Goal: Task Accomplishment & Management: Complete application form

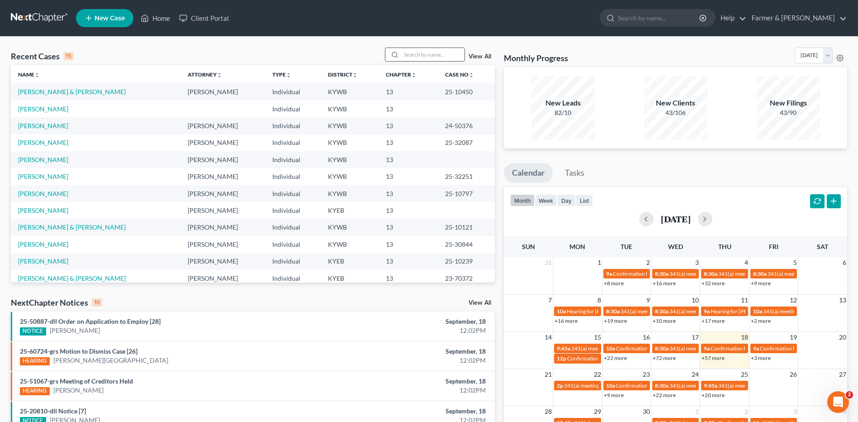
click at [449, 55] on input "search" at bounding box center [432, 54] width 63 height 13
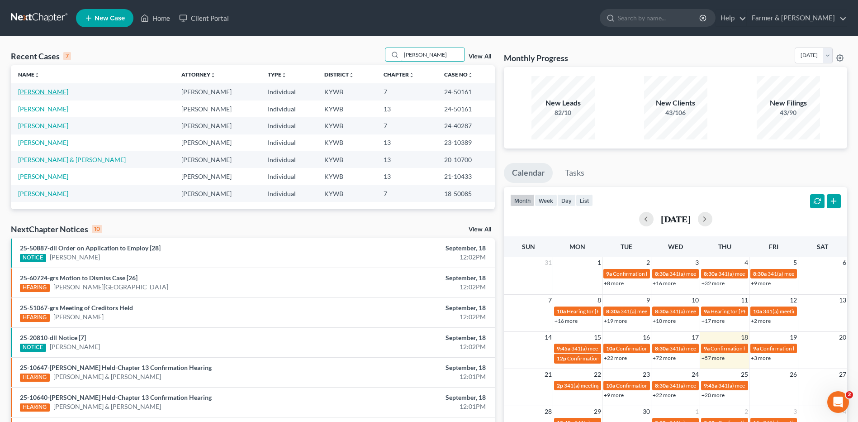
type input "vivian"
click at [40, 91] on link "[PERSON_NAME]" at bounding box center [43, 92] width 50 height 8
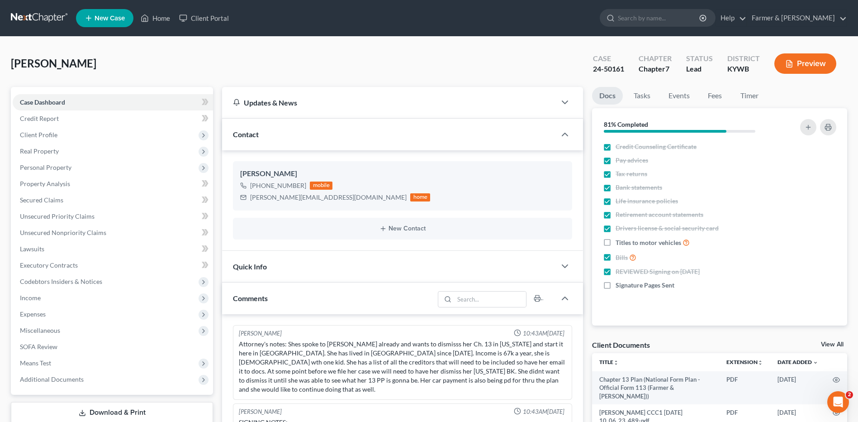
scroll to position [23, 0]
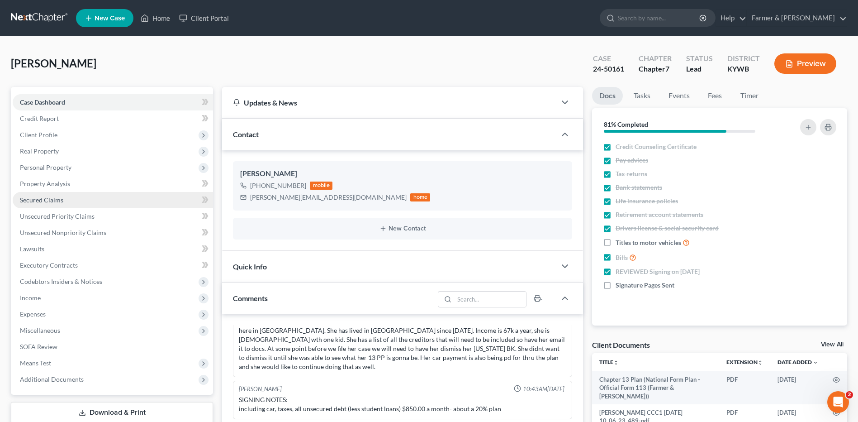
click at [63, 200] on link "Secured Claims" at bounding box center [113, 200] width 200 height 16
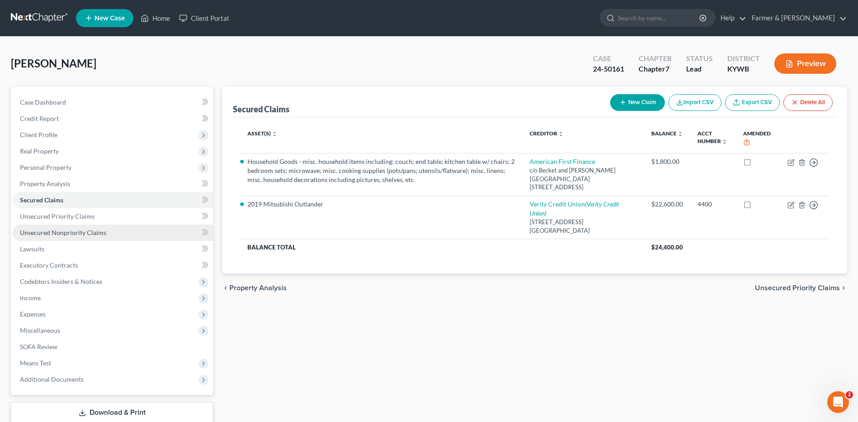
click at [103, 226] on link "Unsecured Nonpriority Claims" at bounding box center [113, 232] width 200 height 16
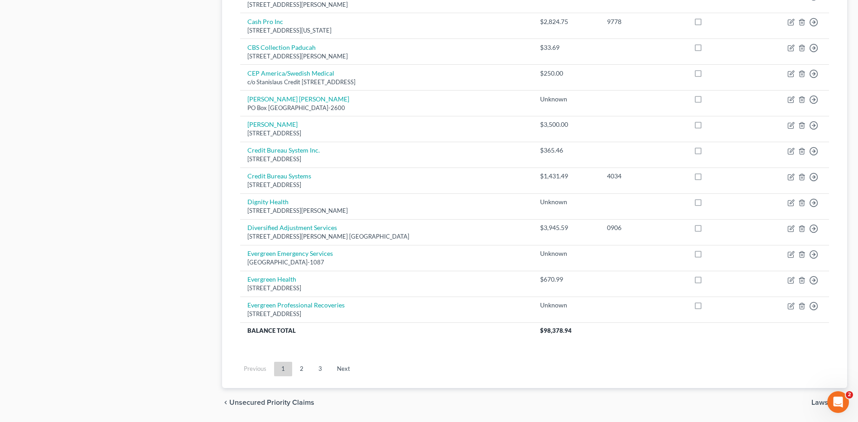
scroll to position [600, 0]
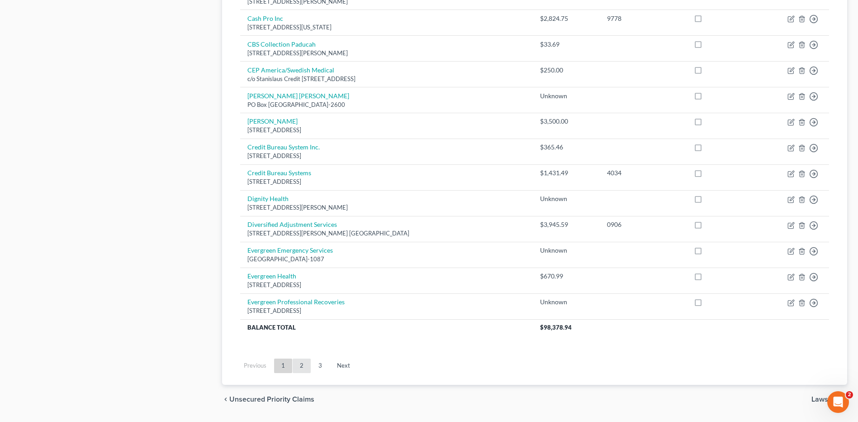
click at [303, 368] on link "2" at bounding box center [302, 365] width 18 height 14
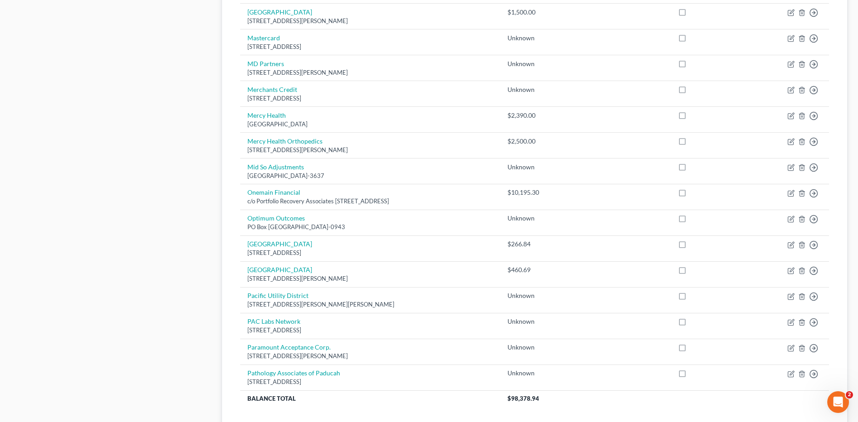
scroll to position [550, 0]
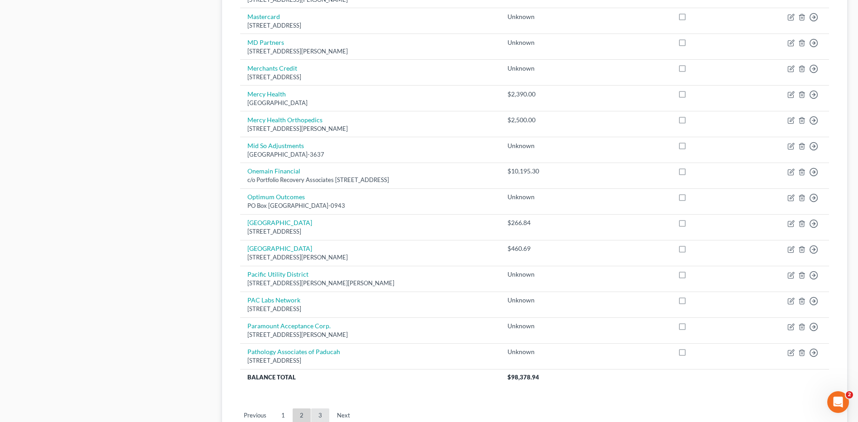
click at [319, 413] on link "3" at bounding box center [320, 415] width 18 height 14
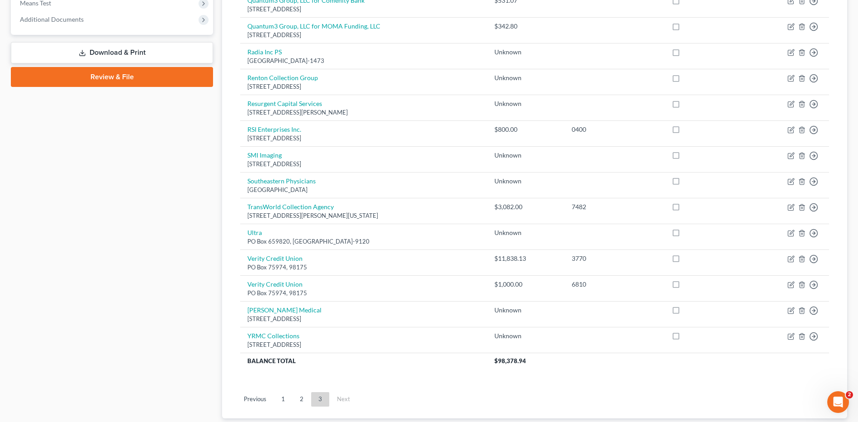
scroll to position [388, 0]
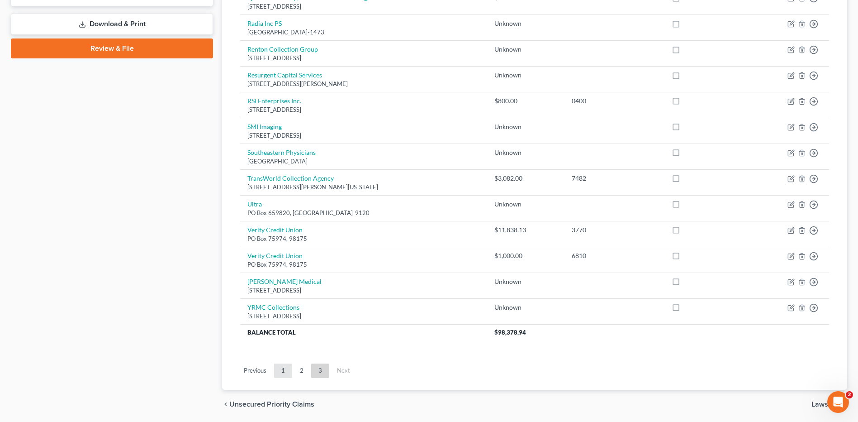
click at [283, 368] on link "1" at bounding box center [283, 370] width 18 height 14
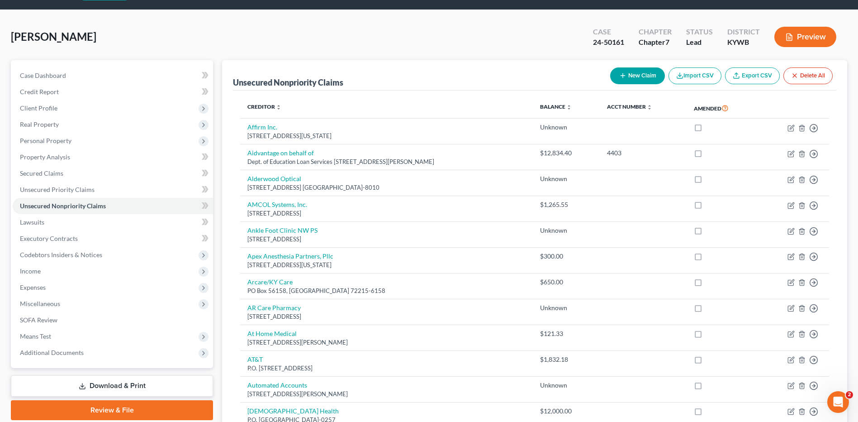
scroll to position [0, 0]
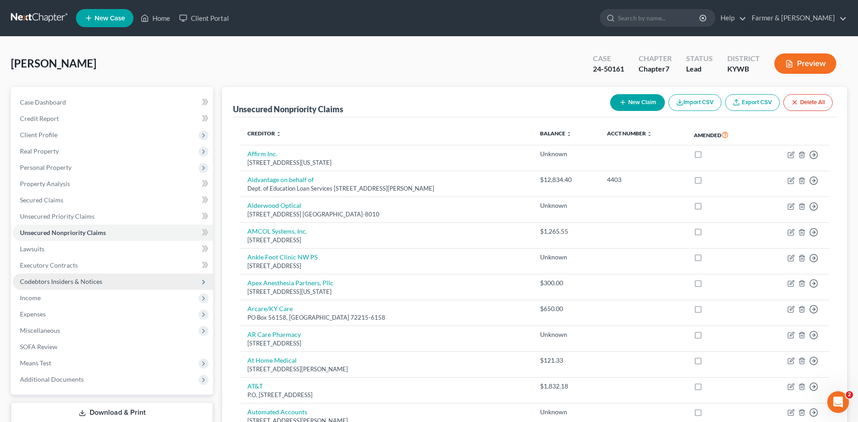
click at [110, 273] on span "Codebtors Insiders & Notices" at bounding box center [113, 281] width 200 height 16
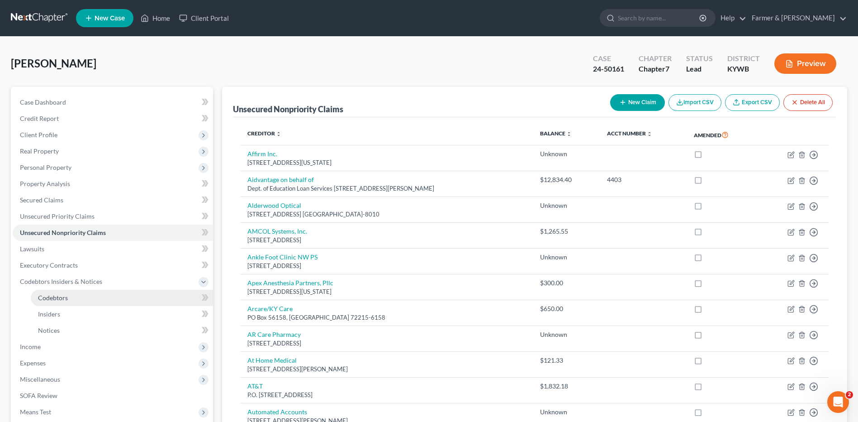
click at [95, 296] on link "Codebtors" at bounding box center [122, 298] width 182 height 16
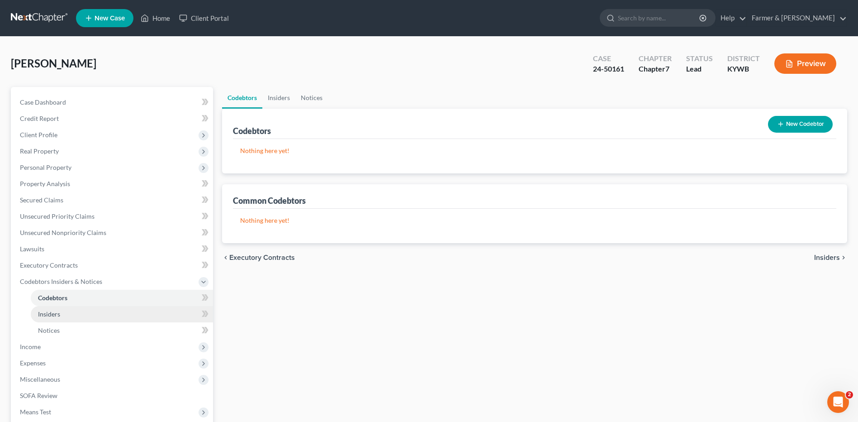
click at [76, 312] on link "Insiders" at bounding box center [122, 314] width 182 height 16
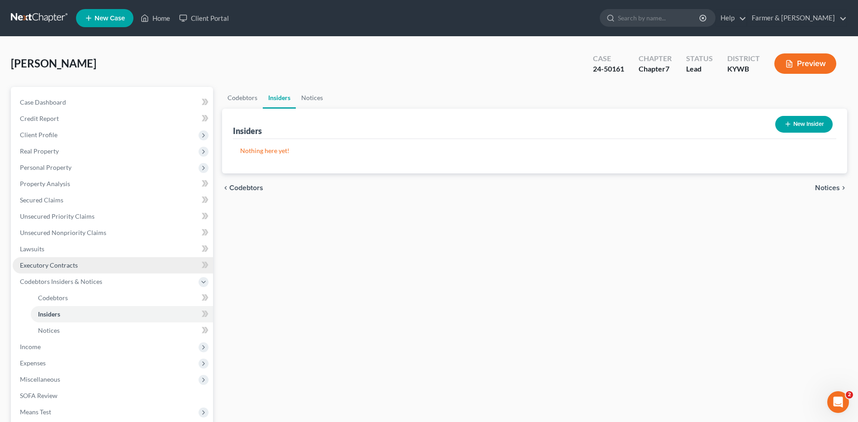
click at [82, 269] on link "Executory Contracts" at bounding box center [113, 265] width 200 height 16
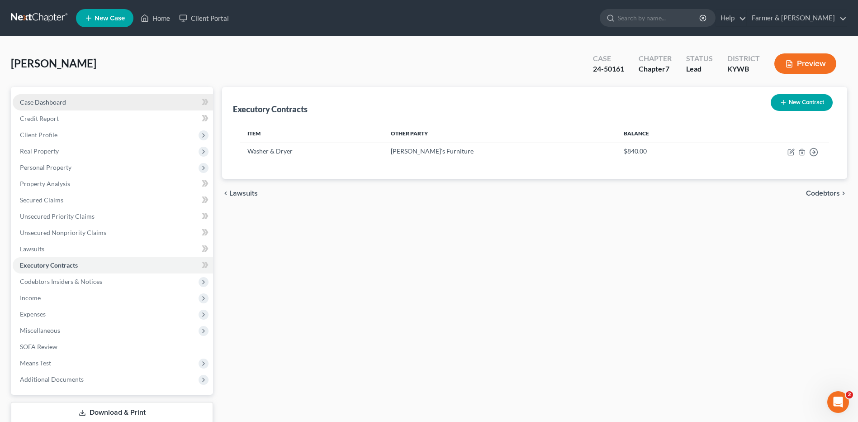
click at [135, 97] on link "Case Dashboard" at bounding box center [113, 102] width 200 height 16
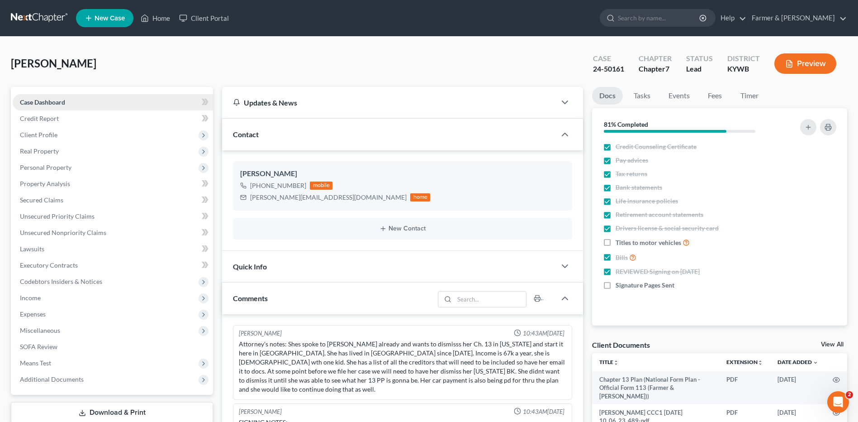
scroll to position [23, 0]
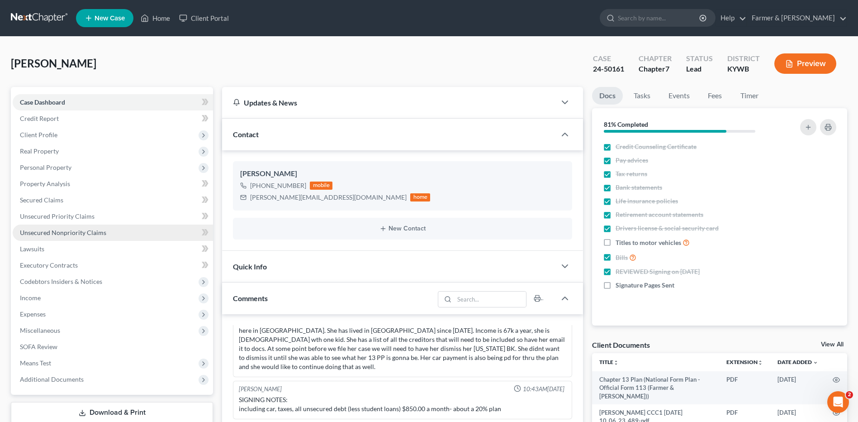
click at [102, 234] on span "Unsecured Nonpriority Claims" at bounding box center [63, 232] width 86 height 8
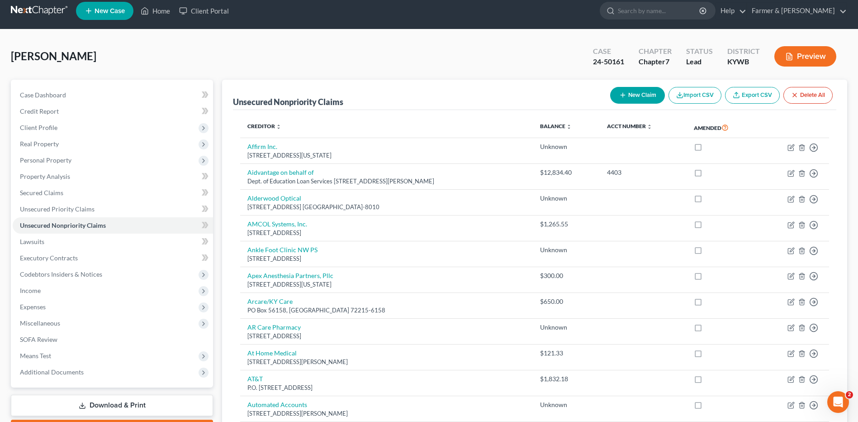
scroll to position [2, 0]
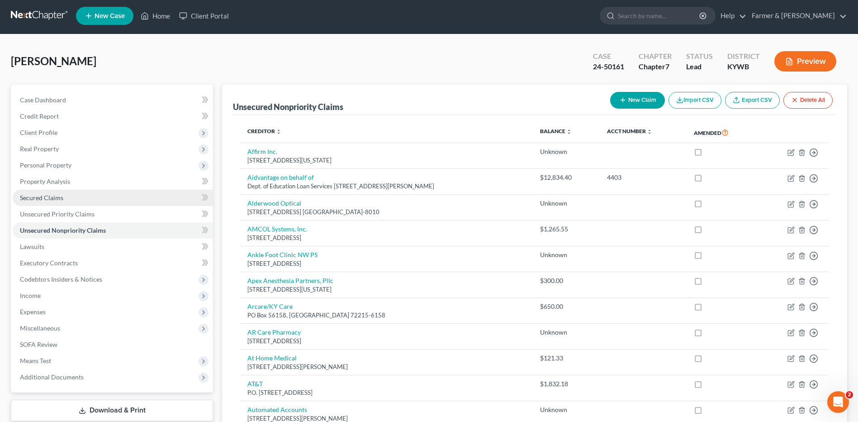
click at [129, 197] on link "Secured Claims" at bounding box center [113, 198] width 200 height 16
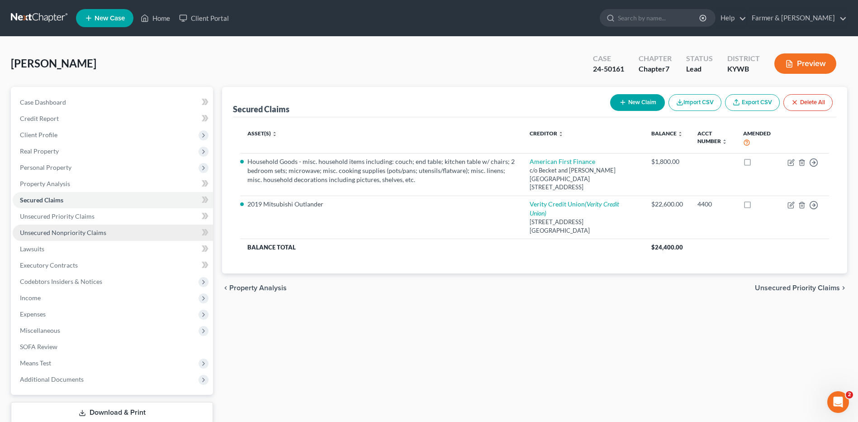
click at [105, 234] on link "Unsecured Nonpriority Claims" at bounding box center [113, 232] width 200 height 16
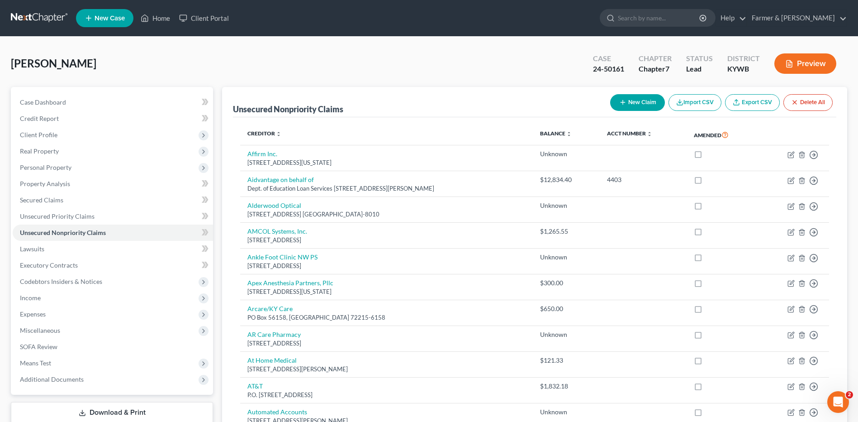
click at [44, 16] on link at bounding box center [40, 18] width 58 height 16
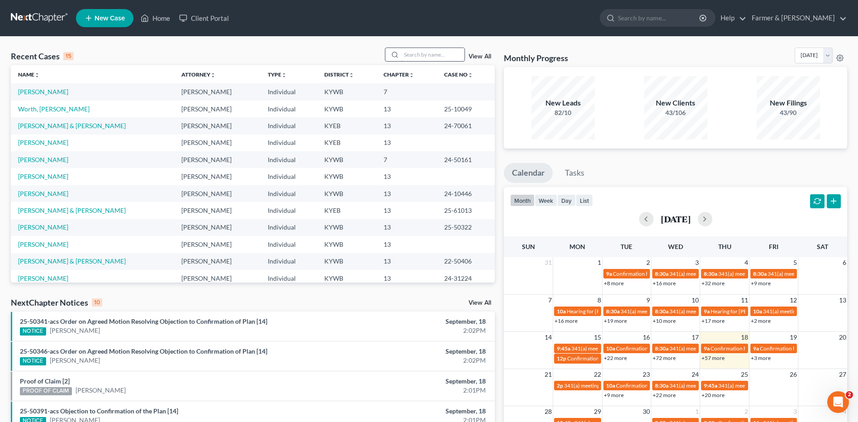
click at [437, 56] on input "search" at bounding box center [432, 54] width 63 height 13
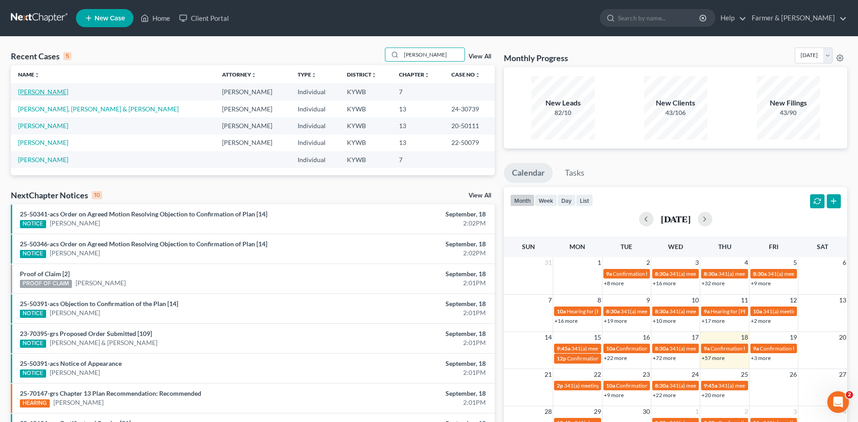
type input "rudolph"
click at [51, 92] on link "[PERSON_NAME]" at bounding box center [43, 92] width 50 height 8
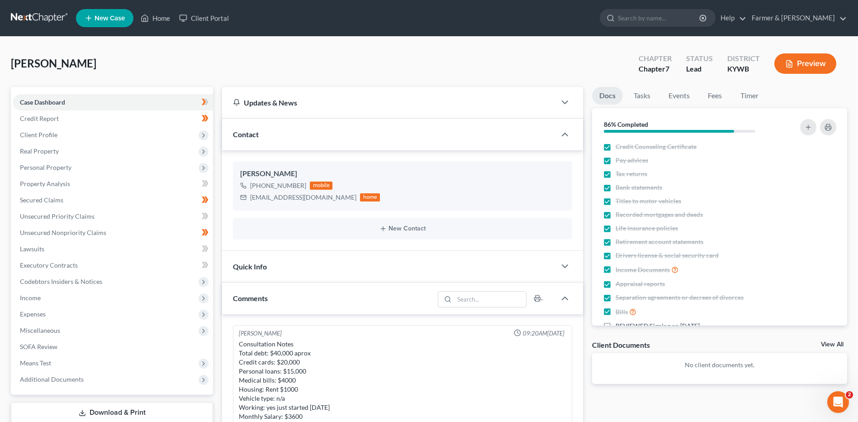
scroll to position [98, 0]
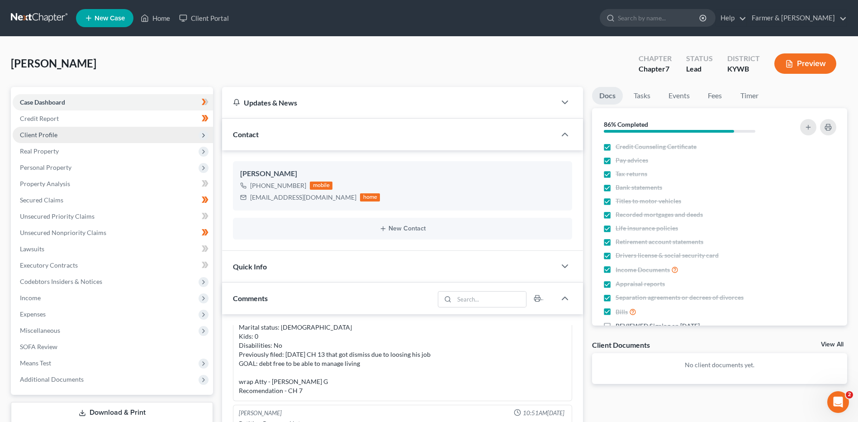
click at [110, 139] on span "Client Profile" at bounding box center [113, 135] width 200 height 16
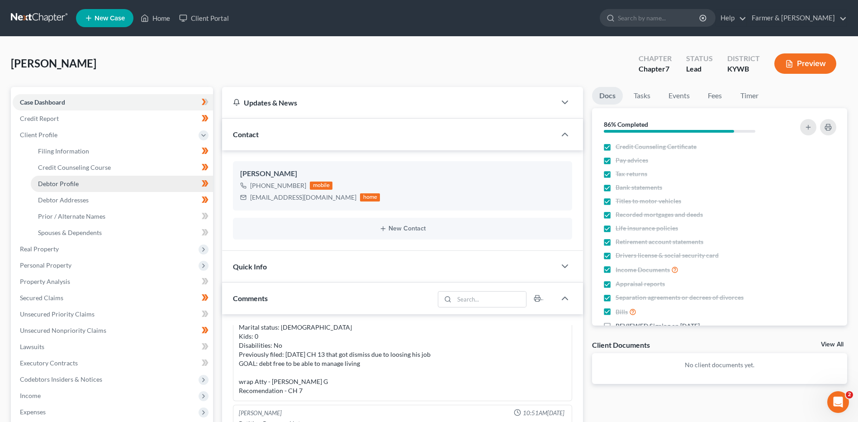
click at [90, 186] on link "Debtor Profile" at bounding box center [122, 184] width 182 height 16
select select "3"
select select "0"
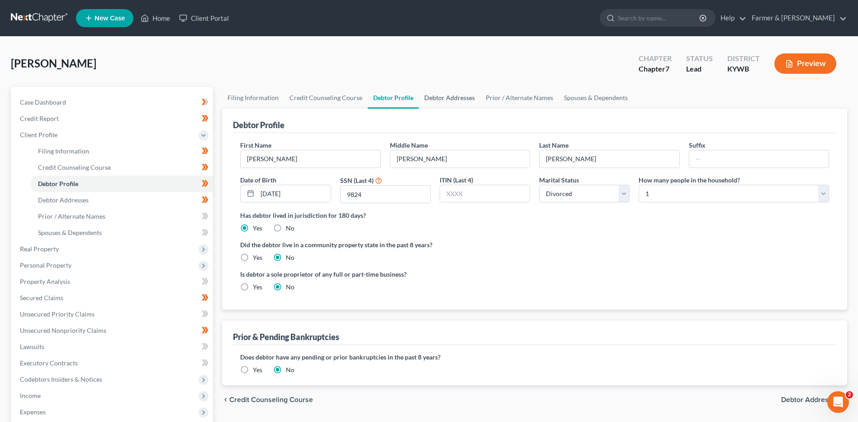
click at [440, 96] on link "Debtor Addresses" at bounding box center [450, 98] width 62 height 22
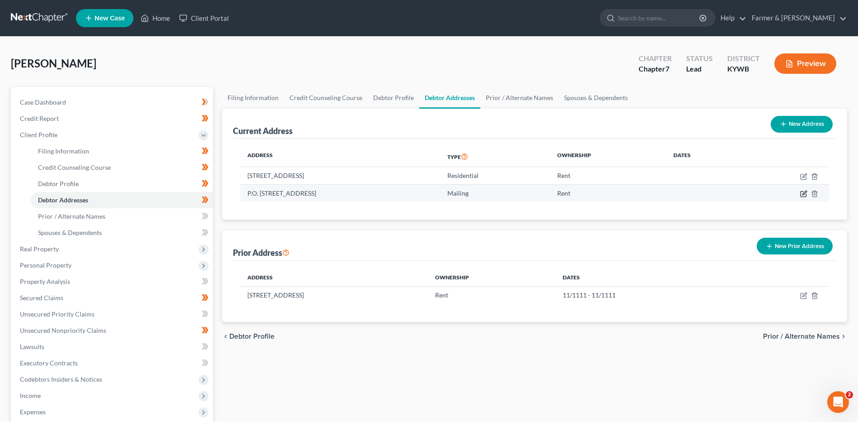
click at [803, 194] on icon "button" at bounding box center [805, 192] width 4 height 4
select select "18"
select select "0"
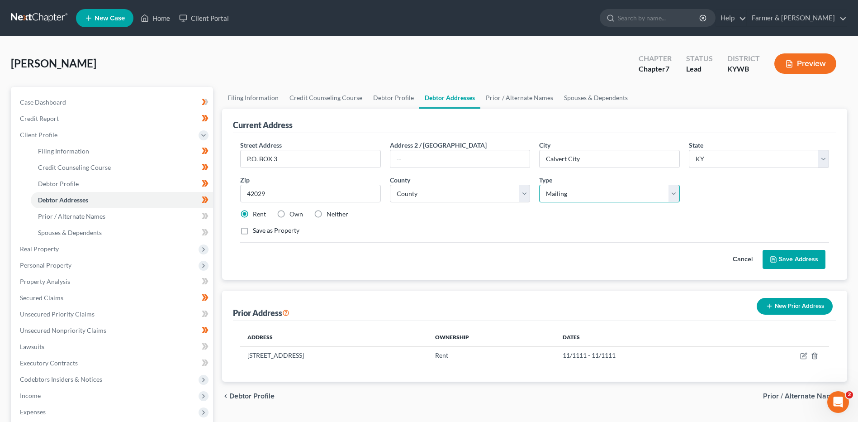
click at [560, 191] on select "Select Mailing Rental Business" at bounding box center [609, 194] width 140 height 18
click at [466, 202] on select "County Adair County Allen County Anderson County Ballard County Barren County B…" at bounding box center [460, 194] width 140 height 18
click at [327, 210] on label "Neither" at bounding box center [338, 213] width 22 height 9
click at [330, 210] on input "Neither" at bounding box center [333, 212] width 6 height 6
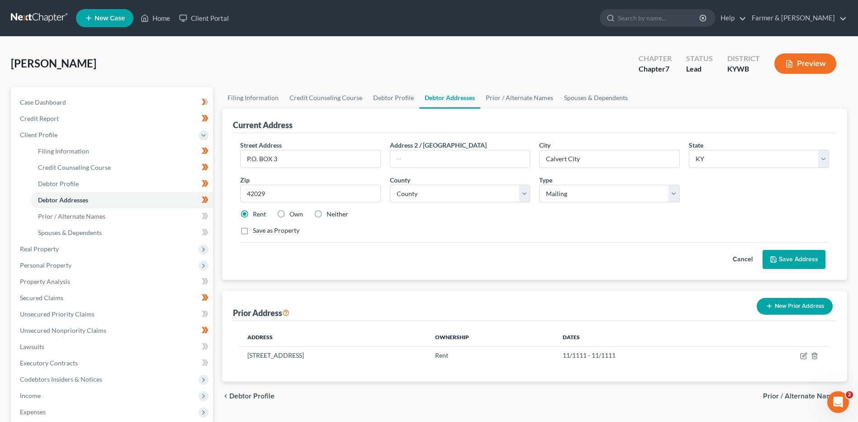
radio input "true"
click at [815, 257] on button "Save Address" at bounding box center [794, 259] width 63 height 19
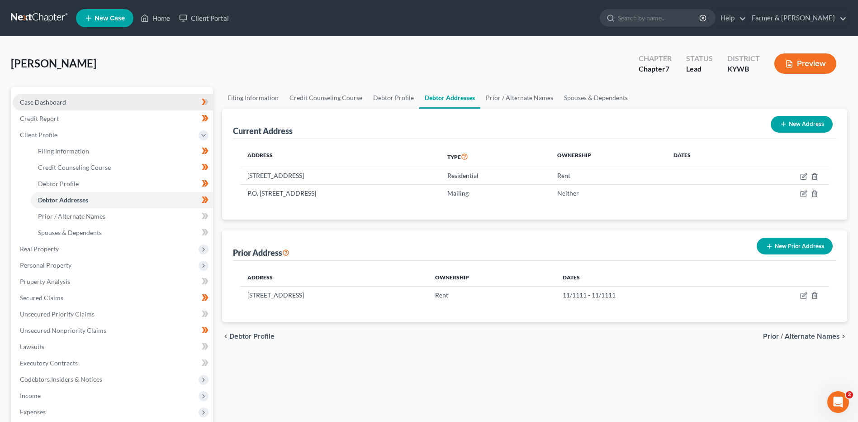
click at [99, 98] on link "Case Dashboard" at bounding box center [113, 102] width 200 height 16
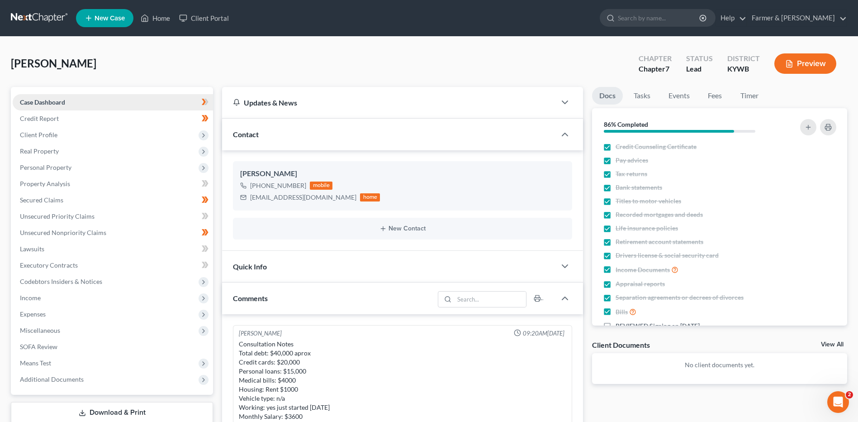
scroll to position [98, 0]
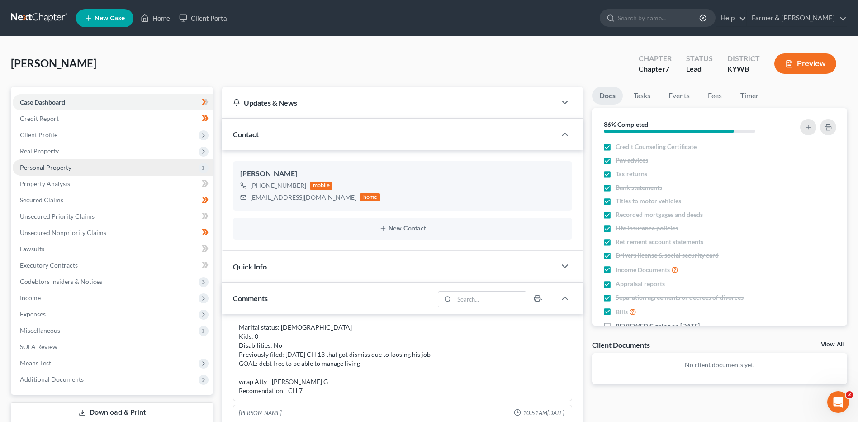
click at [168, 163] on span "Personal Property" at bounding box center [113, 167] width 200 height 16
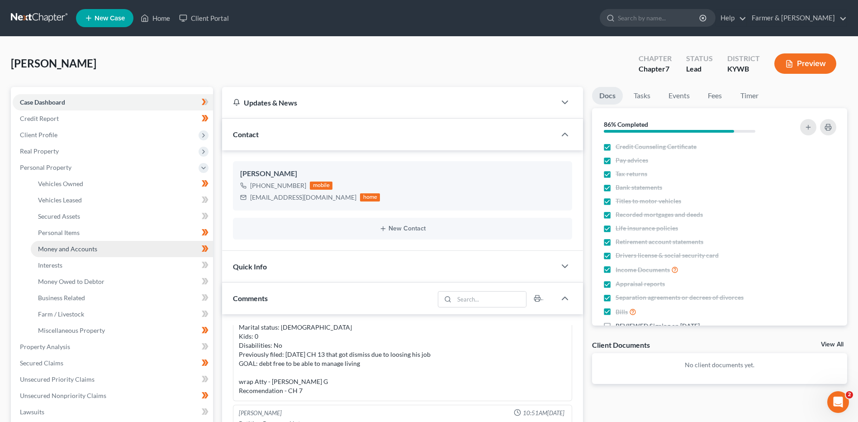
click at [121, 247] on link "Money and Accounts" at bounding box center [122, 249] width 182 height 16
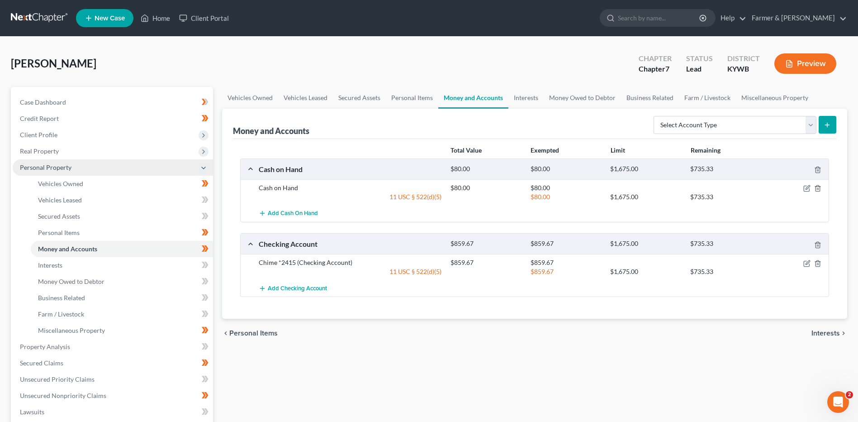
click at [78, 167] on span "Personal Property" at bounding box center [113, 167] width 200 height 16
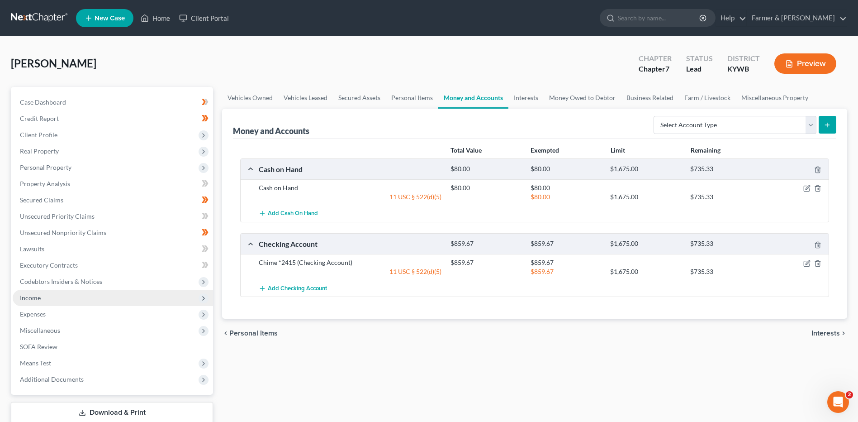
click at [64, 300] on span "Income" at bounding box center [113, 298] width 200 height 16
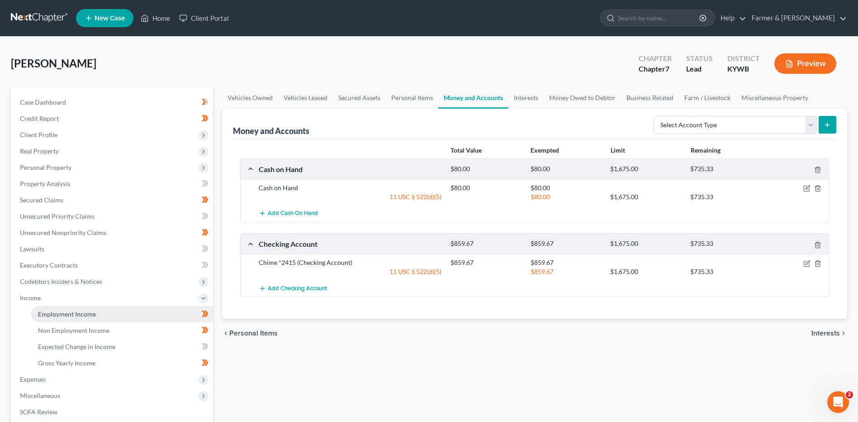
click at [78, 312] on span "Employment Income" at bounding box center [67, 314] width 58 height 8
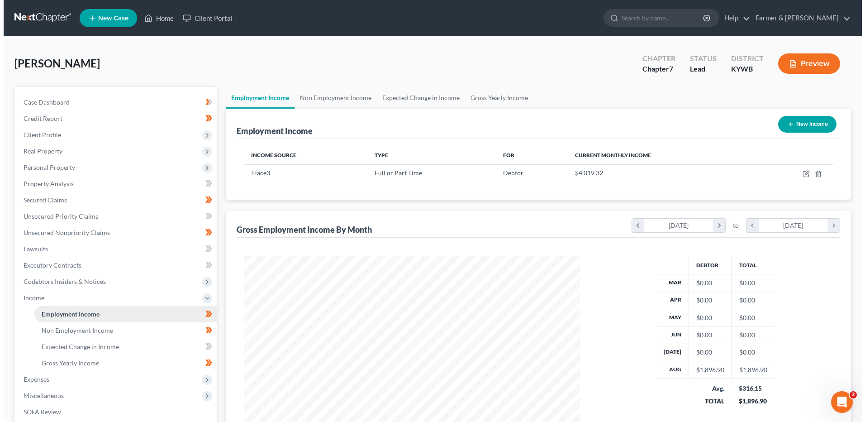
scroll to position [168, 354]
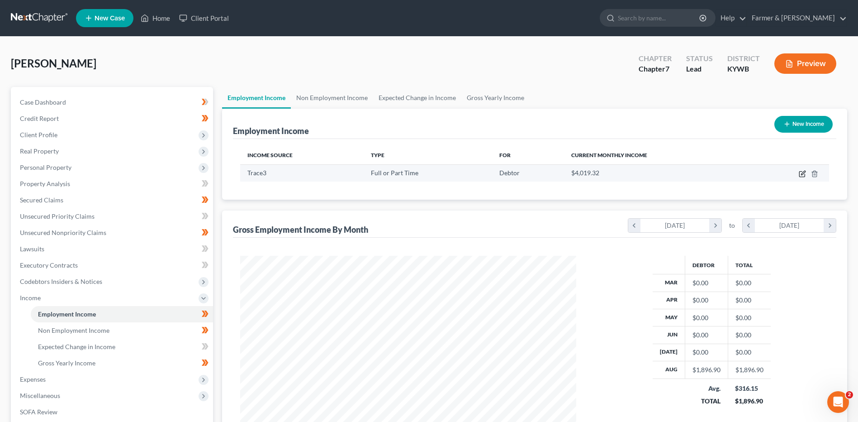
click at [800, 175] on icon "button" at bounding box center [802, 173] width 7 height 7
select select "0"
select select "4"
select select "2"
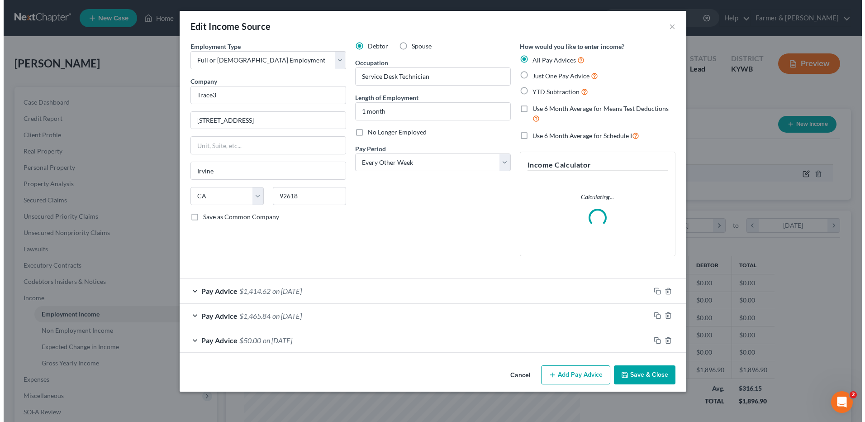
scroll to position [169, 357]
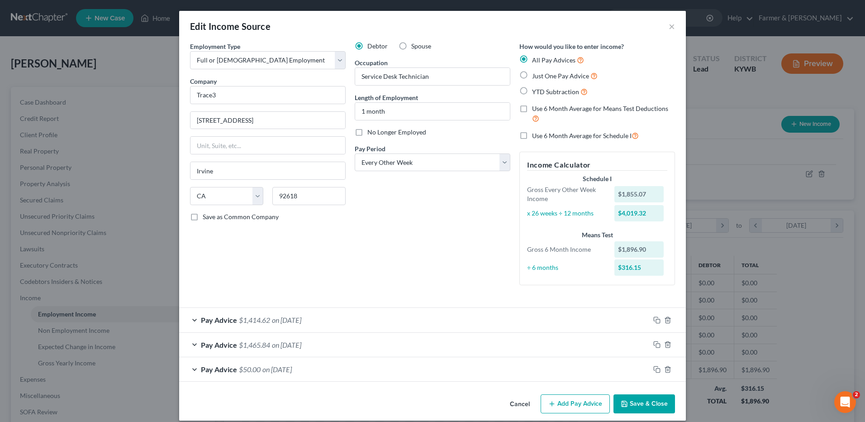
click at [301, 316] on span "on 09/12/2025" at bounding box center [286, 319] width 29 height 9
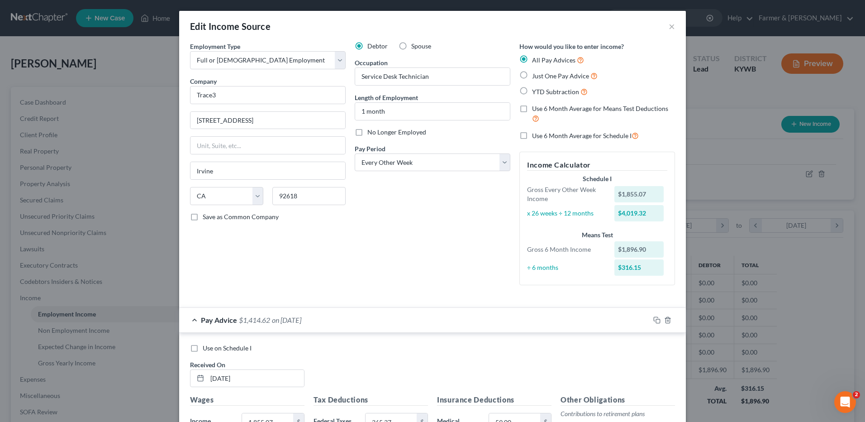
click at [203, 351] on label "Use on Schedule I" at bounding box center [227, 347] width 49 height 9
click at [206, 349] on input "Use on Schedule I" at bounding box center [209, 346] width 6 height 6
checkbox input "true"
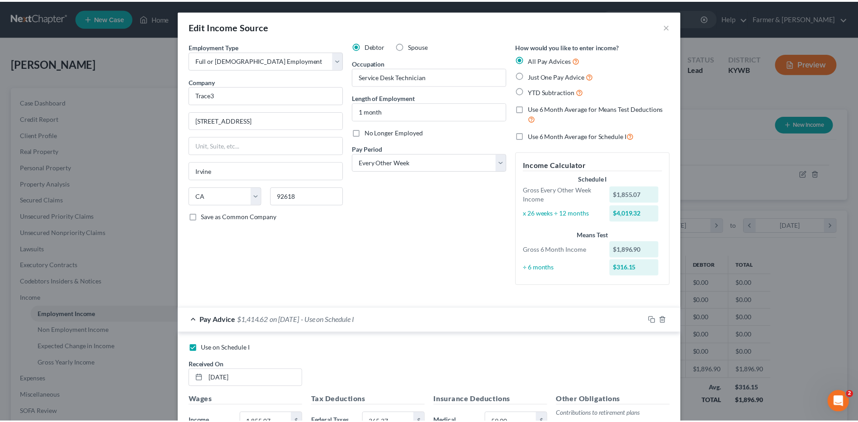
scroll to position [282, 0]
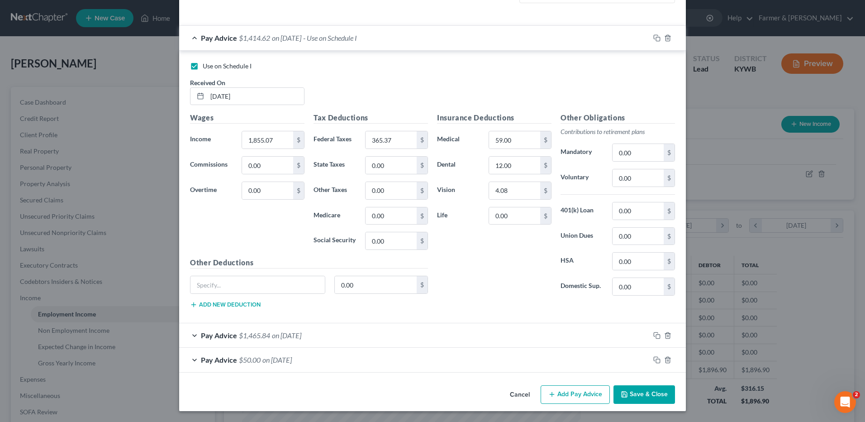
click at [658, 396] on button "Save & Close" at bounding box center [645, 394] width 62 height 19
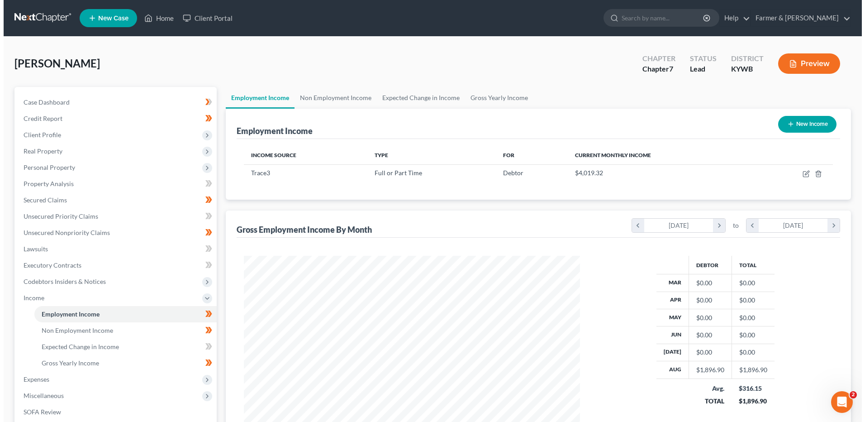
scroll to position [452304, 452117]
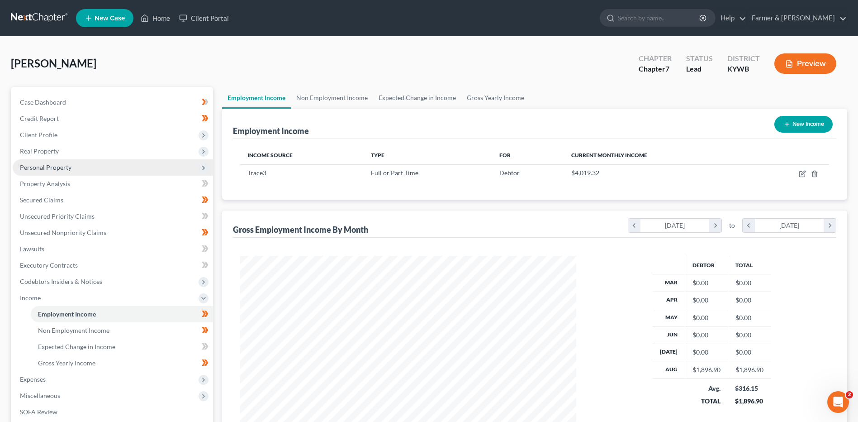
click at [115, 171] on span "Personal Property" at bounding box center [113, 167] width 200 height 16
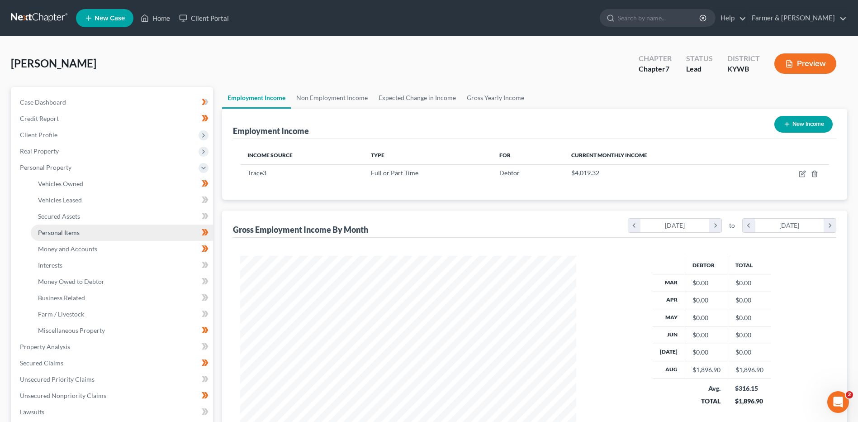
click at [95, 236] on link "Personal Items" at bounding box center [122, 232] width 182 height 16
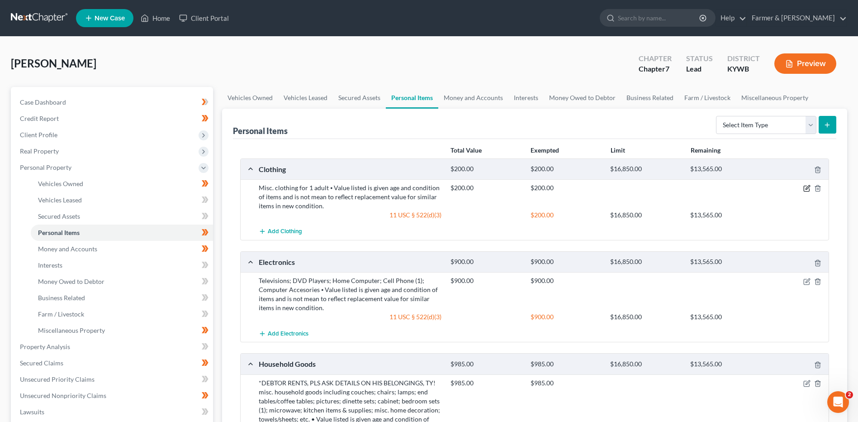
click at [804, 189] on icon "button" at bounding box center [807, 188] width 7 height 7
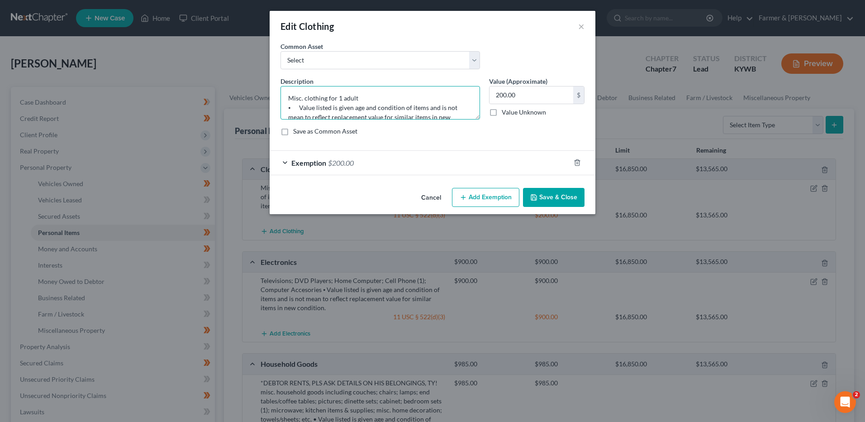
scroll to position [19, 0]
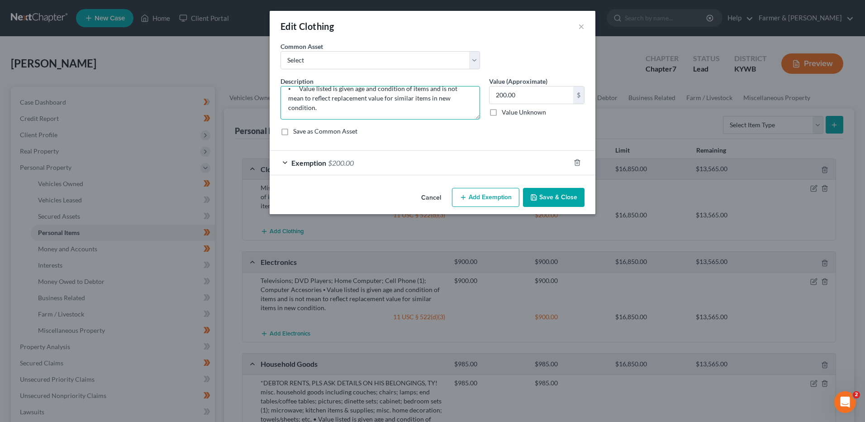
drag, startPoint x: 286, startPoint y: 109, endPoint x: 471, endPoint y: 162, distance: 192.7
click at [471, 162] on form "An exemption set must first be selected from the Filing Information section. Co…" at bounding box center [433, 108] width 304 height 133
type textarea "Misc. clothing for 1 adult"
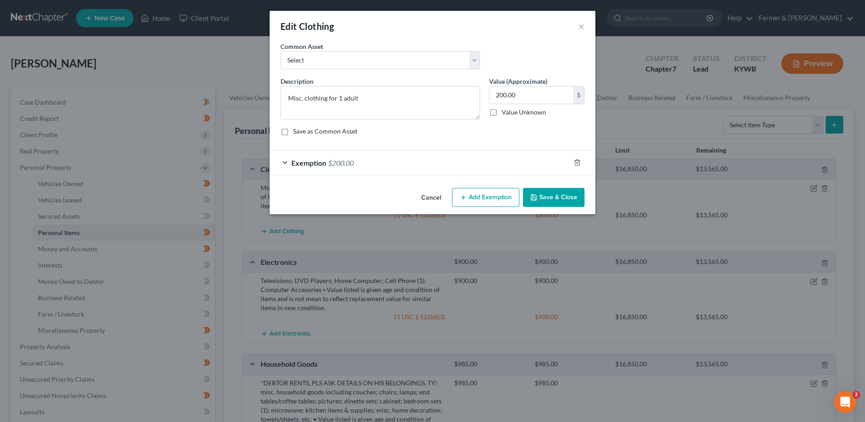
click at [538, 192] on button "Save & Close" at bounding box center [554, 197] width 62 height 19
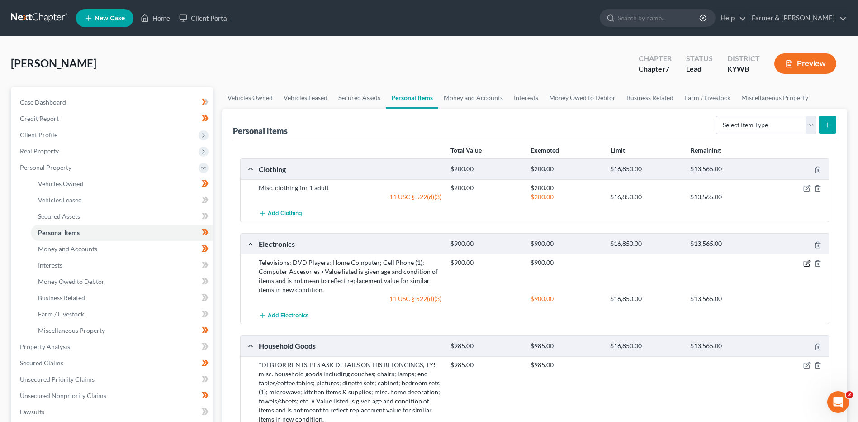
click at [806, 261] on icon "button" at bounding box center [806, 263] width 5 height 5
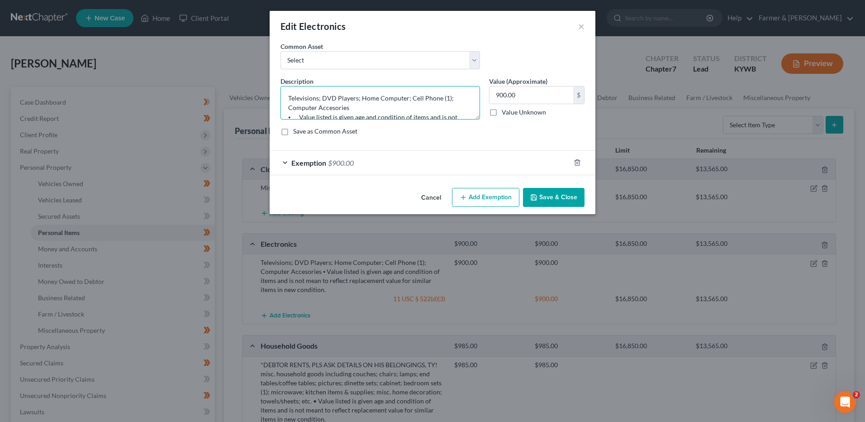
scroll to position [29, 0]
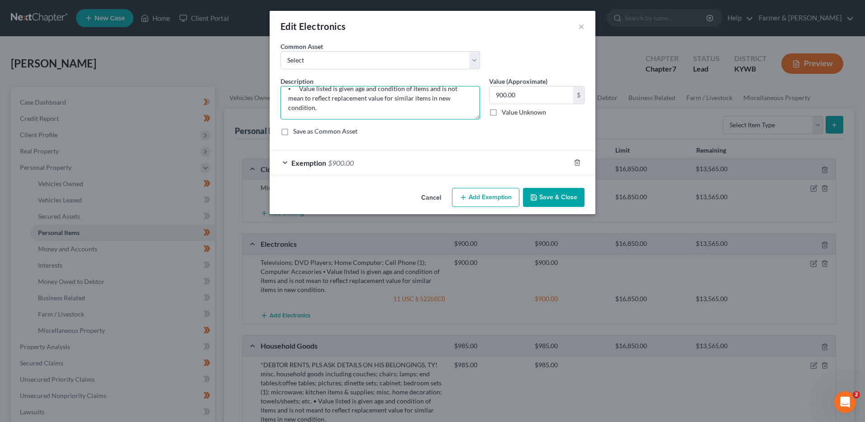
drag, startPoint x: 405, startPoint y: 98, endPoint x: 491, endPoint y: 172, distance: 113.6
click at [491, 172] on form "An exemption set must first be selected from the Filing Information section. Co…" at bounding box center [433, 108] width 304 height 133
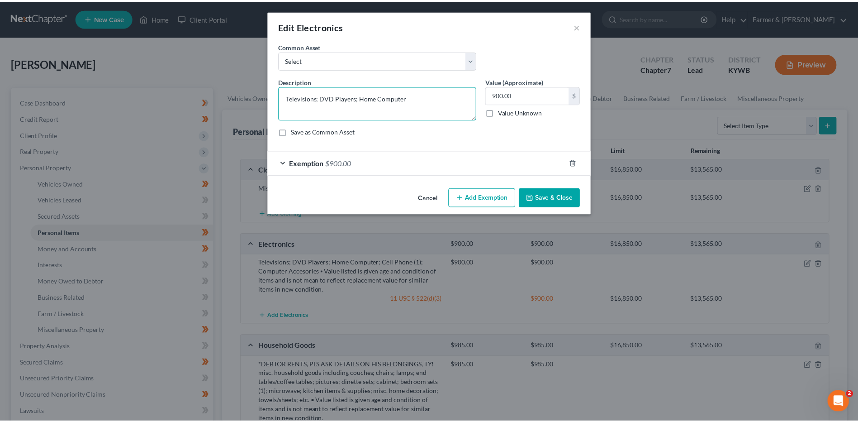
scroll to position [0, 0]
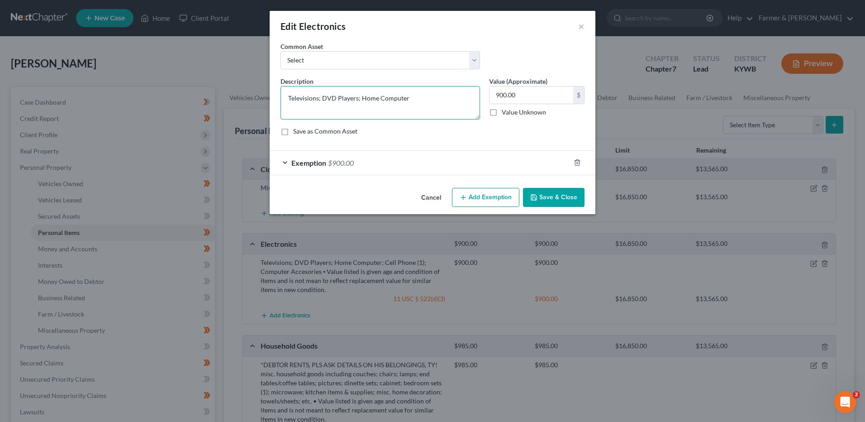
type textarea "Televisions; DVD Players; Home Computer"
click at [542, 199] on button "Save & Close" at bounding box center [554, 197] width 62 height 19
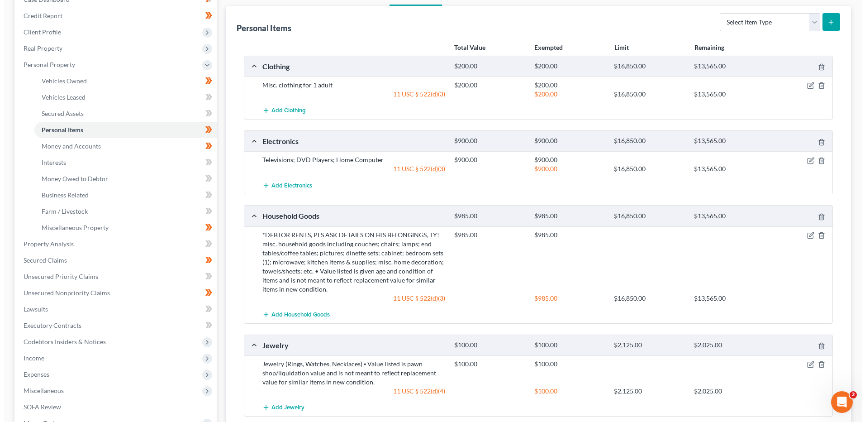
scroll to position [105, 0]
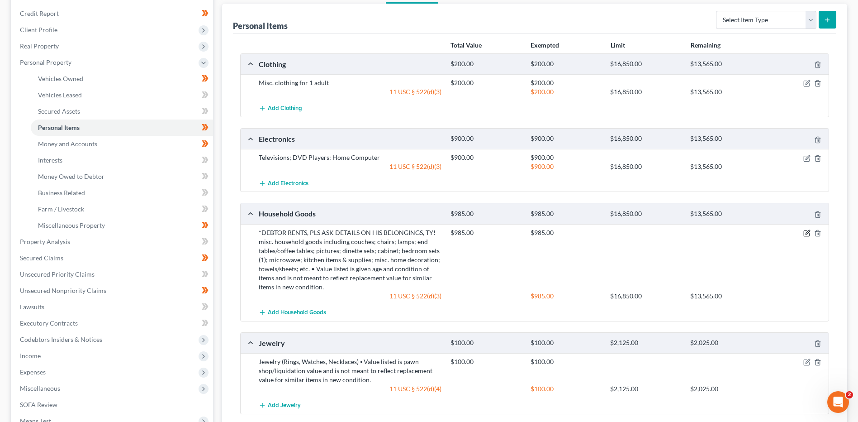
click at [806, 232] on icon "button" at bounding box center [807, 232] width 7 height 7
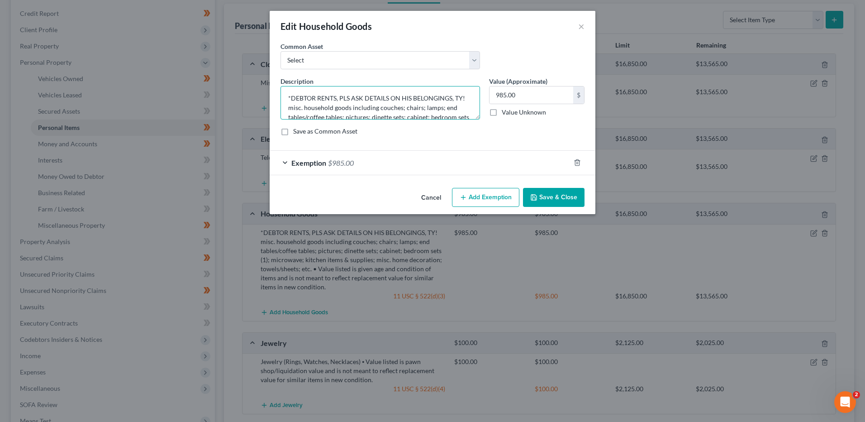
drag, startPoint x: 286, startPoint y: 98, endPoint x: 481, endPoint y: 95, distance: 195.5
click at [481, 95] on div "Description * *DEBTOR RENTS, PLS ASK DETAILS ON HIS BELONGINGS, TY! misc. house…" at bounding box center [380, 97] width 209 height 43
drag, startPoint x: 322, startPoint y: 106, endPoint x: 283, endPoint y: 94, distance: 40.8
click at [283, 94] on textarea "misc. household goods including couches; chairs; lamps; end tables/coffee table…" at bounding box center [381, 102] width 200 height 33
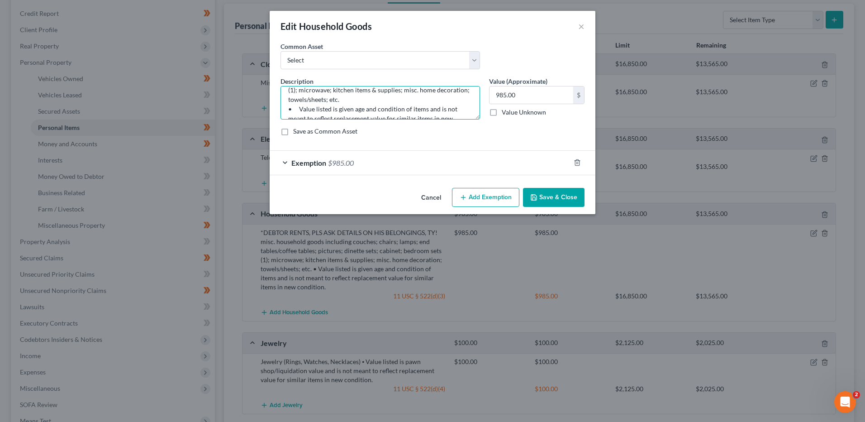
click at [283, 94] on textarea "misc. household goods including couches; chairs; lamps; end tables/coffee table…" at bounding box center [381, 102] width 200 height 33
drag, startPoint x: 282, startPoint y: 107, endPoint x: 395, endPoint y: 143, distance: 118.8
click at [395, 143] on form "An exemption set must first be selected from the Filing Information section. Co…" at bounding box center [433, 108] width 304 height 133
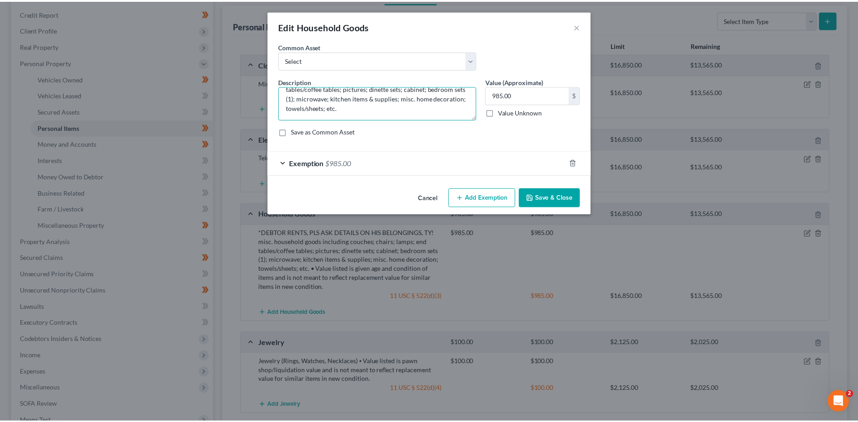
scroll to position [19, 0]
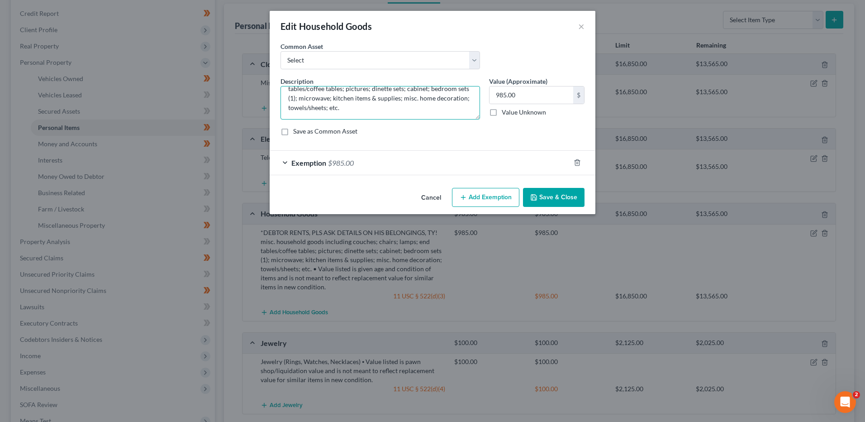
type textarea "misc. household goods including couches; chairs; lamps; end tables/coffee table…"
click at [552, 196] on button "Save & Close" at bounding box center [554, 197] width 62 height 19
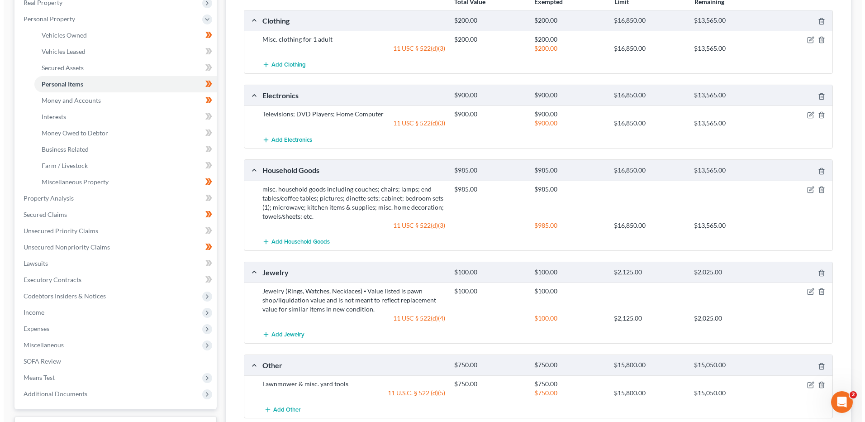
scroll to position [151, 0]
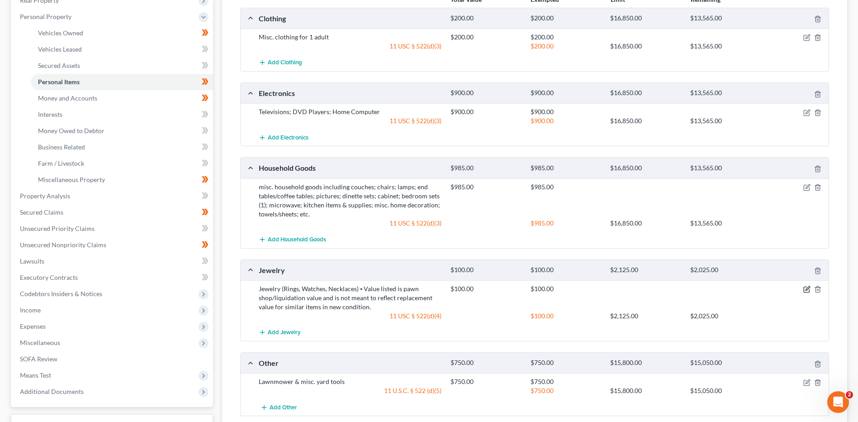
click at [809, 288] on icon "button" at bounding box center [807, 289] width 7 height 7
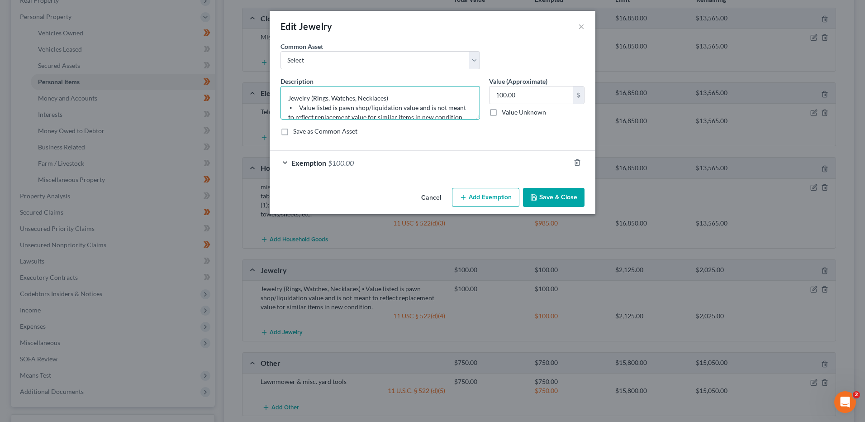
scroll to position [10, 0]
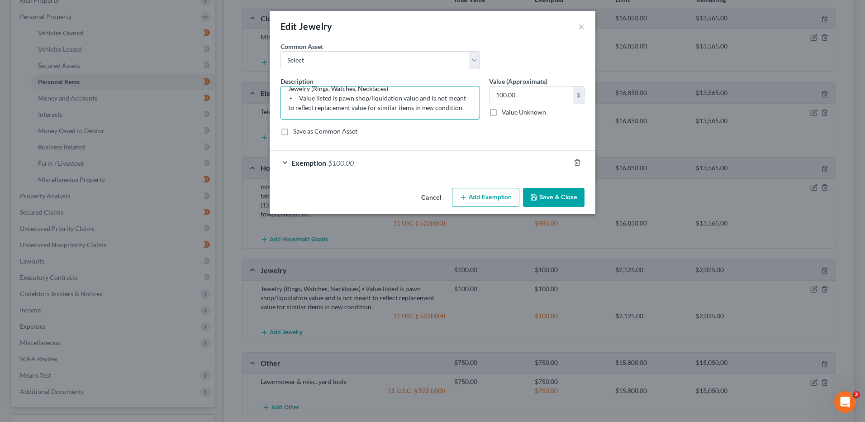
drag, startPoint x: 282, startPoint y: 106, endPoint x: 456, endPoint y: 158, distance: 181.9
click at [456, 158] on form "An exemption set must first be selected from the Filing Information section. Co…" at bounding box center [433, 108] width 304 height 133
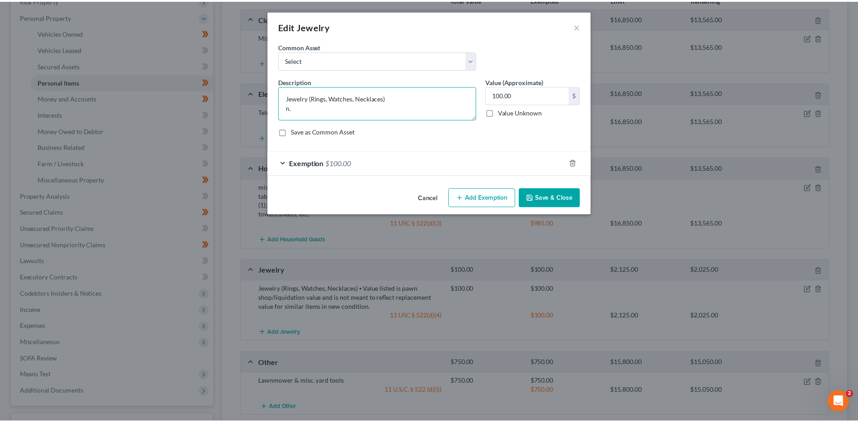
scroll to position [0, 0]
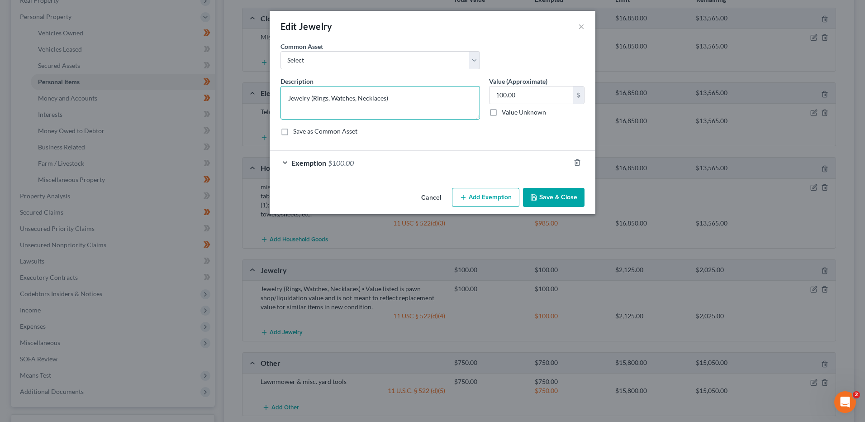
type textarea "Jewelry (Rings, Watches, Necklaces)"
click at [540, 190] on button "Save & Close" at bounding box center [554, 197] width 62 height 19
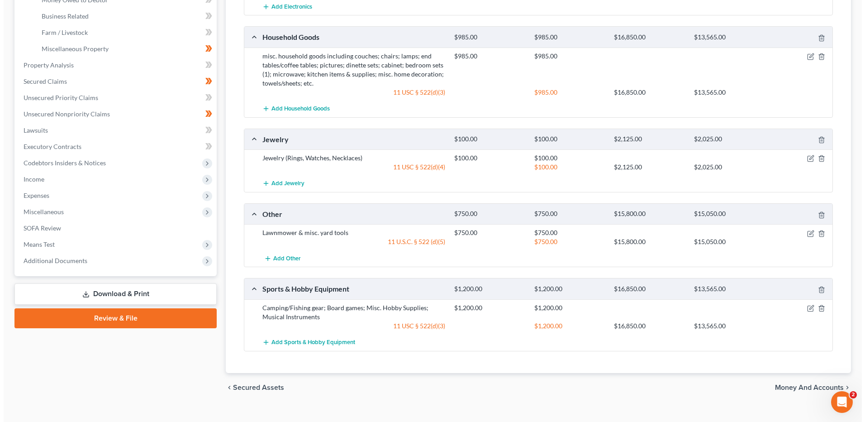
scroll to position [282, 0]
click at [808, 309] on icon "button" at bounding box center [807, 307] width 7 height 7
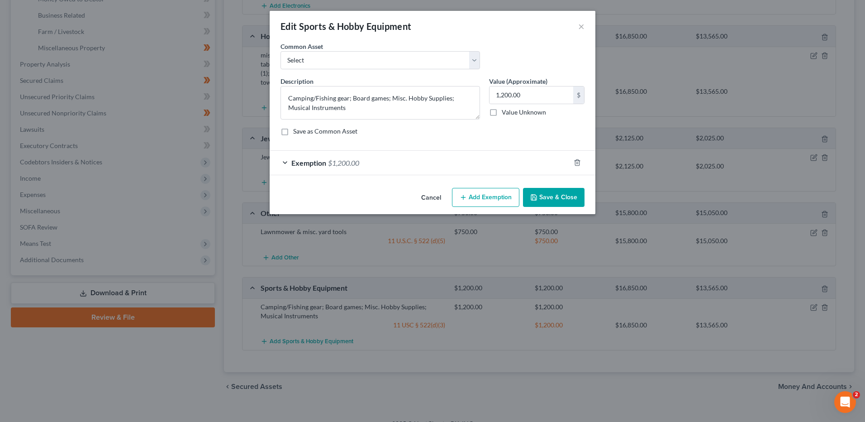
click at [418, 163] on div "Exemption $1,200.00" at bounding box center [420, 163] width 300 height 24
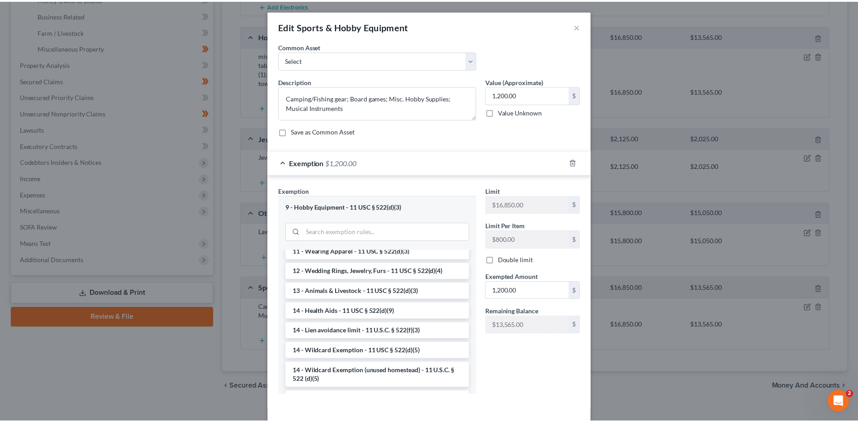
scroll to position [136, 0]
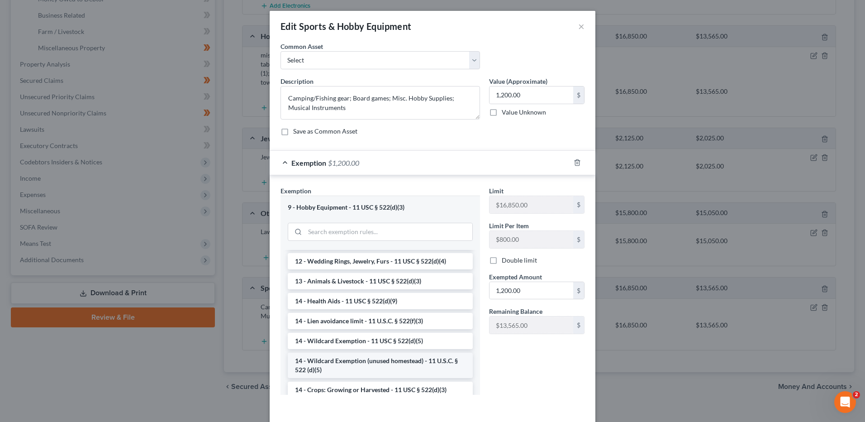
click at [419, 367] on li "14 - Wildcard Exemption (unused homestead) - 11 U.S.C. § 522 (d)(5)" at bounding box center [380, 364] width 185 height 25
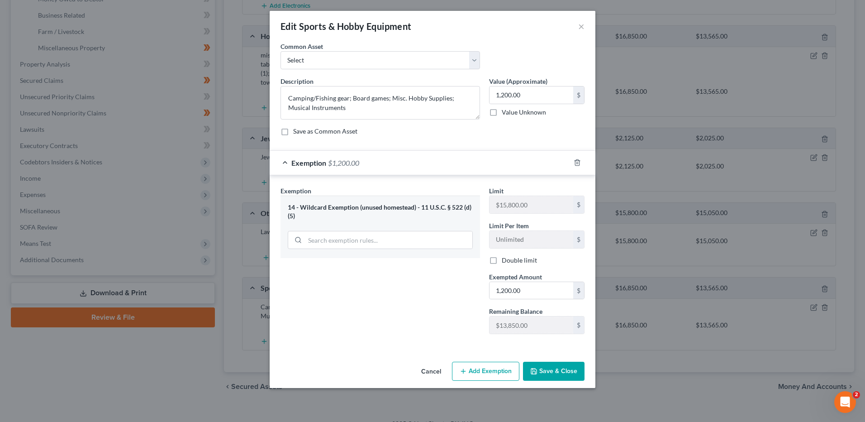
click at [552, 369] on button "Save & Close" at bounding box center [554, 371] width 62 height 19
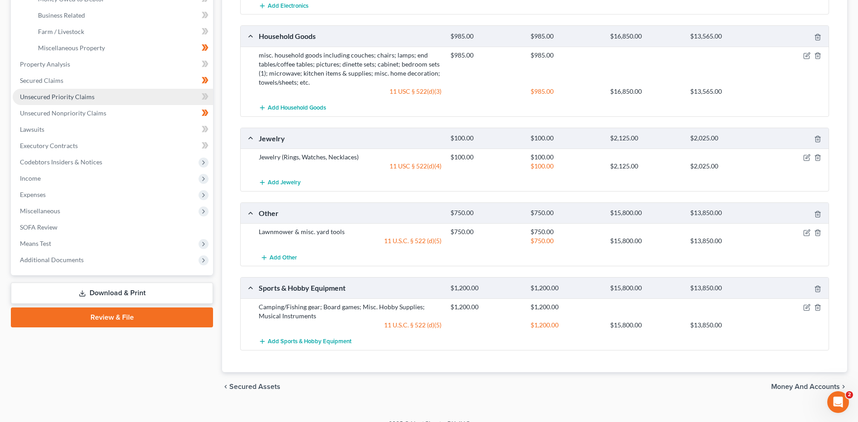
click at [105, 103] on link "Unsecured Priority Claims" at bounding box center [113, 97] width 200 height 16
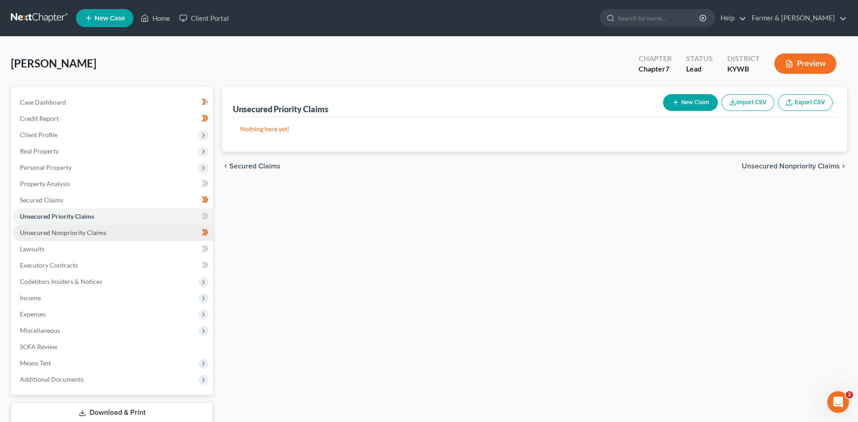
click at [109, 236] on link "Unsecured Nonpriority Claims" at bounding box center [113, 232] width 200 height 16
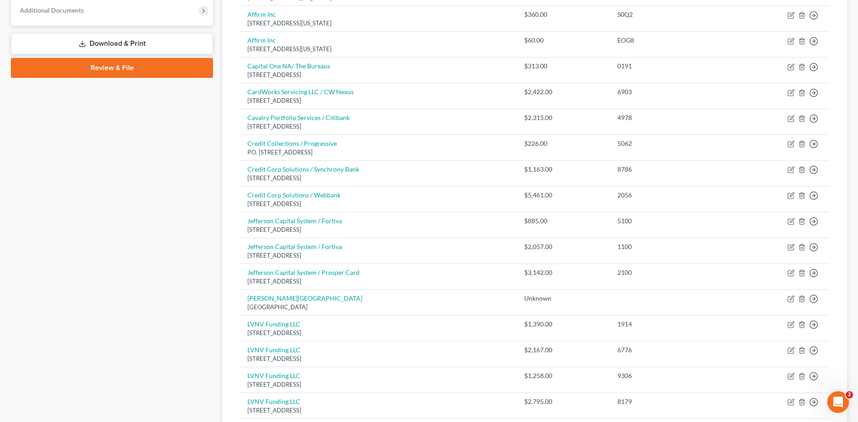
scroll to position [623, 0]
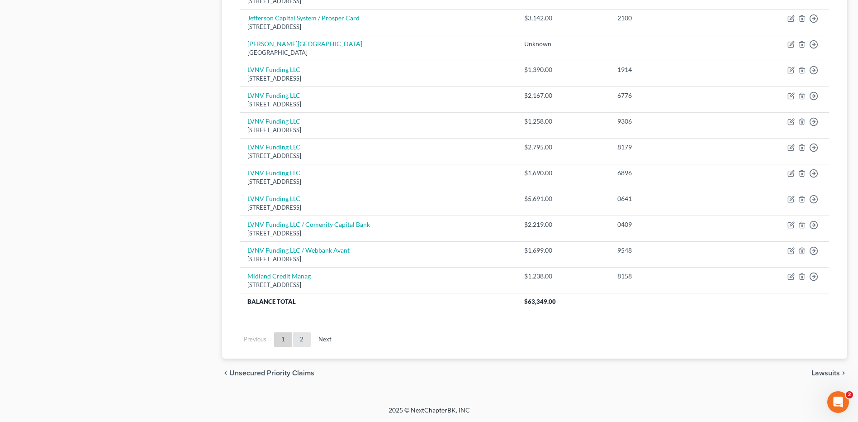
click at [296, 334] on link "2" at bounding box center [302, 339] width 18 height 14
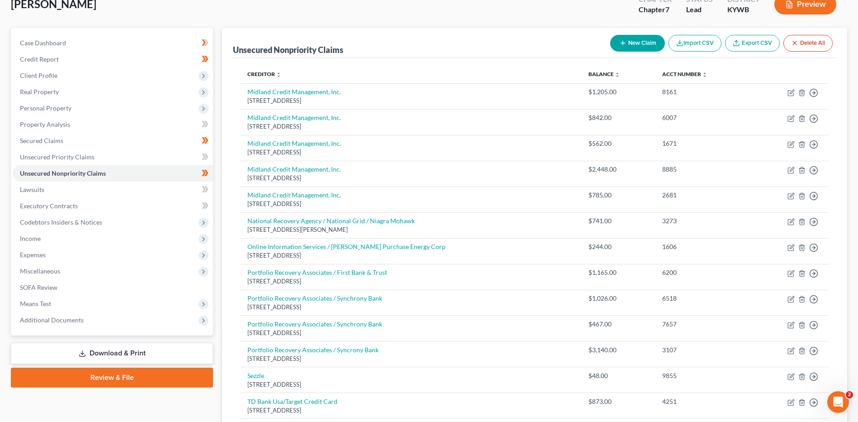
scroll to position [210, 0]
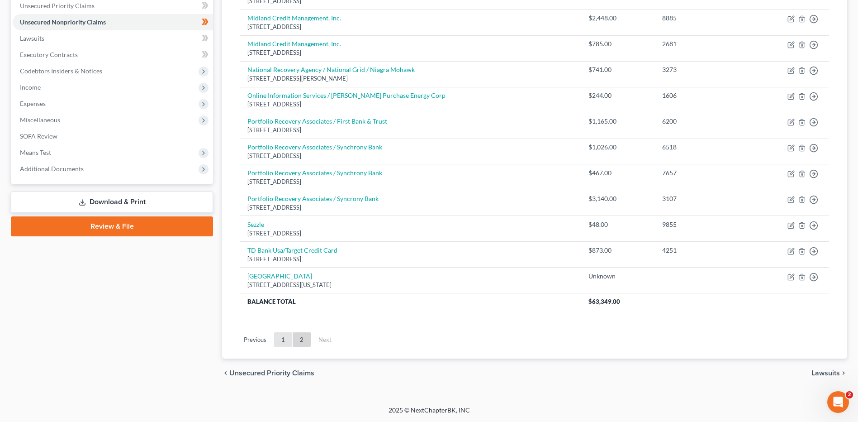
click at [279, 339] on link "1" at bounding box center [283, 339] width 18 height 14
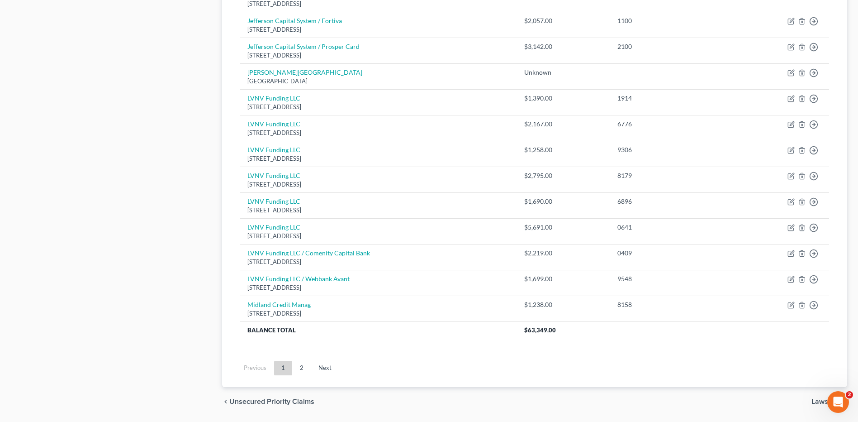
scroll to position [605, 0]
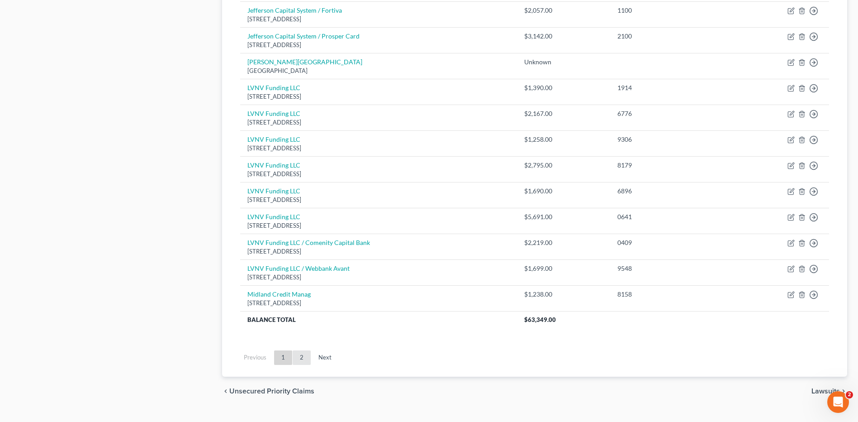
click at [305, 357] on link "2" at bounding box center [302, 357] width 18 height 14
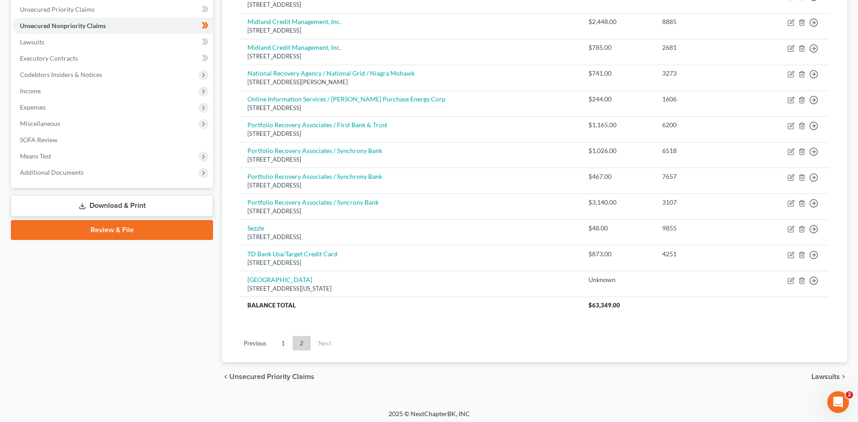
scroll to position [210, 0]
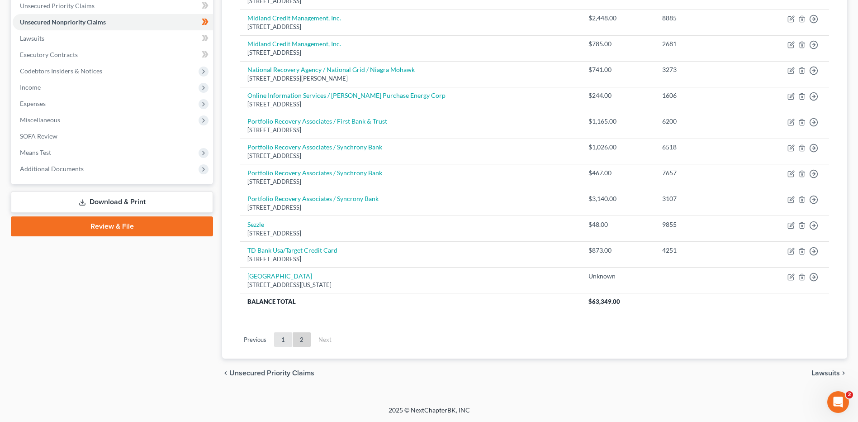
click at [286, 340] on link "1" at bounding box center [283, 339] width 18 height 14
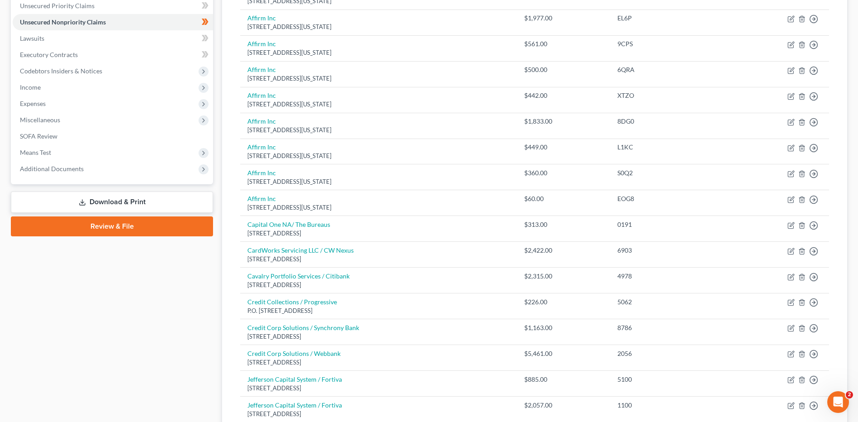
scroll to position [0, 0]
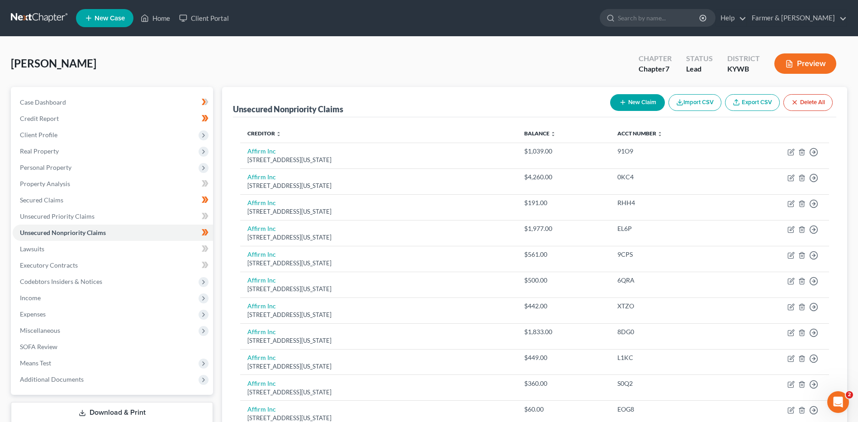
click at [620, 107] on button "New Claim" at bounding box center [637, 102] width 55 height 17
select select "0"
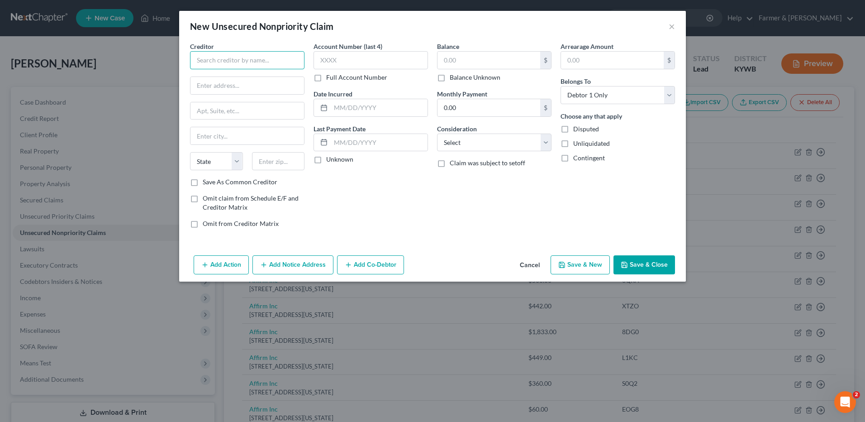
click at [242, 63] on input "text" at bounding box center [247, 60] width 114 height 18
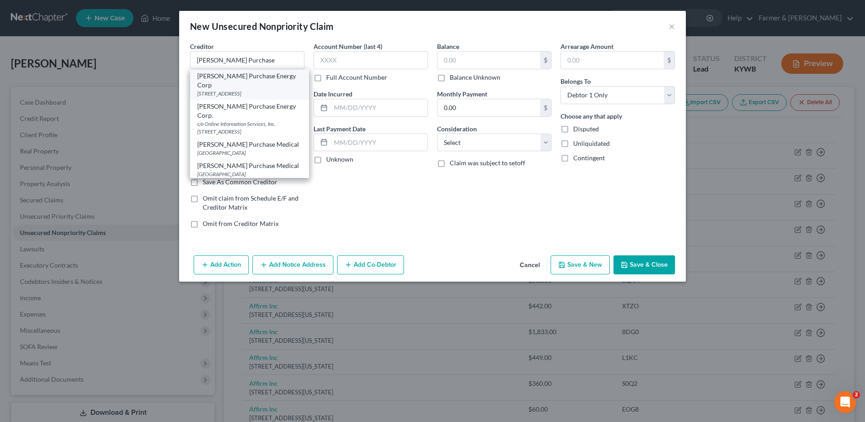
click at [246, 78] on div "Jackson Purchase Energy Corp" at bounding box center [249, 80] width 105 height 18
type input "Jackson Purchase Energy Corp"
type input "PO Box 4030"
type input "Paducah"
select select "18"
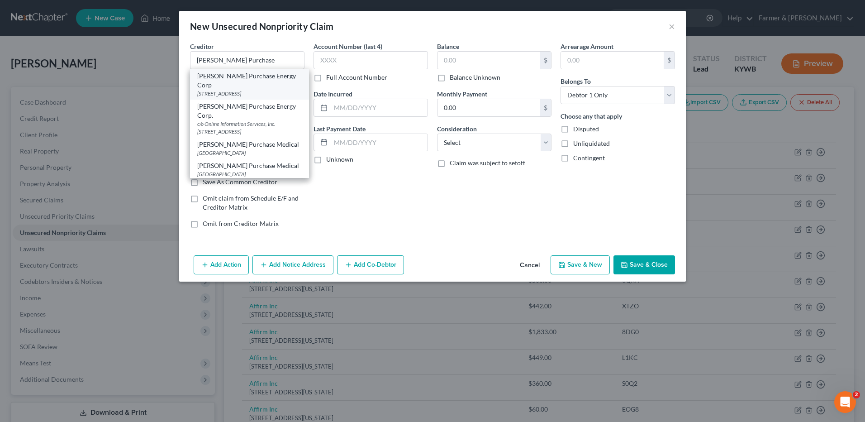
type input "42002-4030"
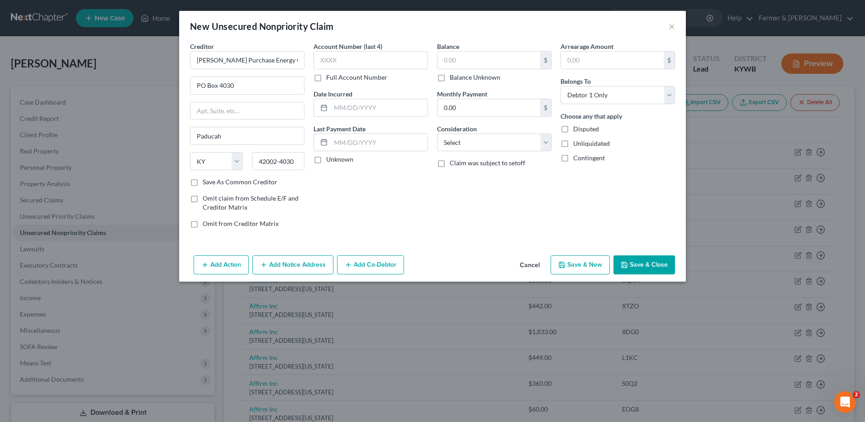
click at [450, 80] on label "Balance Unknown" at bounding box center [475, 77] width 51 height 9
click at [453, 79] on input "Balance Unknown" at bounding box center [456, 76] width 6 height 6
checkbox input "true"
type input "0.00"
click at [631, 256] on button "Save & Close" at bounding box center [645, 264] width 62 height 19
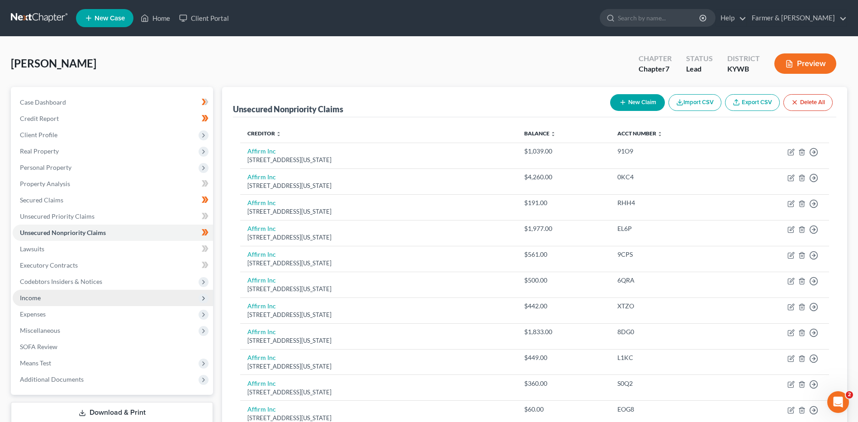
click at [102, 297] on span "Income" at bounding box center [113, 298] width 200 height 16
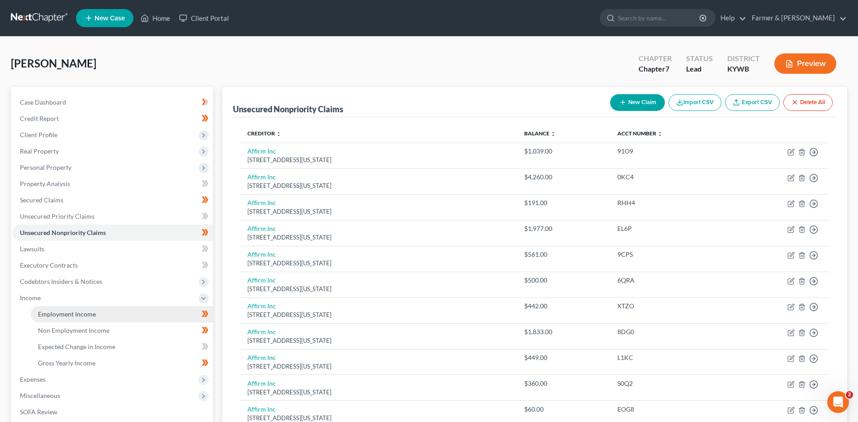
click at [108, 317] on link "Employment Income" at bounding box center [122, 314] width 182 height 16
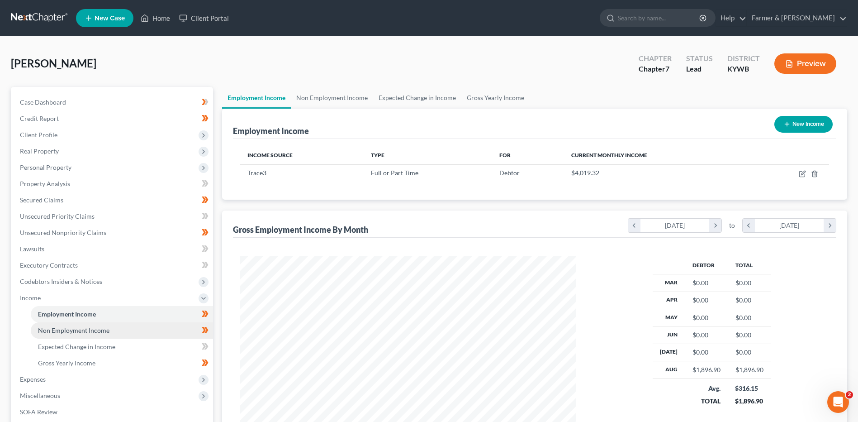
scroll to position [168, 354]
click at [108, 330] on span "Non Employment Income" at bounding box center [73, 330] width 71 height 8
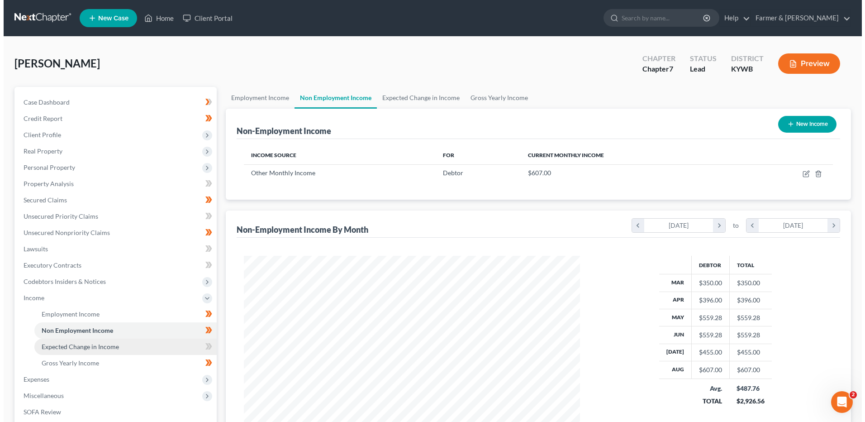
scroll to position [168, 354]
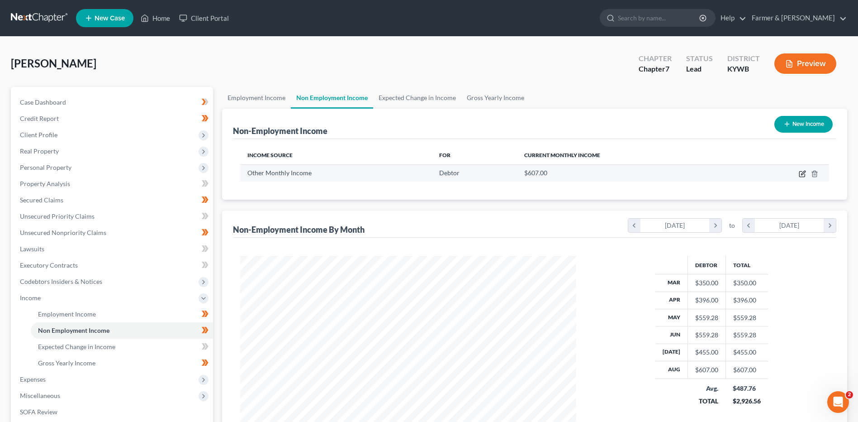
click at [802, 174] on icon "button" at bounding box center [803, 173] width 4 height 4
select select "13"
select select "0"
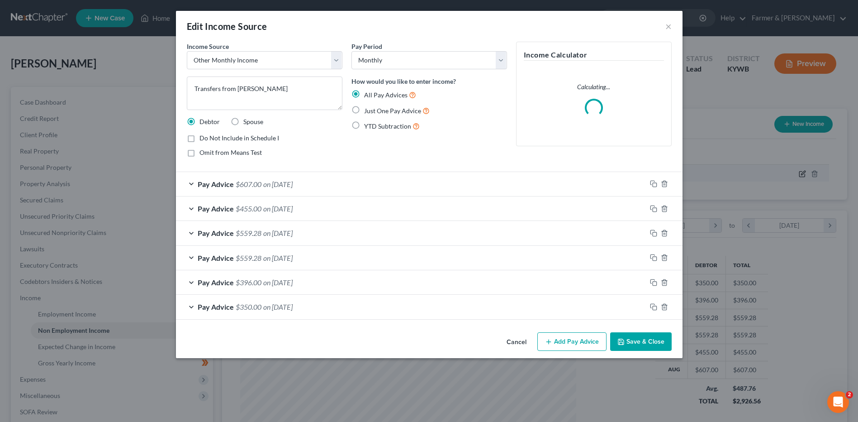
scroll to position [169, 357]
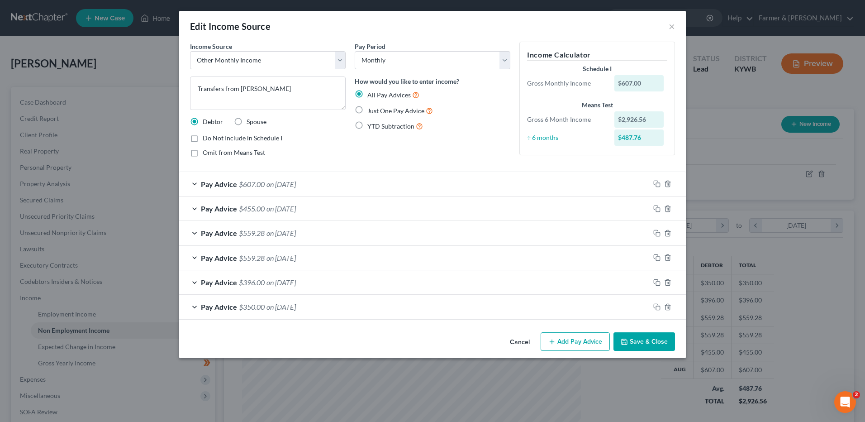
click at [524, 339] on button "Cancel" at bounding box center [520, 342] width 34 height 18
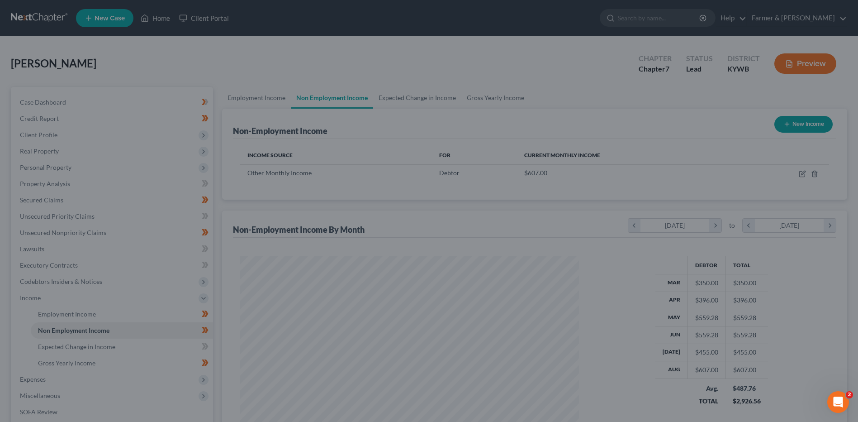
scroll to position [452304, 452117]
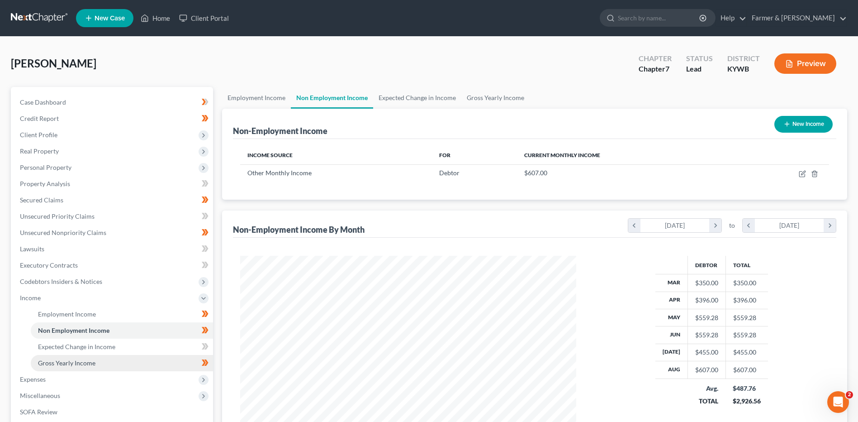
click at [126, 367] on link "Gross Yearly Income" at bounding box center [122, 363] width 182 height 16
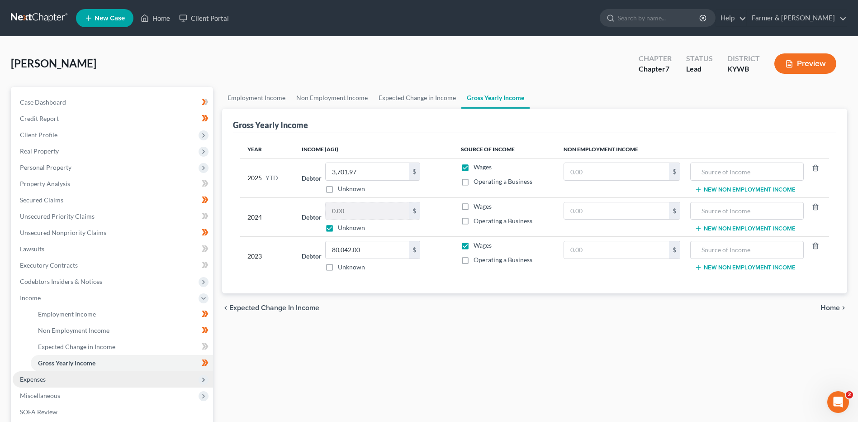
click at [53, 377] on span "Expenses" at bounding box center [113, 379] width 200 height 16
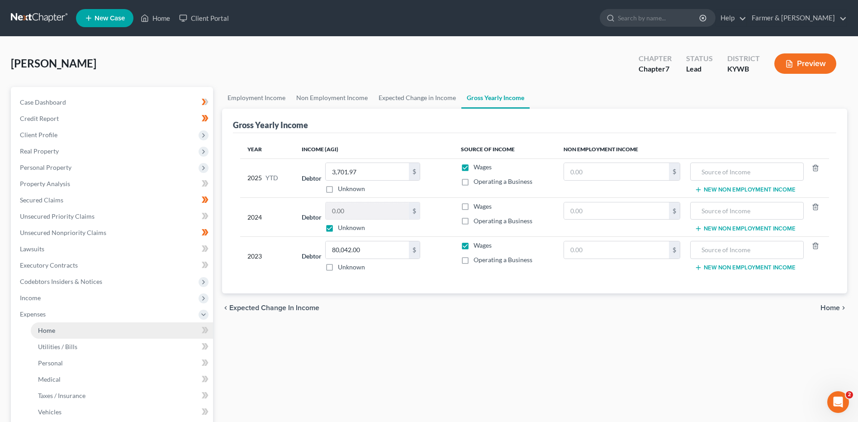
click at [71, 333] on link "Home" at bounding box center [122, 330] width 182 height 16
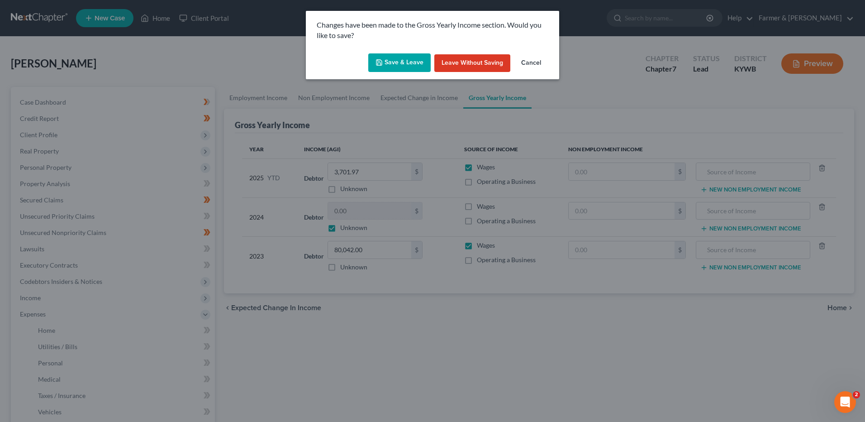
click at [404, 61] on button "Save & Leave" at bounding box center [399, 62] width 62 height 19
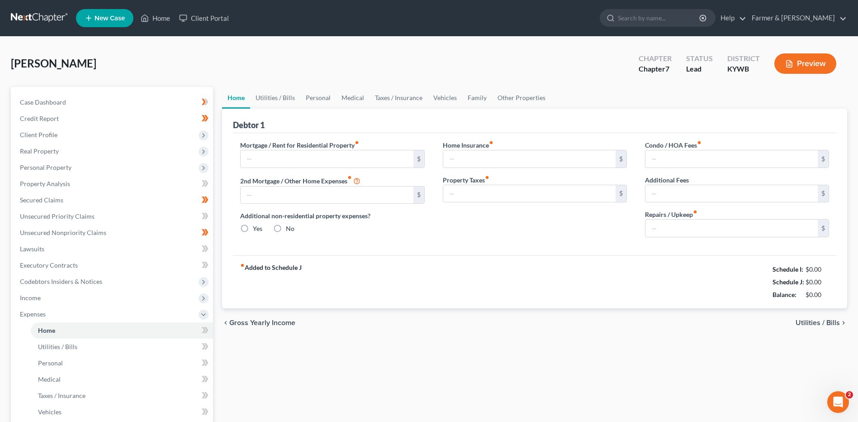
type input "1,000.00"
type input "0.00"
radio input "true"
type input "0.00"
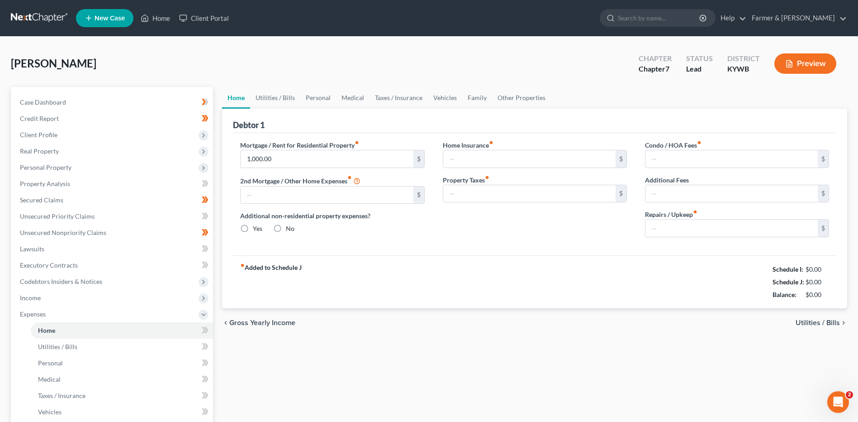
type input "0.00"
click at [675, 226] on input "0.00" at bounding box center [732, 227] width 172 height 17
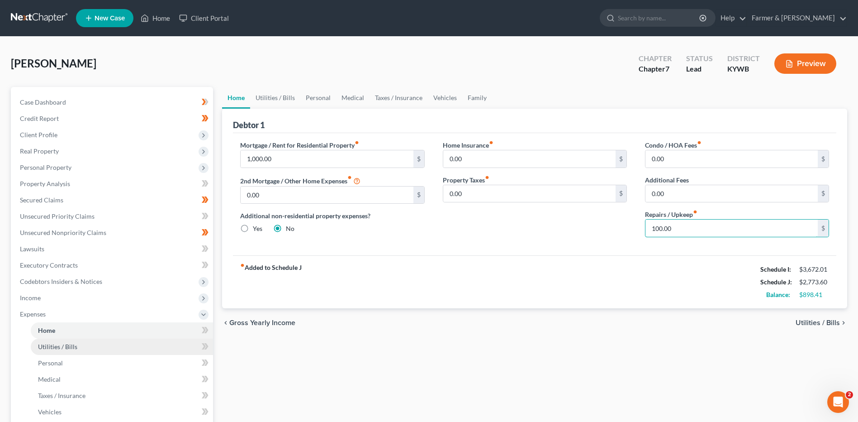
type input "100.00"
click at [57, 347] on span "Utilities / Bills" at bounding box center [57, 347] width 39 height 8
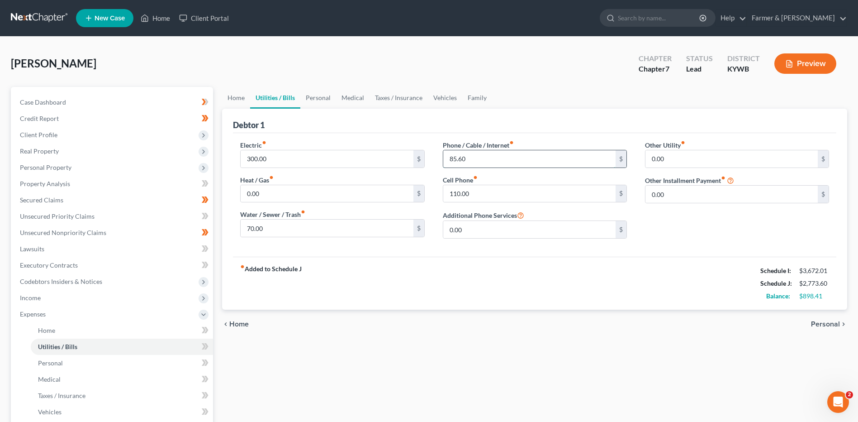
click at [495, 161] on input "85.60" at bounding box center [529, 158] width 172 height 17
type input "100.00"
click at [84, 359] on link "Personal" at bounding box center [122, 363] width 182 height 16
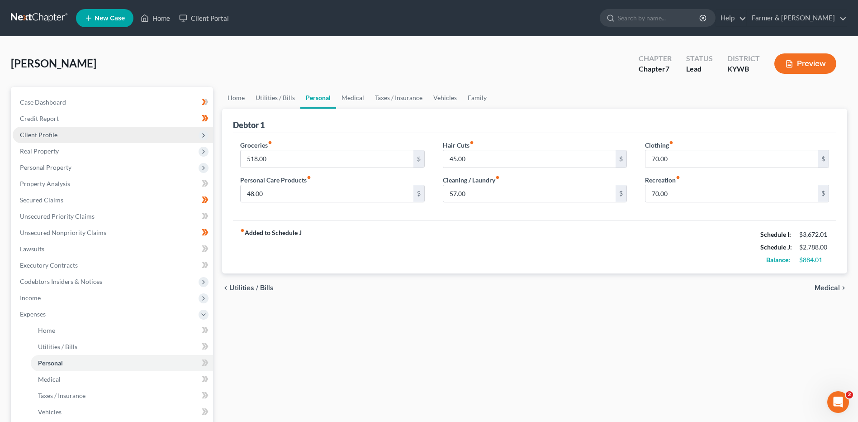
click at [124, 137] on span "Client Profile" at bounding box center [113, 135] width 200 height 16
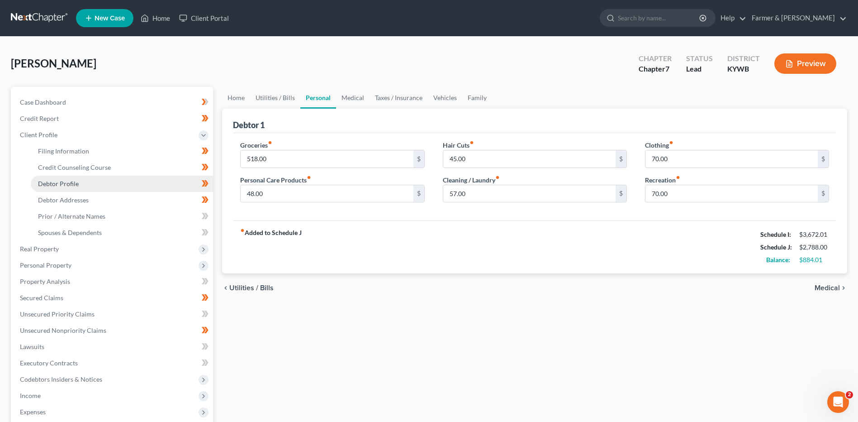
click at [95, 183] on link "Debtor Profile" at bounding box center [122, 184] width 182 height 16
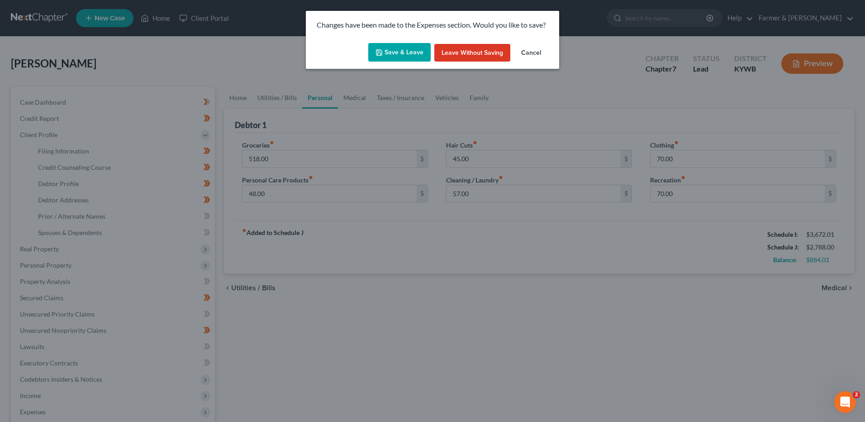
click at [394, 48] on button "Save & Leave" at bounding box center [399, 52] width 62 height 19
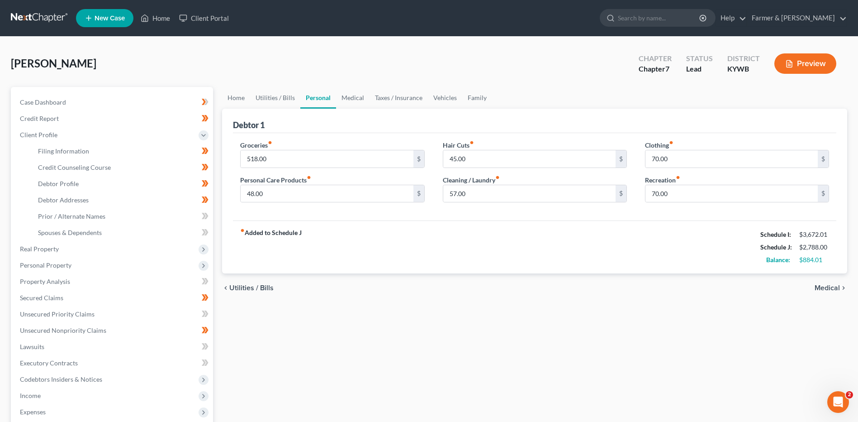
select select "3"
select select "0"
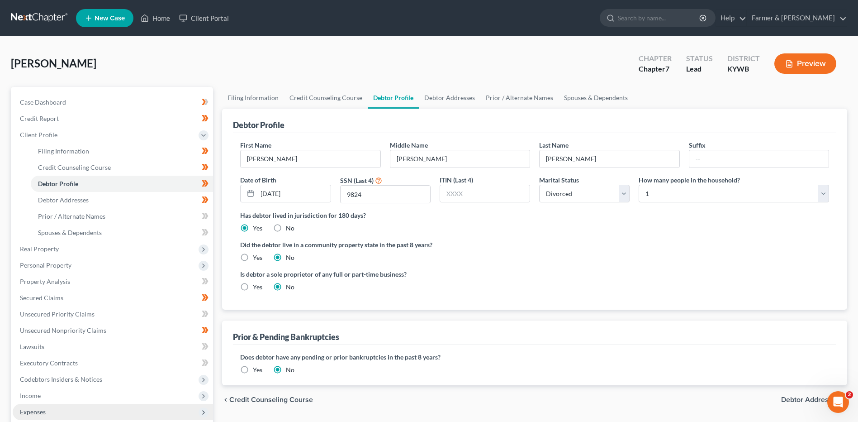
click at [48, 407] on span "Expenses" at bounding box center [113, 412] width 200 height 16
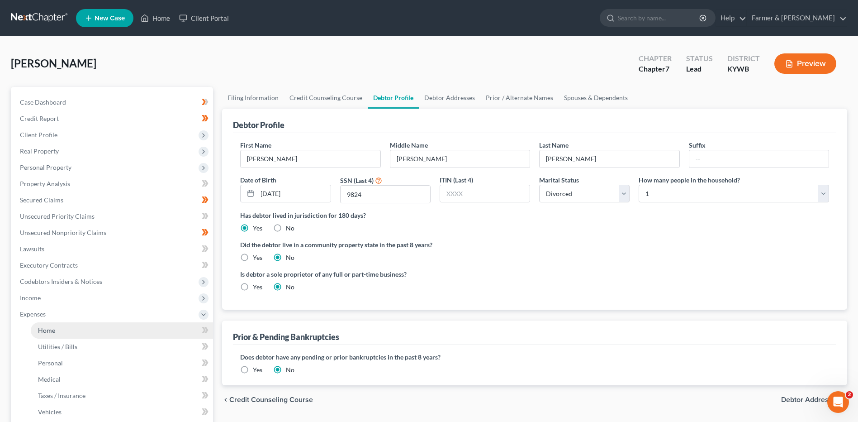
click at [79, 333] on link "Home" at bounding box center [122, 330] width 182 height 16
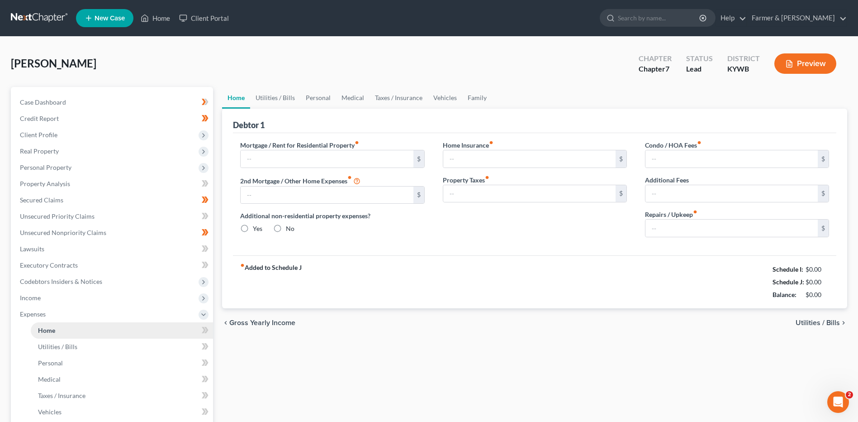
type input "1,000.00"
type input "0.00"
radio input "true"
type input "0.00"
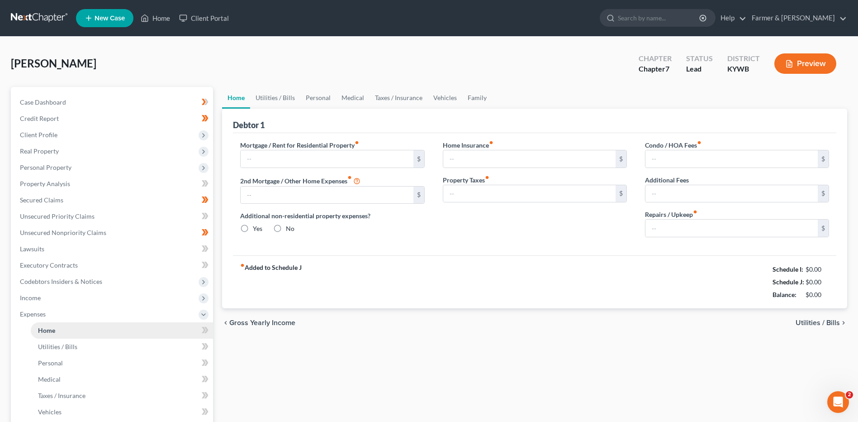
type input "0.00"
type input "100.00"
click at [66, 362] on link "Personal" at bounding box center [122, 363] width 182 height 16
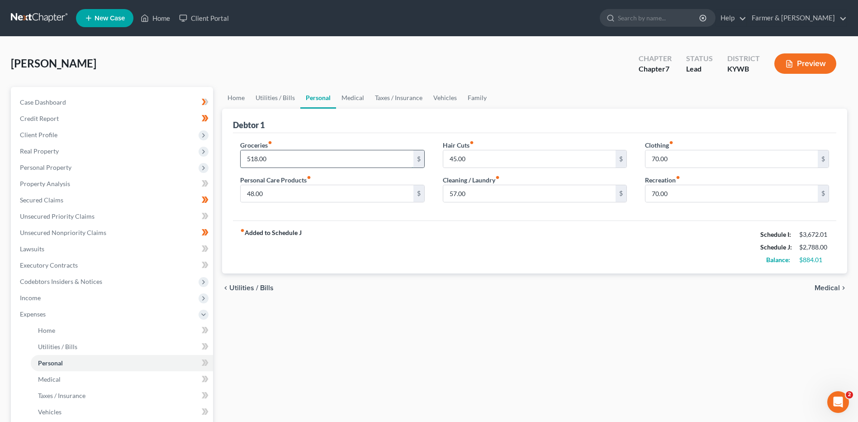
click at [292, 161] on input "518.00" at bounding box center [327, 158] width 172 height 17
type input "450.00"
click at [284, 194] on input "48.00" at bounding box center [327, 193] width 172 height 17
type input "65.00"
type input "35.00"
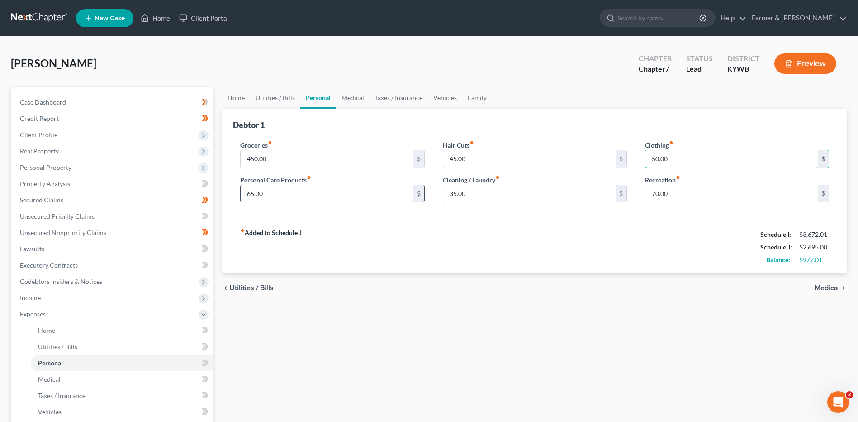
type input "50.00"
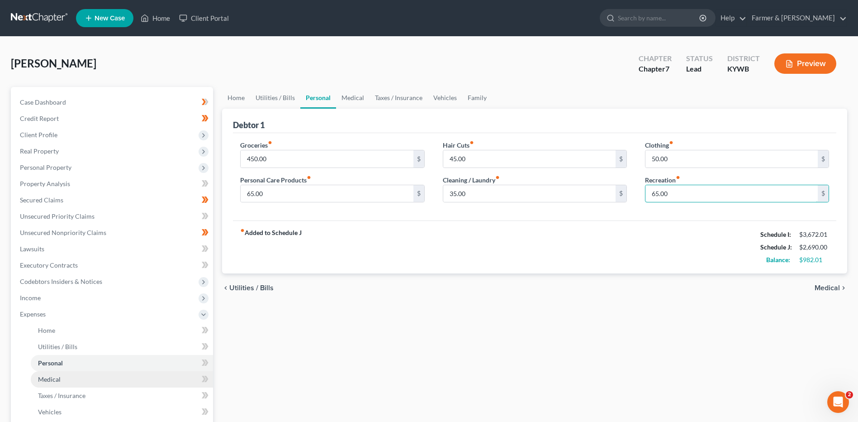
type input "65.00"
click at [73, 377] on link "Medical" at bounding box center [122, 379] width 182 height 16
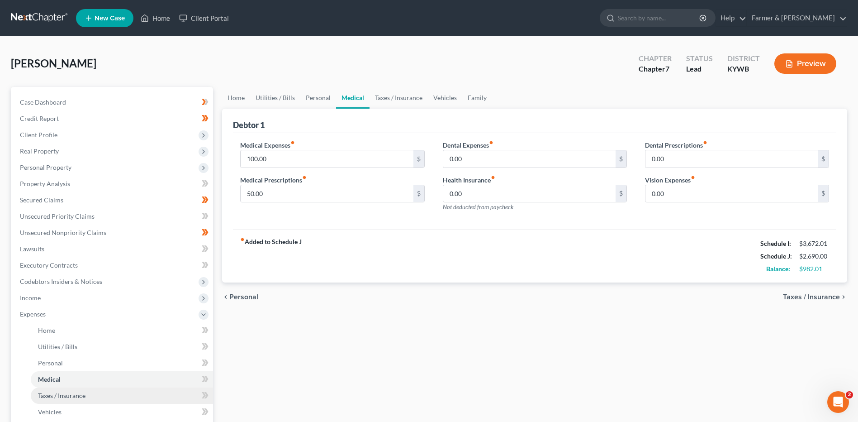
click at [148, 397] on link "Taxes / Insurance" at bounding box center [122, 395] width 182 height 16
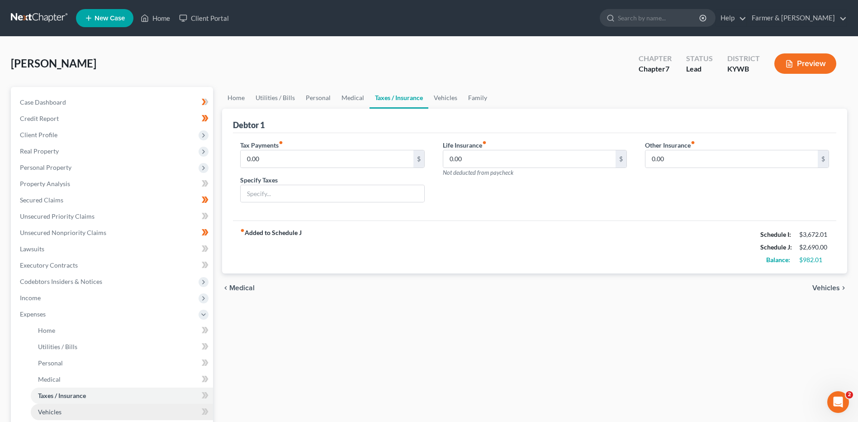
click at [113, 413] on link "Vehicles" at bounding box center [122, 412] width 182 height 16
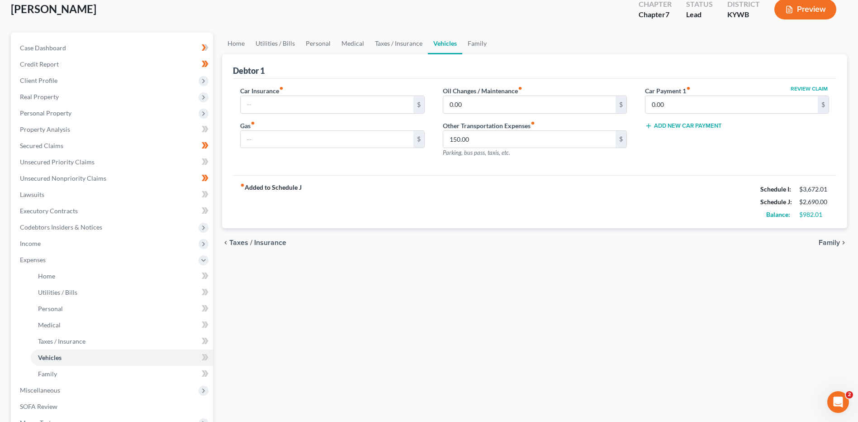
scroll to position [72, 0]
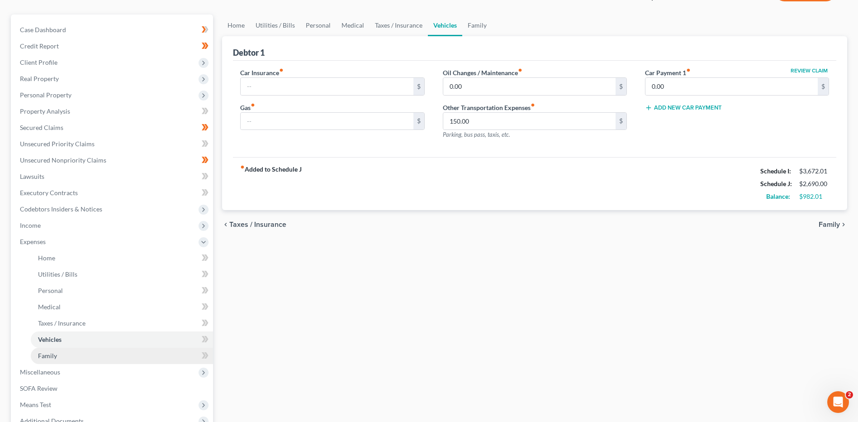
click at [149, 356] on link "Family" at bounding box center [122, 355] width 182 height 16
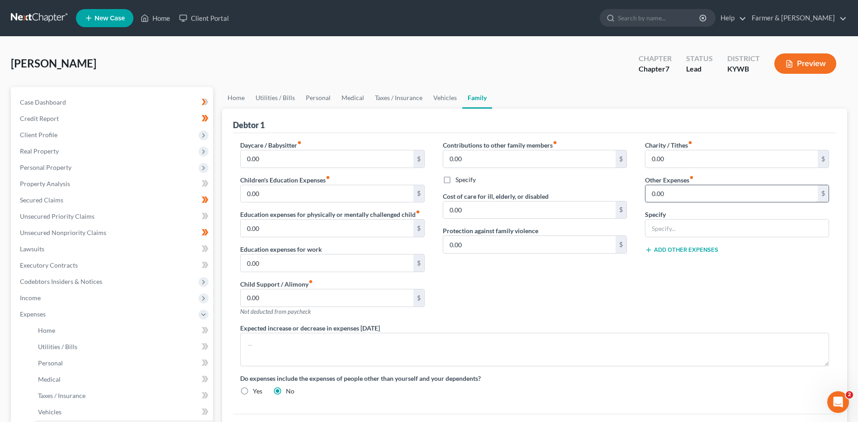
click at [684, 194] on input "0.00" at bounding box center [732, 193] width 172 height 17
type input "50.00"
type input "Pet care"
click at [134, 406] on link "Vehicles" at bounding box center [122, 412] width 182 height 16
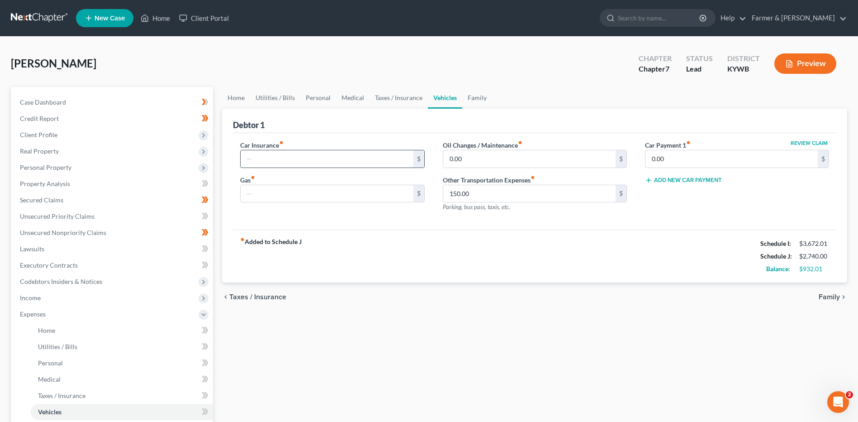
click at [273, 155] on input "text" at bounding box center [327, 158] width 172 height 17
type input "40.00"
click at [78, 293] on span "Income" at bounding box center [113, 298] width 200 height 16
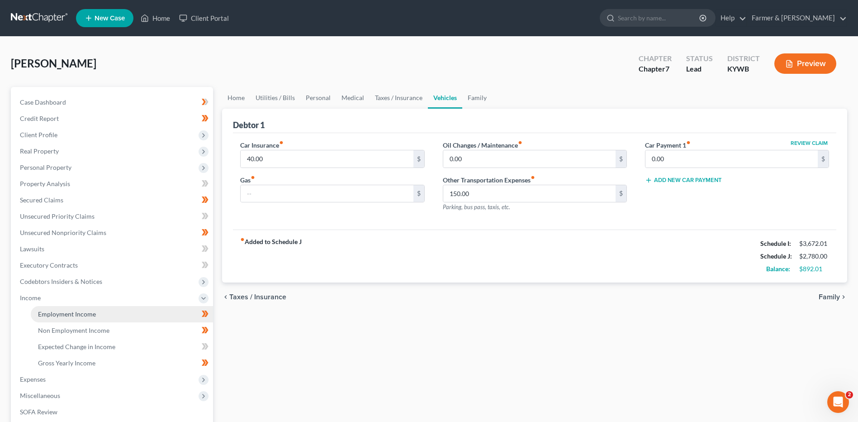
click at [71, 309] on link "Employment Income" at bounding box center [122, 314] width 182 height 16
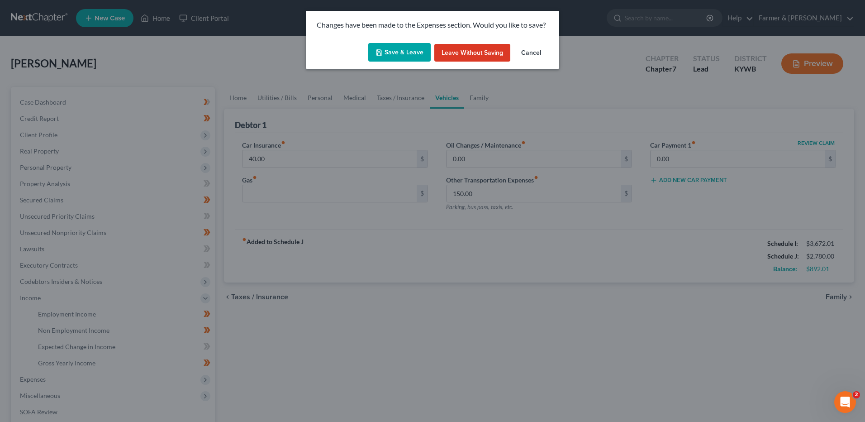
click at [402, 50] on button "Save & Leave" at bounding box center [399, 52] width 62 height 19
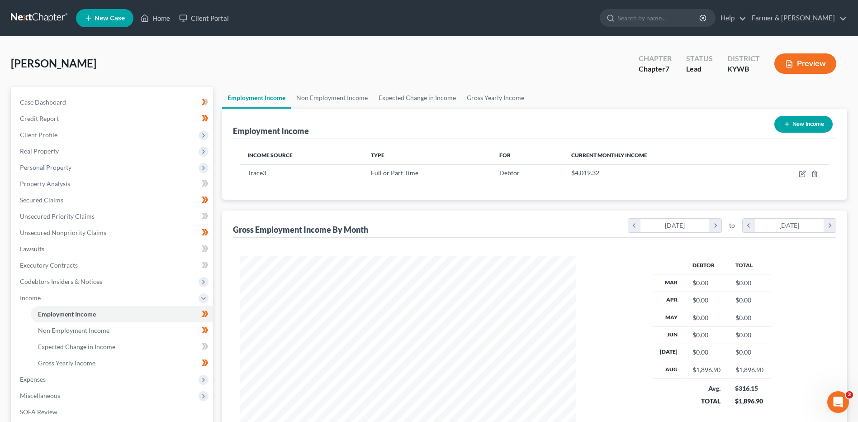
scroll to position [168, 354]
click at [79, 103] on link "Case Dashboard" at bounding box center [113, 102] width 200 height 16
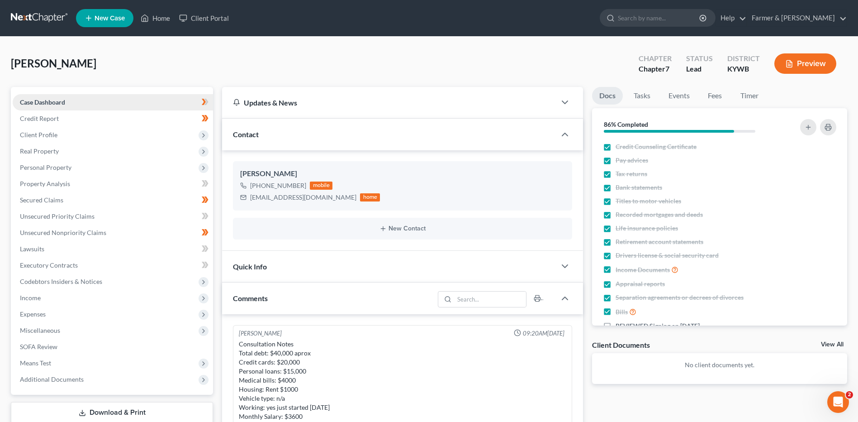
scroll to position [98, 0]
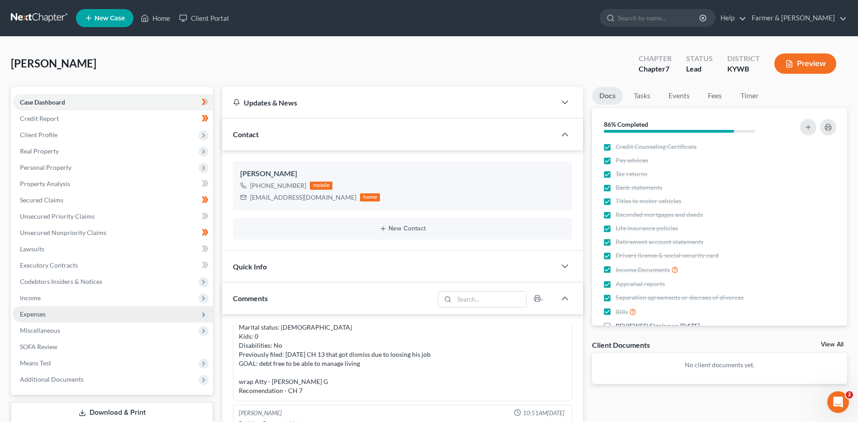
click at [56, 314] on span "Expenses" at bounding box center [113, 314] width 200 height 16
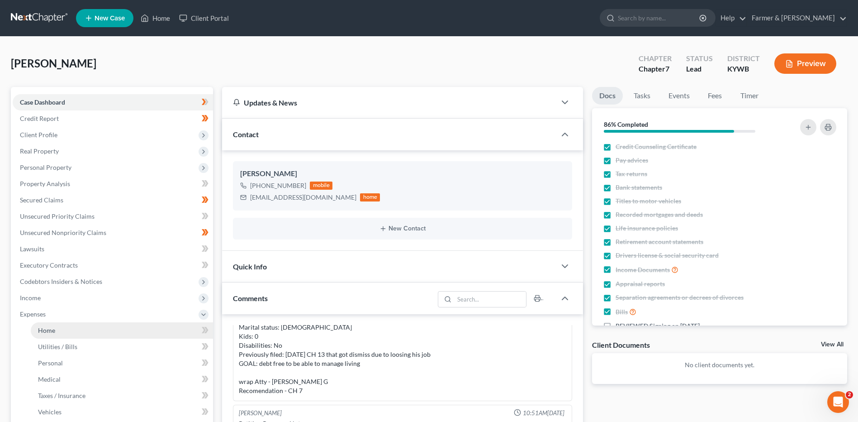
click at [60, 330] on link "Home" at bounding box center [122, 330] width 182 height 16
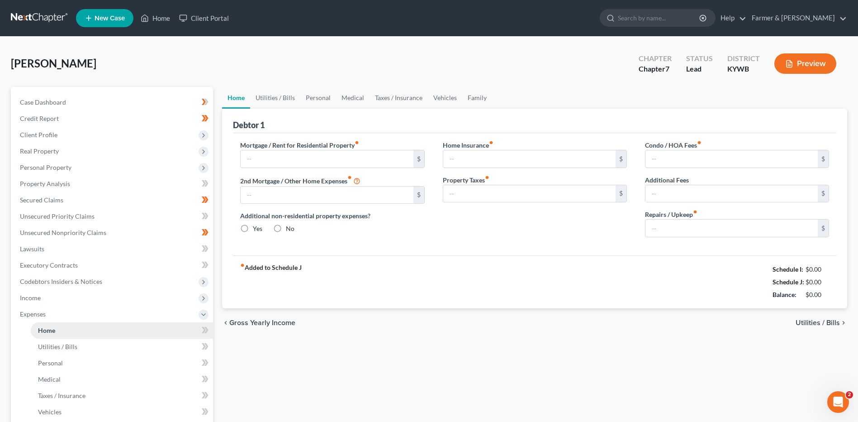
type input "1,000.00"
type input "0.00"
radio input "true"
type input "0.00"
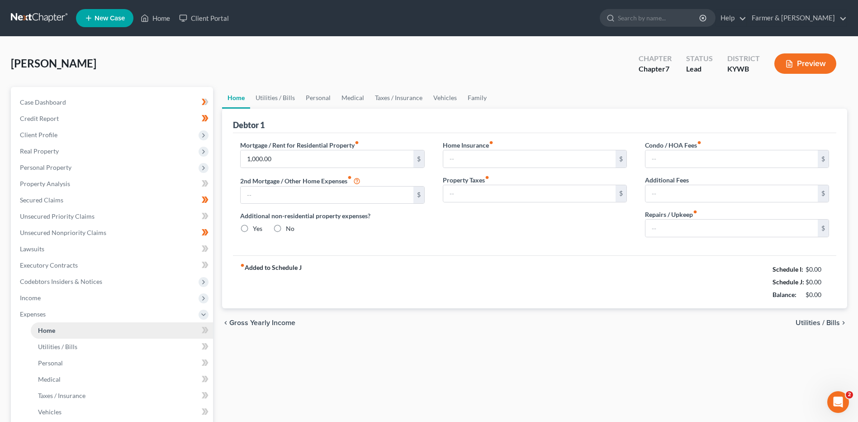
type input "0.00"
type input "100.00"
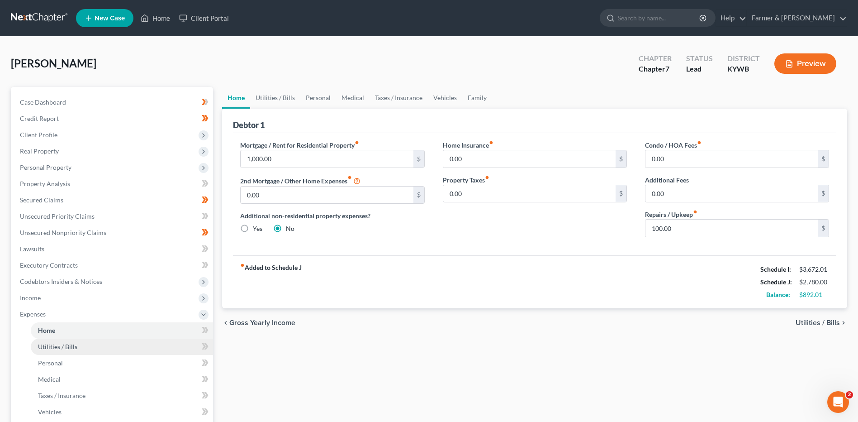
click at [64, 350] on link "Utilities / Bills" at bounding box center [122, 346] width 182 height 16
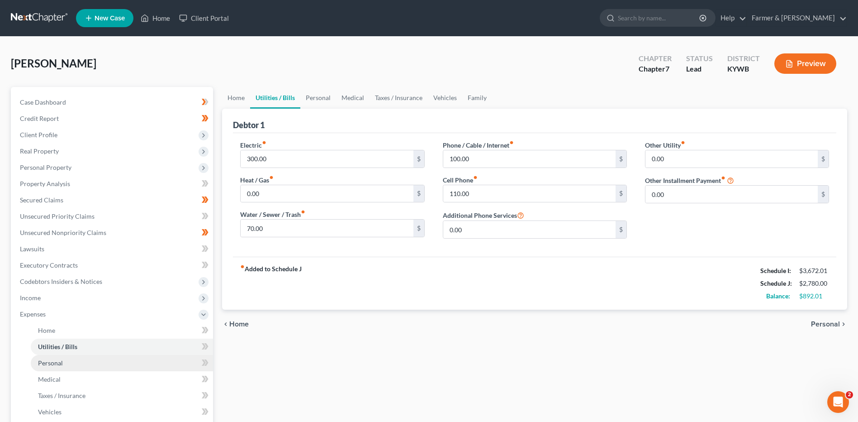
click at [64, 362] on link "Personal" at bounding box center [122, 363] width 182 height 16
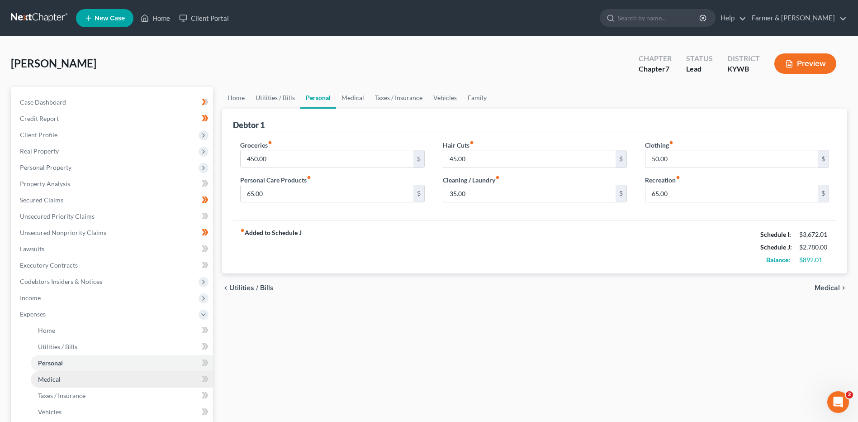
click at [64, 376] on link "Medical" at bounding box center [122, 379] width 182 height 16
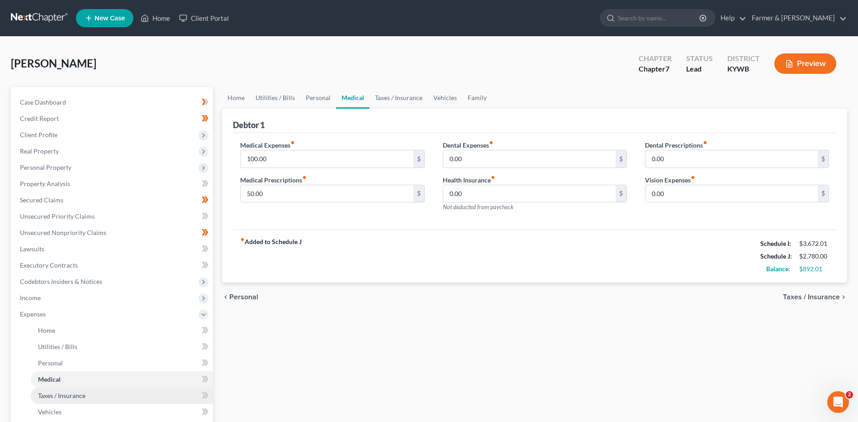
click at [64, 393] on span "Taxes / Insurance" at bounding box center [62, 395] width 48 height 8
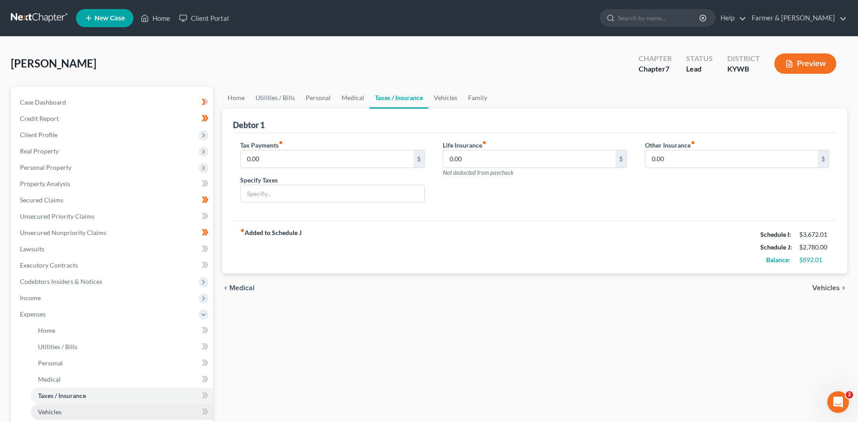
click at [64, 407] on link "Vehicles" at bounding box center [122, 412] width 182 height 16
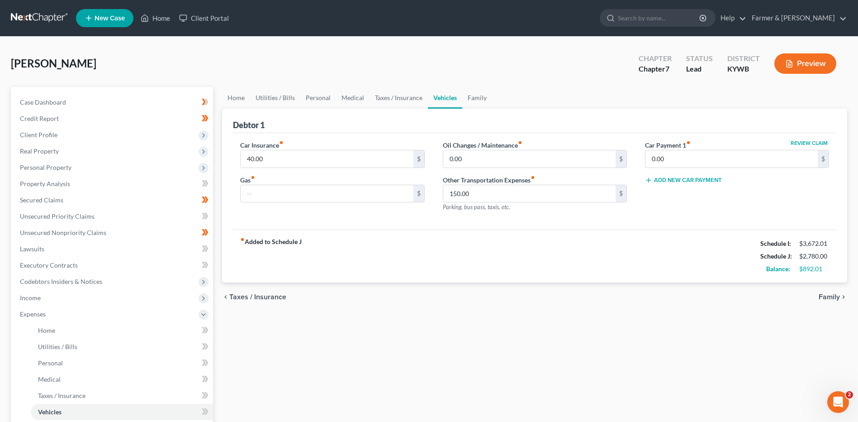
click at [51, 21] on link at bounding box center [40, 18] width 58 height 16
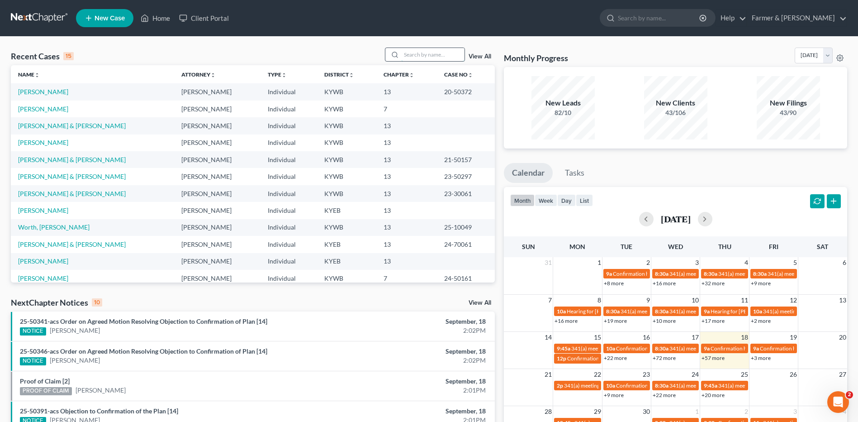
click at [434, 56] on input "search" at bounding box center [432, 54] width 63 height 13
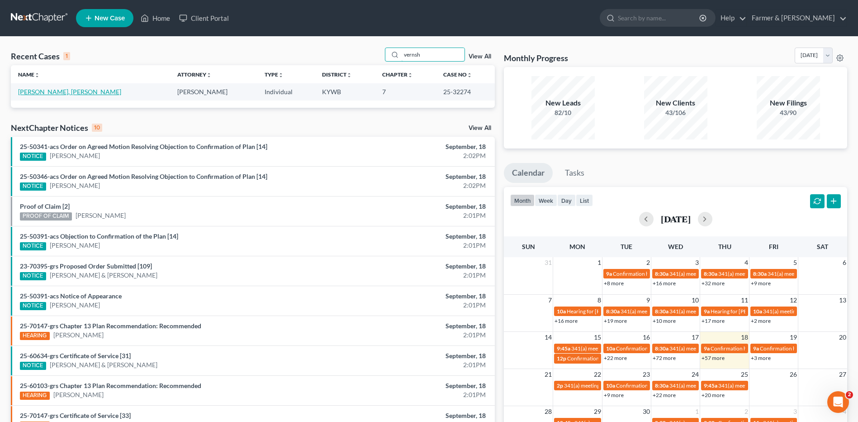
type input "vernsh"
click at [29, 90] on link "[PERSON_NAME], [PERSON_NAME]" at bounding box center [69, 92] width 103 height 8
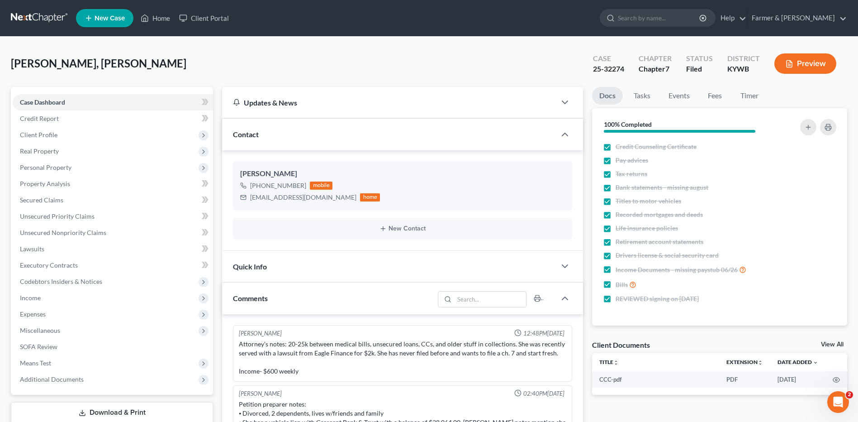
scroll to position [173, 0]
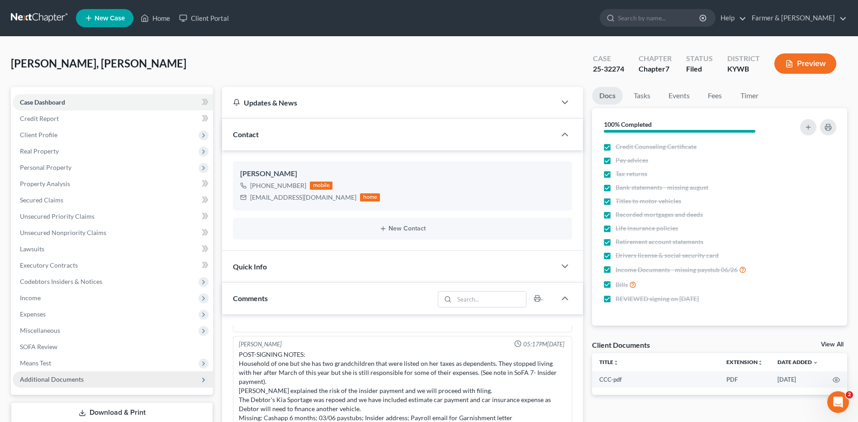
click at [111, 373] on span "Additional Documents" at bounding box center [113, 379] width 200 height 16
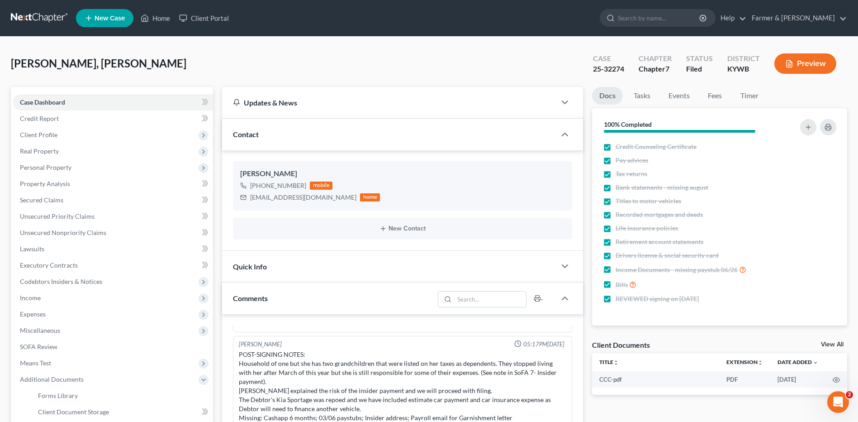
scroll to position [256, 0]
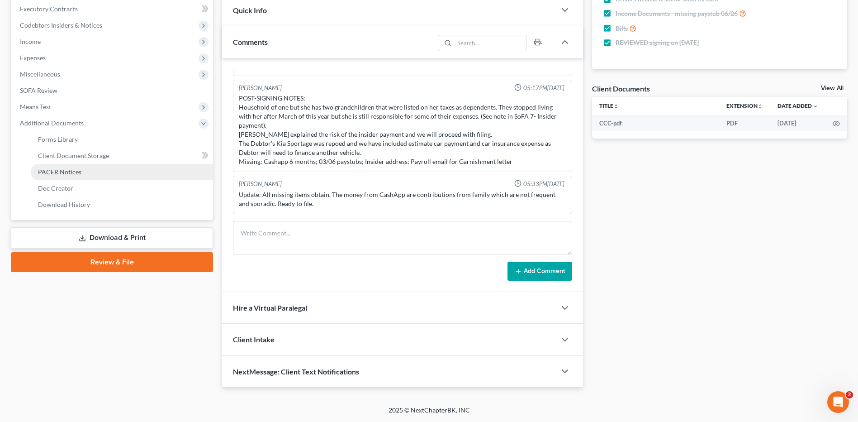
click at [136, 169] on link "PACER Notices" at bounding box center [122, 172] width 182 height 16
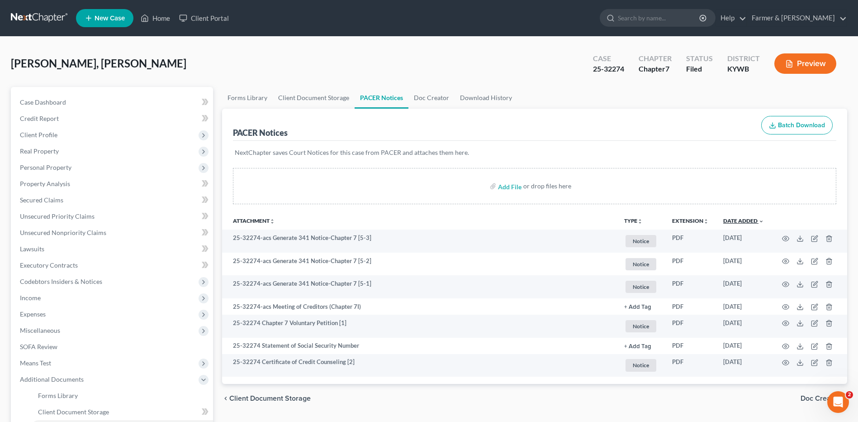
click at [739, 219] on link "Date Added unfold_more expand_more expand_less" at bounding box center [744, 220] width 41 height 7
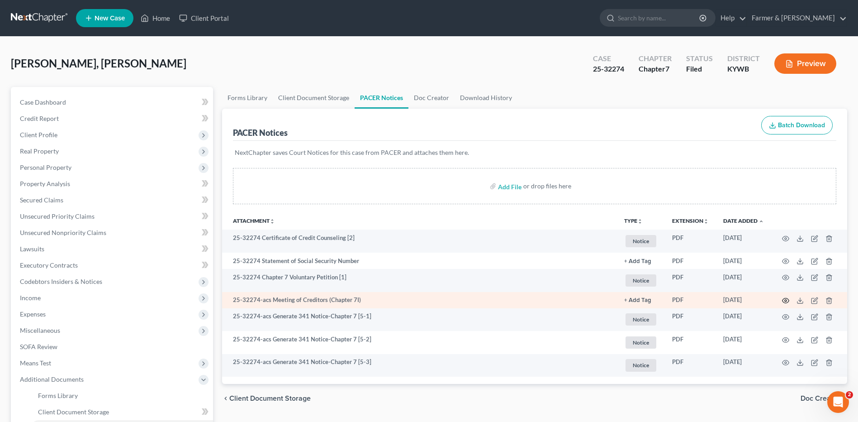
click at [785, 303] on icon "button" at bounding box center [785, 300] width 7 height 7
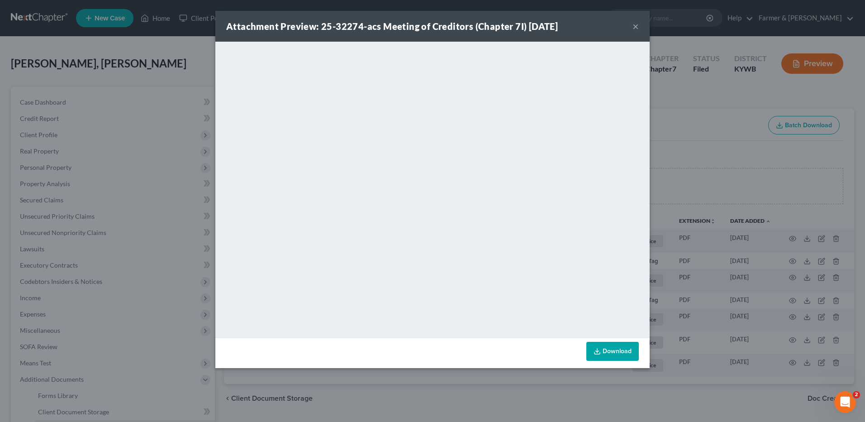
click at [635, 27] on button "×" at bounding box center [636, 26] width 6 height 11
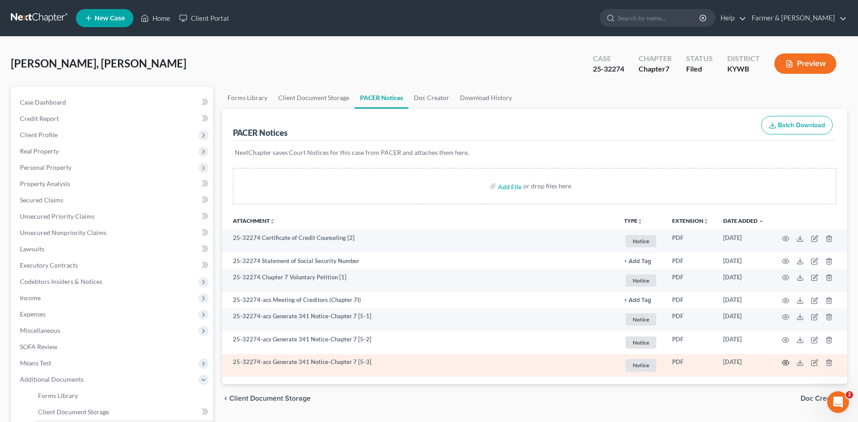
click at [786, 362] on icon "button" at bounding box center [785, 362] width 7 height 7
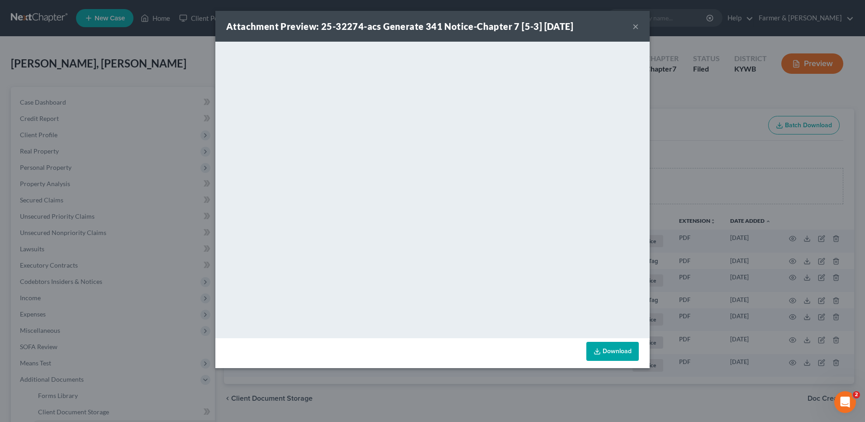
click at [635, 23] on button "×" at bounding box center [636, 26] width 6 height 11
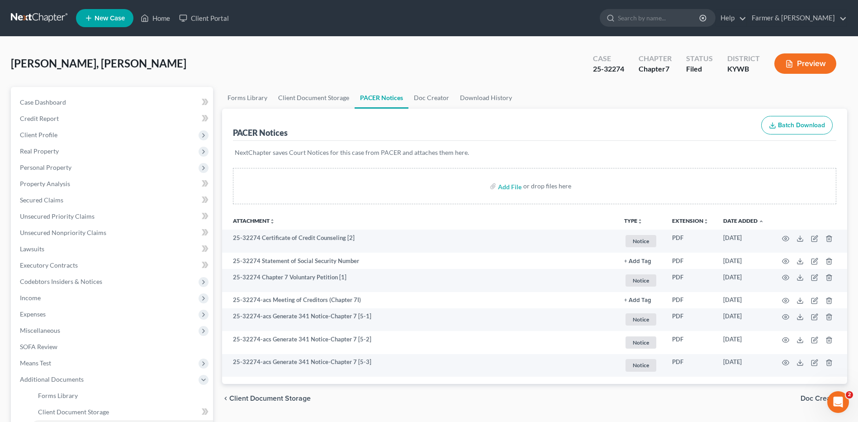
click at [40, 12] on link at bounding box center [40, 18] width 58 height 16
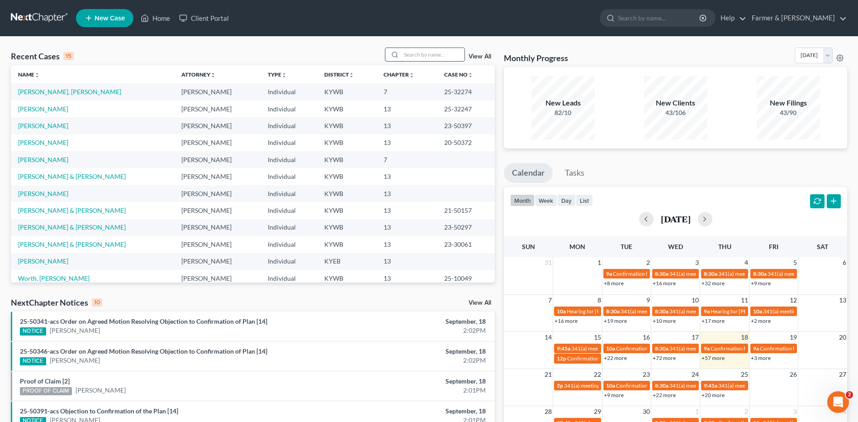
click at [416, 54] on input "search" at bounding box center [432, 54] width 63 height 13
click at [461, 52] on input "search" at bounding box center [432, 54] width 63 height 13
type input "cook"
click at [45, 111] on link "[PERSON_NAME]" at bounding box center [43, 109] width 50 height 8
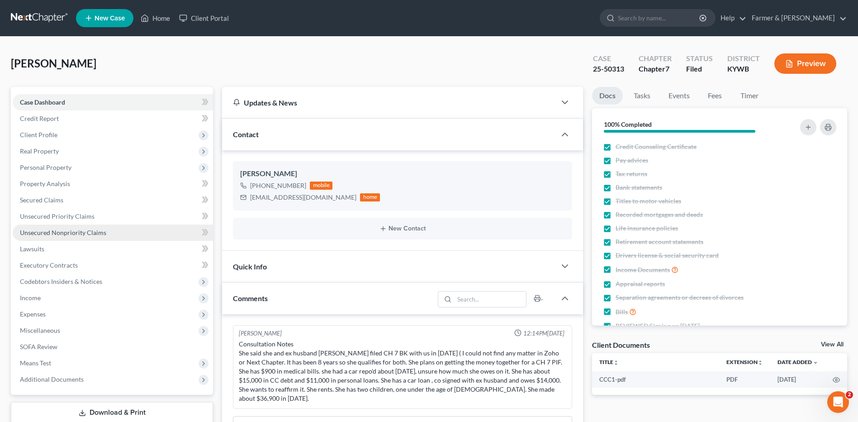
click at [68, 238] on link "Unsecured Nonpriority Claims" at bounding box center [113, 232] width 200 height 16
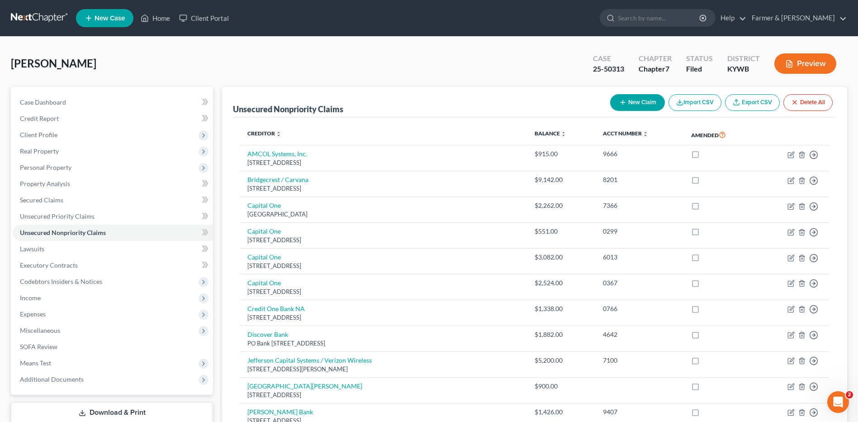
click at [45, 18] on link at bounding box center [40, 18] width 58 height 16
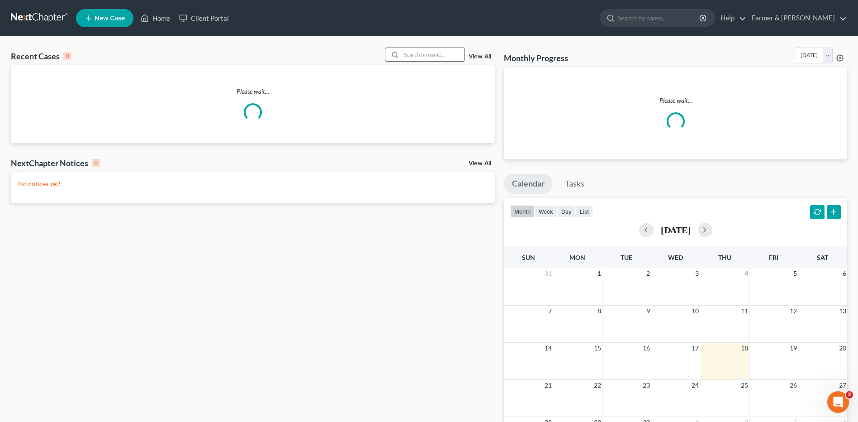
click at [447, 54] on input "search" at bounding box center [432, 54] width 63 height 13
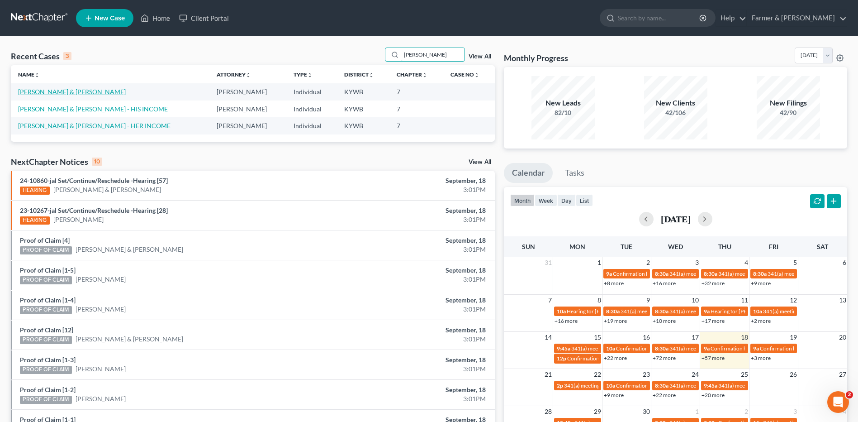
type input "[PERSON_NAME]"
click at [71, 92] on link "[PERSON_NAME] & [PERSON_NAME]" at bounding box center [72, 92] width 108 height 8
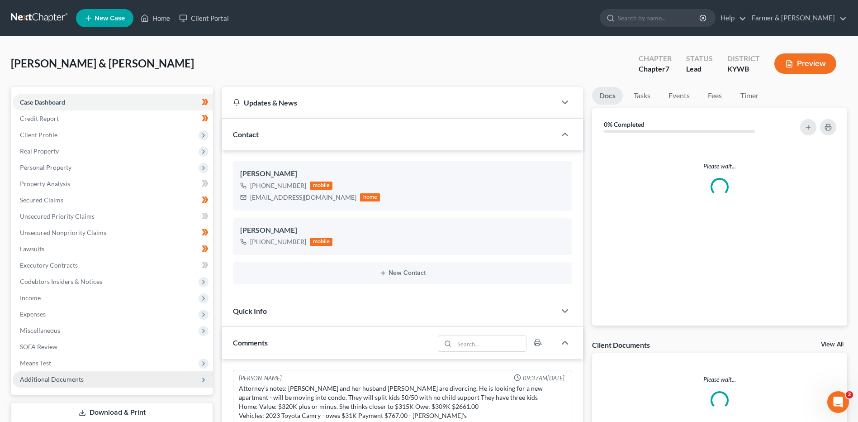
scroll to position [107, 0]
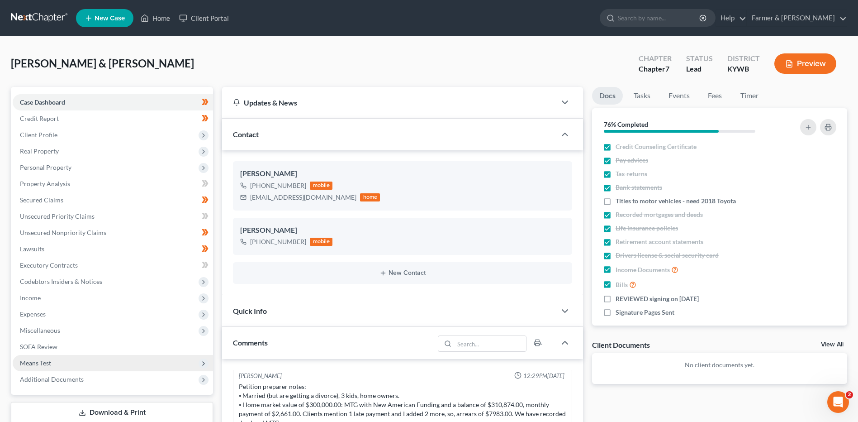
click at [43, 364] on span "Means Test" at bounding box center [35, 363] width 31 height 8
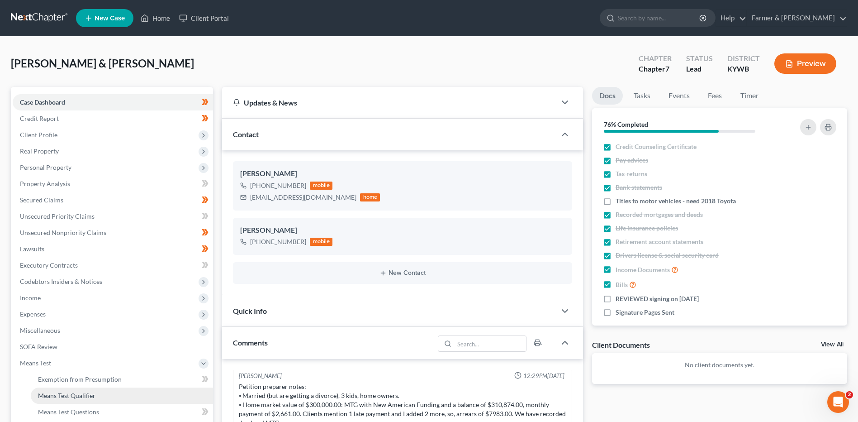
click at [61, 396] on span "Means Test Qualifier" at bounding box center [66, 395] width 57 height 8
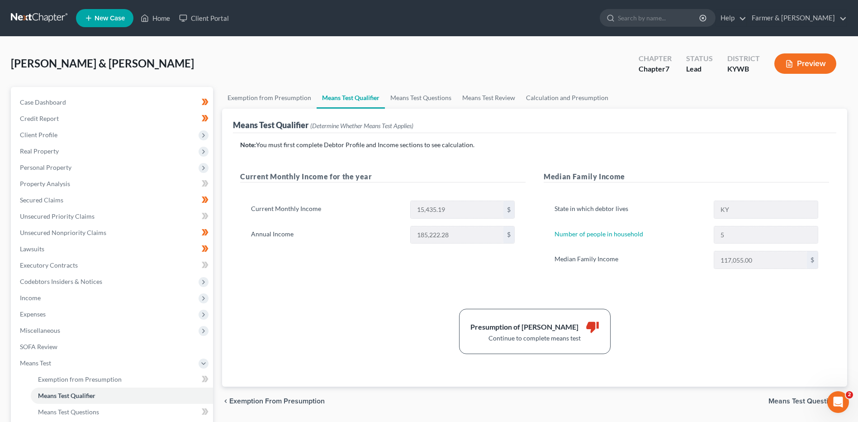
click at [51, 16] on link at bounding box center [40, 18] width 58 height 16
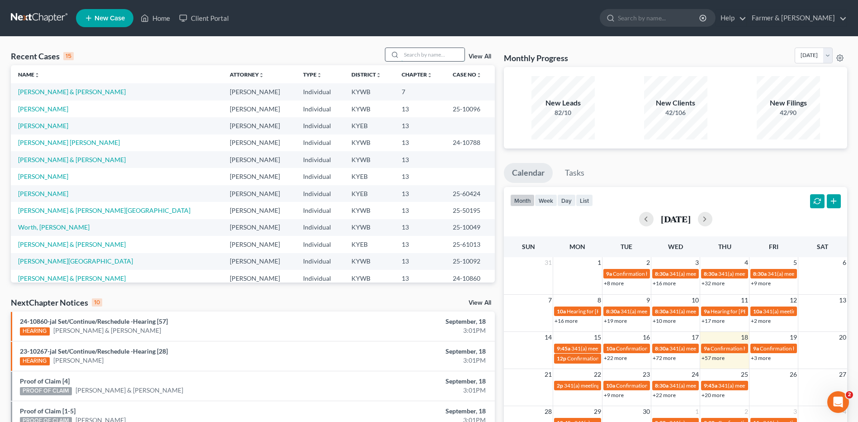
click at [441, 58] on input "search" at bounding box center [432, 54] width 63 height 13
type input "[PERSON_NAME]"
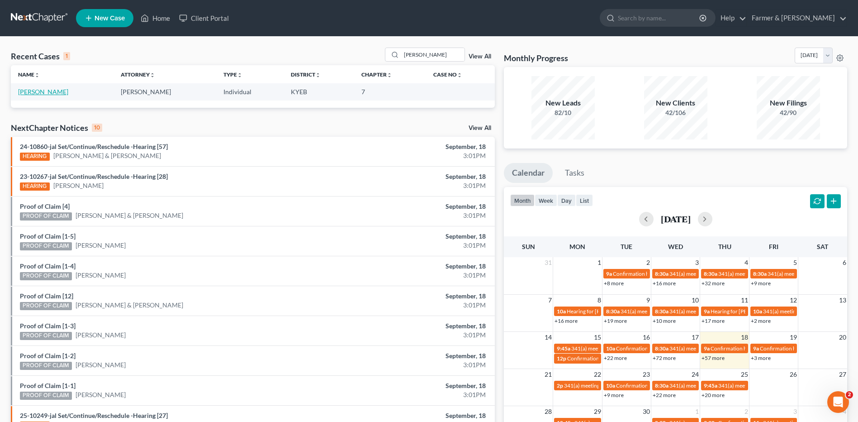
click at [58, 89] on link "[PERSON_NAME]" at bounding box center [43, 92] width 50 height 8
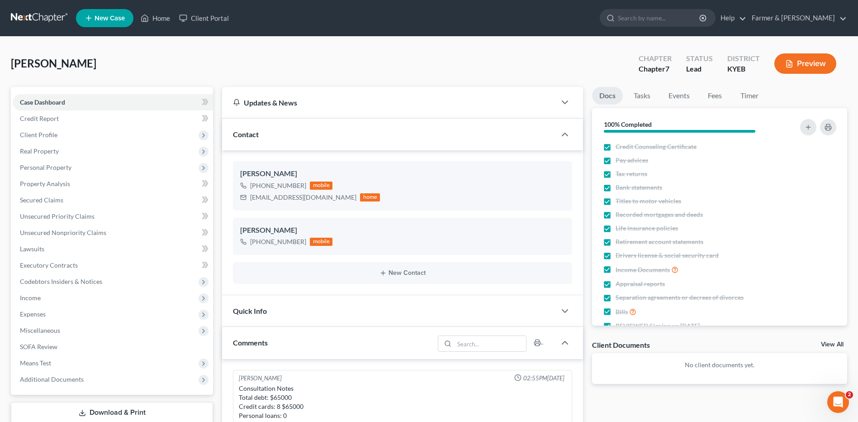
scroll to position [48, 0]
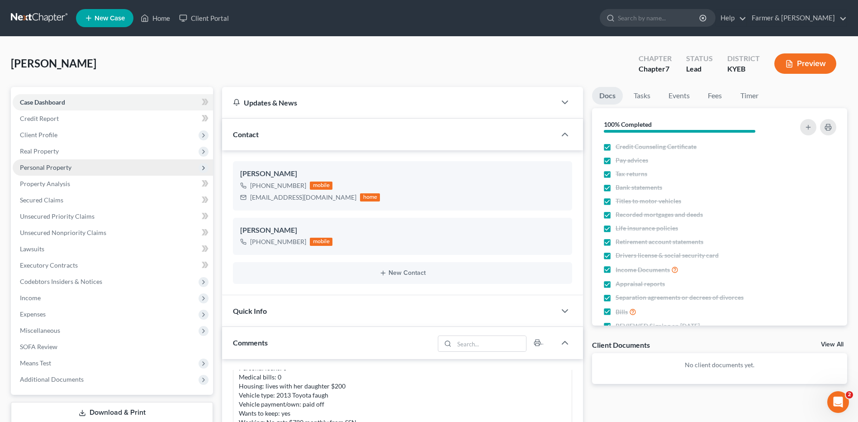
click at [78, 170] on span "Personal Property" at bounding box center [113, 167] width 200 height 16
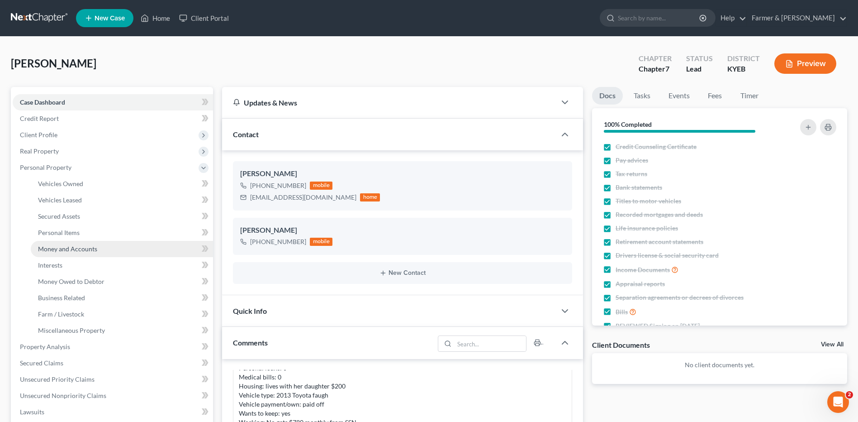
click at [104, 254] on link "Money and Accounts" at bounding box center [122, 249] width 182 height 16
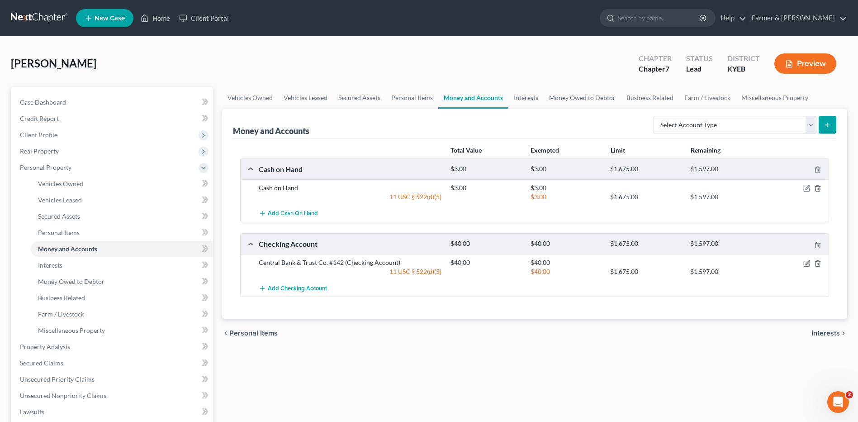
click at [48, 19] on link at bounding box center [40, 18] width 58 height 16
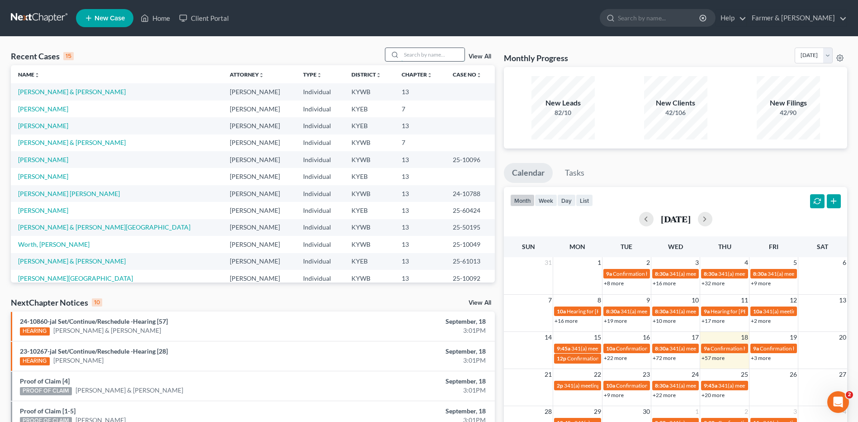
click at [428, 56] on input "search" at bounding box center [432, 54] width 63 height 13
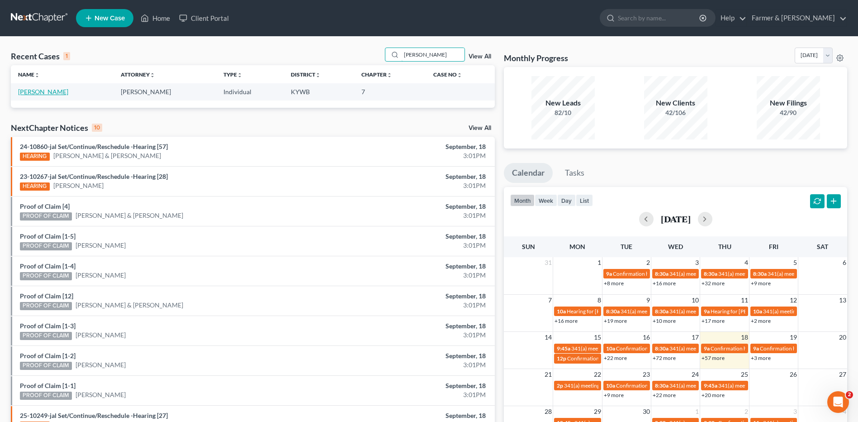
type input "bailor"
click at [51, 91] on link "[PERSON_NAME]" at bounding box center [43, 92] width 50 height 8
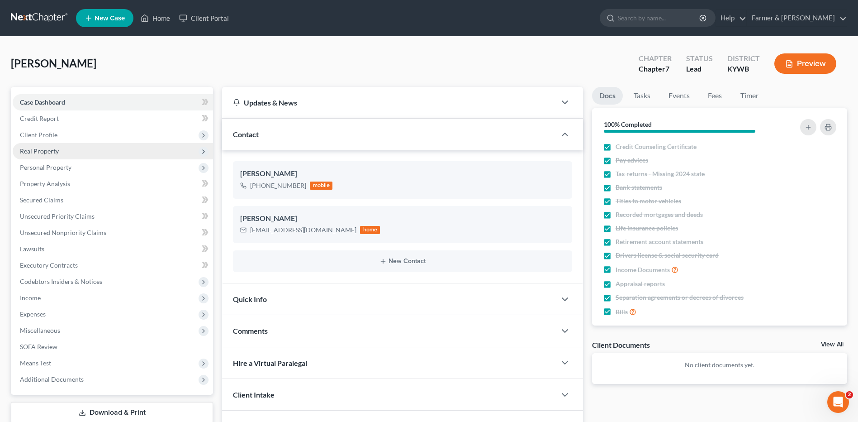
click at [59, 151] on span "Real Property" at bounding box center [113, 151] width 200 height 16
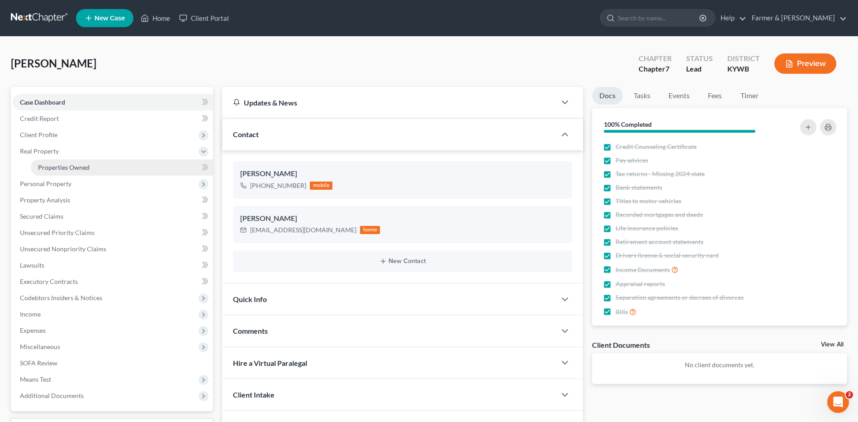
click at [63, 165] on span "Properties Owned" at bounding box center [64, 167] width 52 height 8
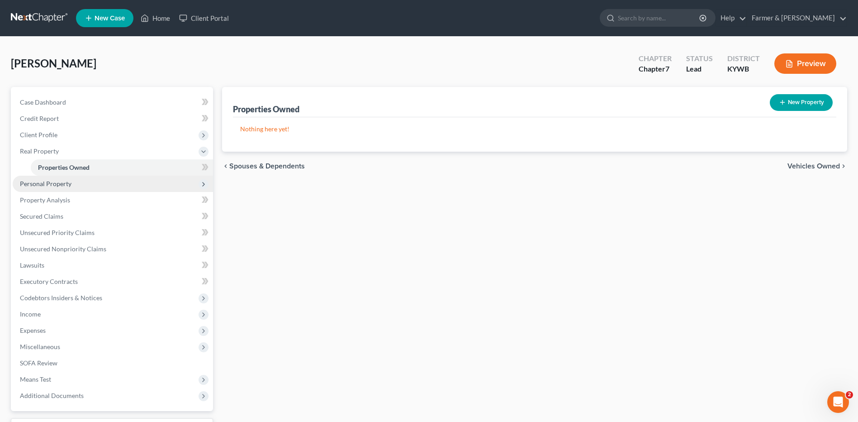
click at [64, 182] on span "Personal Property" at bounding box center [46, 184] width 52 height 8
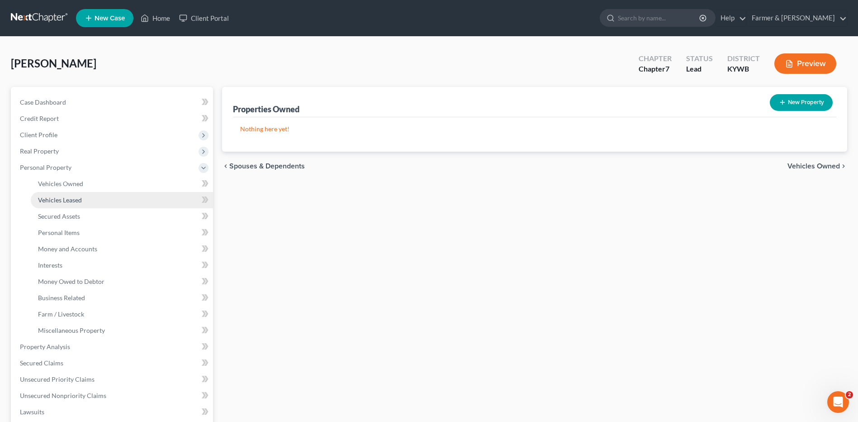
click at [64, 198] on span "Vehicles Leased" at bounding box center [60, 200] width 44 height 8
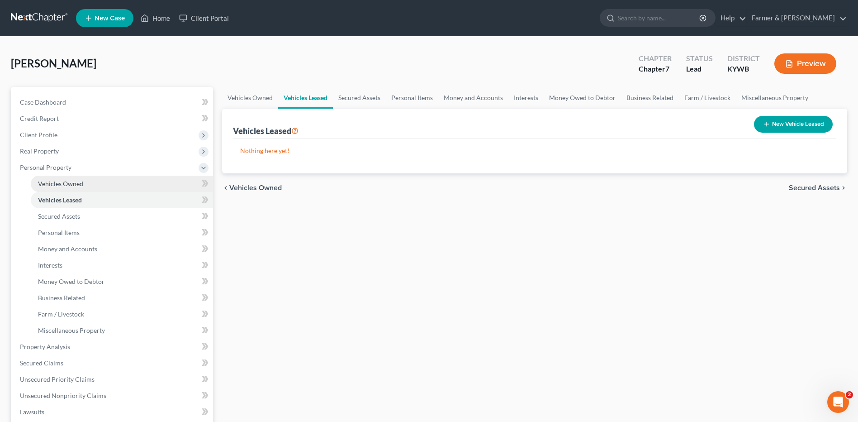
click at [69, 186] on span "Vehicles Owned" at bounding box center [60, 184] width 45 height 8
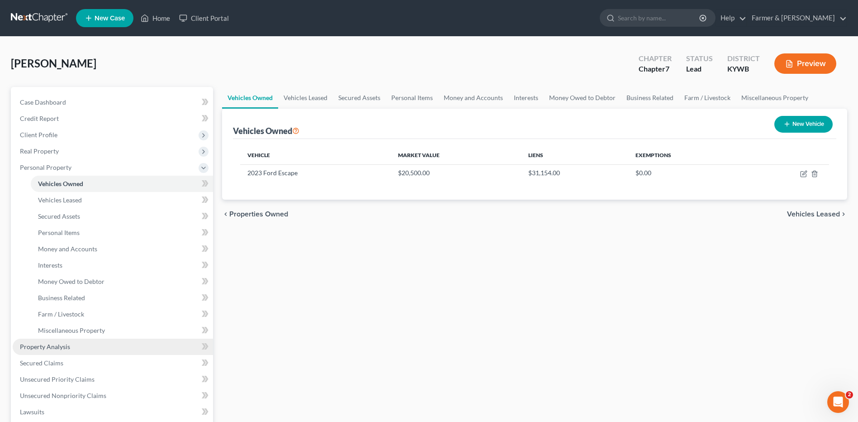
click at [63, 343] on span "Property Analysis" at bounding box center [45, 347] width 50 height 8
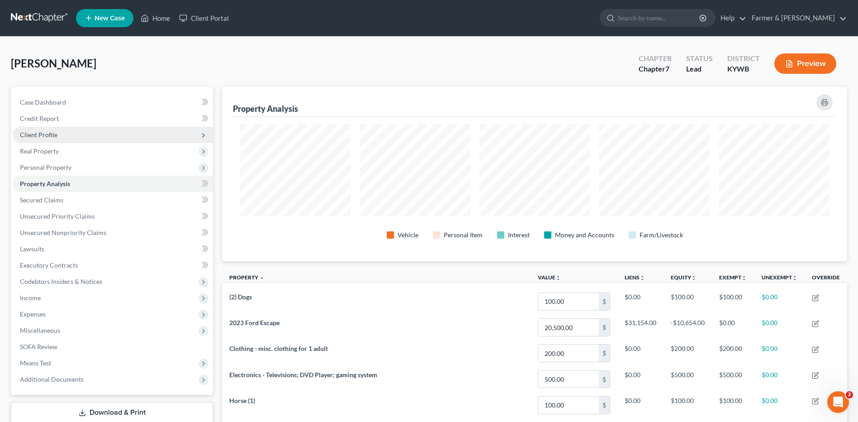
click at [41, 128] on span "Client Profile" at bounding box center [113, 135] width 200 height 16
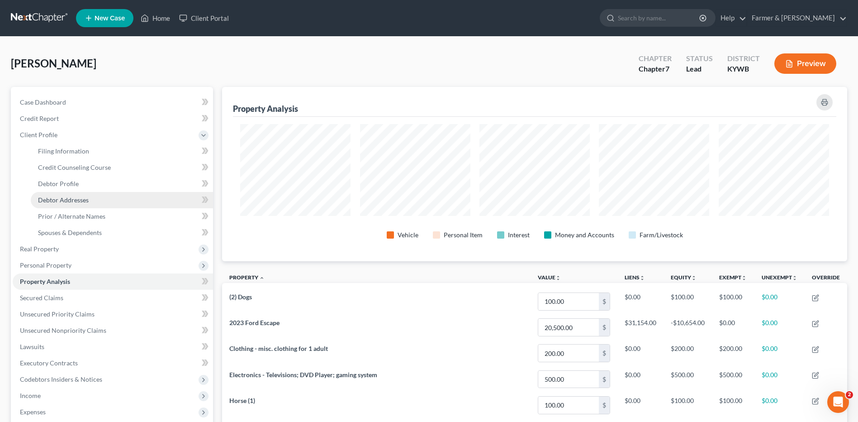
click at [73, 199] on span "Debtor Addresses" at bounding box center [63, 200] width 51 height 8
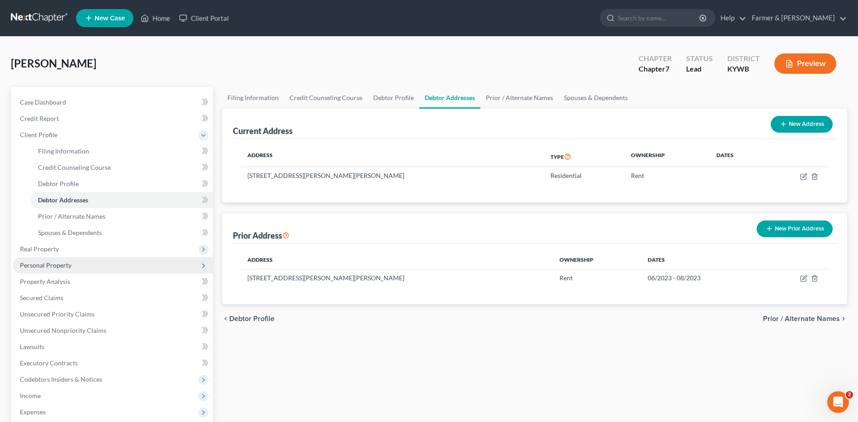
click at [69, 262] on span "Personal Property" at bounding box center [46, 265] width 52 height 8
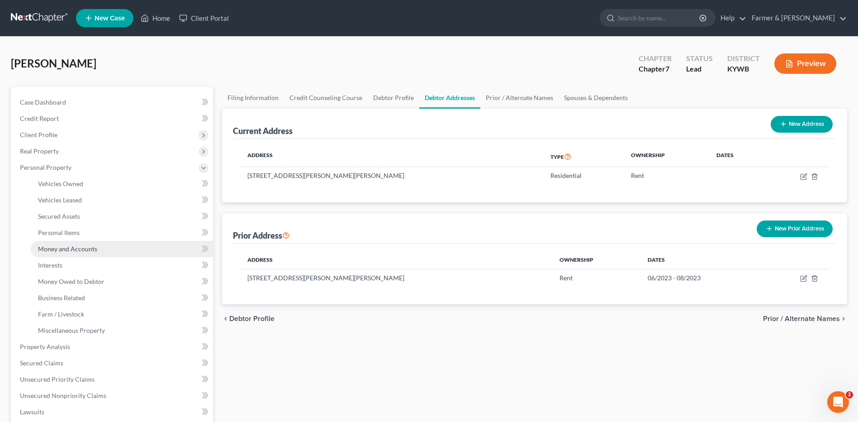
click at [89, 246] on span "Money and Accounts" at bounding box center [67, 249] width 59 height 8
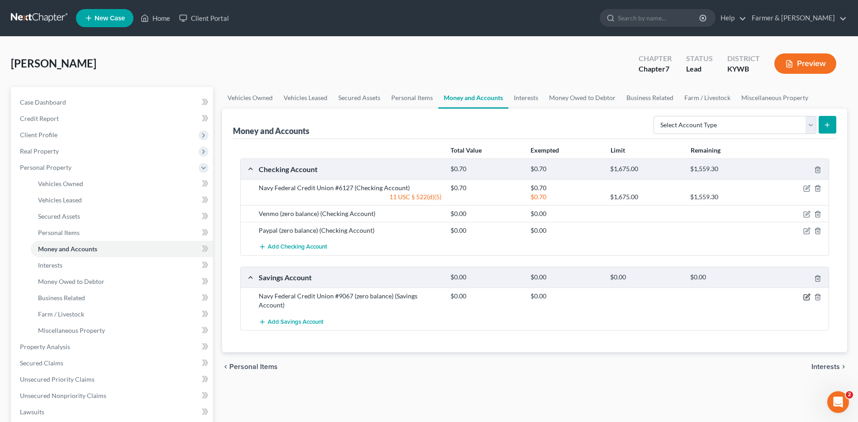
click at [808, 295] on icon "button" at bounding box center [807, 296] width 7 height 7
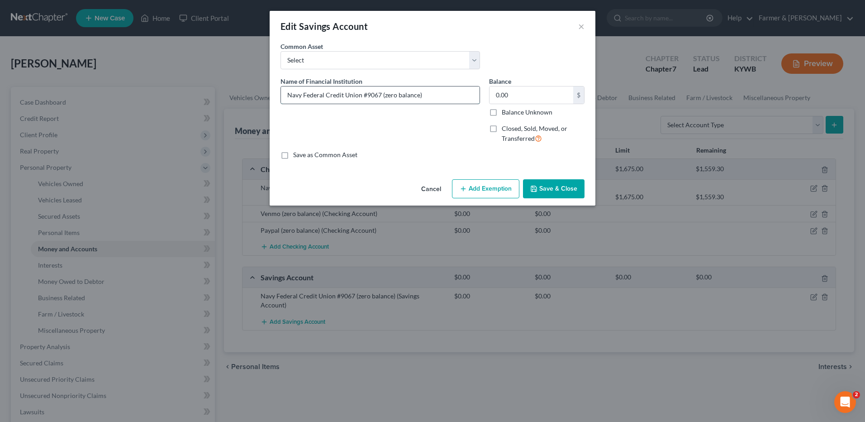
click at [385, 97] on input "Navy Federal Credit Union #9067 (zero balance)" at bounding box center [380, 94] width 199 height 17
click at [436, 95] on input "Navy Federal Credit Union #9067 - zero balance)" at bounding box center [380, 94] width 199 height 17
type input "Navy Federal Credit Union #9067 - zero balance"
click at [557, 190] on button "Save & Close" at bounding box center [554, 188] width 62 height 19
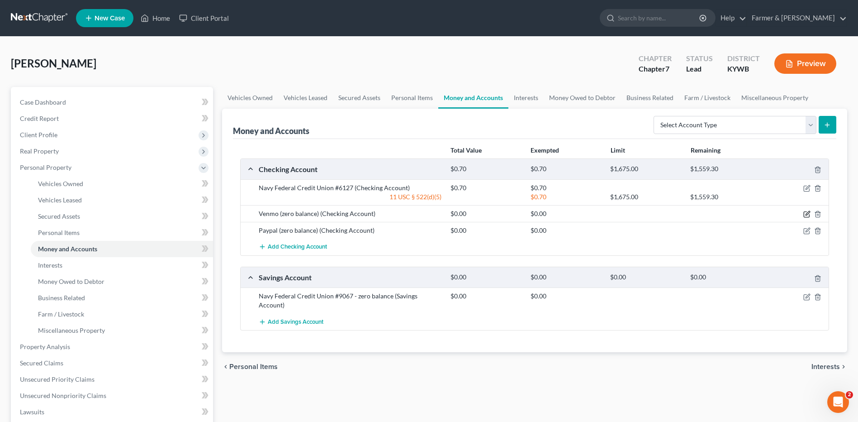
click at [807, 214] on icon "button" at bounding box center [807, 213] width 7 height 7
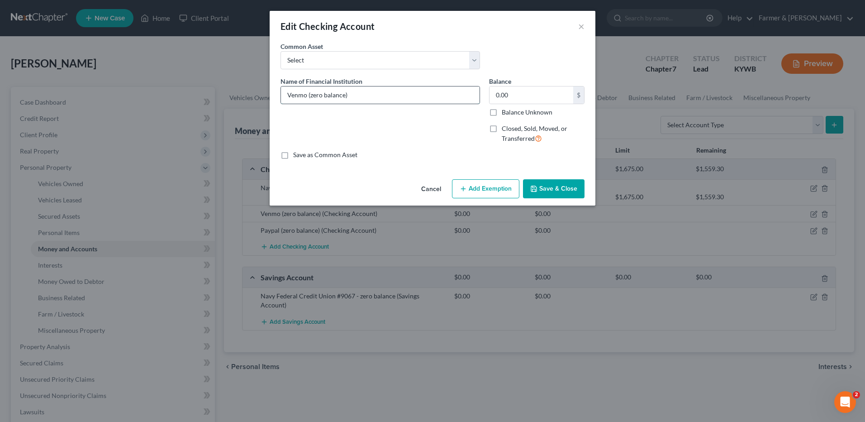
click at [311, 94] on input "Venmo (zero balance)" at bounding box center [380, 94] width 199 height 17
click at [379, 94] on input "Venmo - zero balance)" at bounding box center [380, 94] width 199 height 17
type input "Venmo - zero balance"
click at [555, 187] on button "Save & Close" at bounding box center [554, 188] width 62 height 19
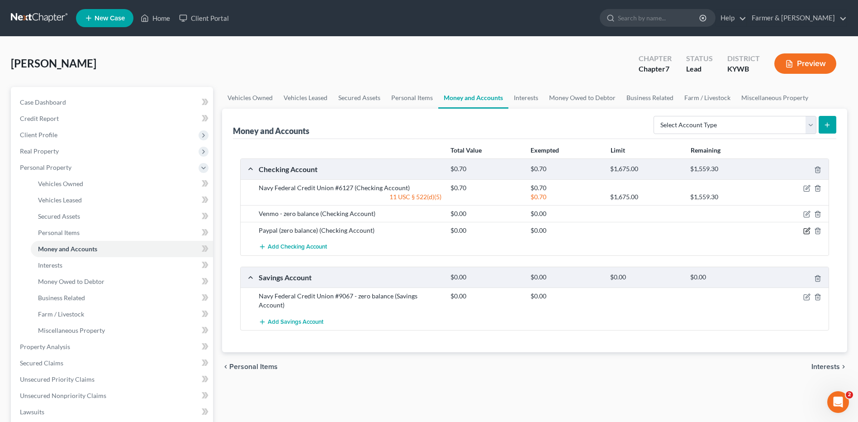
click at [808, 230] on icon "button" at bounding box center [807, 230] width 7 height 7
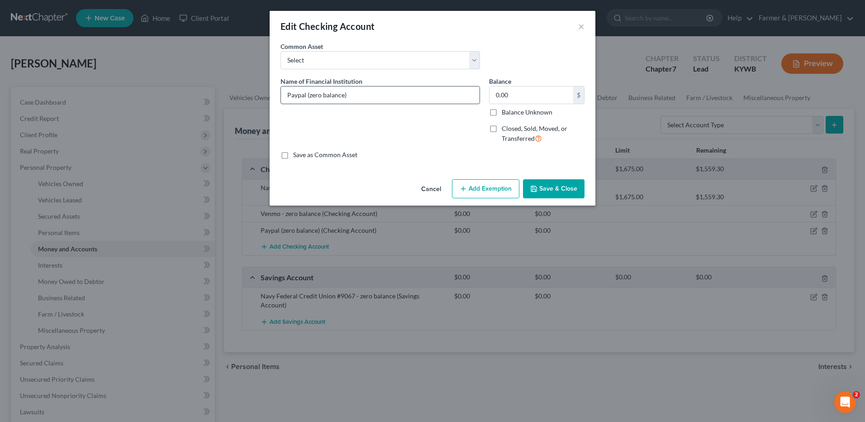
click at [310, 95] on input "Paypal (zero balance)" at bounding box center [380, 94] width 199 height 17
click at [374, 99] on input "Paypal - zero balance)" at bounding box center [380, 94] width 199 height 17
type input "Paypal - zero balance"
click at [529, 186] on button "Save & Close" at bounding box center [554, 188] width 62 height 19
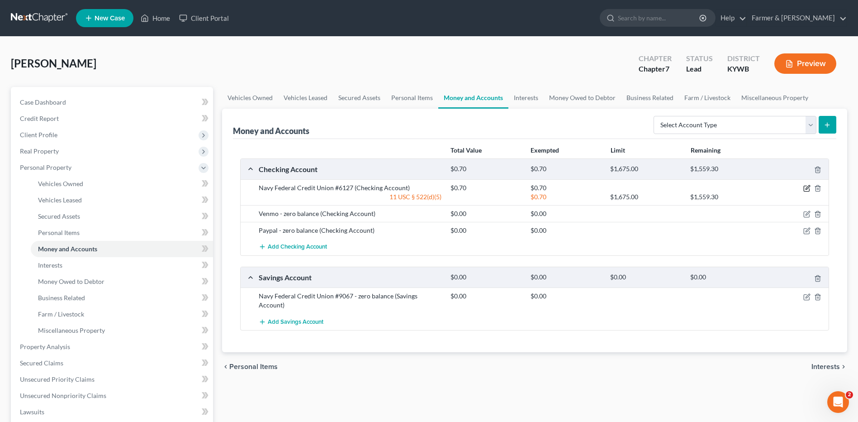
click at [805, 190] on icon "button" at bounding box center [807, 188] width 7 height 7
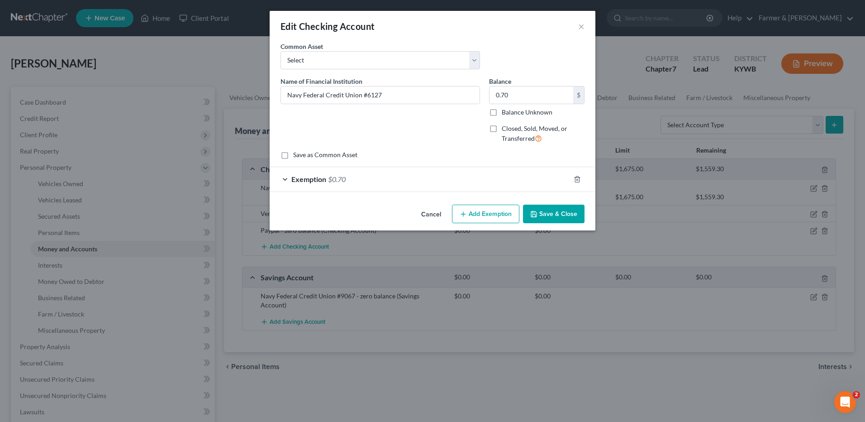
click at [424, 217] on button "Cancel" at bounding box center [431, 214] width 34 height 18
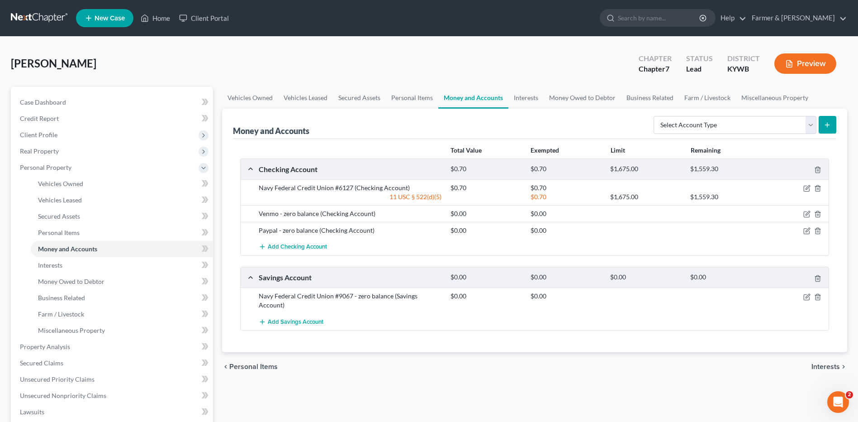
scroll to position [222, 0]
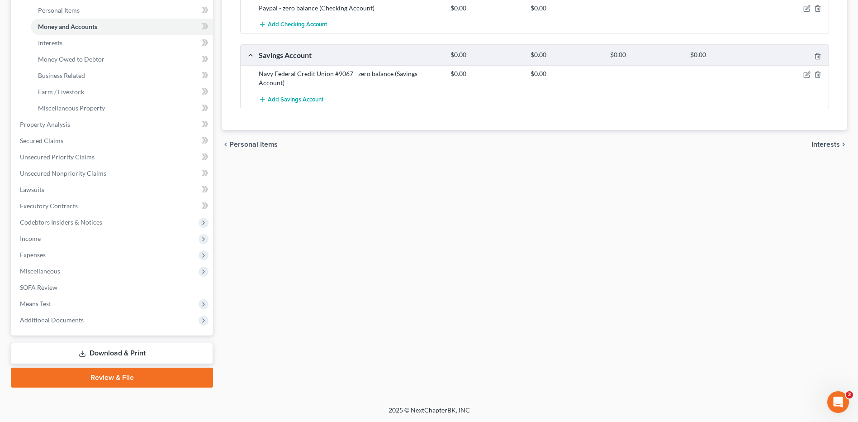
click at [100, 349] on link "Download & Print" at bounding box center [112, 353] width 202 height 21
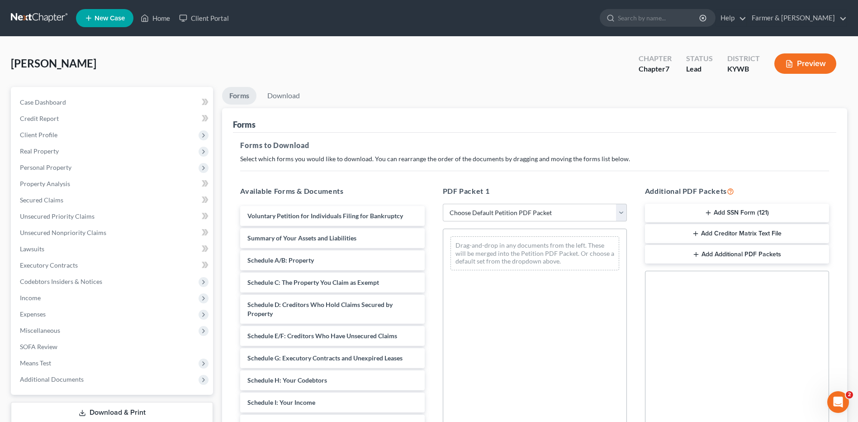
click at [738, 209] on button "Add SSN Form (121)" at bounding box center [737, 213] width 184 height 19
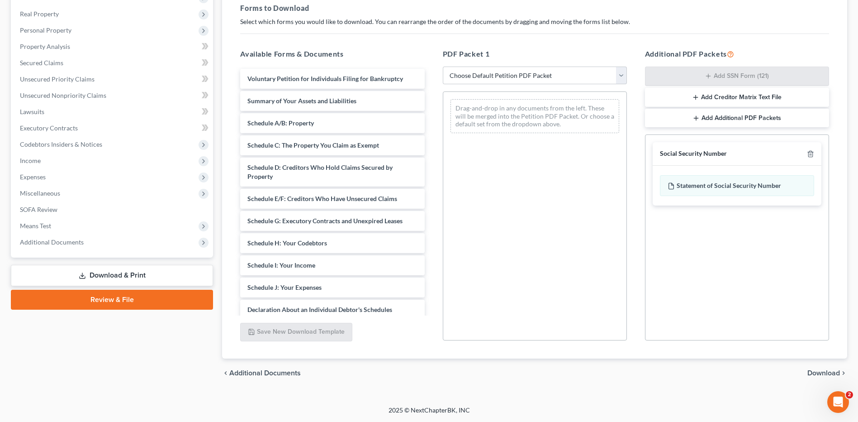
click at [827, 373] on span "Download" at bounding box center [824, 372] width 33 height 7
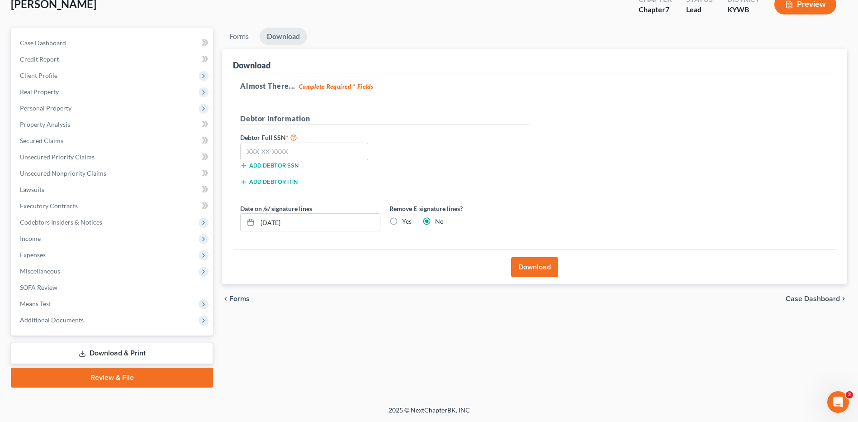
scroll to position [59, 0]
click at [336, 154] on input "text" at bounding box center [304, 152] width 128 height 18
type input "641-70-8923"
click at [538, 263] on button "Download" at bounding box center [534, 267] width 47 height 20
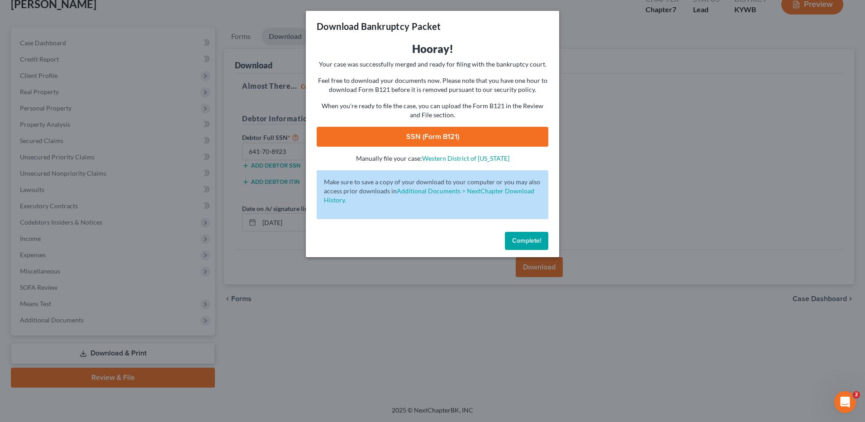
click at [492, 143] on link "SSN (Form B121)" at bounding box center [433, 137] width 232 height 20
click at [538, 233] on button "Complete!" at bounding box center [526, 241] width 43 height 18
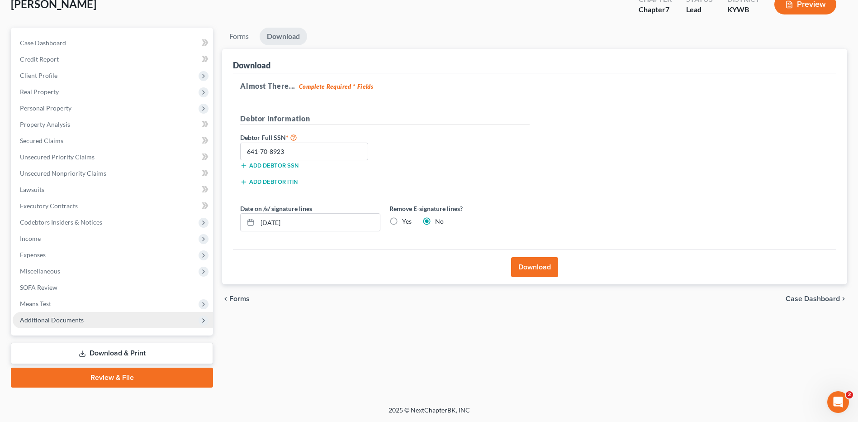
click at [114, 315] on span "Additional Documents" at bounding box center [113, 320] width 200 height 16
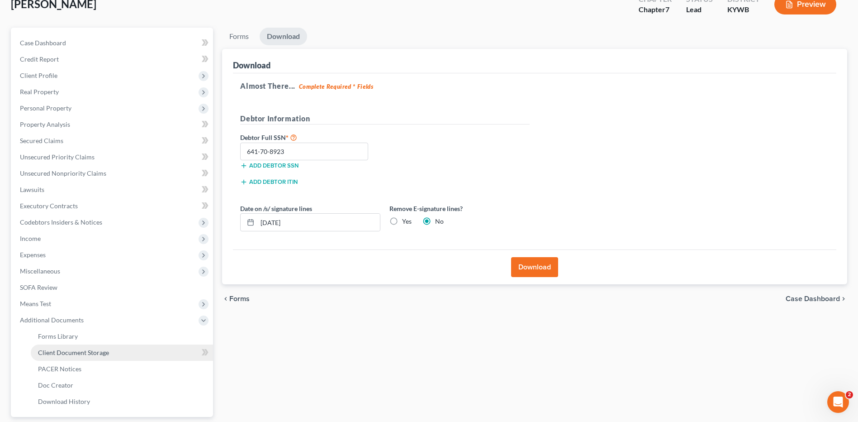
click at [105, 353] on span "Client Document Storage" at bounding box center [73, 352] width 71 height 8
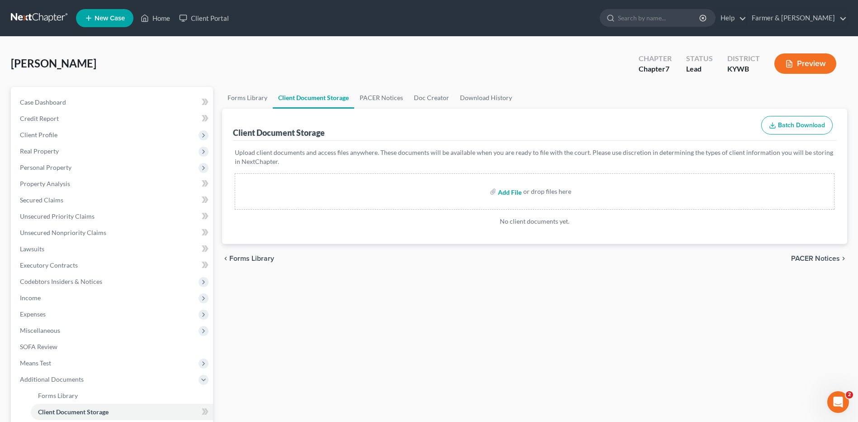
click at [518, 194] on input "file" at bounding box center [509, 191] width 22 height 16
type input "C:\fakepath\CCC.pdf"
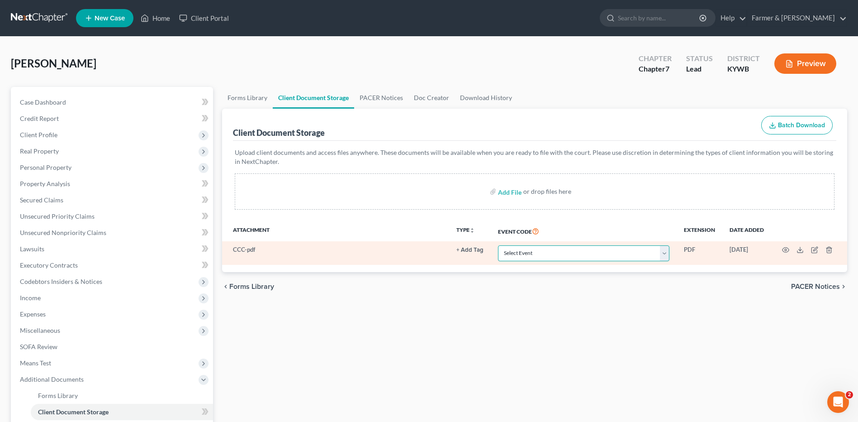
click at [573, 256] on select "Select Event Amended Answer Amended Complaint Amended List of Creditors (Fee) A…" at bounding box center [583, 253] width 171 height 16
select select "7"
click at [498, 245] on select "Select Event Amended Answer Amended Complaint Amended List of Creditors (Fee) A…" at bounding box center [583, 253] width 171 height 16
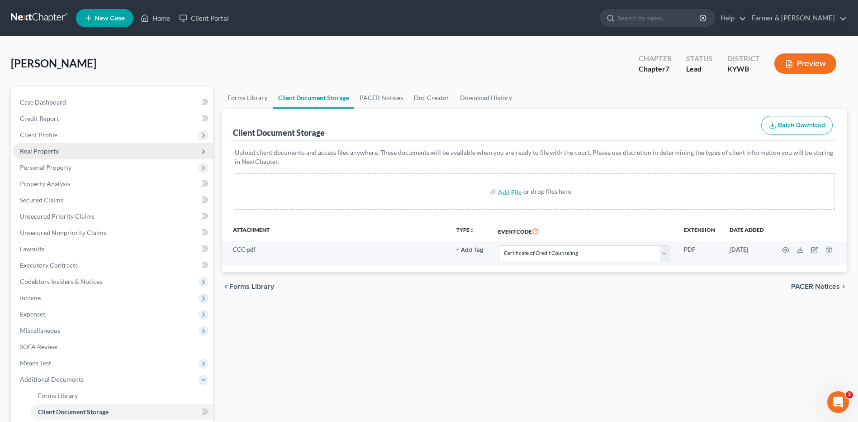
click at [105, 154] on span "Real Property" at bounding box center [113, 151] width 200 height 16
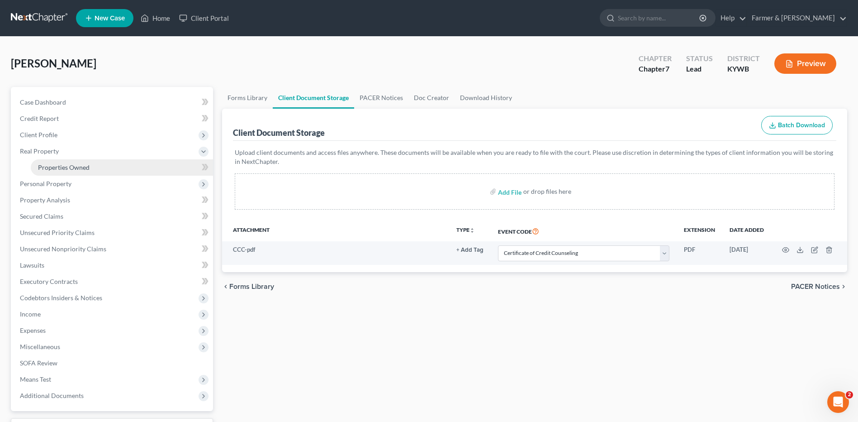
click at [97, 166] on link "Properties Owned" at bounding box center [122, 167] width 182 height 16
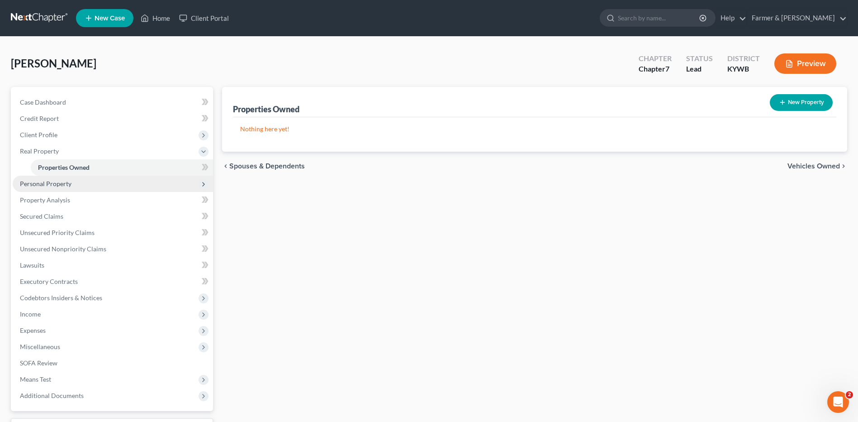
click at [91, 181] on span "Personal Property" at bounding box center [113, 184] width 200 height 16
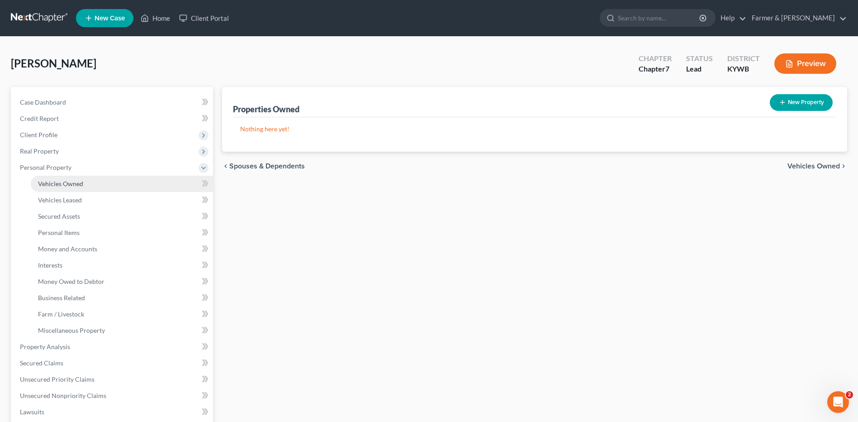
click at [90, 185] on link "Vehicles Owned" at bounding box center [122, 184] width 182 height 16
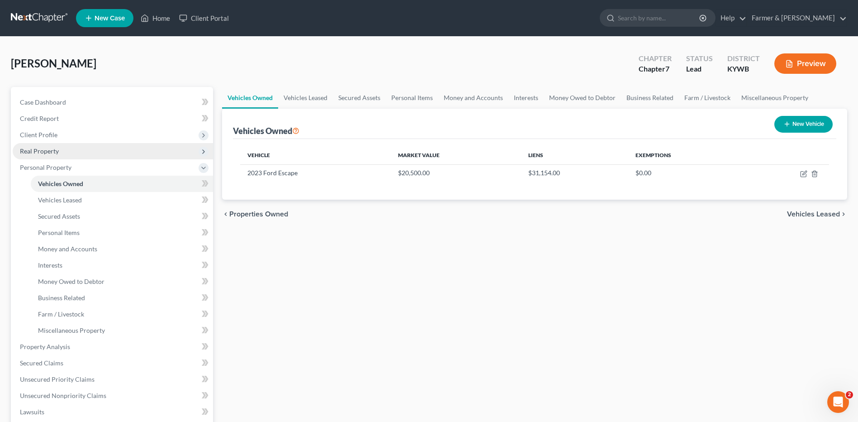
click at [121, 143] on span "Real Property" at bounding box center [113, 151] width 200 height 16
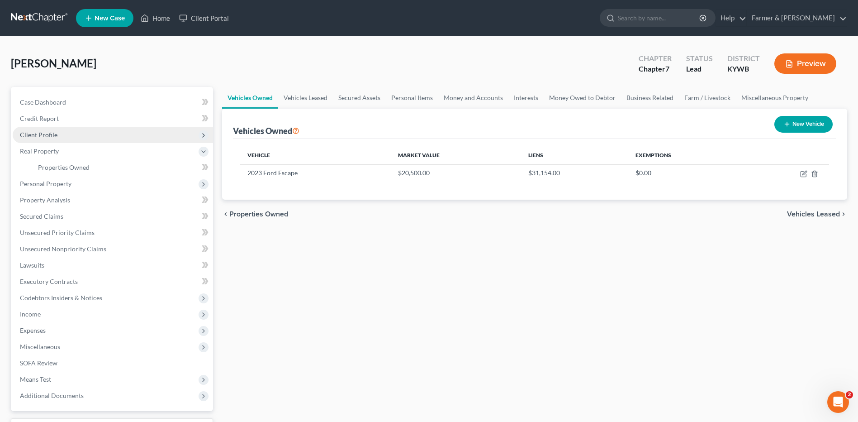
click at [122, 138] on span "Client Profile" at bounding box center [113, 135] width 200 height 16
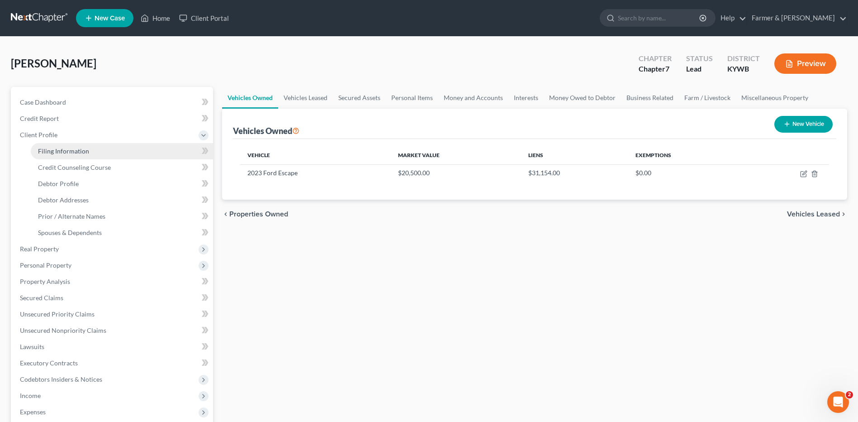
click at [125, 148] on link "Filing Information" at bounding box center [122, 151] width 182 height 16
select select "1"
select select "0"
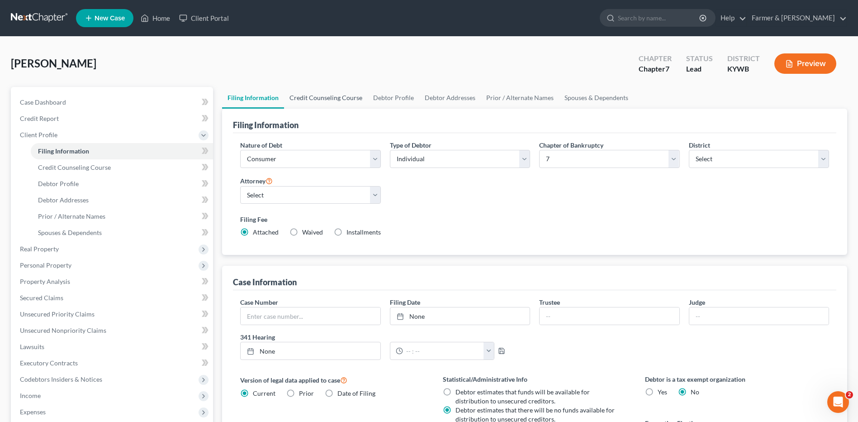
click at [346, 103] on link "Credit Counseling Course" at bounding box center [326, 98] width 84 height 22
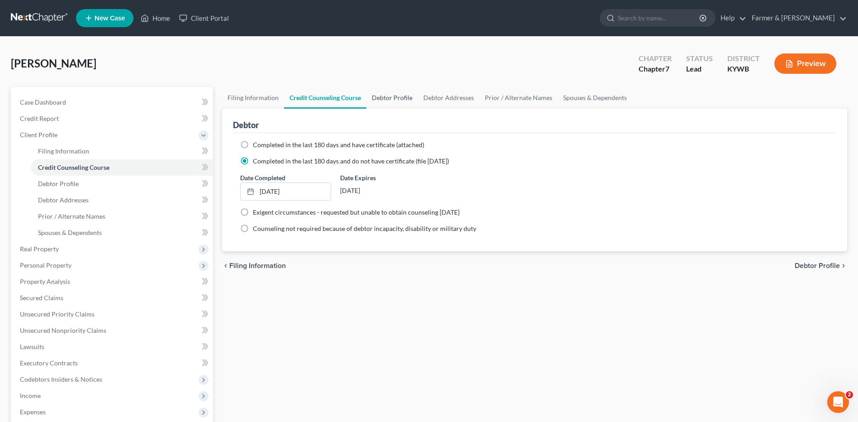
click at [401, 103] on link "Debtor Profile" at bounding box center [393, 98] width 52 height 22
select select "1"
select select "4"
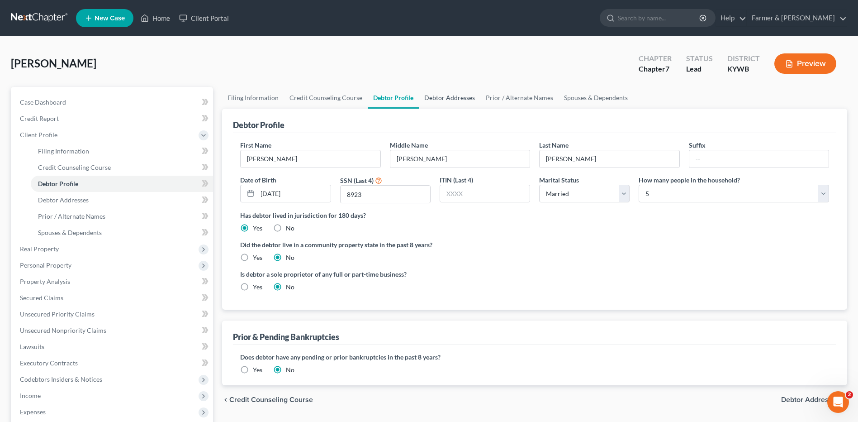
click at [445, 100] on link "Debtor Addresses" at bounding box center [450, 98] width 62 height 22
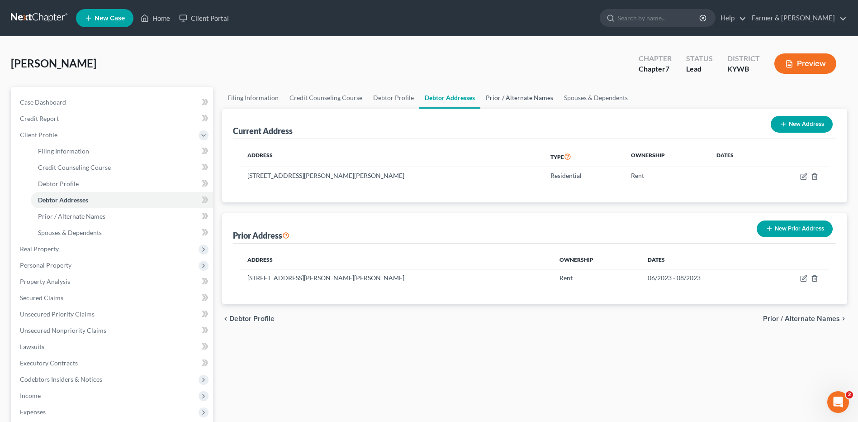
click at [509, 104] on link "Prior / Alternate Names" at bounding box center [520, 98] width 78 height 22
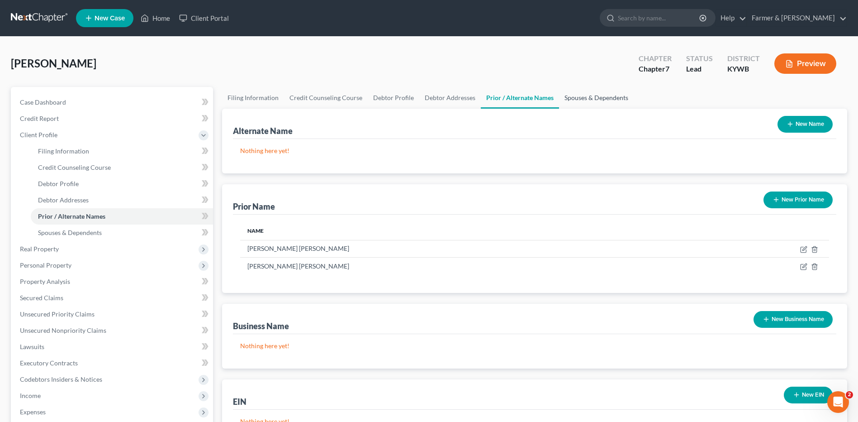
click at [581, 103] on link "Spouses & Dependents" at bounding box center [596, 98] width 75 height 22
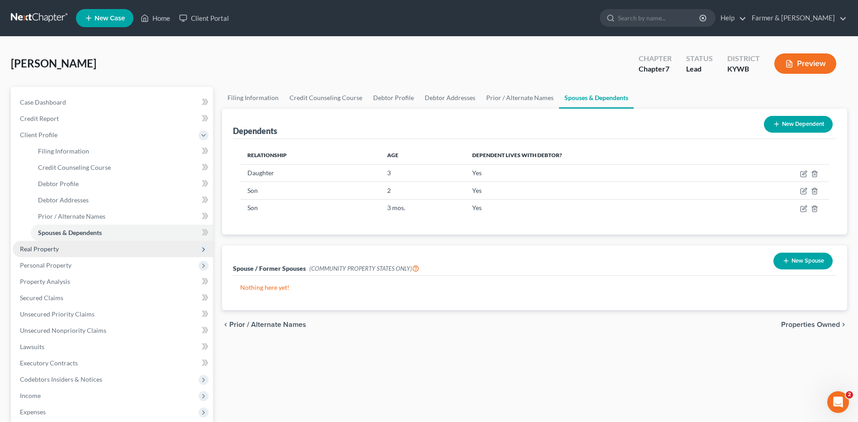
click at [66, 243] on span "Real Property" at bounding box center [113, 249] width 200 height 16
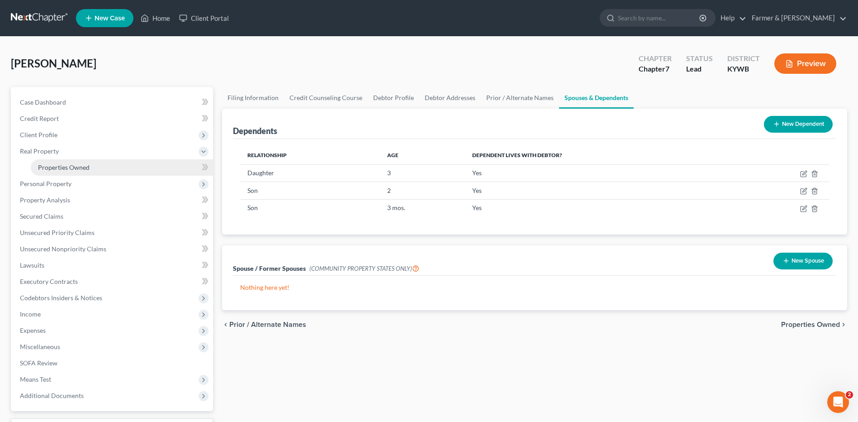
click at [103, 166] on link "Properties Owned" at bounding box center [122, 167] width 182 height 16
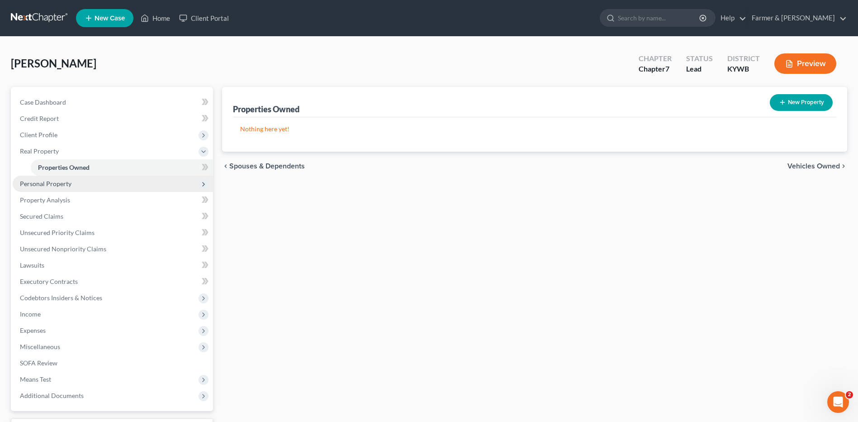
click at [96, 181] on span "Personal Property" at bounding box center [113, 184] width 200 height 16
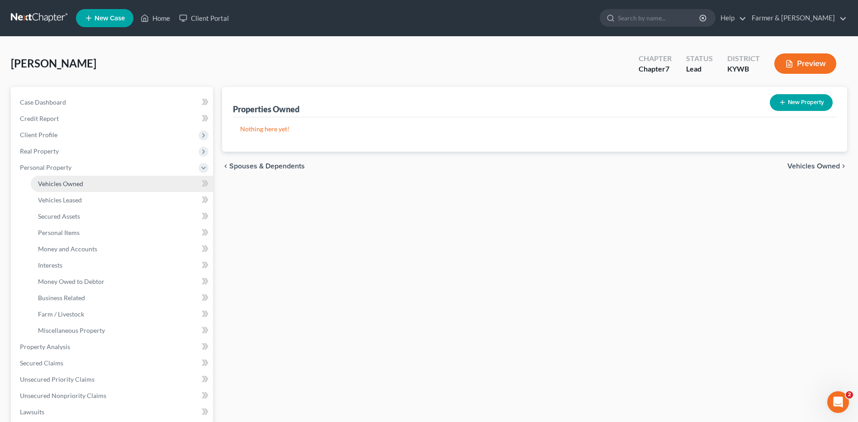
click at [96, 181] on link "Vehicles Owned" at bounding box center [122, 184] width 182 height 16
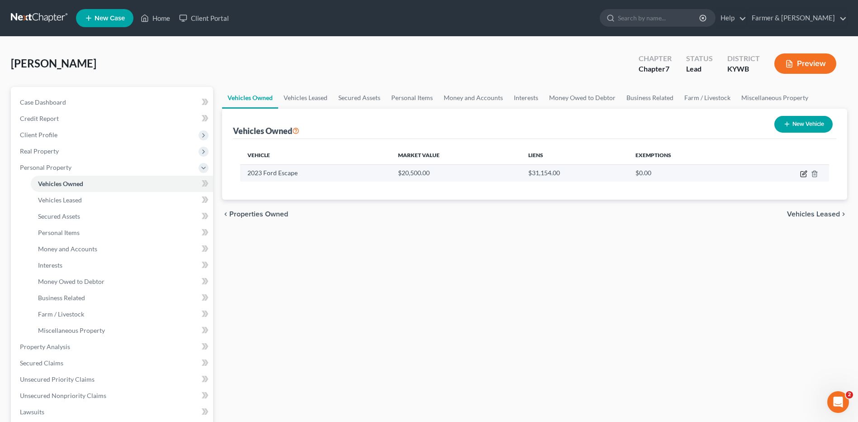
click at [803, 171] on icon "button" at bounding box center [803, 173] width 5 height 5
select select "0"
select select "3"
select select "0"
select select "45"
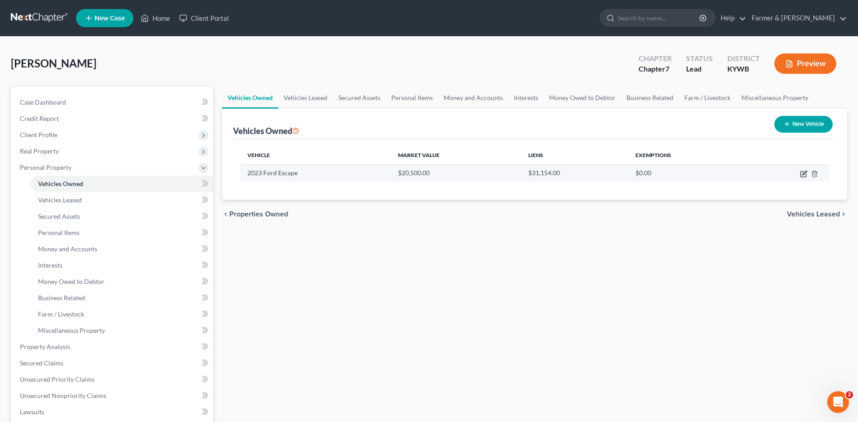
select select "0"
select select "2"
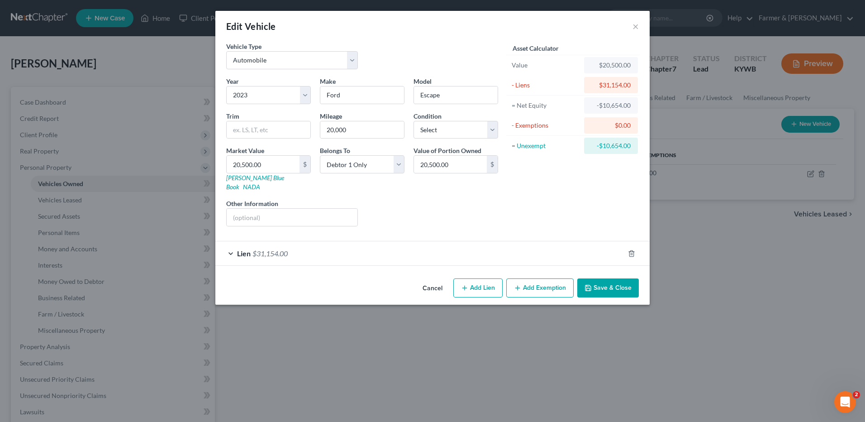
click at [414, 246] on div "Lien $31,154.00" at bounding box center [419, 253] width 409 height 24
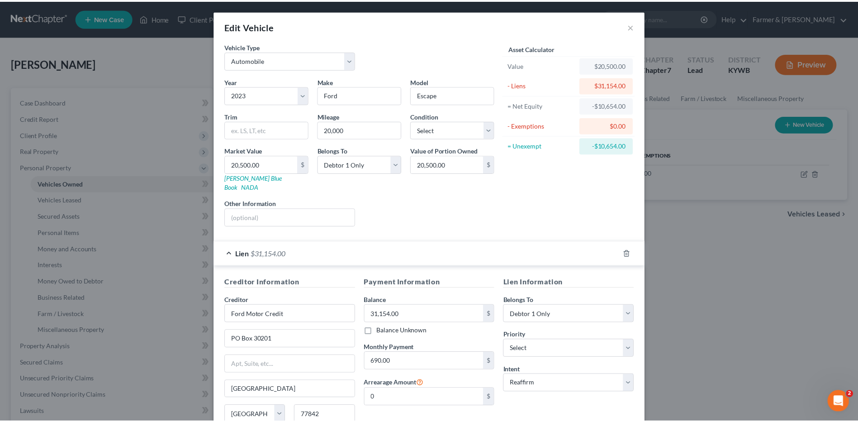
scroll to position [73, 0]
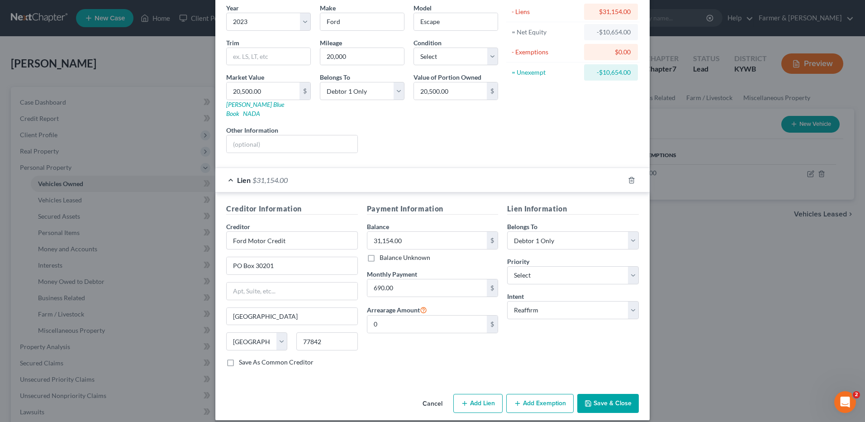
click at [595, 395] on button "Save & Close" at bounding box center [608, 403] width 62 height 19
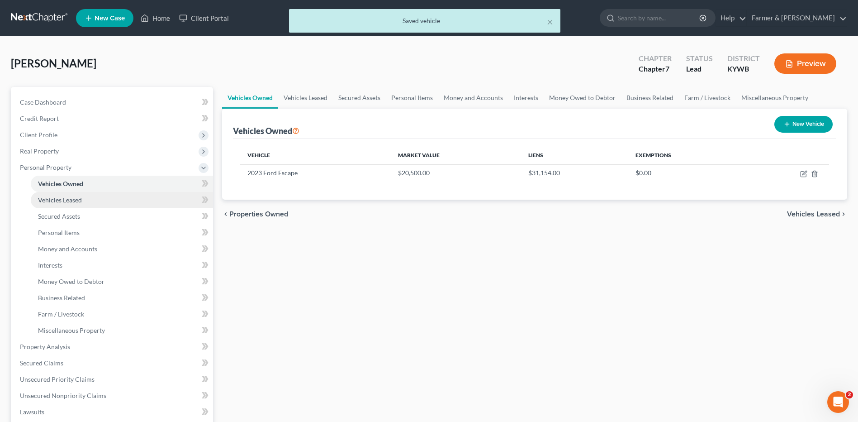
click at [98, 201] on link "Vehicles Leased" at bounding box center [122, 200] width 182 height 16
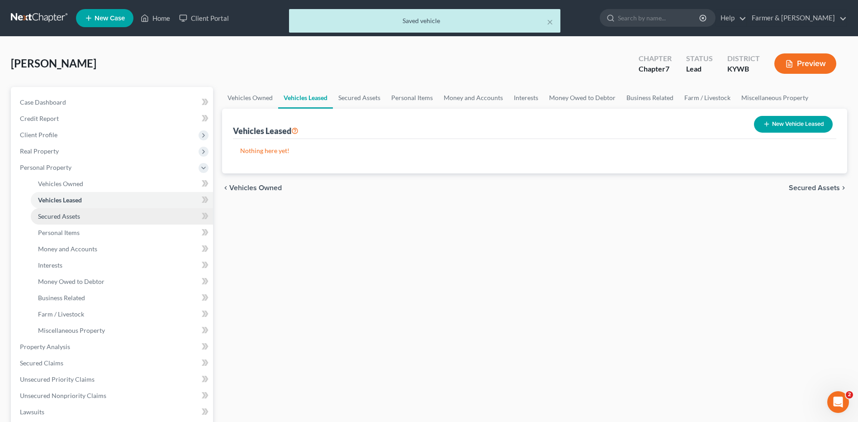
click at [87, 215] on link "Secured Assets" at bounding box center [122, 216] width 182 height 16
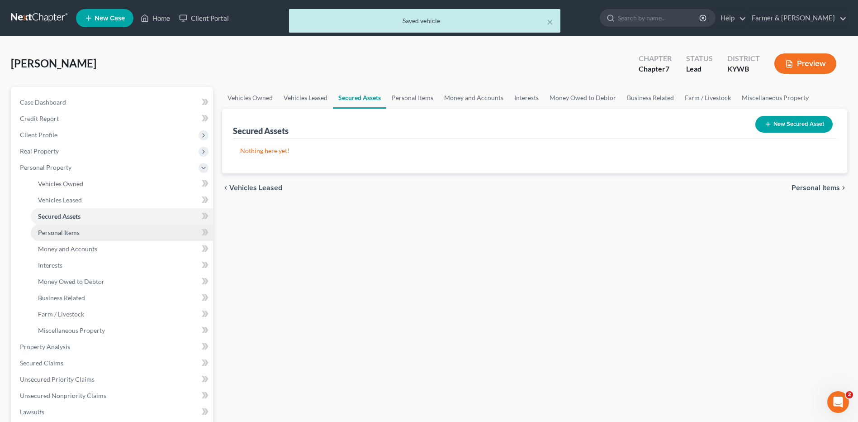
click at [87, 233] on link "Personal Items" at bounding box center [122, 232] width 182 height 16
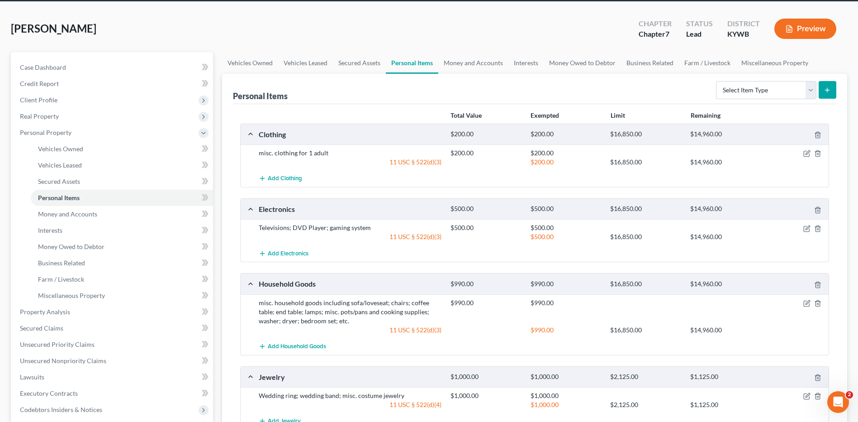
scroll to position [24, 0]
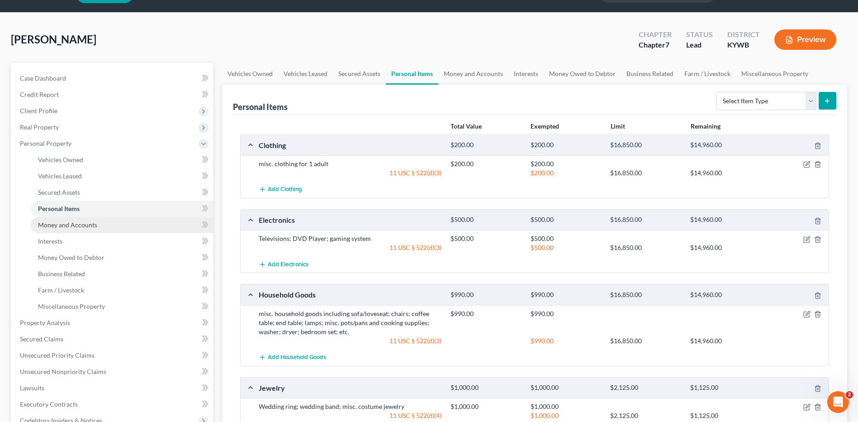
click at [115, 227] on link "Money and Accounts" at bounding box center [122, 225] width 182 height 16
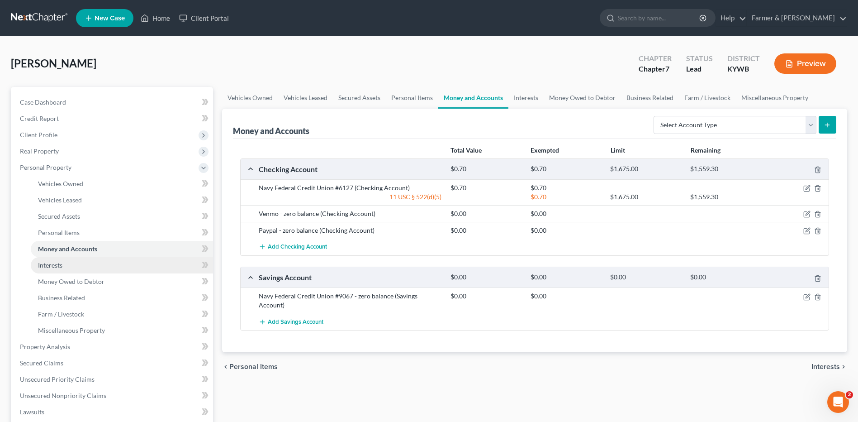
click at [102, 265] on link "Interests" at bounding box center [122, 265] width 182 height 16
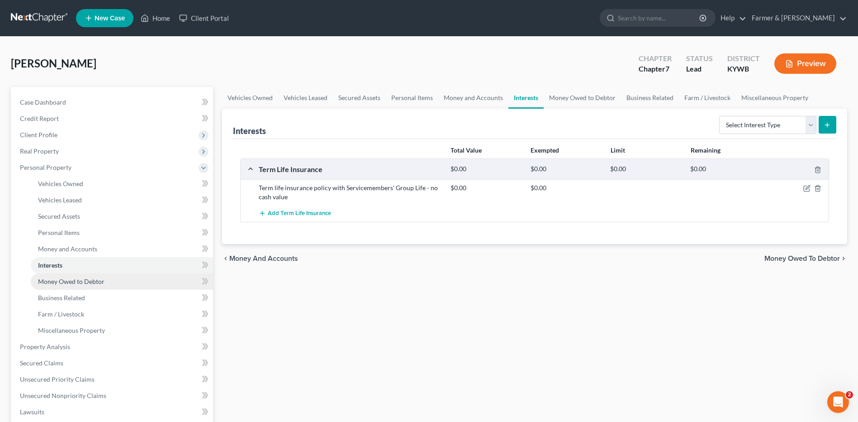
click at [104, 285] on span "Money Owed to Debtor" at bounding box center [71, 281] width 67 height 8
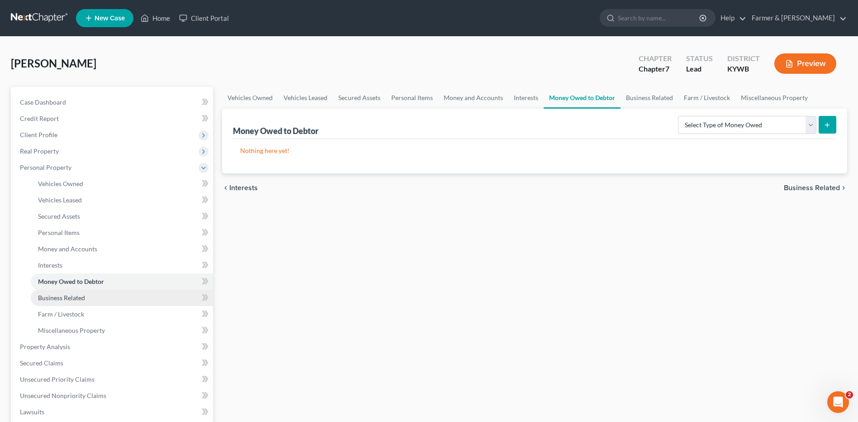
click at [100, 305] on link "Business Related" at bounding box center [122, 298] width 182 height 16
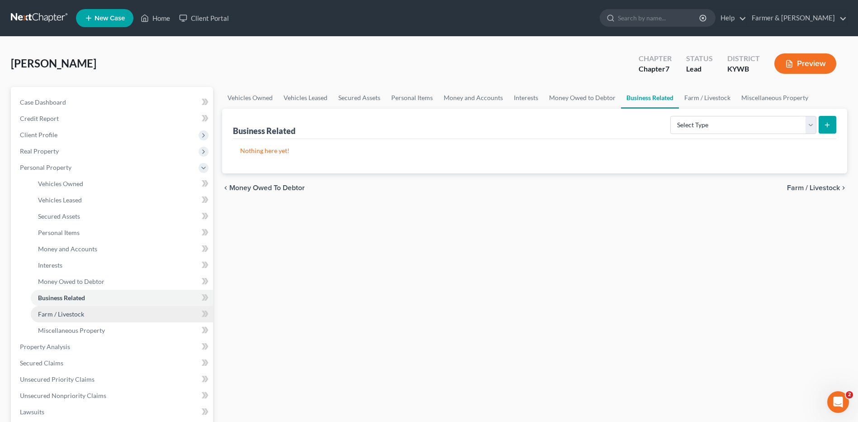
click at [100, 313] on link "Farm / Livestock" at bounding box center [122, 314] width 182 height 16
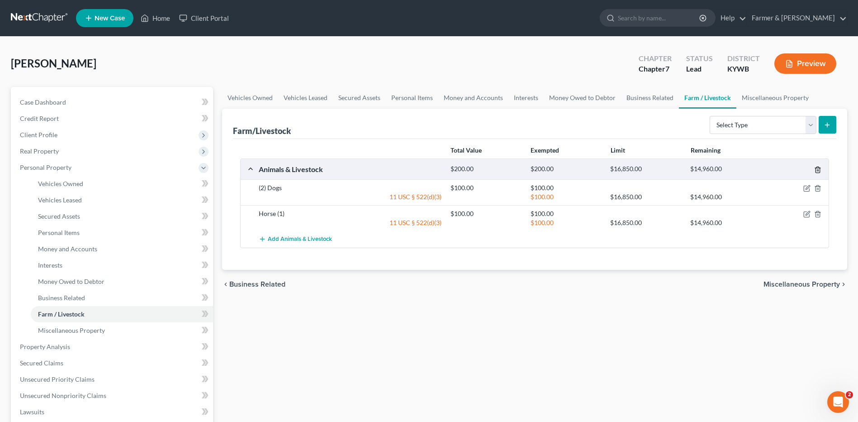
click at [819, 168] on icon "button" at bounding box center [818, 170] width 4 height 6
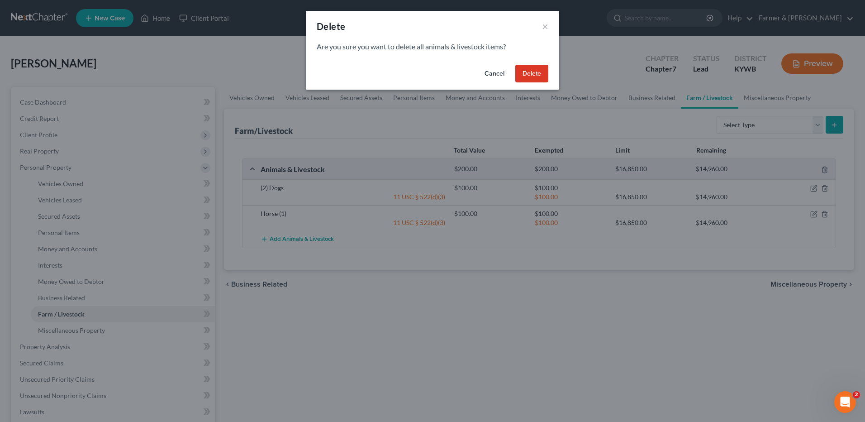
click at [533, 72] on button "Delete" at bounding box center [531, 74] width 33 height 18
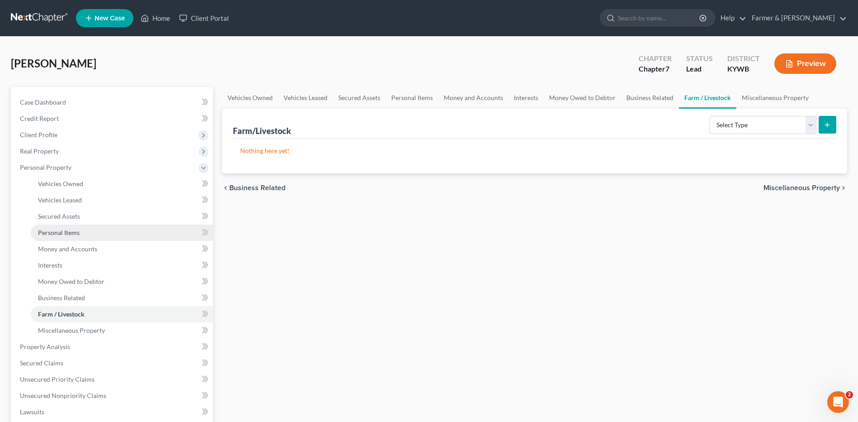
click at [99, 230] on link "Personal Items" at bounding box center [122, 232] width 182 height 16
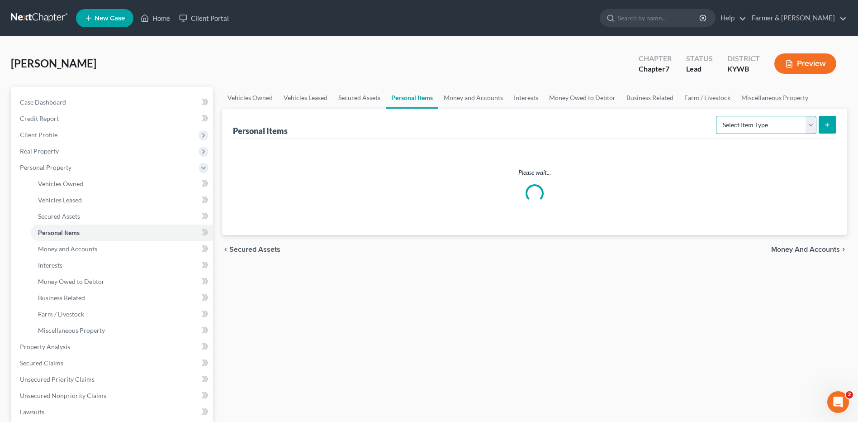
click at [764, 123] on select "Select Item Type Clothing Collectibles Of Value Electronics Firearms Household …" at bounding box center [766, 125] width 100 height 18
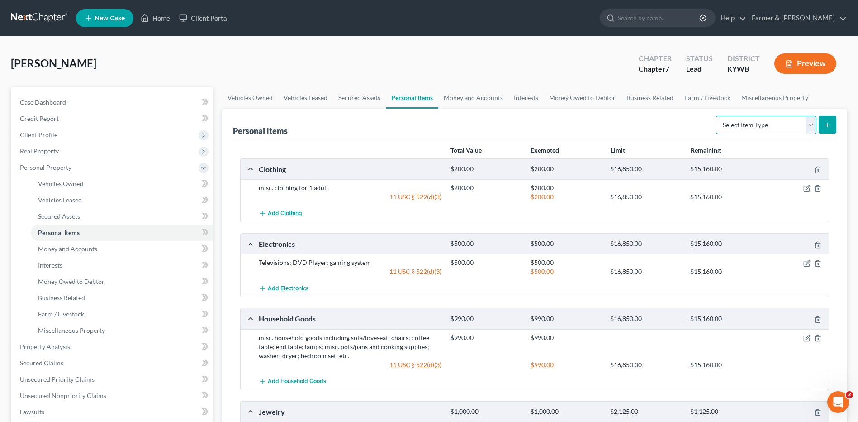
select select "pets"
click at [717, 116] on select "Select Item Type Clothing Collectibles Of Value Electronics Firearms Household …" at bounding box center [766, 125] width 100 height 18
click at [831, 123] on icon "submit" at bounding box center [827, 124] width 7 height 7
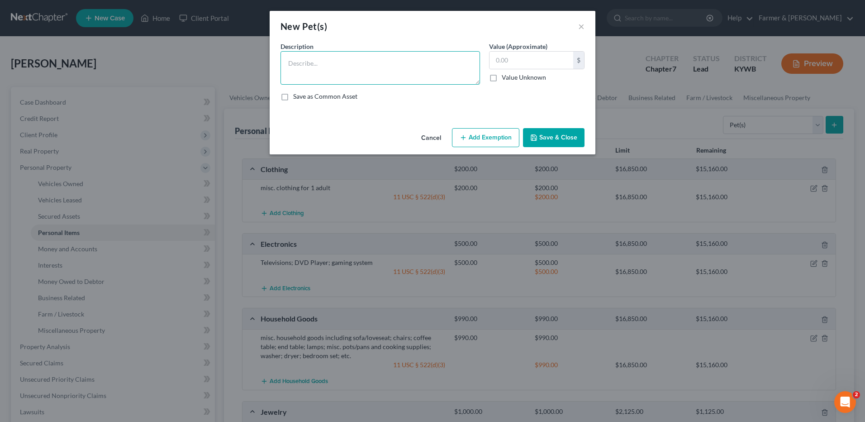
click at [440, 65] on textarea at bounding box center [381, 67] width 200 height 33
type textarea "2 dogs; 1 horse"
type input "200.00"
click at [489, 143] on button "Add Exemption" at bounding box center [485, 137] width 67 height 19
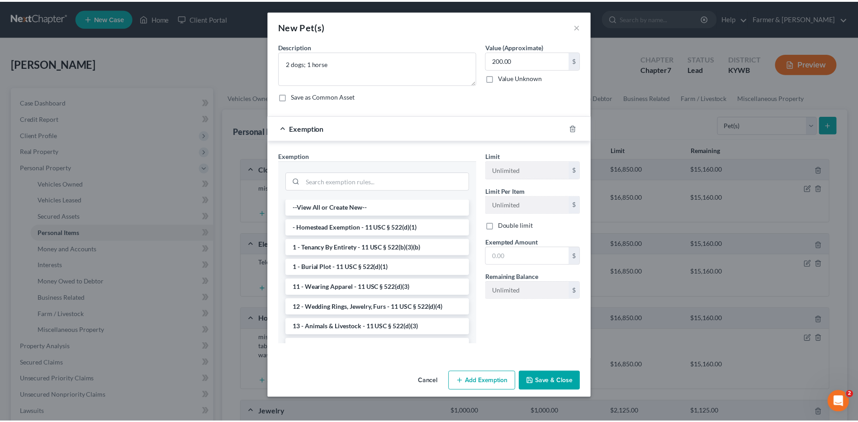
scroll to position [127, 0]
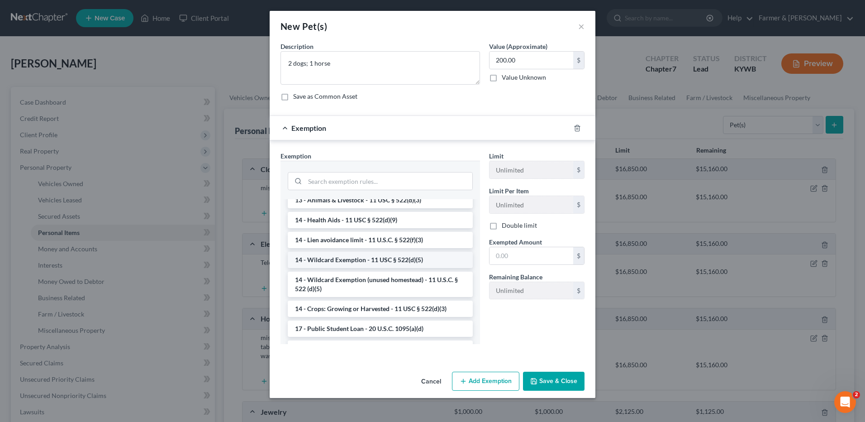
click at [431, 261] on li "14 - Wildcard Exemption - 11 USC § 522(d)(5)" at bounding box center [380, 260] width 185 height 16
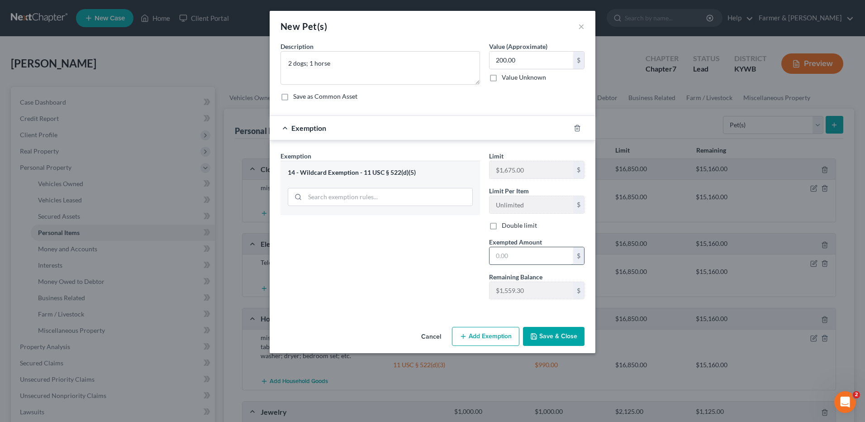
click at [509, 254] on input "text" at bounding box center [532, 255] width 84 height 17
type input "200.00"
click at [544, 335] on button "Save & Close" at bounding box center [554, 336] width 62 height 19
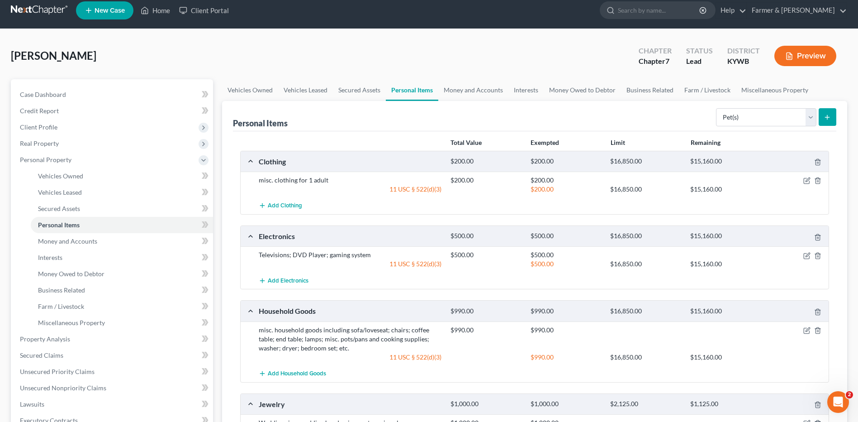
scroll to position [0, 0]
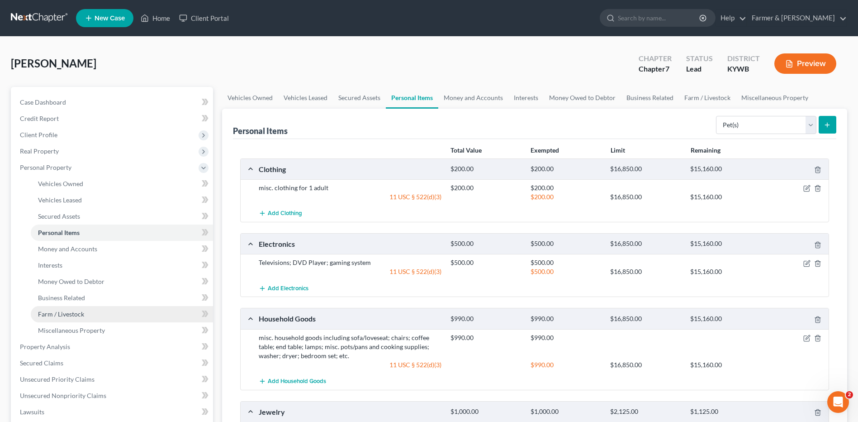
click at [101, 315] on link "Farm / Livestock" at bounding box center [122, 314] width 182 height 16
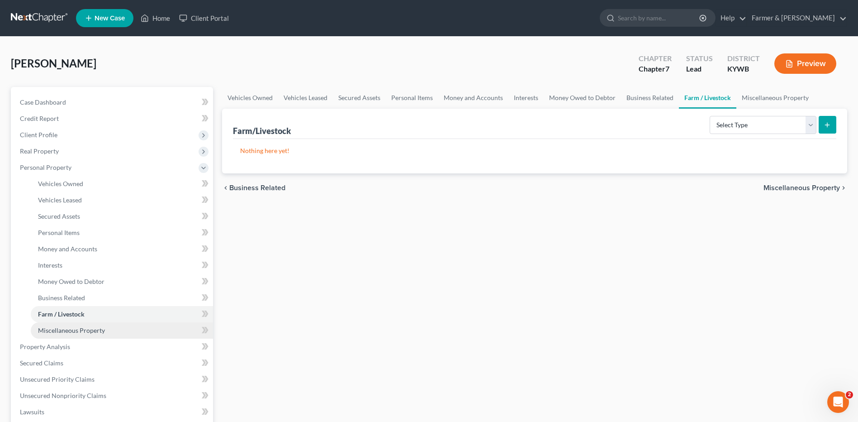
click at [98, 328] on span "Miscellaneous Property" at bounding box center [71, 330] width 67 height 8
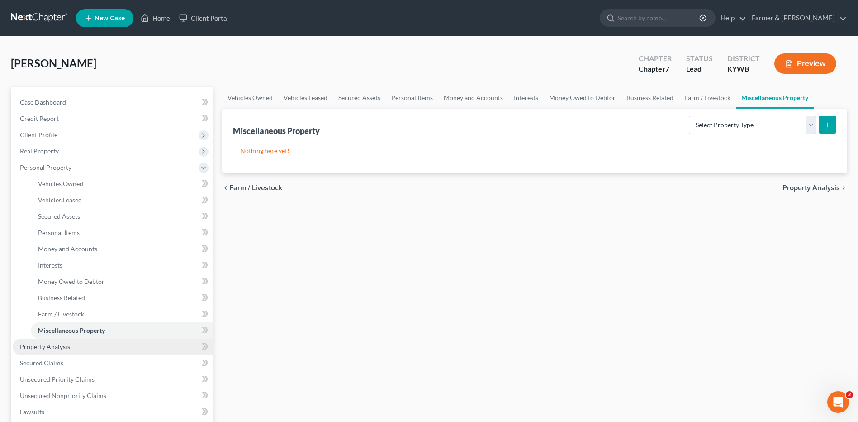
click at [71, 353] on link "Property Analysis" at bounding box center [113, 346] width 200 height 16
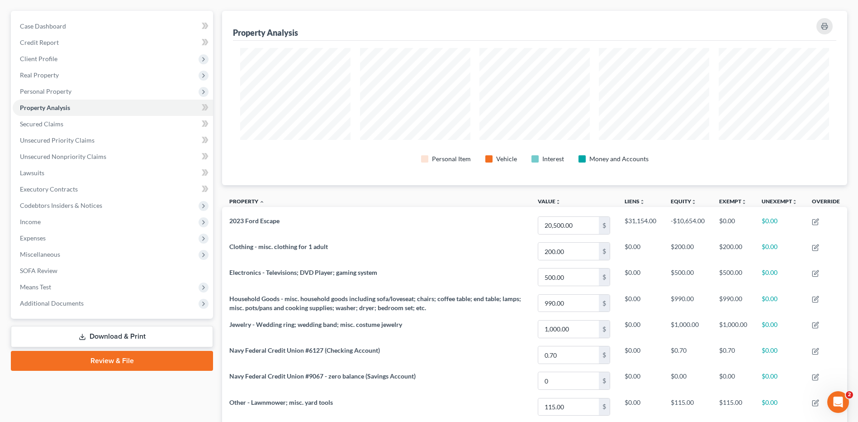
scroll to position [57, 0]
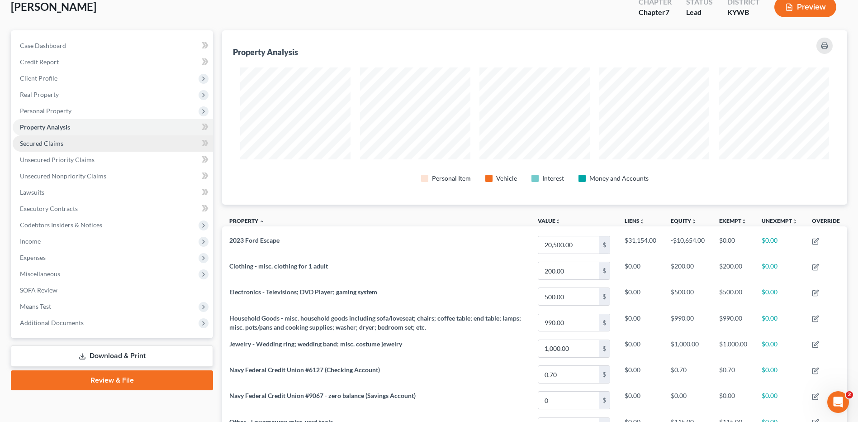
click at [118, 138] on link "Secured Claims" at bounding box center [113, 143] width 200 height 16
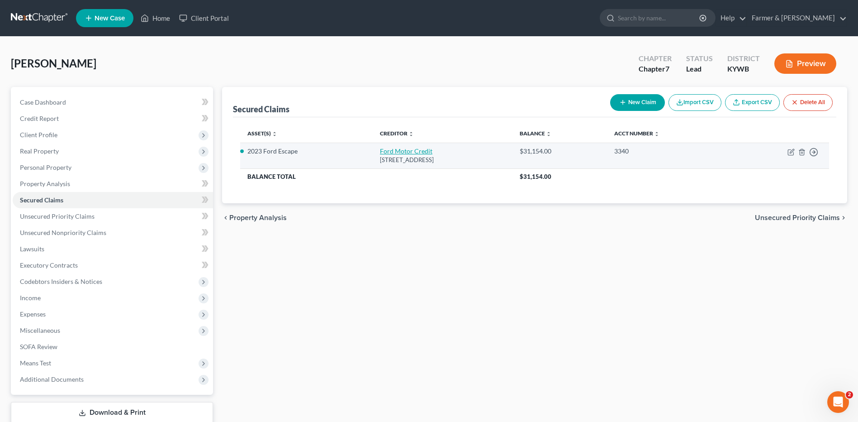
click at [395, 148] on link "Ford Motor Credit" at bounding box center [406, 151] width 52 height 8
select select "45"
select select "2"
select select "0"
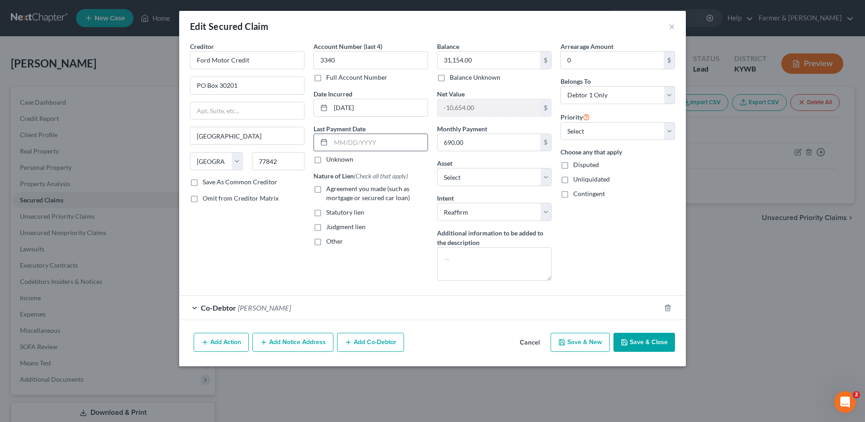
click at [371, 144] on input "text" at bounding box center [379, 142] width 97 height 17
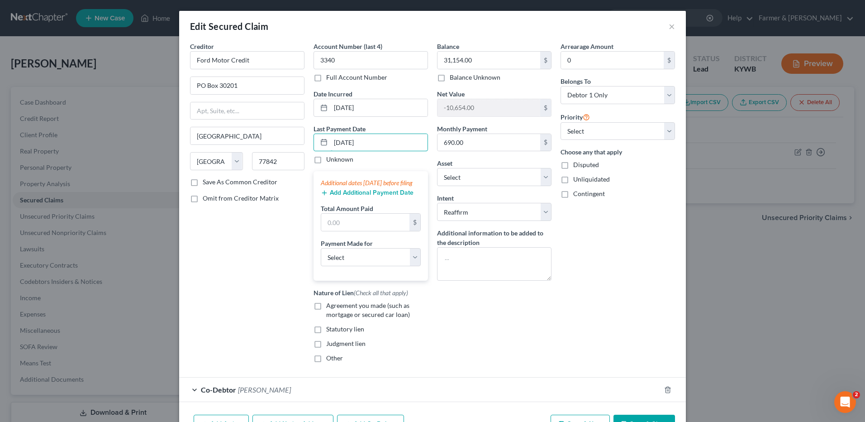
type input "08/15/2025"
click at [345, 196] on button "Add Additional Payment Date" at bounding box center [367, 192] width 93 height 7
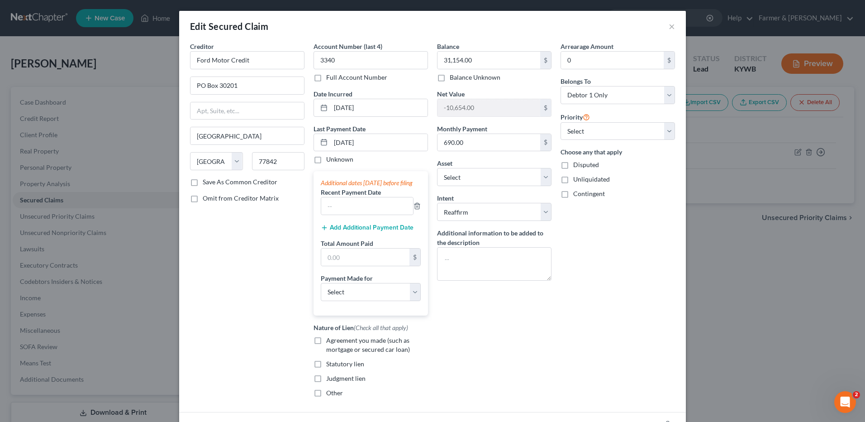
click at [345, 197] on label "Recent Payment Date" at bounding box center [351, 192] width 60 height 10
click at [345, 208] on input "text" at bounding box center [367, 205] width 92 height 17
type input "07/15/2025"
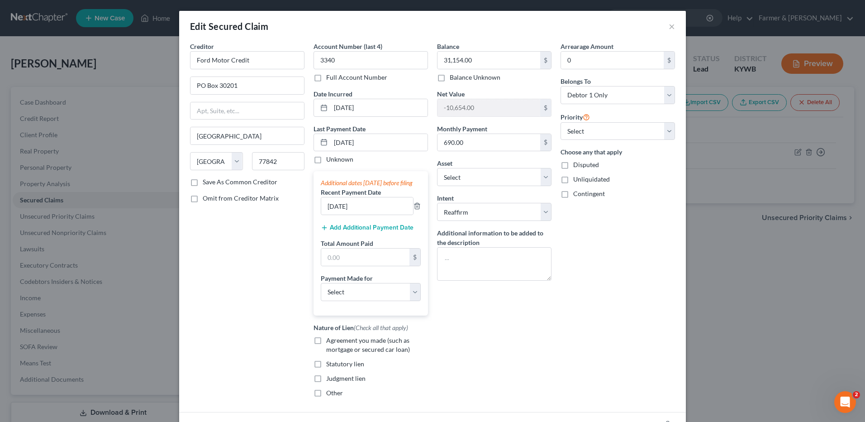
click at [369, 231] on button "Add Additional Payment Date" at bounding box center [367, 227] width 93 height 7
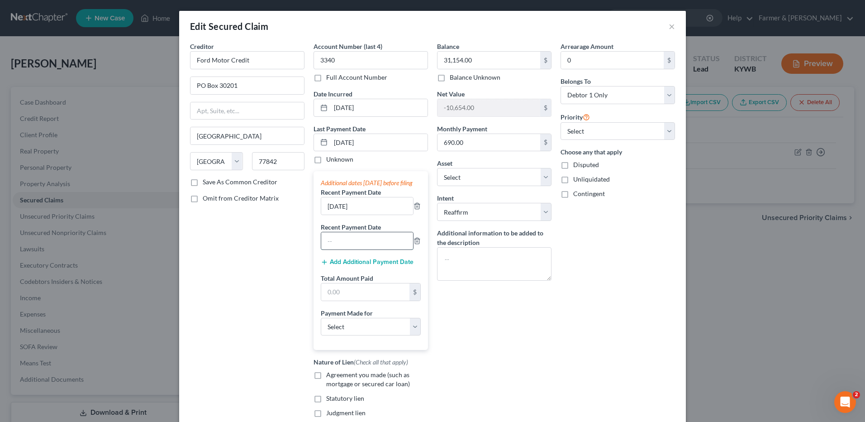
click at [356, 244] on input "text" at bounding box center [367, 240] width 92 height 17
type input "06/15/2025"
click at [350, 300] on input "text" at bounding box center [365, 291] width 88 height 17
type input "2,070.00"
click at [348, 336] on select "Select Car Credit Card Loan Repayment Mortgage Other Suppliers Or Vendors" at bounding box center [371, 327] width 100 height 18
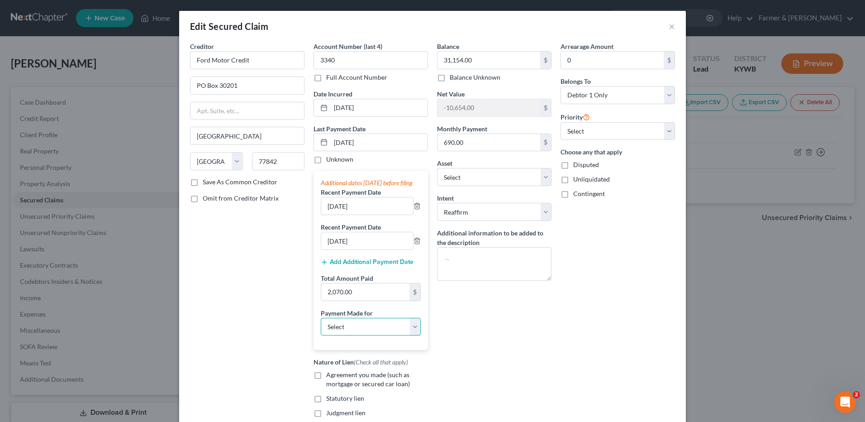
select select "0"
click at [321, 326] on select "Select Car Credit Card Loan Repayment Mortgage Other Suppliers Or Vendors" at bounding box center [371, 327] width 100 height 18
click at [326, 383] on label "Agreement you made (such as mortgage or secured car loan)" at bounding box center [377, 379] width 102 height 18
click at [330, 376] on input "Agreement you made (such as mortgage or secured car loan)" at bounding box center [333, 373] width 6 height 6
checkbox input "true"
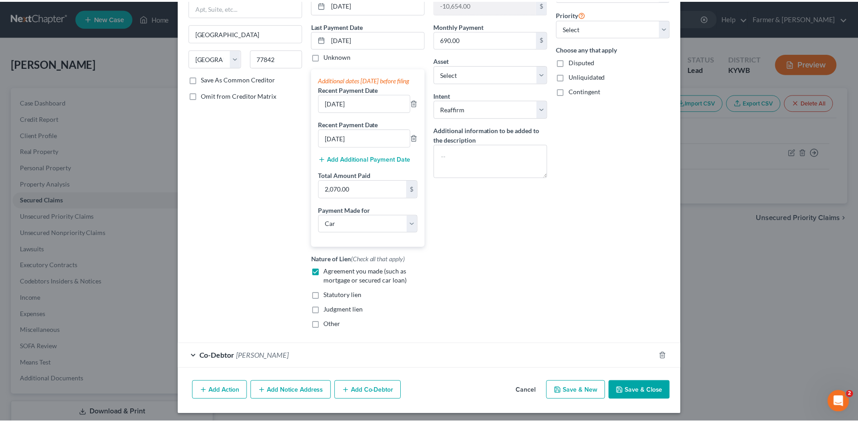
scroll to position [115, 0]
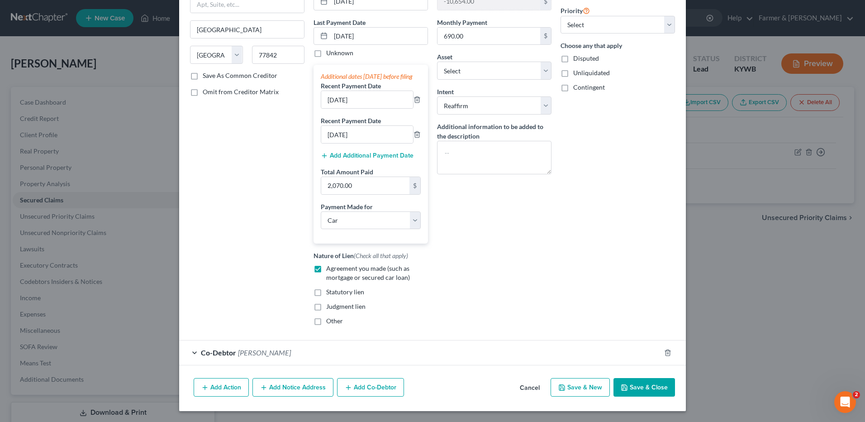
click at [639, 386] on button "Save & Close" at bounding box center [645, 387] width 62 height 19
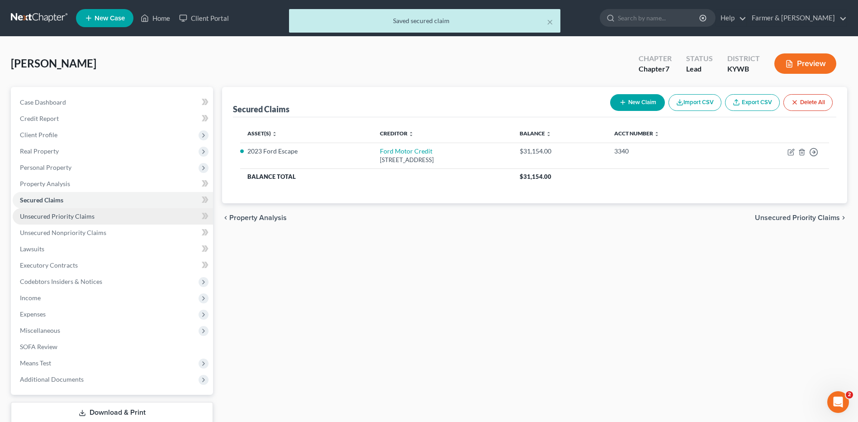
click at [107, 220] on link "Unsecured Priority Claims" at bounding box center [113, 216] width 200 height 16
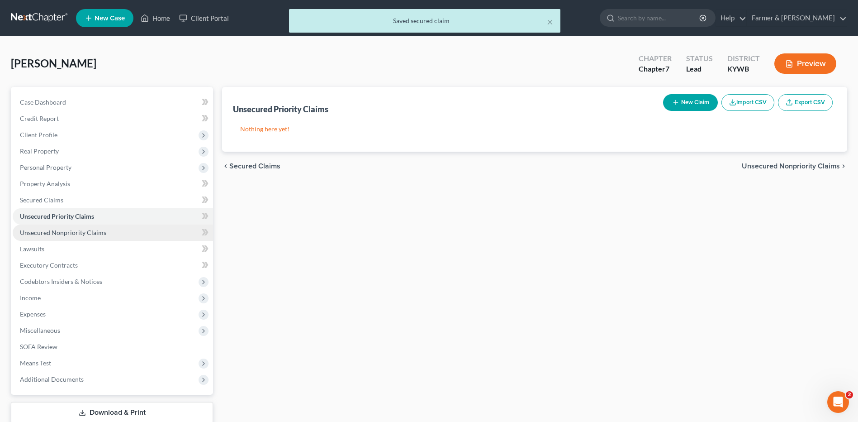
click at [104, 233] on link "Unsecured Nonpriority Claims" at bounding box center [113, 232] width 200 height 16
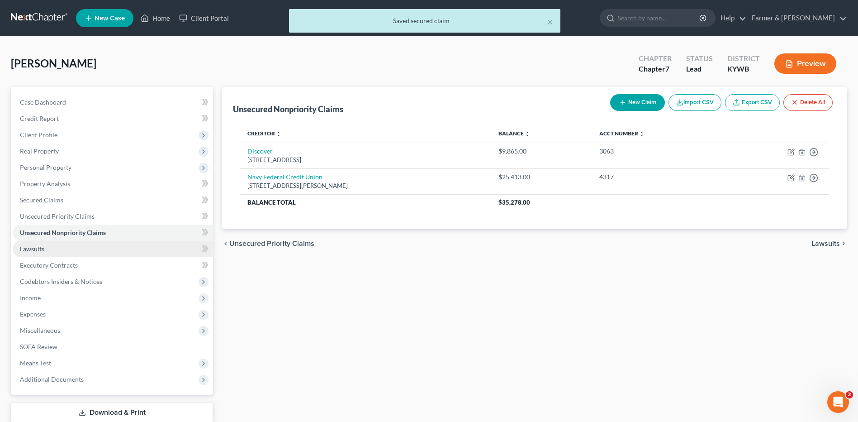
click at [83, 245] on link "Lawsuits" at bounding box center [113, 249] width 200 height 16
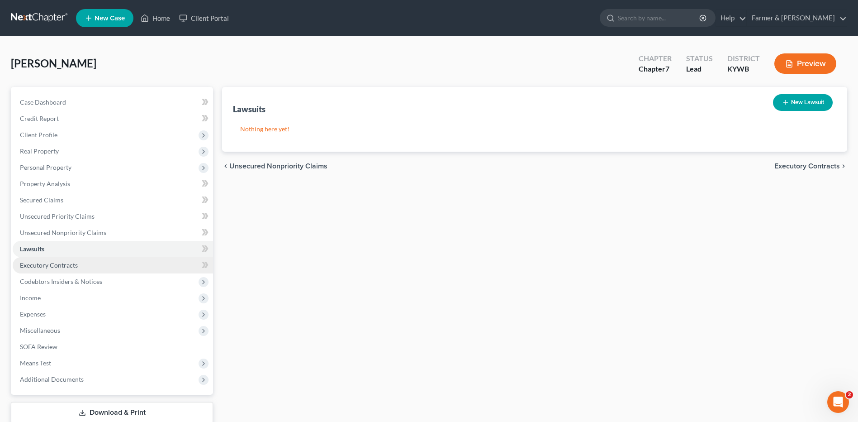
click at [83, 263] on link "Executory Contracts" at bounding box center [113, 265] width 200 height 16
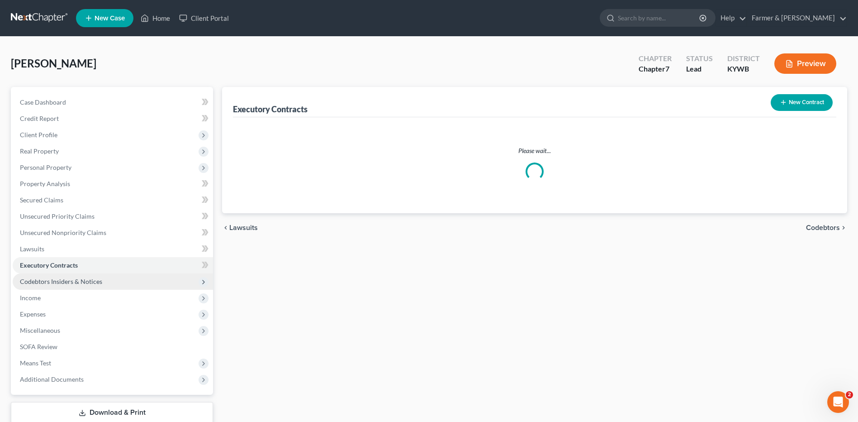
click at [84, 283] on span "Codebtors Insiders & Notices" at bounding box center [61, 281] width 82 height 8
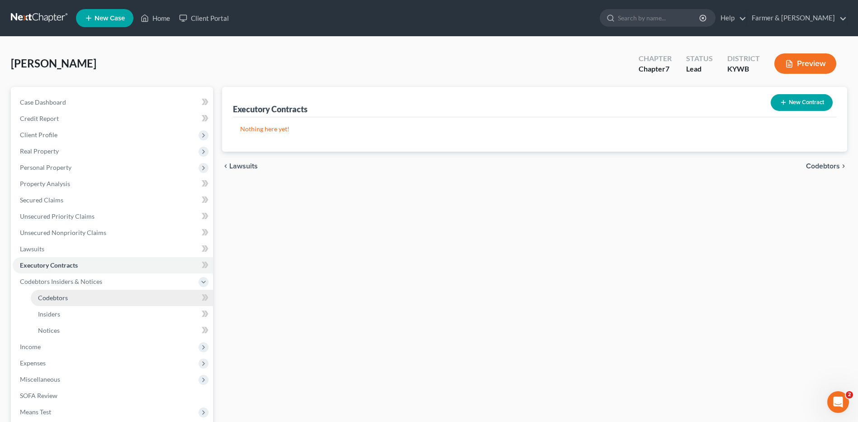
click at [76, 302] on link "Codebtors" at bounding box center [122, 298] width 182 height 16
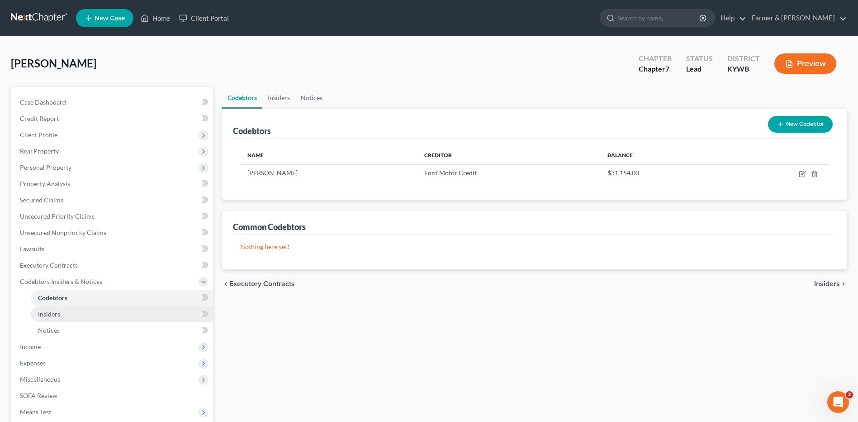
click at [62, 314] on link "Insiders" at bounding box center [122, 314] width 182 height 16
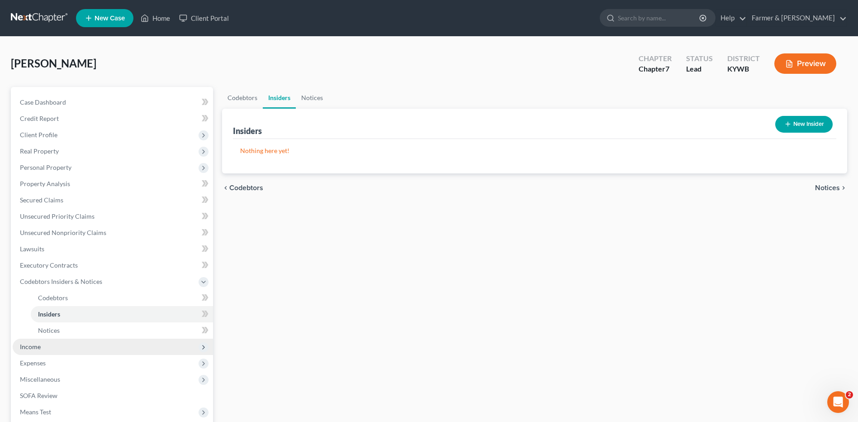
click at [47, 348] on span "Income" at bounding box center [113, 346] width 200 height 16
click at [92, 313] on span "Employment Income" at bounding box center [67, 314] width 58 height 8
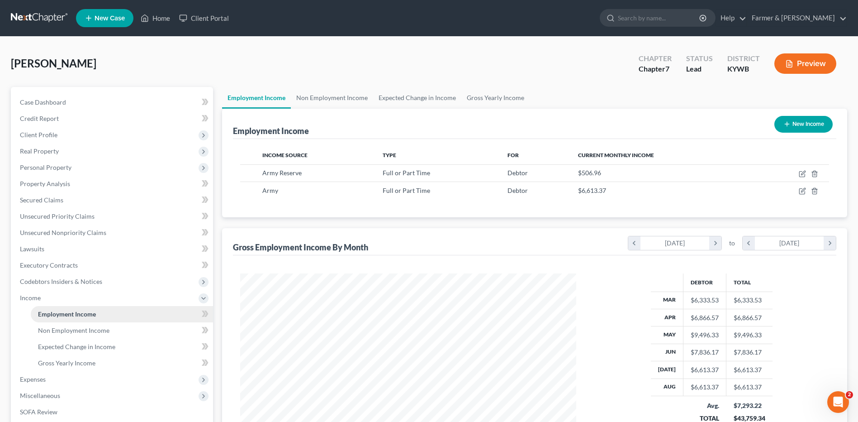
scroll to position [168, 354]
click at [94, 328] on span "Non Employment Income" at bounding box center [73, 330] width 71 height 8
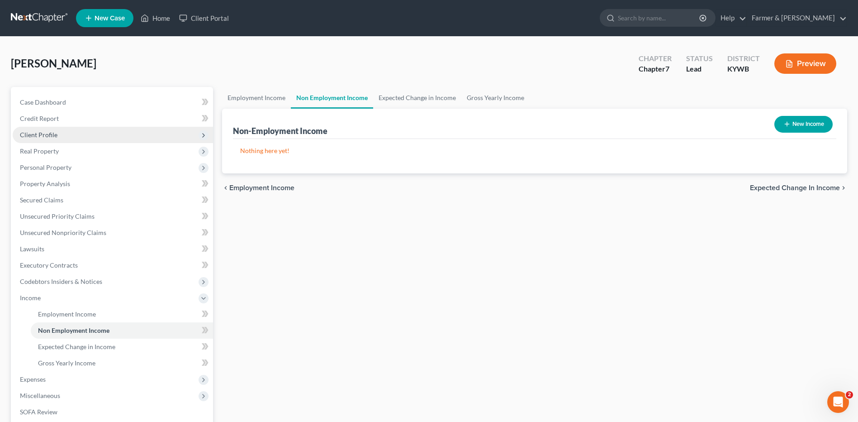
click at [84, 138] on span "Client Profile" at bounding box center [113, 135] width 200 height 16
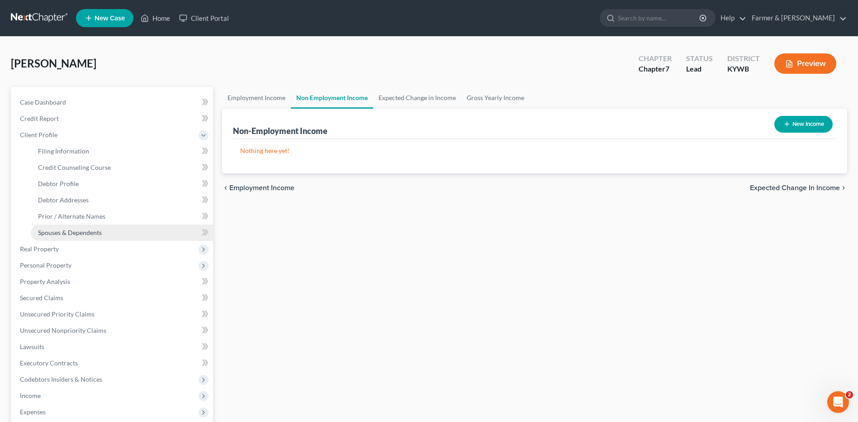
click at [100, 231] on span "Spouses & Dependents" at bounding box center [70, 232] width 64 height 8
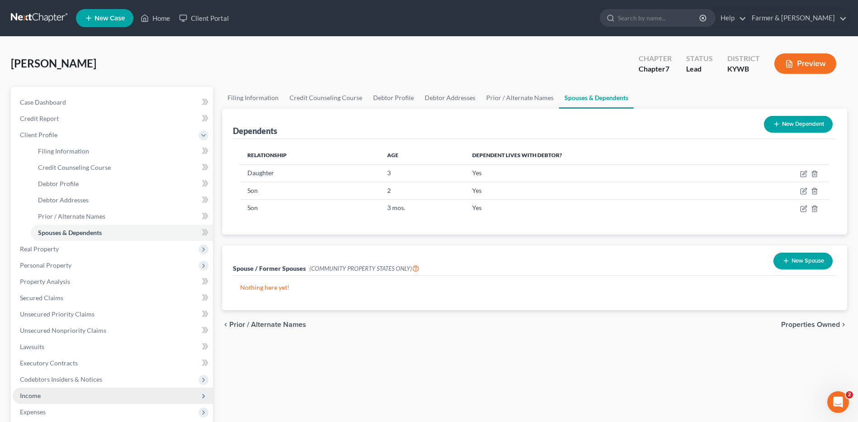
click at [49, 395] on span "Income" at bounding box center [113, 395] width 200 height 16
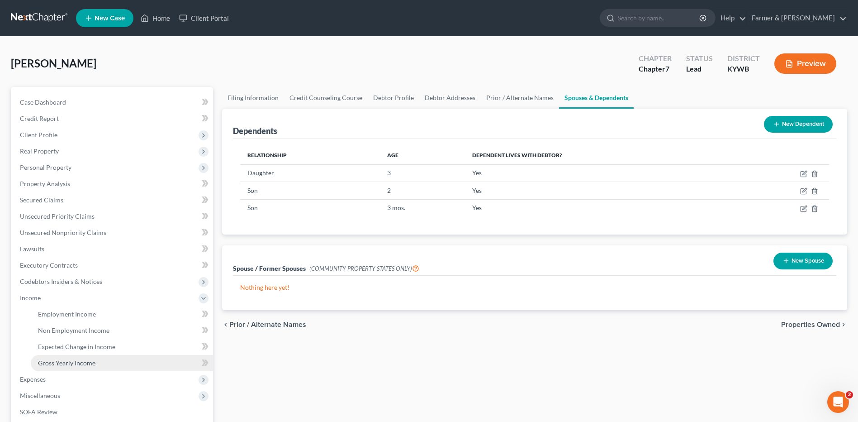
click at [69, 367] on link "Gross Yearly Income" at bounding box center [122, 363] width 182 height 16
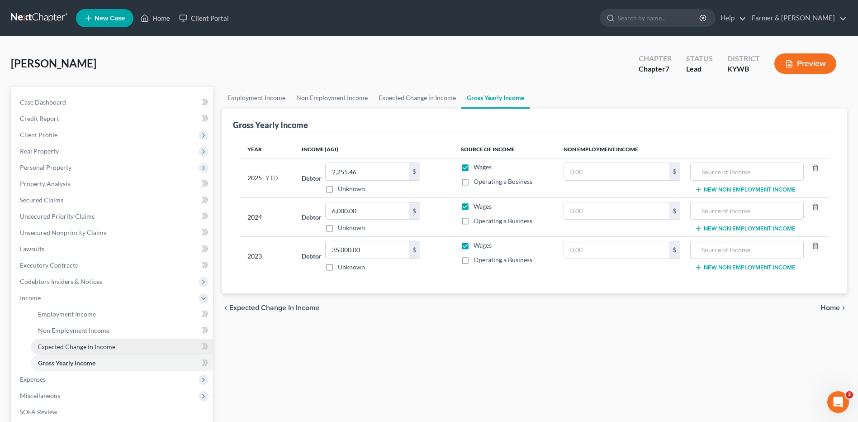
click at [83, 349] on span "Expected Change in Income" at bounding box center [76, 347] width 77 height 8
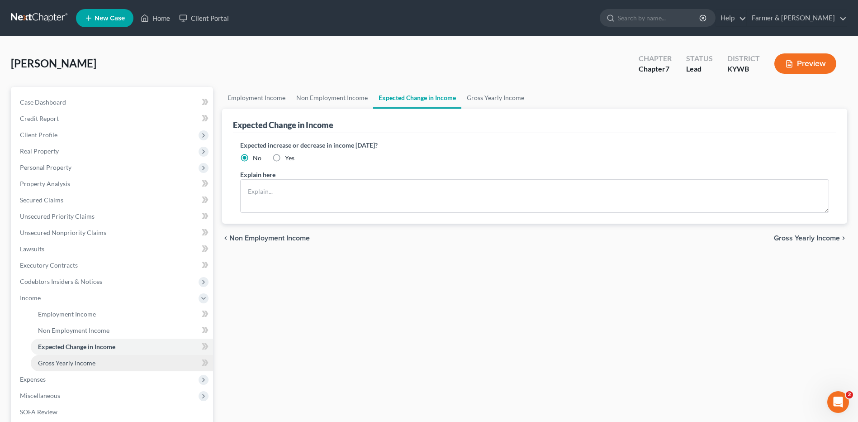
click at [76, 363] on span "Gross Yearly Income" at bounding box center [66, 363] width 57 height 8
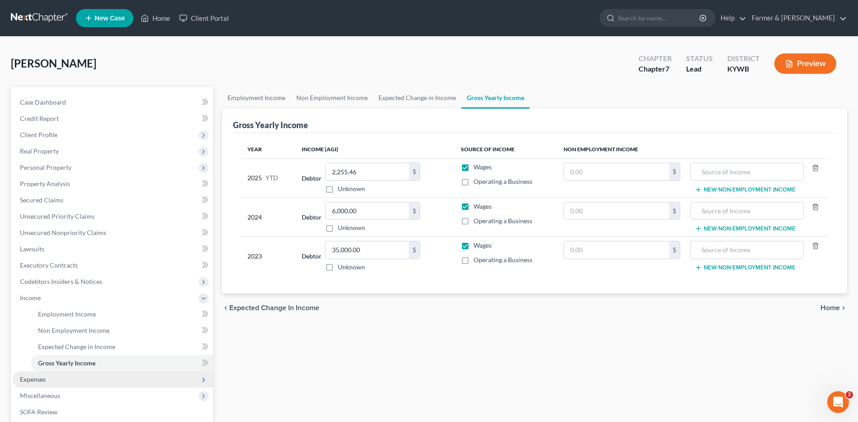
click at [56, 381] on span "Expenses" at bounding box center [113, 379] width 200 height 16
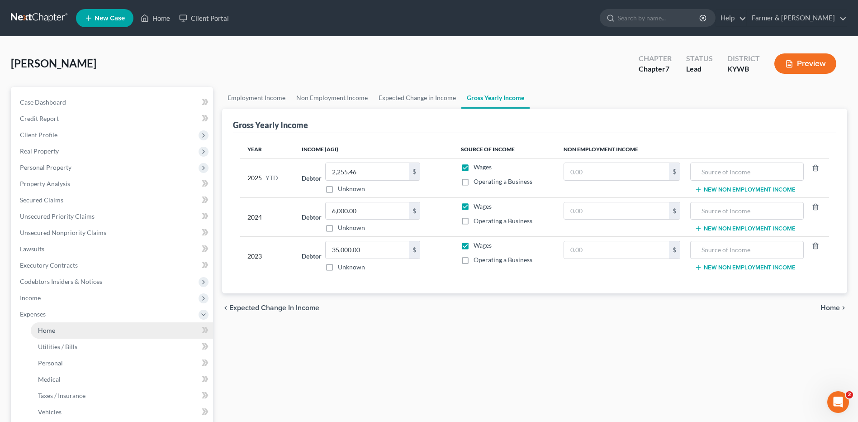
click at [77, 333] on link "Home" at bounding box center [122, 330] width 182 height 16
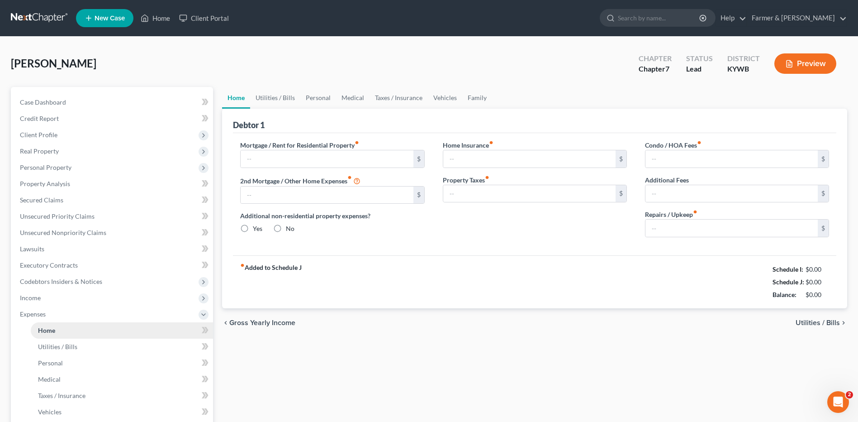
type input "0.00"
radio input "true"
type input "10.00"
type input "0.00"
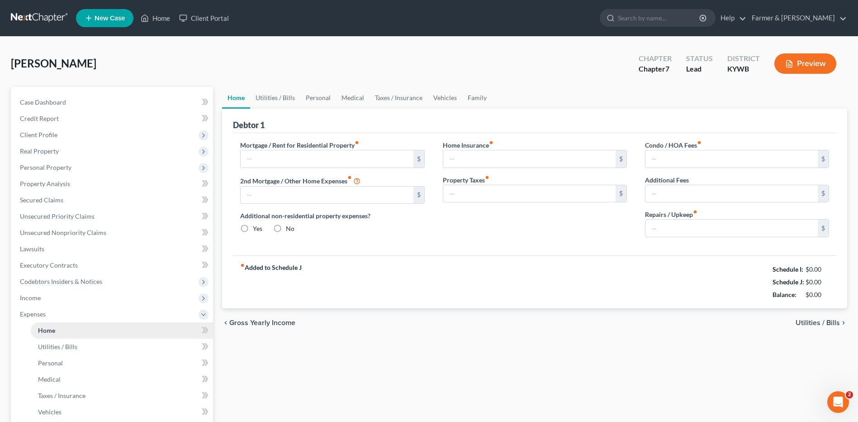
type input "0.00"
type input "150.00"
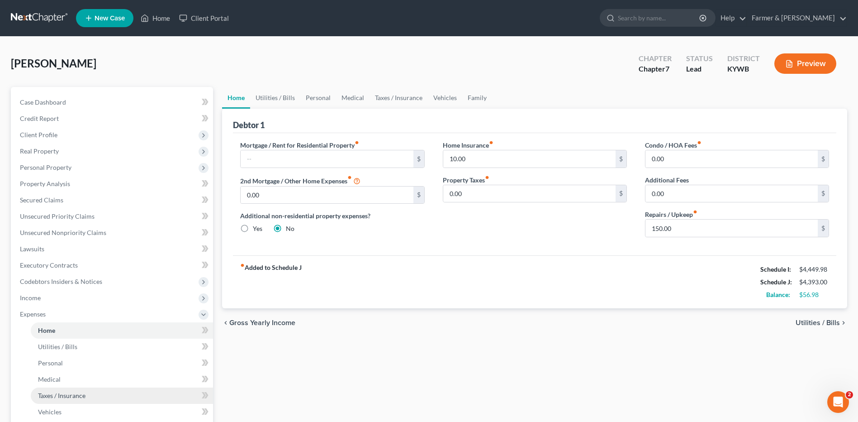
click at [54, 397] on span "Taxes / Insurance" at bounding box center [62, 395] width 48 height 8
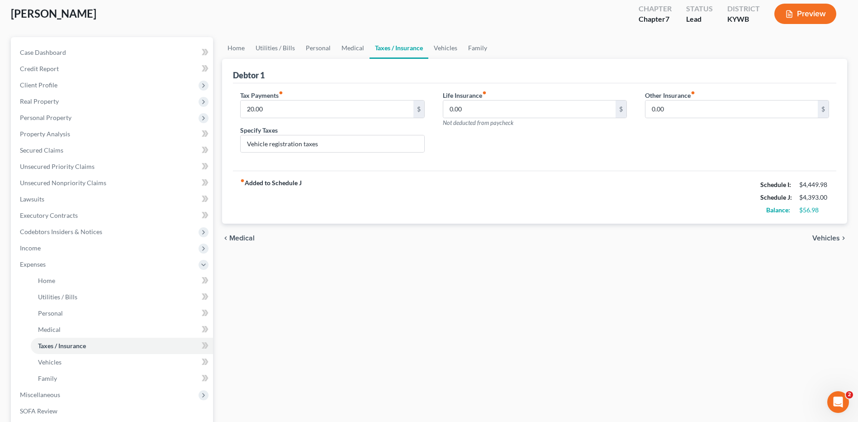
scroll to position [54, 0]
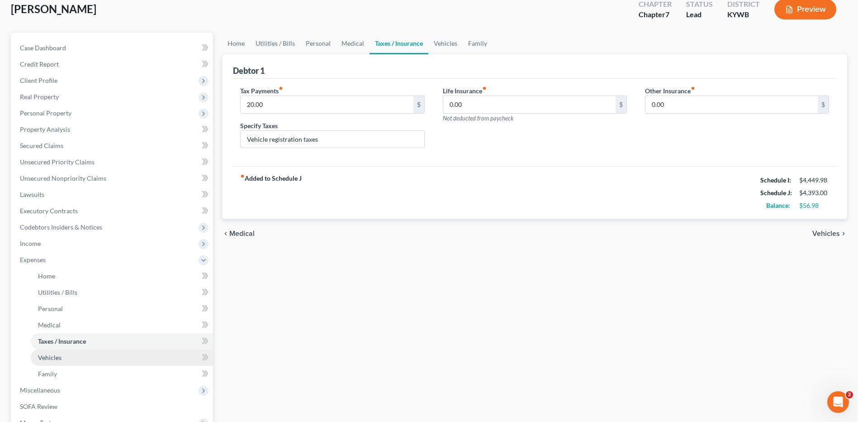
click at [132, 363] on link "Vehicles" at bounding box center [122, 357] width 182 height 16
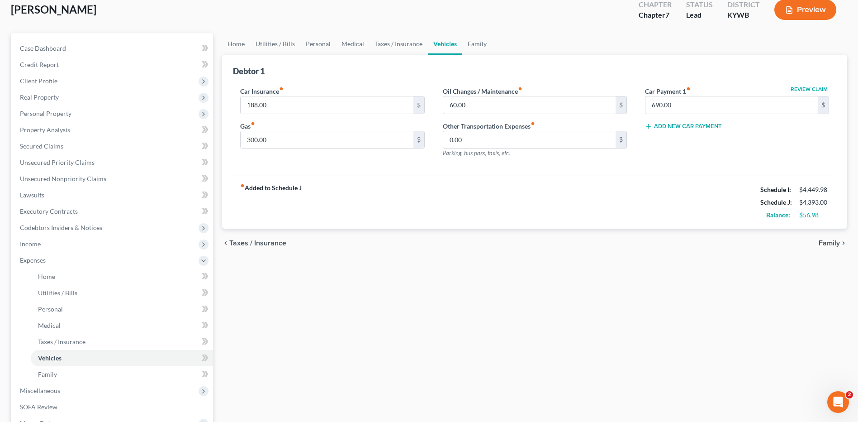
scroll to position [54, 0]
click at [160, 375] on link "Family" at bounding box center [122, 374] width 182 height 16
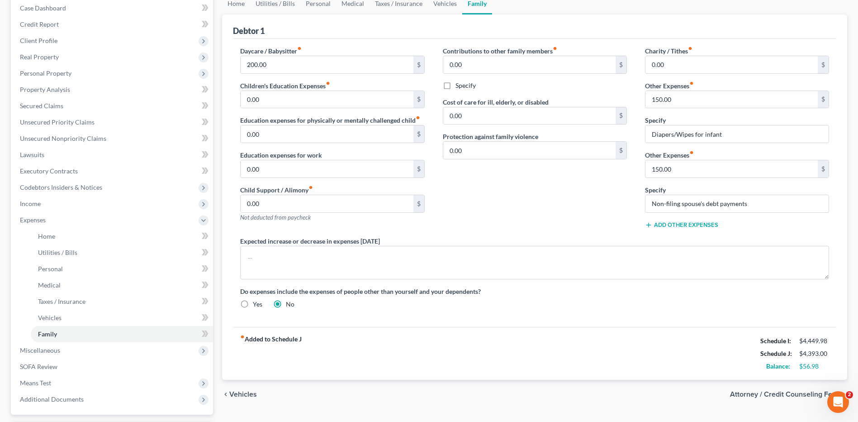
scroll to position [95, 0]
click at [80, 351] on span "Miscellaneous" at bounding box center [113, 349] width 200 height 16
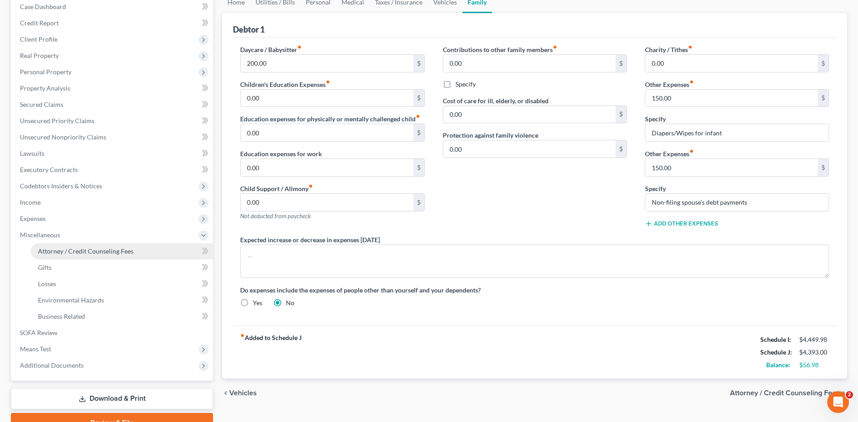
click at [111, 253] on span "Attorney / Credit Counseling Fees" at bounding box center [85, 251] width 95 height 8
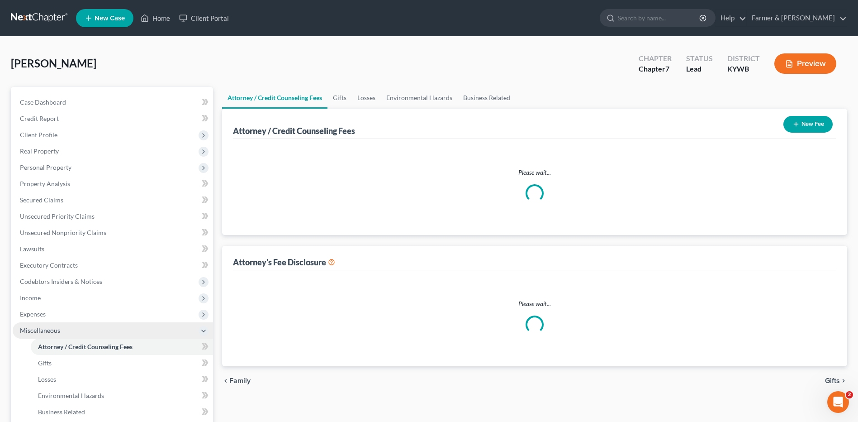
select select "0"
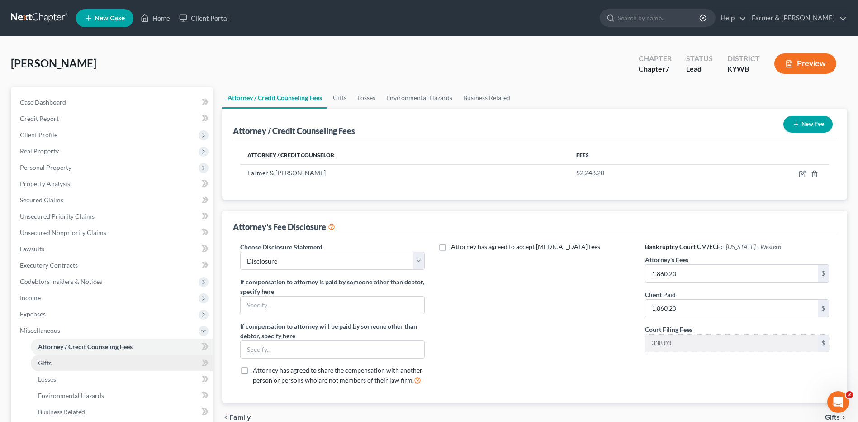
click at [64, 364] on link "Gifts" at bounding box center [122, 363] width 182 height 16
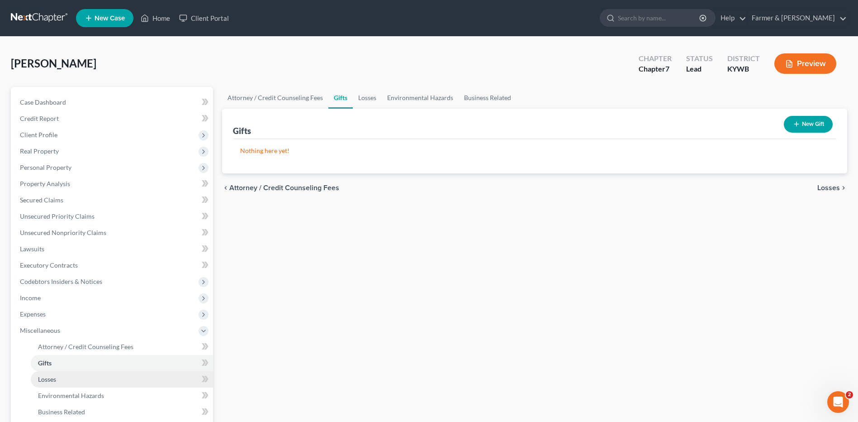
click at [63, 376] on link "Losses" at bounding box center [122, 379] width 182 height 16
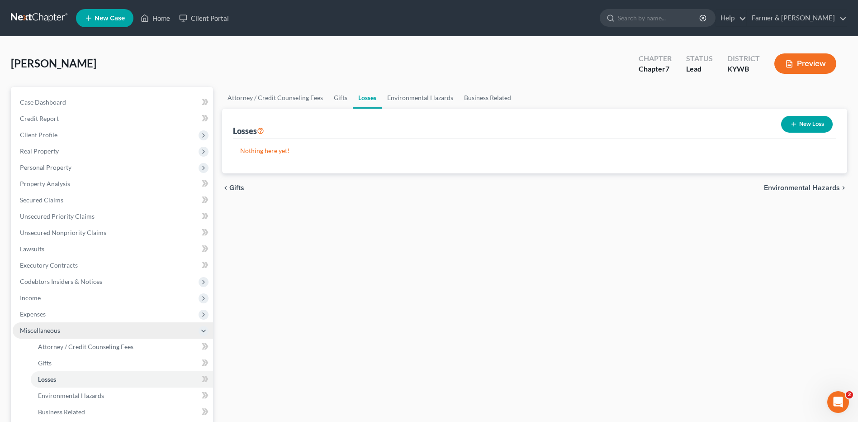
click at [189, 330] on span "Miscellaneous" at bounding box center [113, 330] width 200 height 16
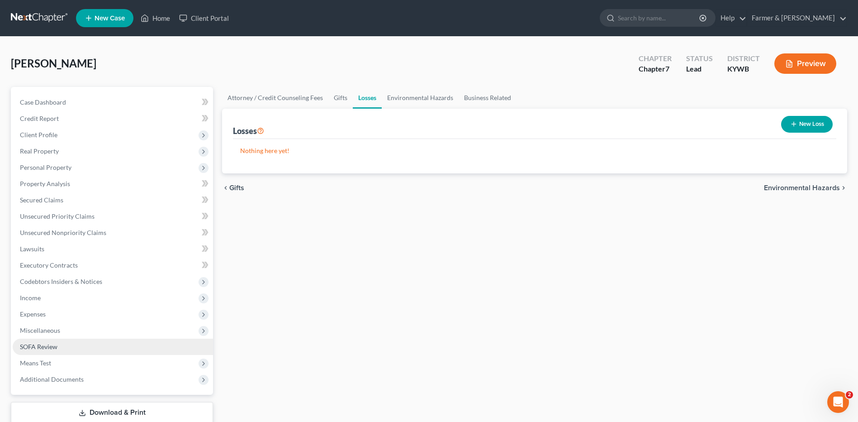
click at [88, 353] on link "SOFA Review" at bounding box center [113, 346] width 200 height 16
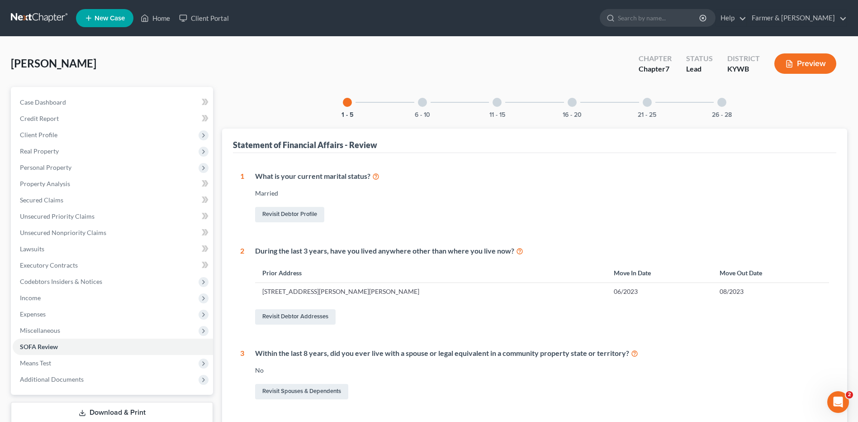
click at [421, 108] on div "6 - 10" at bounding box center [422, 102] width 31 height 31
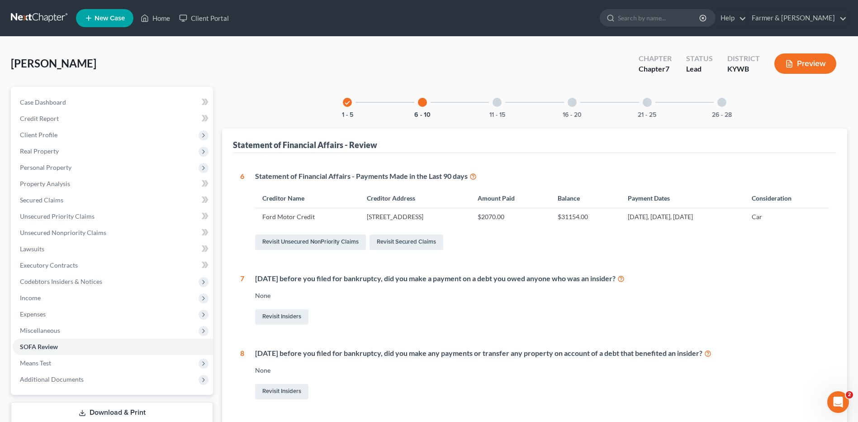
click at [501, 106] on div "11 - 15" at bounding box center [497, 102] width 31 height 31
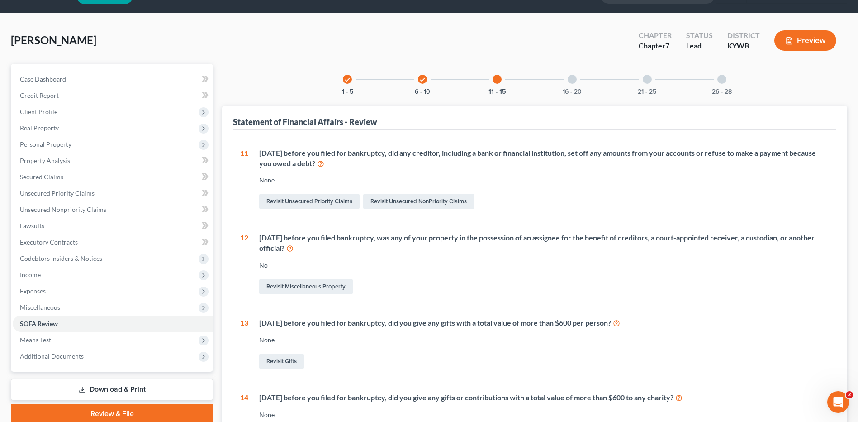
scroll to position [10, 0]
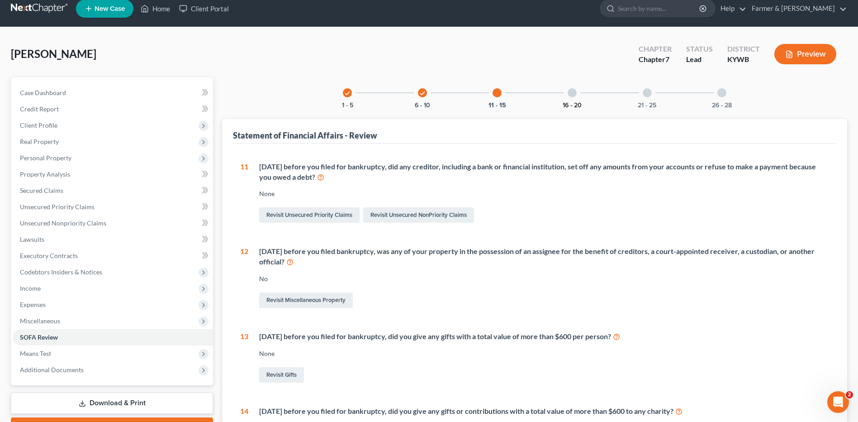
click at [580, 104] on button "16 - 20" at bounding box center [572, 105] width 19 height 6
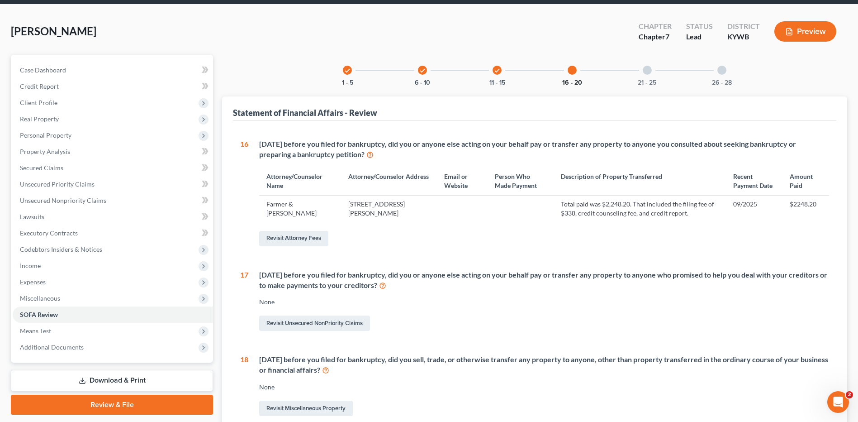
scroll to position [0, 0]
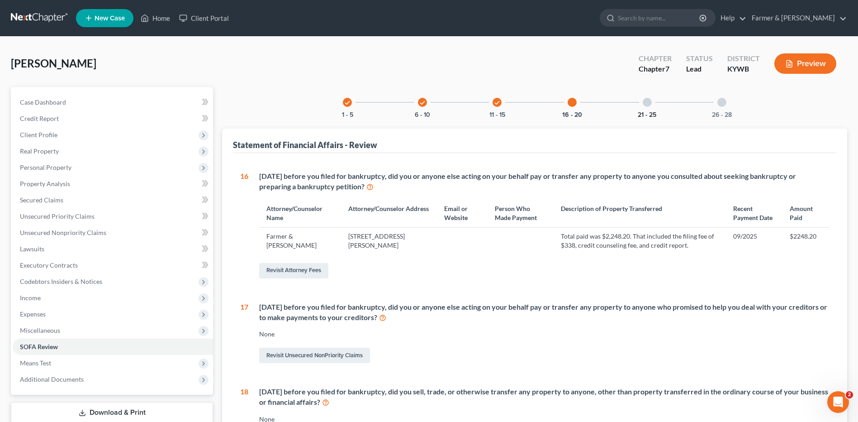
click at [640, 112] on button "21 - 25" at bounding box center [647, 115] width 19 height 6
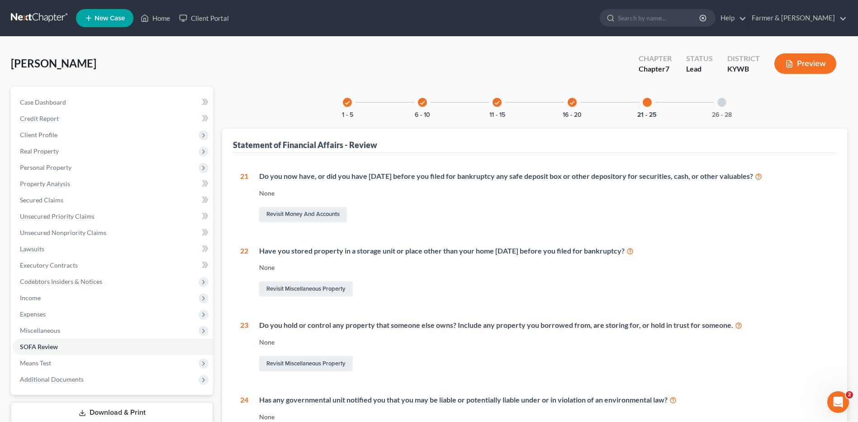
click at [707, 96] on div "26 - 28" at bounding box center [722, 102] width 31 height 31
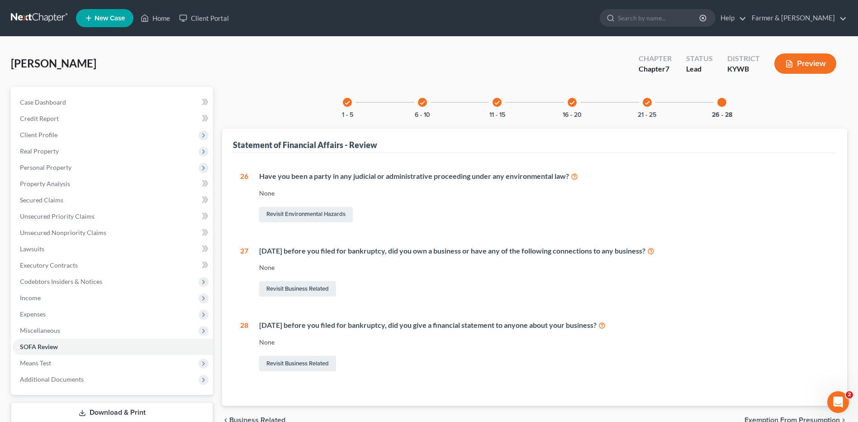
click at [720, 101] on div at bounding box center [722, 102] width 9 height 9
click at [101, 353] on link "SOFA Review" at bounding box center [113, 346] width 200 height 16
click at [89, 362] on span "Means Test" at bounding box center [113, 363] width 200 height 16
click at [90, 392] on span "Means Test Qualifier" at bounding box center [66, 395] width 57 height 8
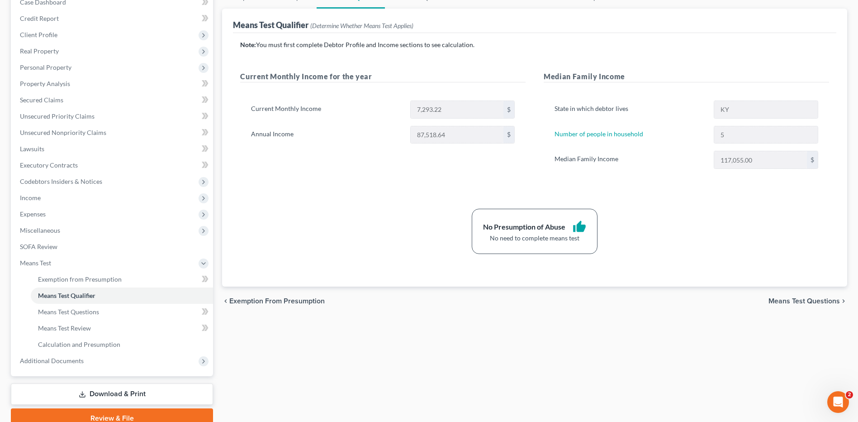
scroll to position [112, 0]
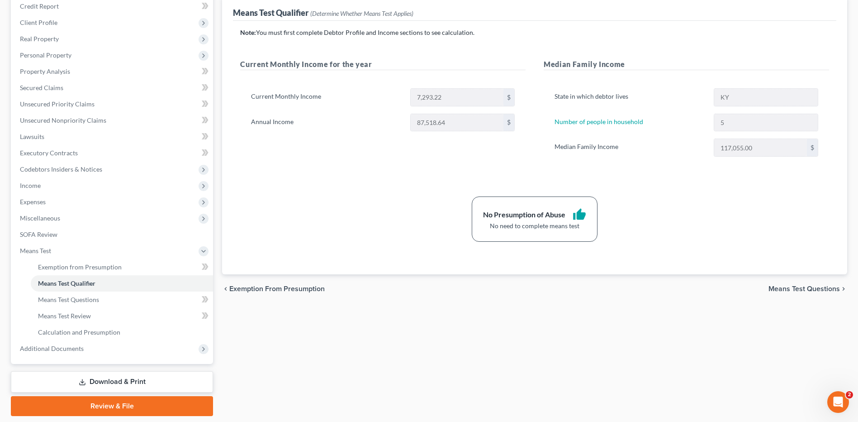
click at [156, 406] on link "Review & File" at bounding box center [112, 406] width 202 height 20
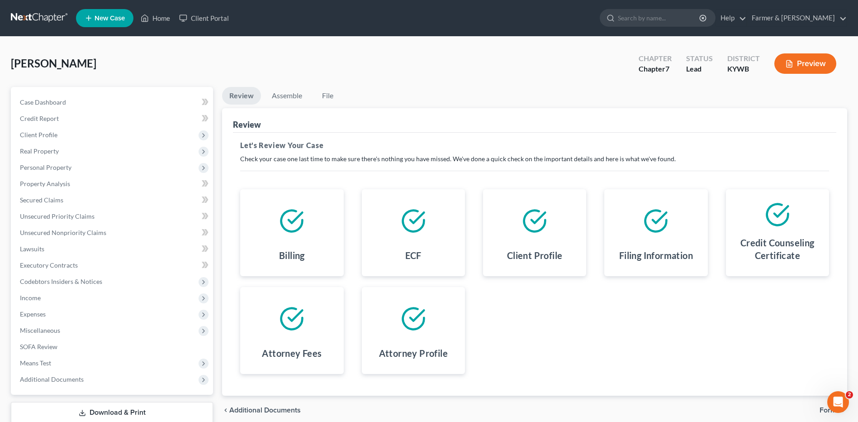
click at [822, 412] on span "Forms" at bounding box center [830, 409] width 20 height 7
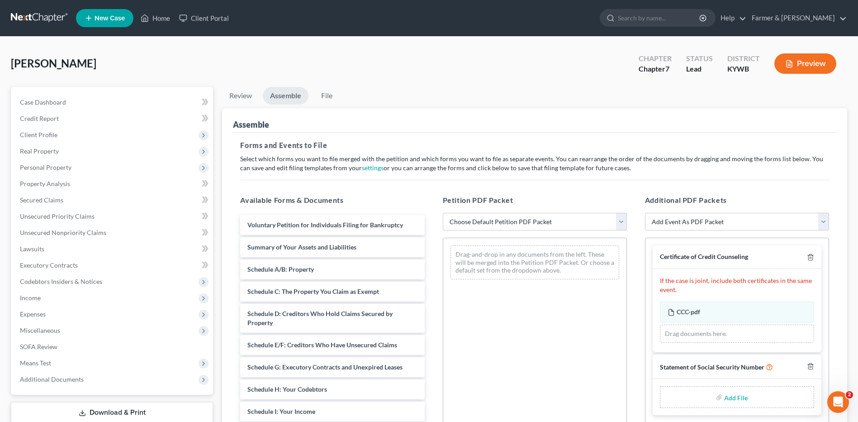
click at [563, 217] on select "Choose Default Petition PDF Packet Emergency Filing (Voluntary Petition and Cre…" at bounding box center [535, 222] width 184 height 18
select select "2"
click at [443, 213] on select "Choose Default Petition PDF Packet Emergency Filing (Voluntary Petition and Cre…" at bounding box center [535, 222] width 184 height 18
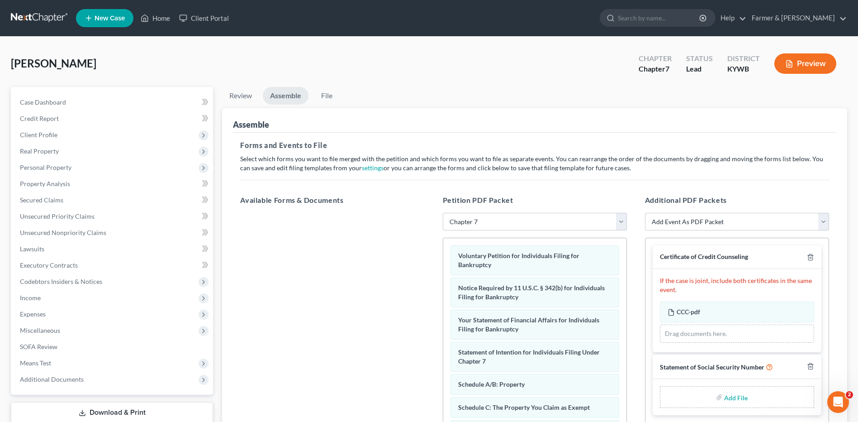
click at [736, 401] on input "file" at bounding box center [735, 397] width 22 height 16
type input "C:\fakepath\SSN FOR FILING.pdf"
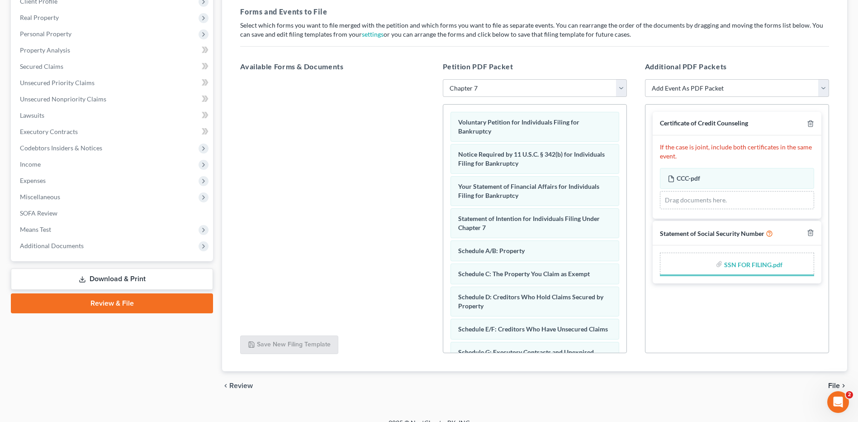
scroll to position [146, 0]
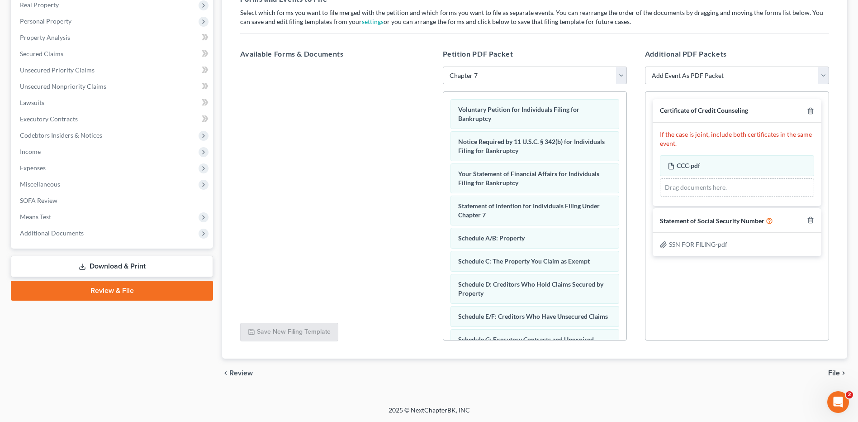
click at [833, 371] on span "File" at bounding box center [834, 372] width 12 height 7
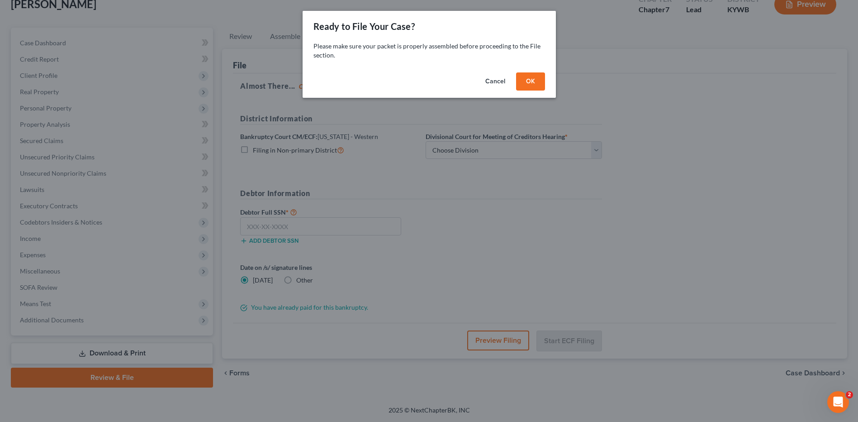
scroll to position [59, 0]
click at [538, 79] on button "OK" at bounding box center [533, 81] width 29 height 18
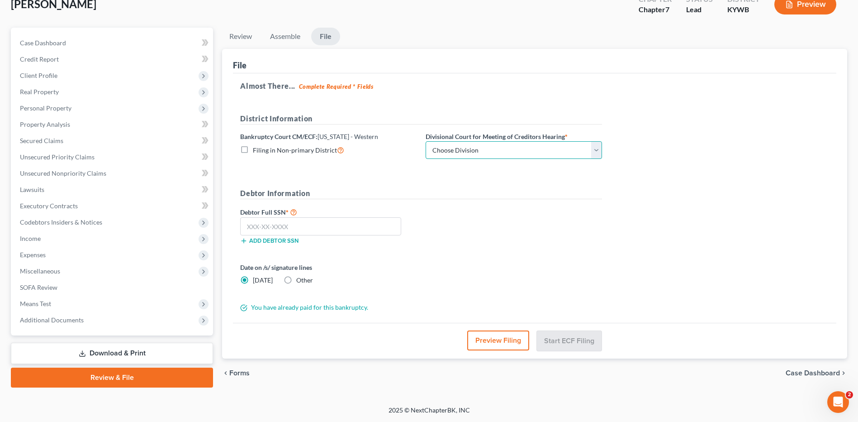
drag, startPoint x: 491, startPoint y: 148, endPoint x: 481, endPoint y: 158, distance: 13.8
click at [491, 148] on select "Choose Division Bowling Green Louisville Owensboro Paducah" at bounding box center [514, 150] width 176 height 18
select select "3"
click at [426, 141] on select "Choose Division Bowling Green Louisville Owensboro Paducah" at bounding box center [514, 150] width 176 height 18
click at [300, 226] on input "text" at bounding box center [320, 226] width 161 height 18
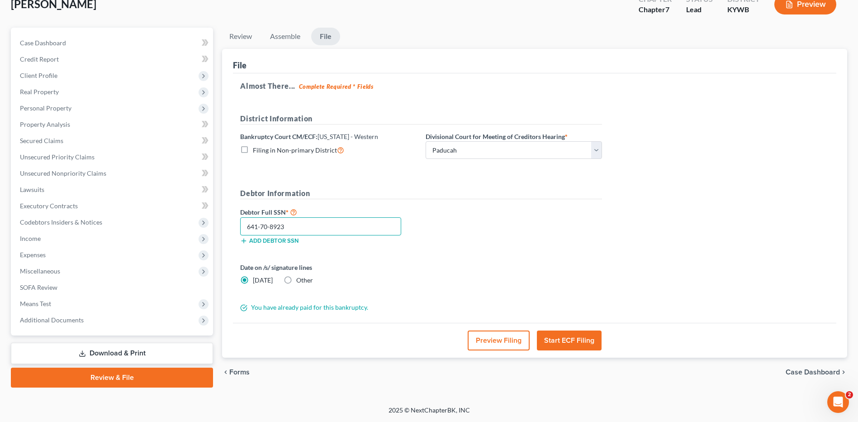
type input "641-70-8923"
click at [508, 345] on button "Preview Filing" at bounding box center [499, 340] width 62 height 20
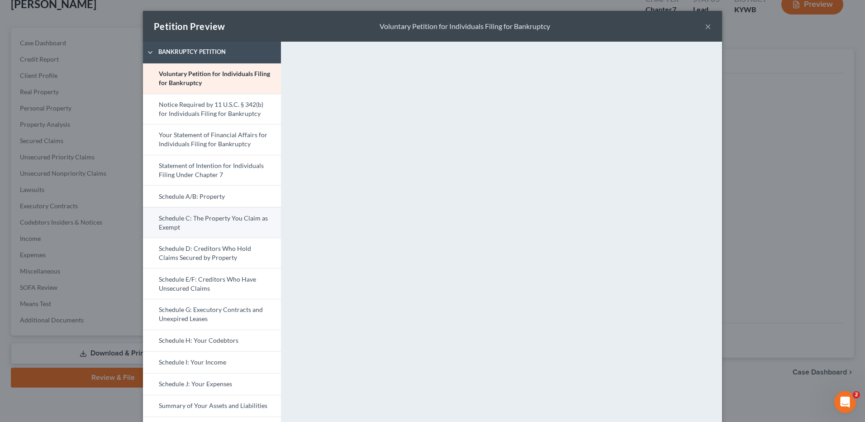
click at [198, 220] on link "Schedule C: The Property You Claim as Exempt" at bounding box center [212, 222] width 138 height 31
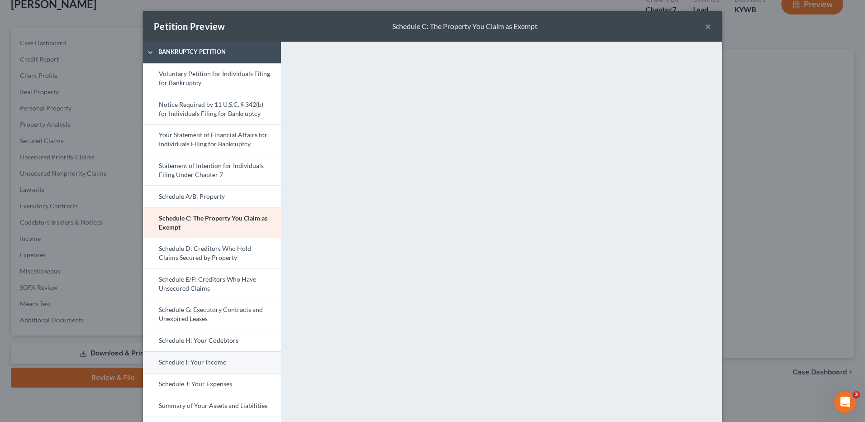
click at [190, 366] on link "Schedule I: Your Income" at bounding box center [212, 362] width 138 height 22
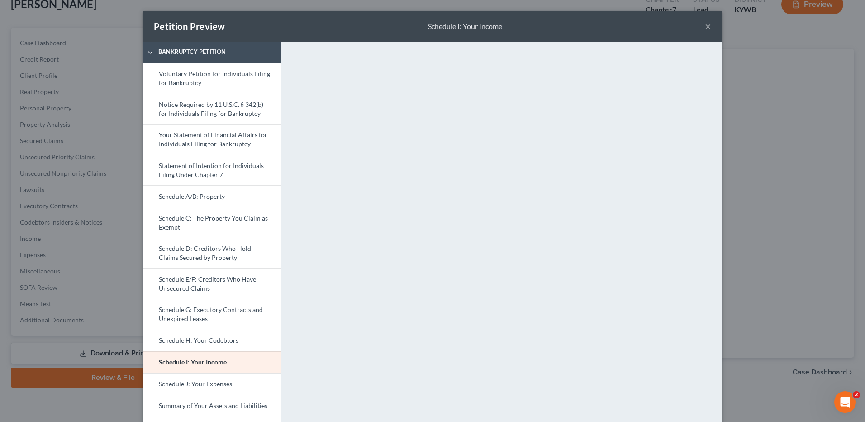
click at [705, 25] on button "×" at bounding box center [708, 26] width 6 height 11
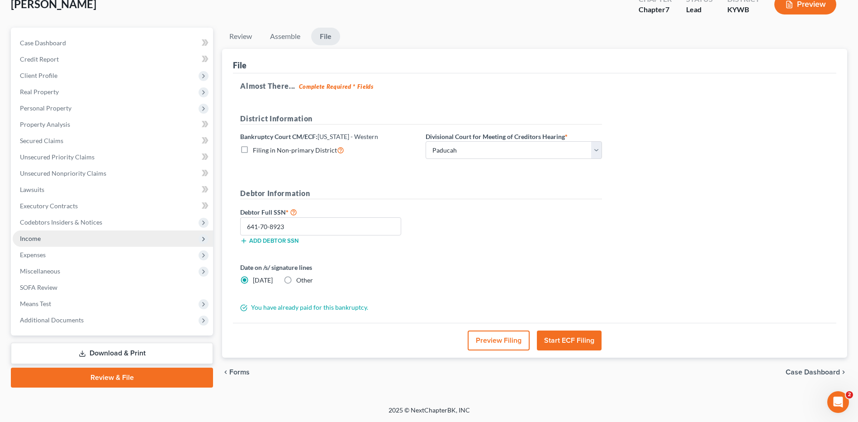
click at [72, 239] on span "Income" at bounding box center [113, 238] width 200 height 16
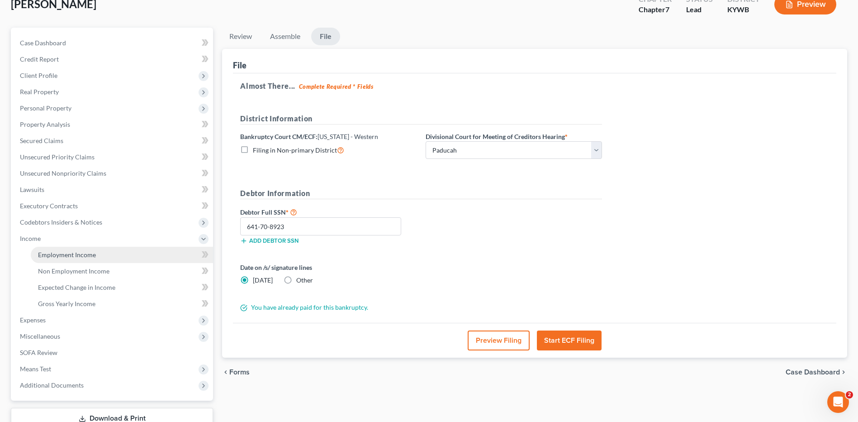
click at [79, 254] on span "Employment Income" at bounding box center [67, 255] width 58 height 8
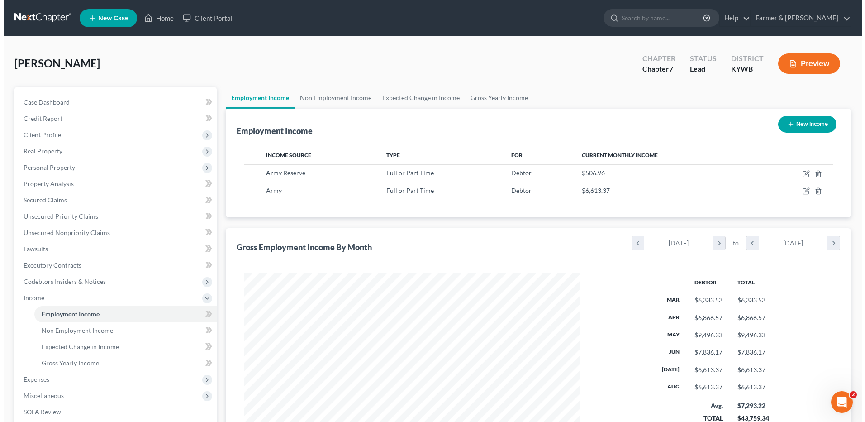
scroll to position [168, 354]
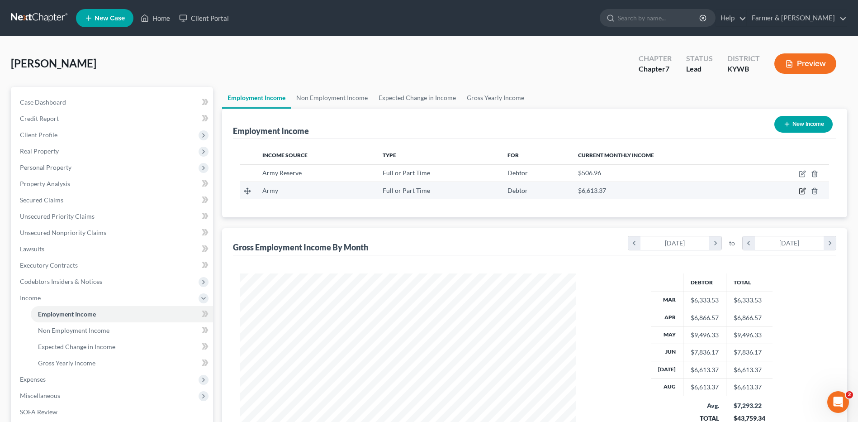
click at [804, 191] on icon "button" at bounding box center [802, 190] width 7 height 7
select select "0"
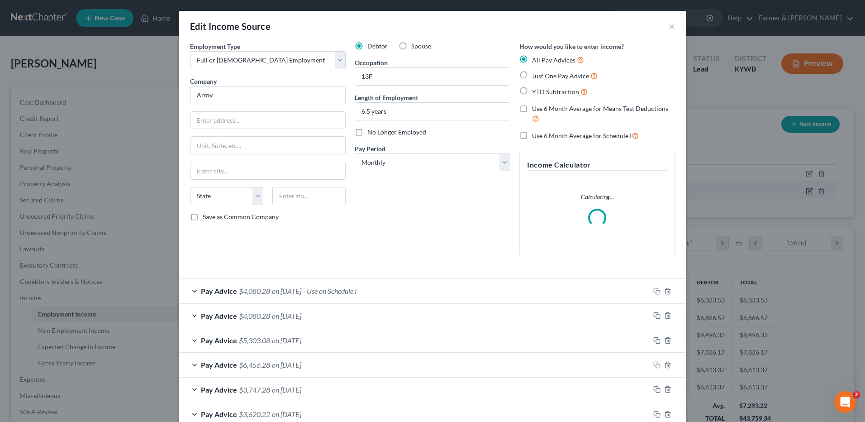
scroll to position [169, 357]
click at [411, 48] on label "Spouse" at bounding box center [421, 46] width 20 height 9
click at [415, 48] on input "Spouse" at bounding box center [418, 45] width 6 height 6
radio input "true"
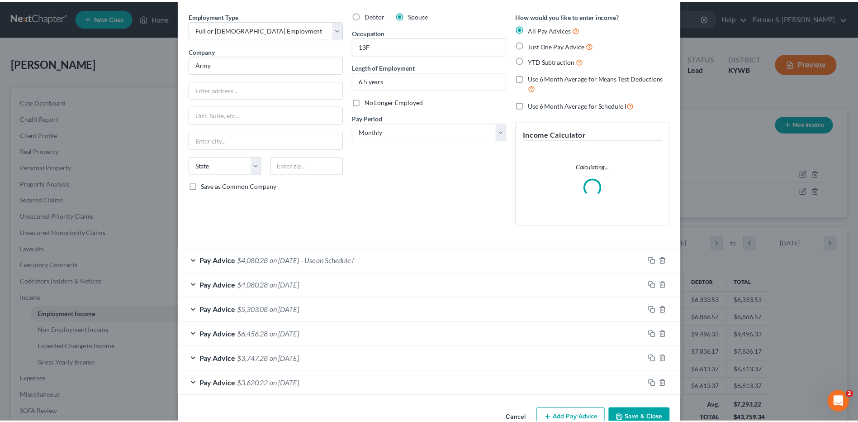
scroll to position [54, 0]
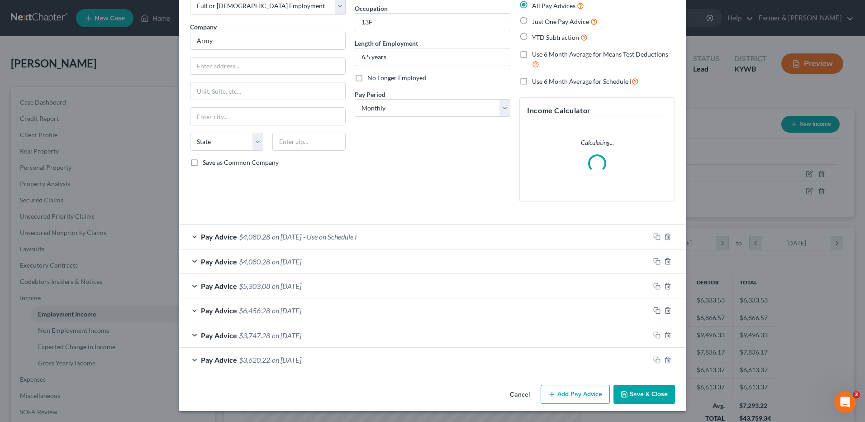
click at [633, 394] on button "Save & Close" at bounding box center [645, 394] width 62 height 19
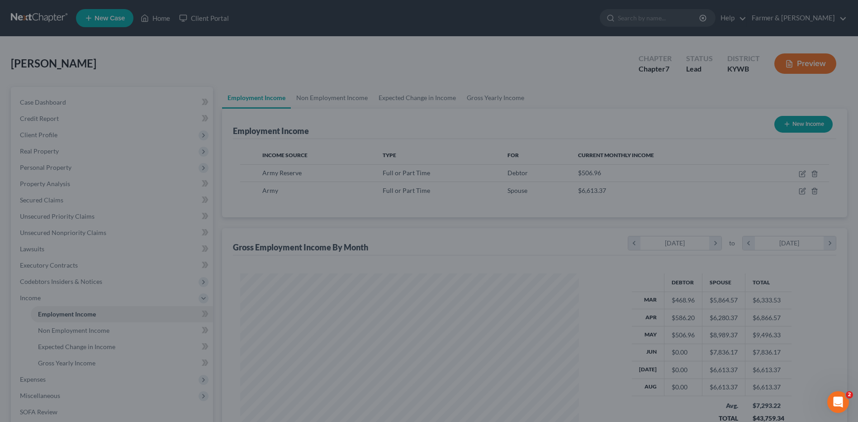
scroll to position [452304, 452117]
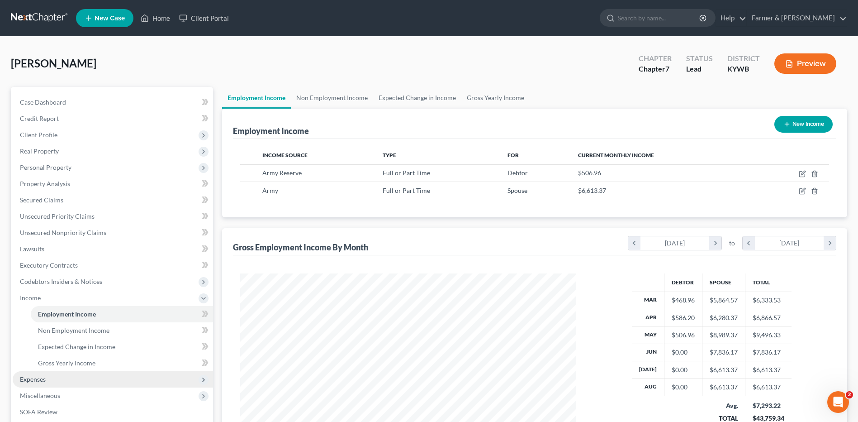
click at [69, 378] on span "Expenses" at bounding box center [113, 379] width 200 height 16
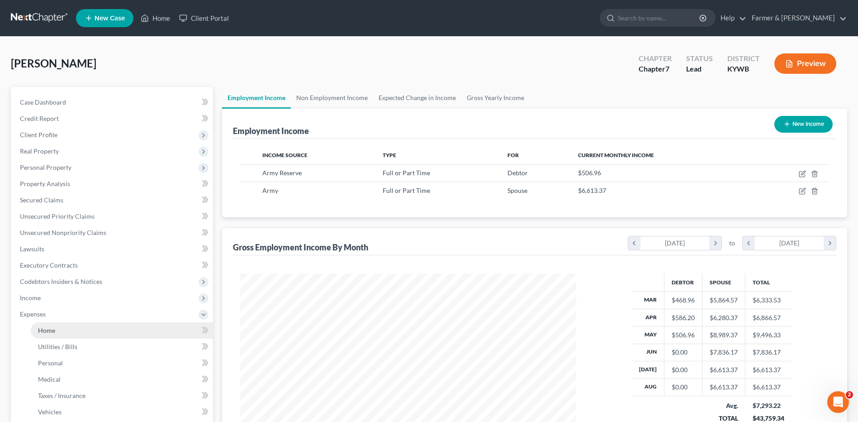
click at [89, 333] on link "Home" at bounding box center [122, 330] width 182 height 16
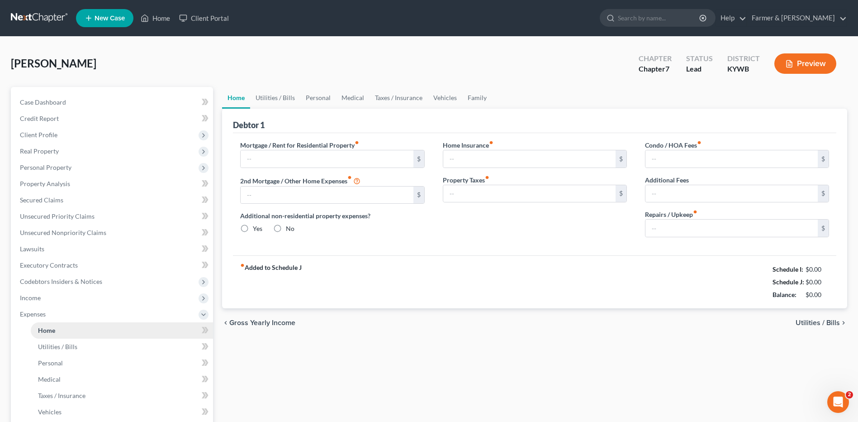
type input "0.00"
radio input "true"
type input "10.00"
type input "0.00"
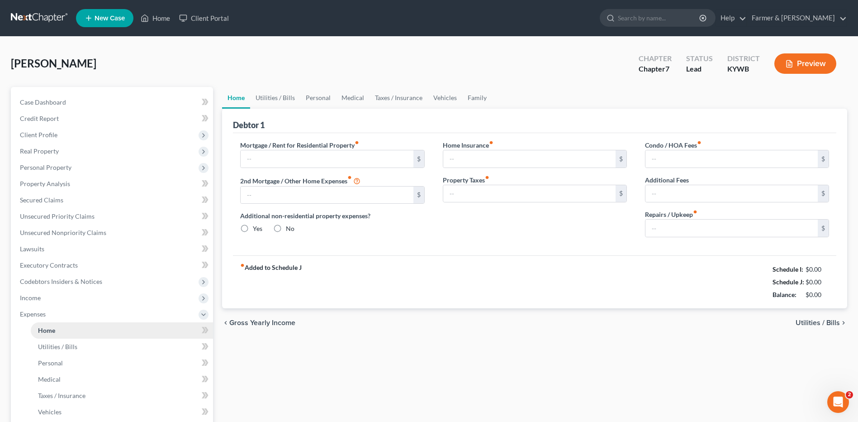
type input "0.00"
type input "150.00"
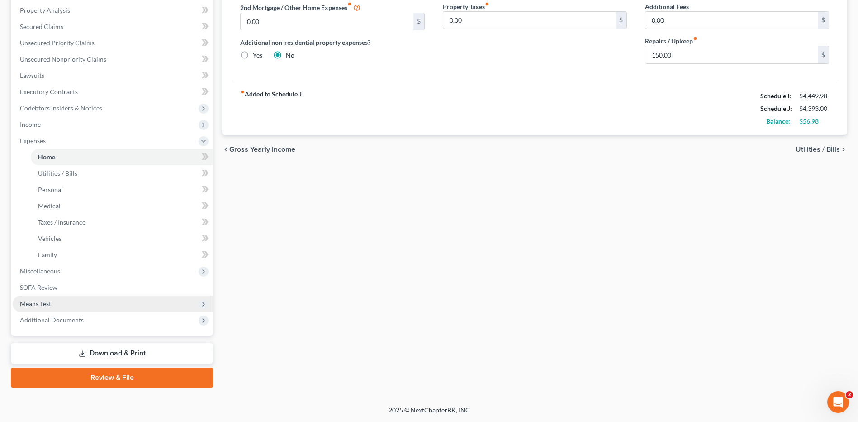
click at [86, 300] on span "Means Test" at bounding box center [113, 303] width 200 height 16
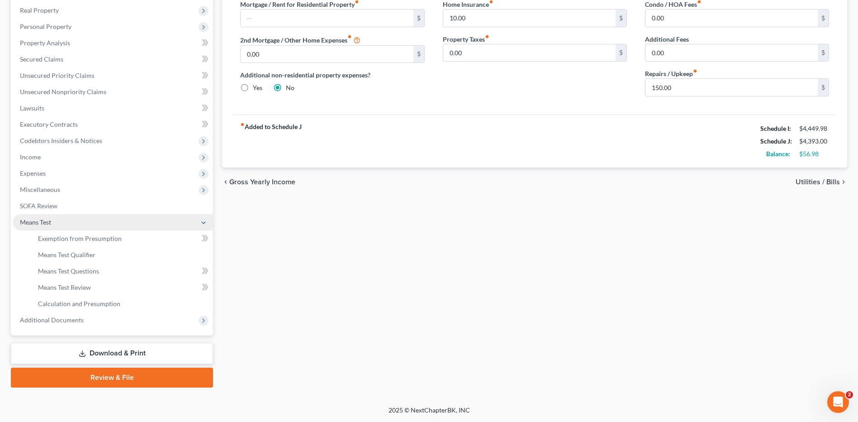
scroll to position [141, 0]
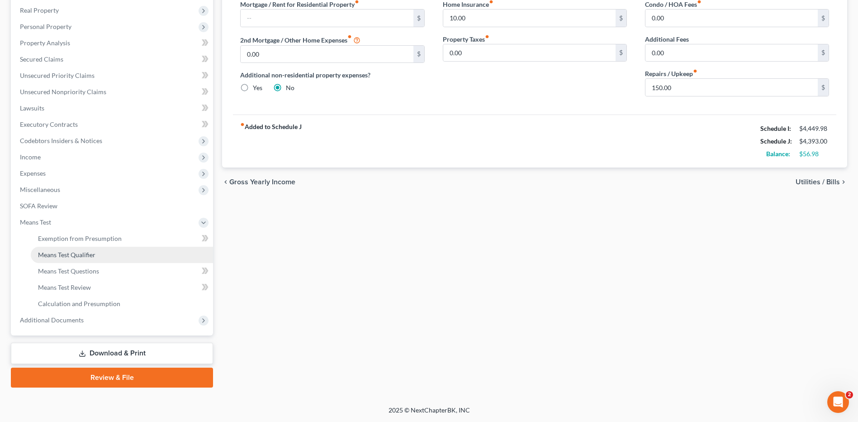
click at [107, 255] on link "Means Test Qualifier" at bounding box center [122, 255] width 182 height 16
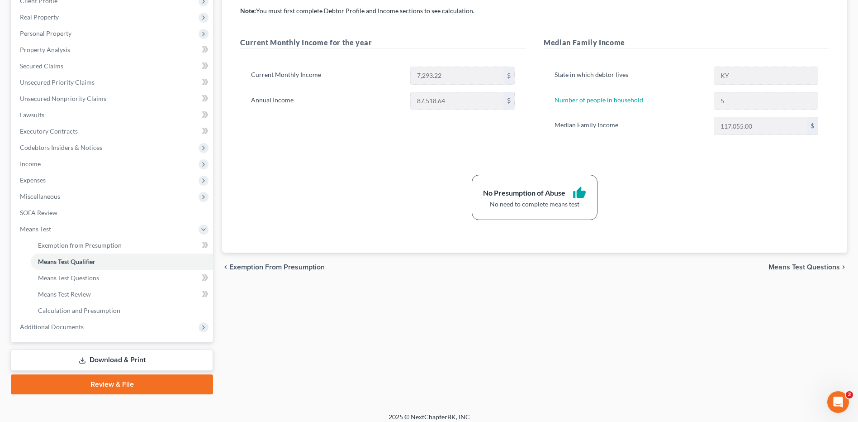
scroll to position [141, 0]
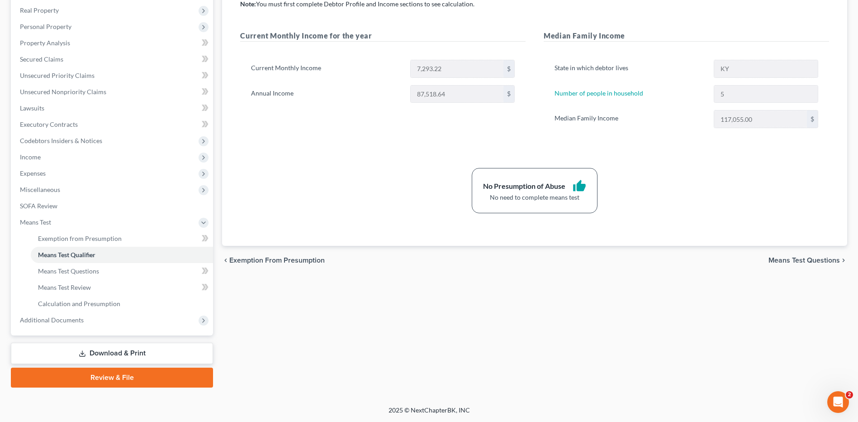
click at [110, 380] on link "Review & File" at bounding box center [112, 377] width 202 height 20
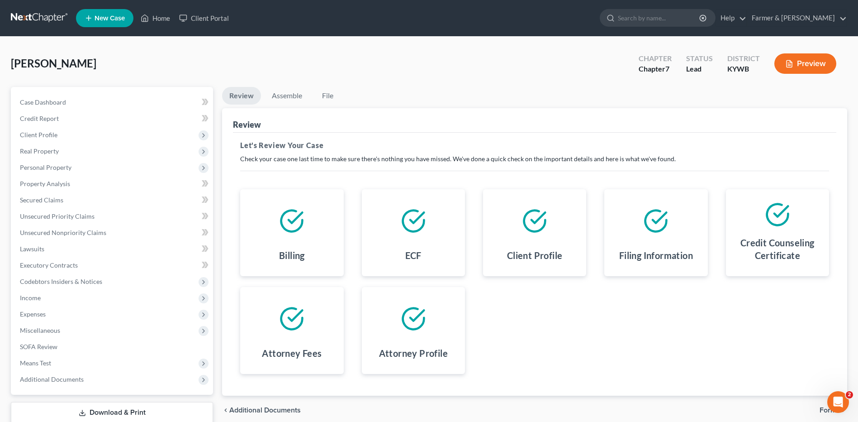
click at [823, 410] on span "Forms" at bounding box center [830, 409] width 20 height 7
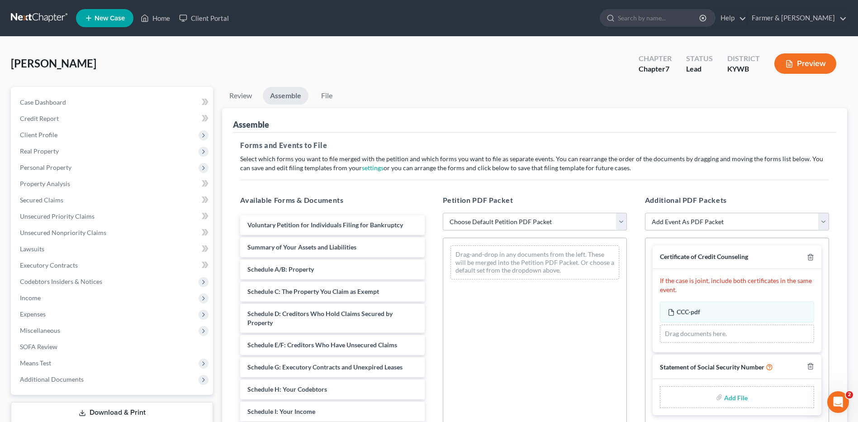
click at [581, 228] on select "Choose Default Petition PDF Packet Emergency Filing (Voluntary Petition and Cre…" at bounding box center [535, 222] width 184 height 18
select select "2"
click at [443, 213] on select "Choose Default Petition PDF Packet Emergency Filing (Voluntary Petition and Cre…" at bounding box center [535, 222] width 184 height 18
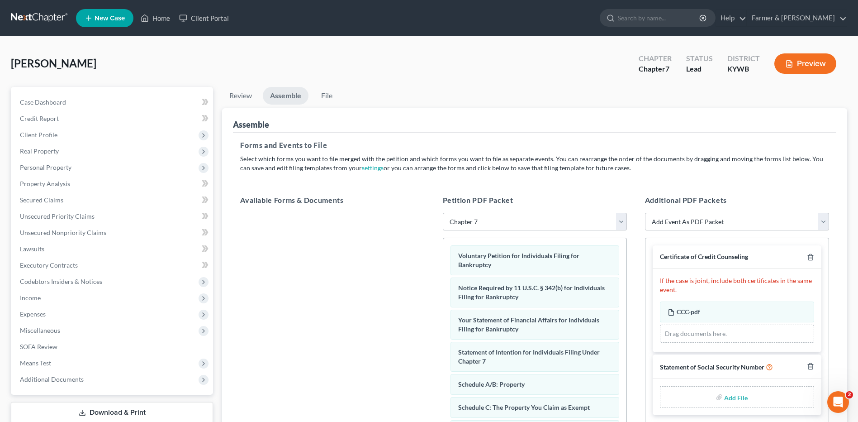
click at [734, 396] on input "file" at bounding box center [735, 397] width 22 height 16
type input "C:\fakepath\SSN FOR FILING.pdf"
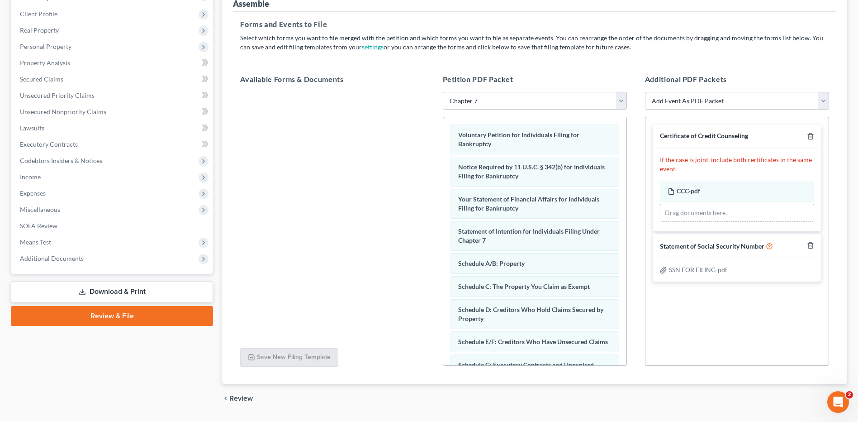
scroll to position [146, 0]
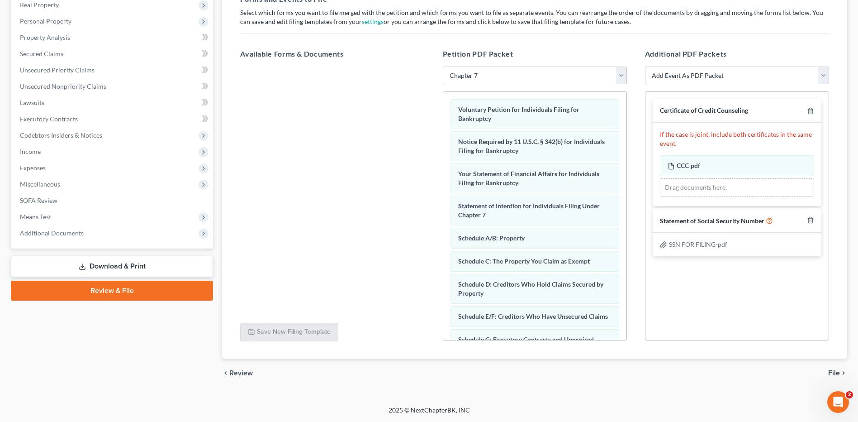
click at [831, 370] on span "File" at bounding box center [834, 372] width 12 height 7
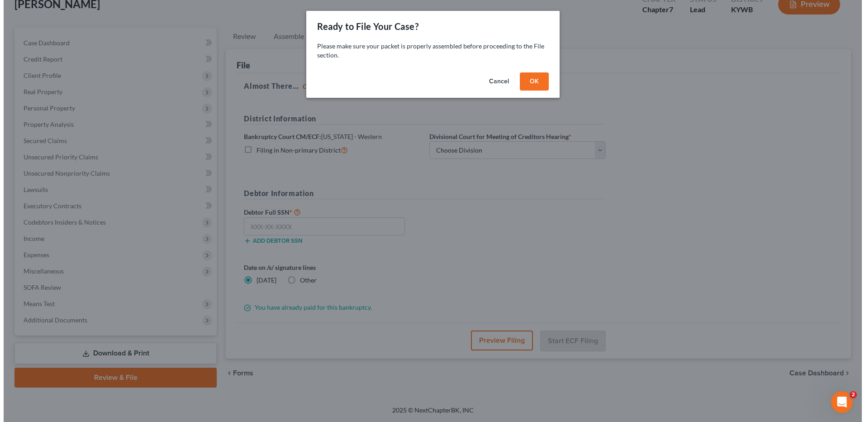
scroll to position [59, 0]
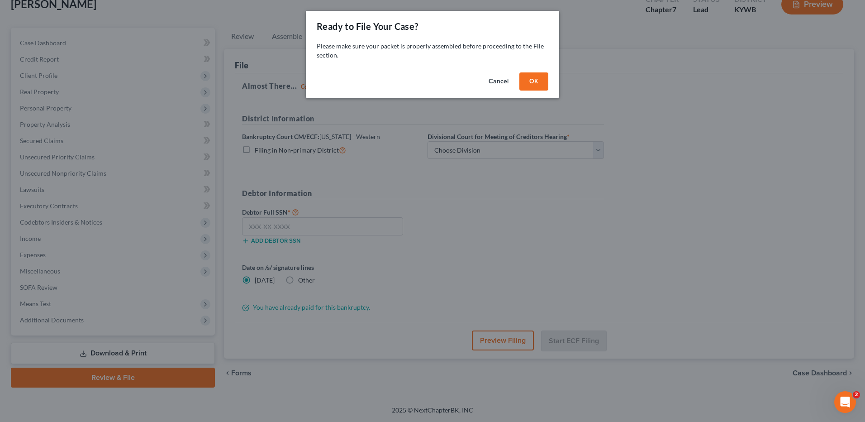
click at [533, 86] on button "OK" at bounding box center [533, 81] width 29 height 18
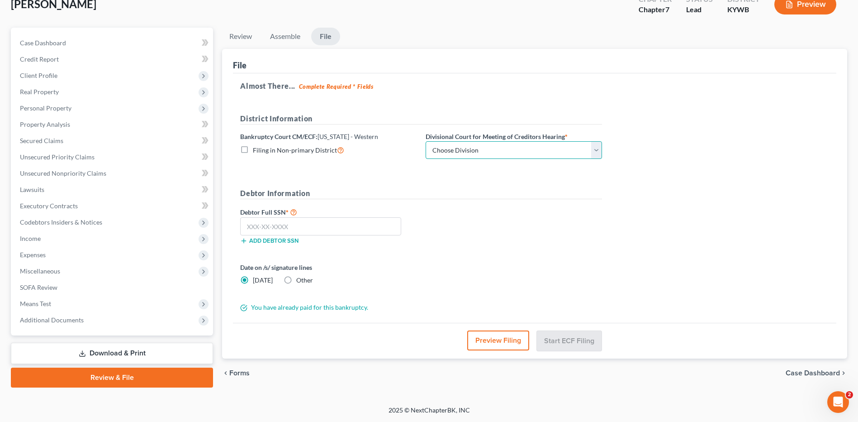
click at [480, 149] on select "Choose Division Bowling Green Louisville Owensboro Paducah" at bounding box center [514, 150] width 176 height 18
select select "3"
click at [426, 141] on select "Choose Division Bowling Green Louisville Owensboro Paducah" at bounding box center [514, 150] width 176 height 18
click at [386, 225] on input "text" at bounding box center [320, 226] width 161 height 18
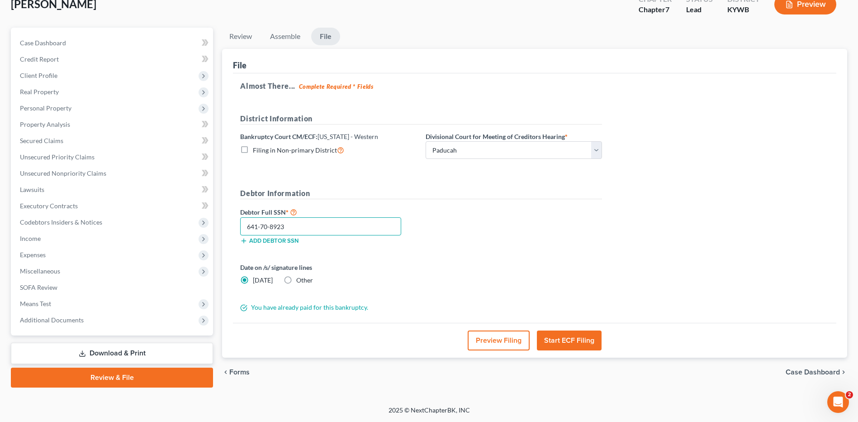
type input "641-70-8923"
click at [485, 340] on button "Preview Filing" at bounding box center [499, 340] width 62 height 20
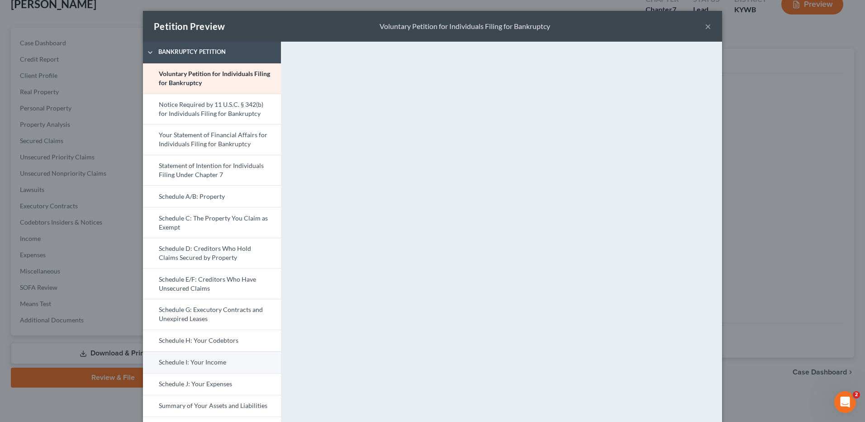
click at [212, 367] on link "Schedule I: Your Income" at bounding box center [212, 362] width 138 height 22
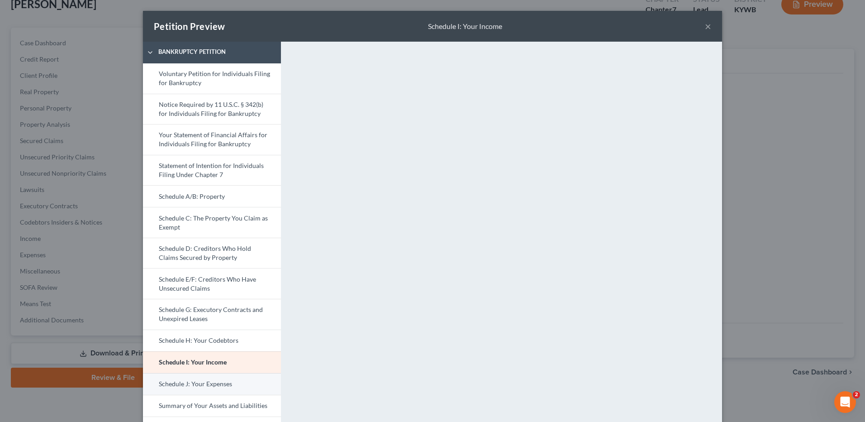
click at [191, 388] on link "Schedule J: Your Expenses" at bounding box center [212, 384] width 138 height 22
click at [199, 367] on link "Schedule I: Your Income" at bounding box center [212, 362] width 138 height 22
click at [209, 376] on link "Schedule J: Your Expenses" at bounding box center [212, 384] width 138 height 22
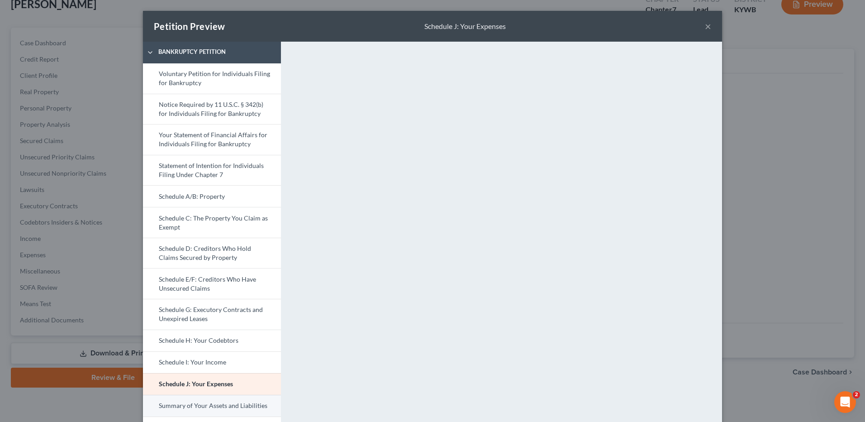
click at [220, 407] on link "Summary of Your Assets and Liabilities" at bounding box center [212, 406] width 138 height 22
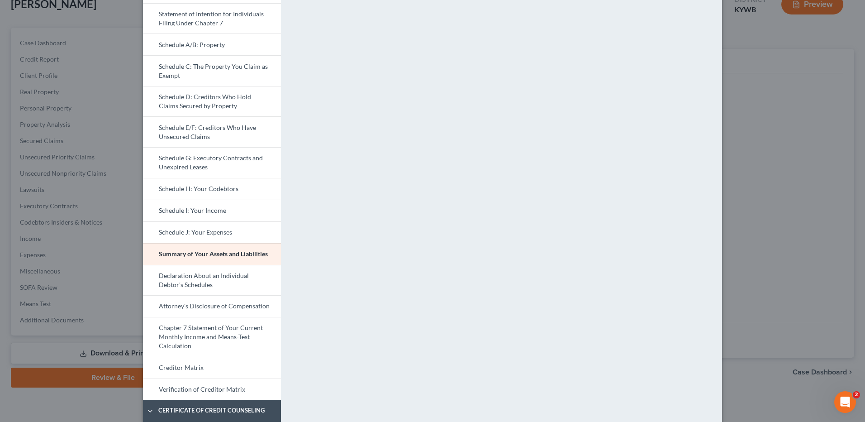
scroll to position [157, 0]
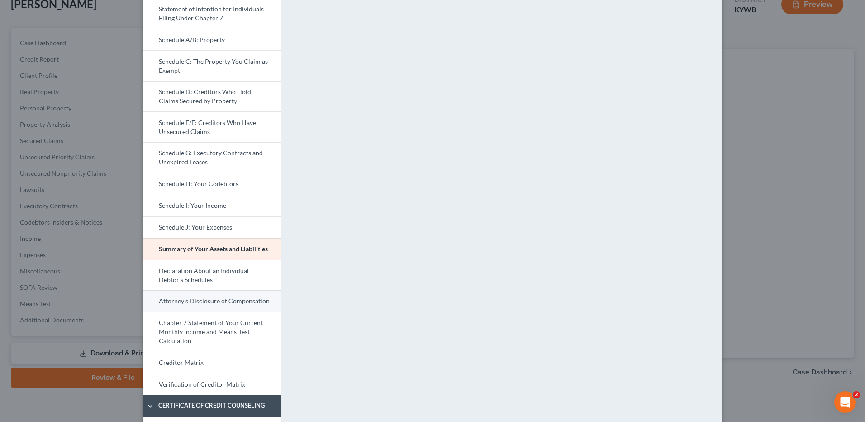
click at [241, 297] on link "Attorney's Disclosure of Compensation" at bounding box center [212, 301] width 138 height 22
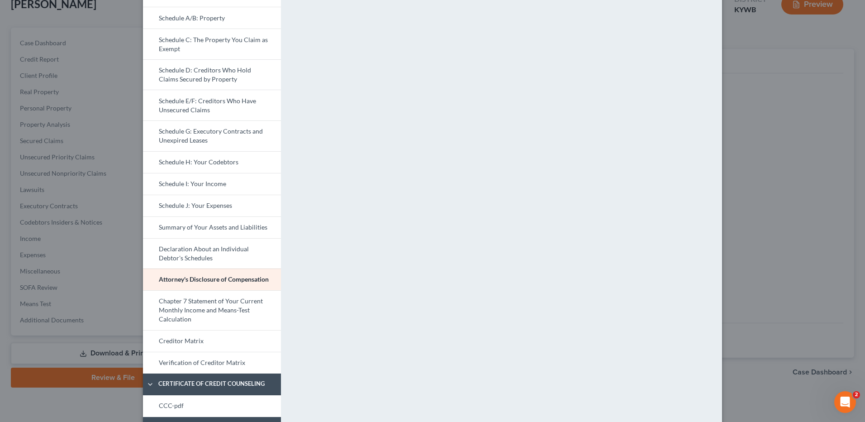
scroll to position [180, 0]
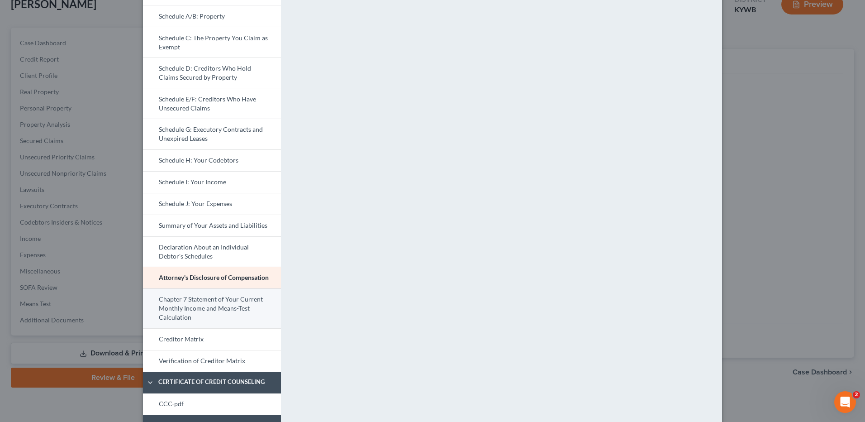
click at [195, 309] on link "Chapter 7 Statement of Your Current Monthly Income and Means-Test Calculation" at bounding box center [212, 308] width 138 height 40
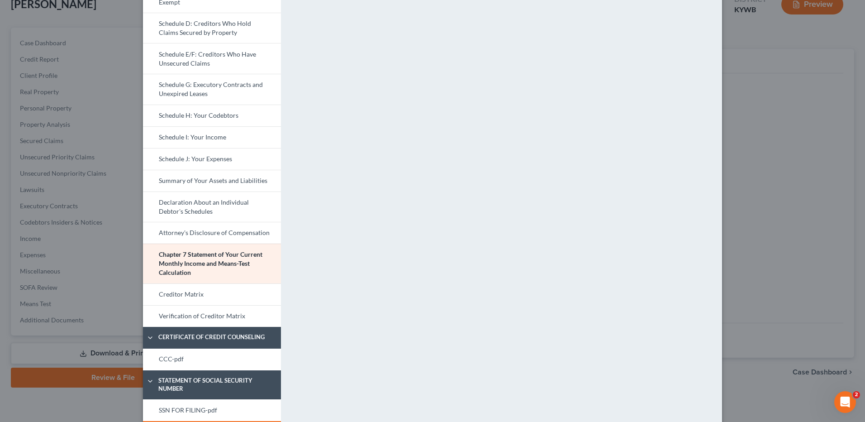
scroll to position [255, 0]
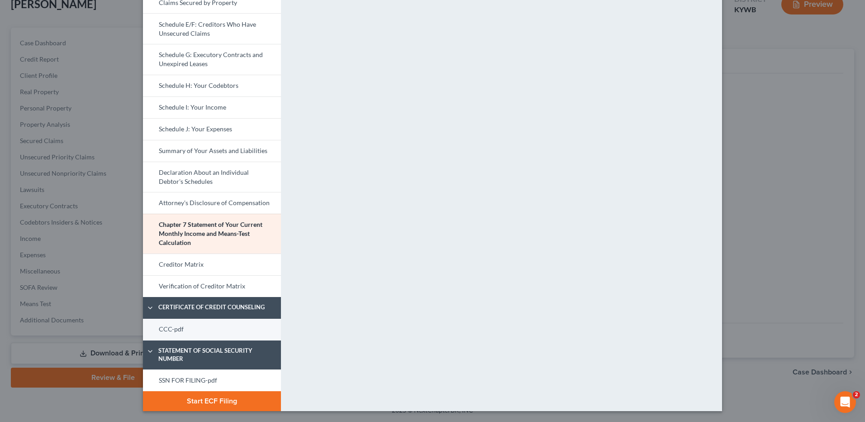
click at [207, 324] on link "CCC-pdf" at bounding box center [212, 330] width 138 height 22
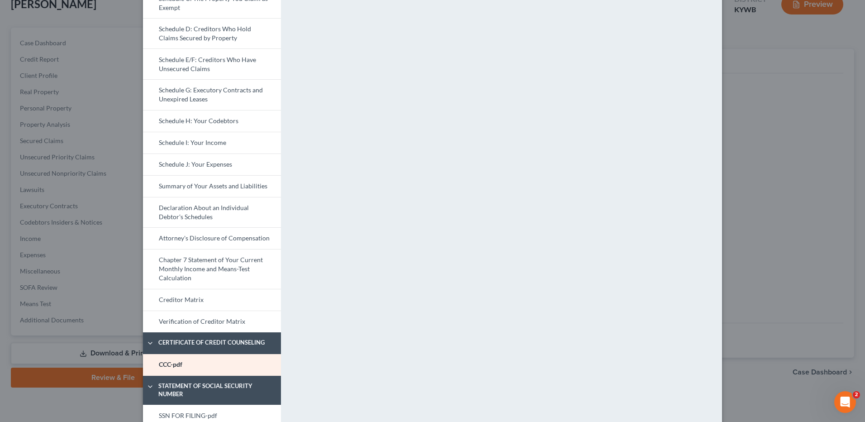
scroll to position [221, 0]
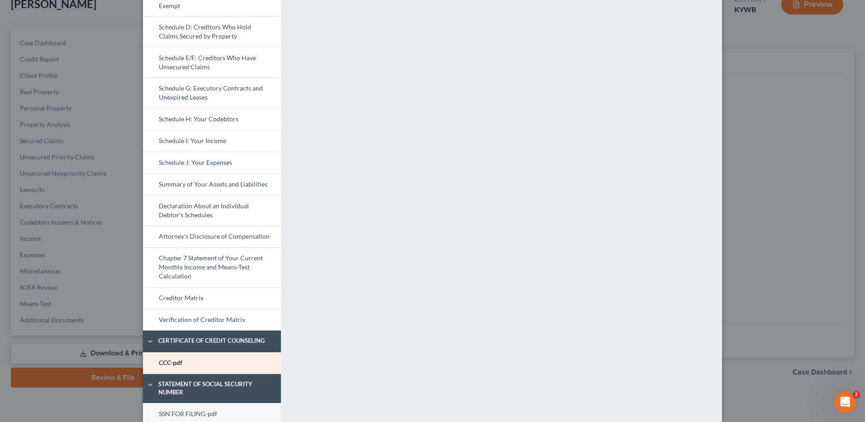
click at [212, 408] on link "SSN FOR FILING-pdf" at bounding box center [212, 414] width 138 height 22
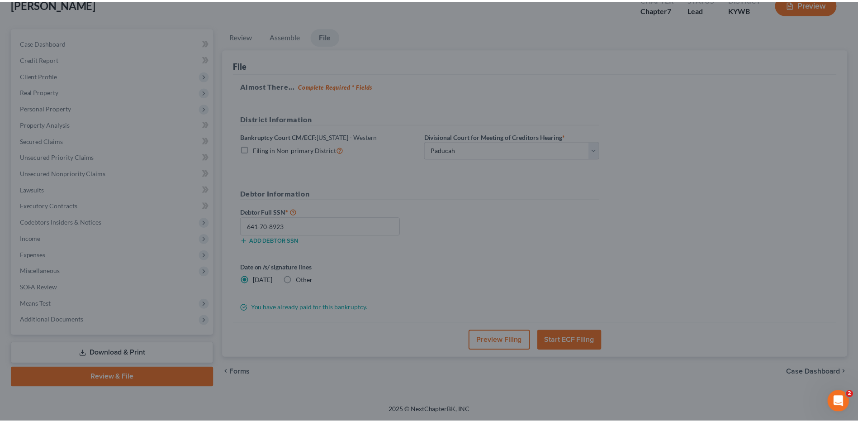
scroll to position [0, 0]
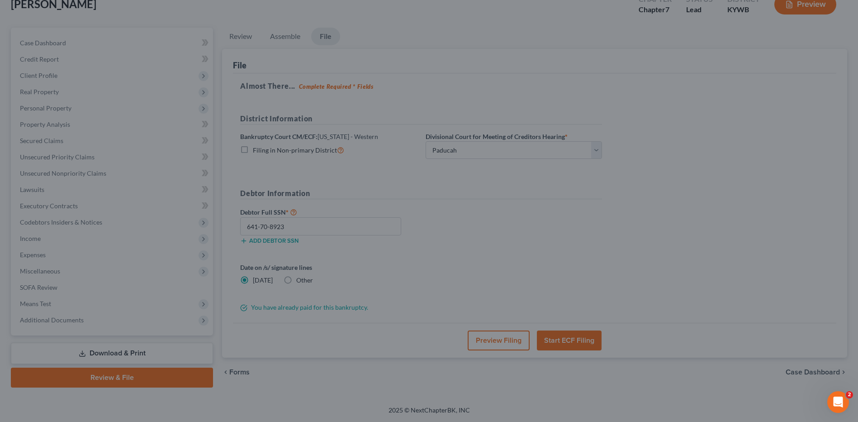
drag, startPoint x: 859, startPoint y: 240, endPoint x: 875, endPoint y: 127, distance: 114.2
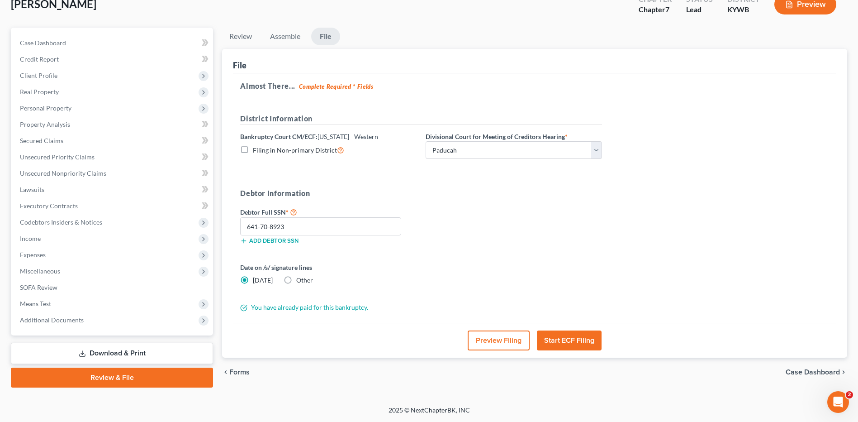
click at [556, 348] on button "Start ECF Filing" at bounding box center [569, 340] width 65 height 20
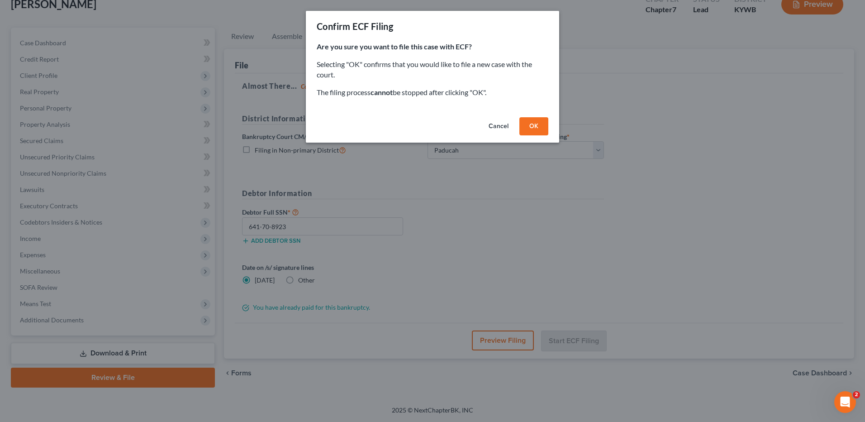
click at [528, 120] on button "OK" at bounding box center [533, 126] width 29 height 18
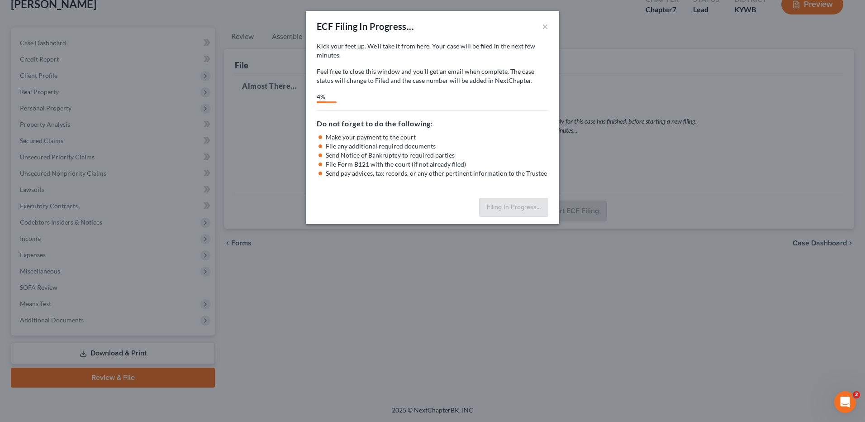
select select "3"
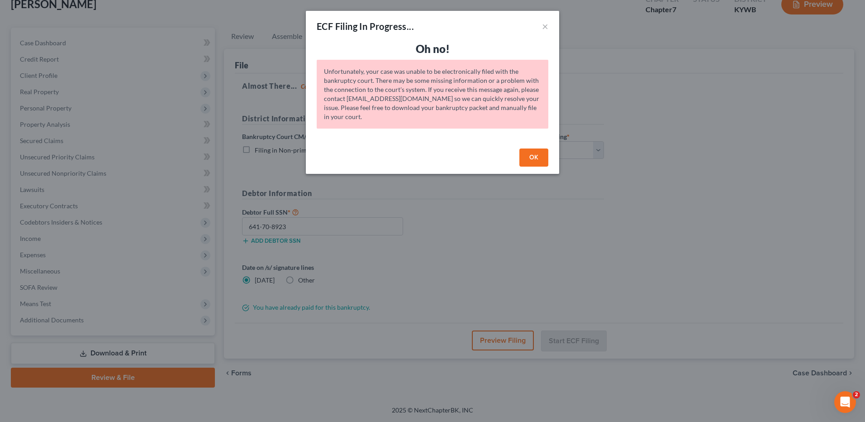
click at [533, 157] on button "OK" at bounding box center [533, 157] width 29 height 18
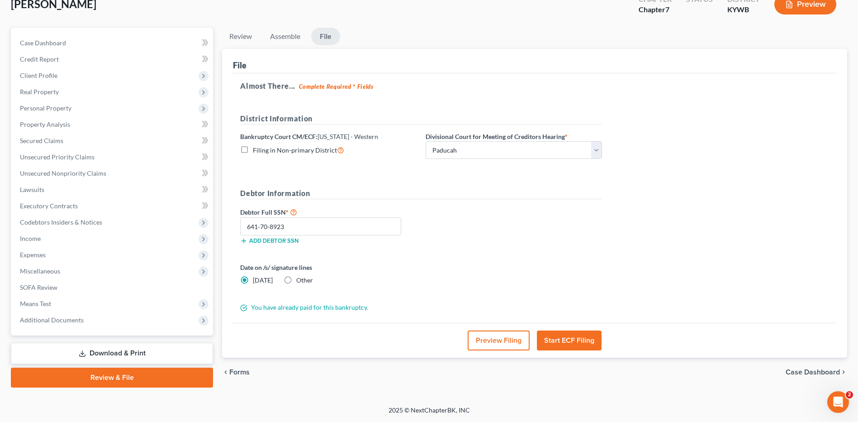
click at [556, 345] on button "Start ECF Filing" at bounding box center [569, 340] width 65 height 20
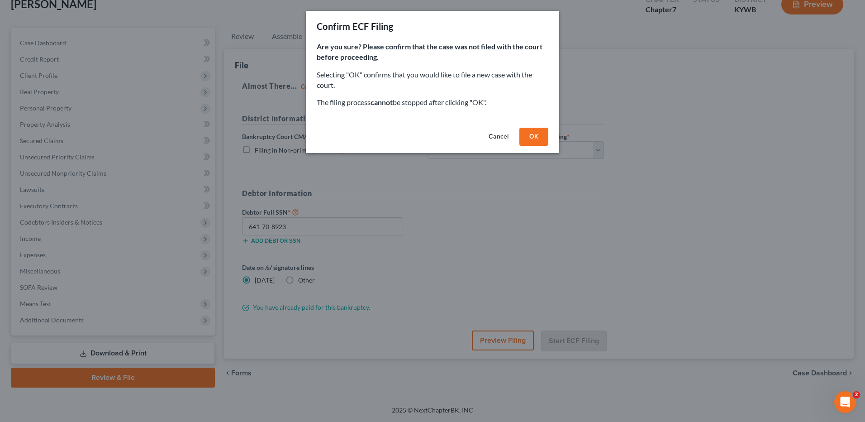
click at [538, 138] on button "OK" at bounding box center [533, 137] width 29 height 18
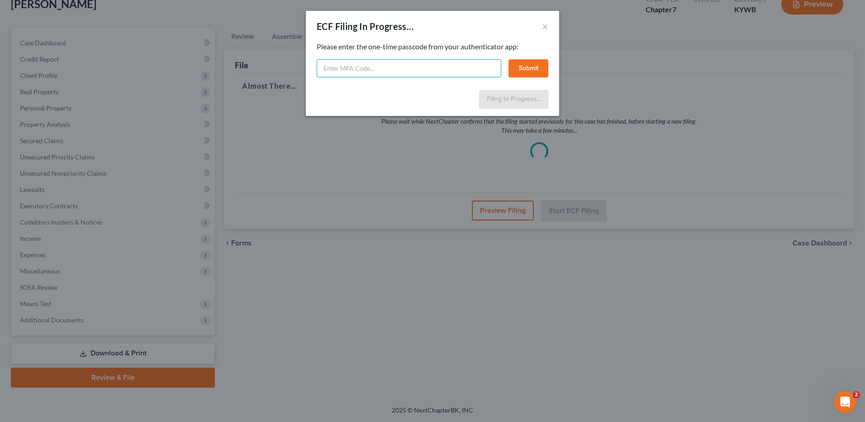
click at [378, 66] on input "text" at bounding box center [409, 68] width 185 height 18
type input "437155"
click at [522, 66] on button "Submit" at bounding box center [529, 68] width 40 height 18
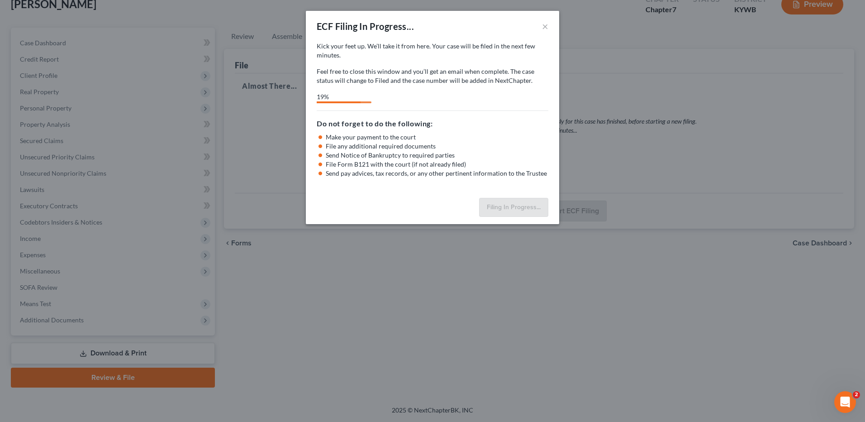
select select "3"
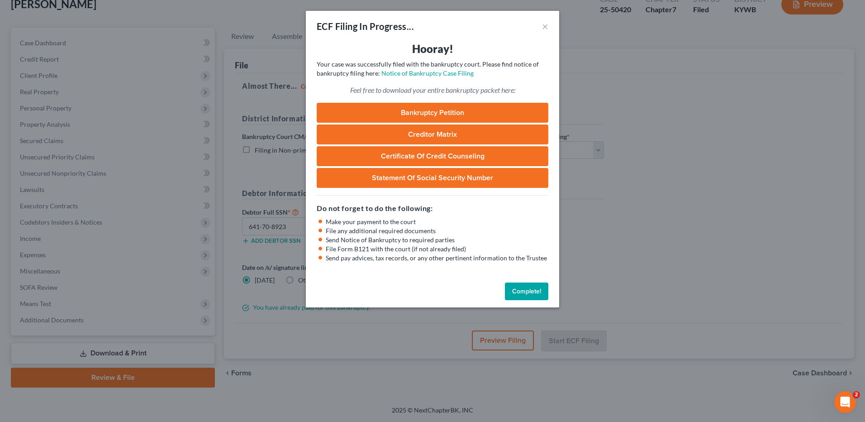
click at [539, 300] on button "Complete!" at bounding box center [526, 291] width 43 height 18
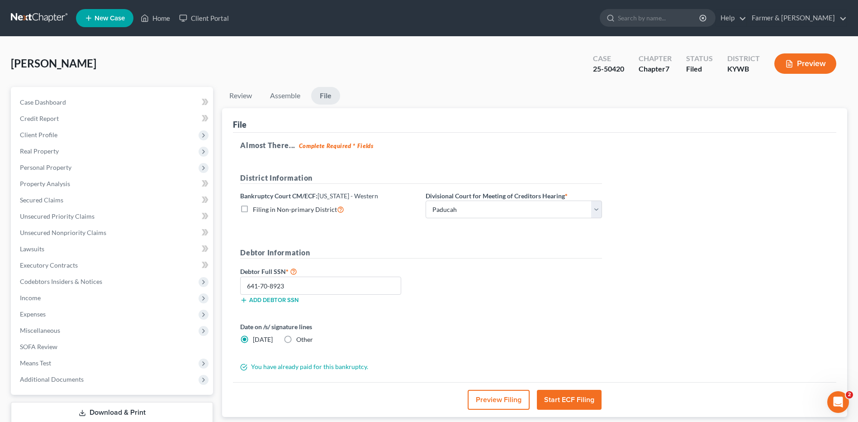
click at [28, 12] on link at bounding box center [40, 18] width 58 height 16
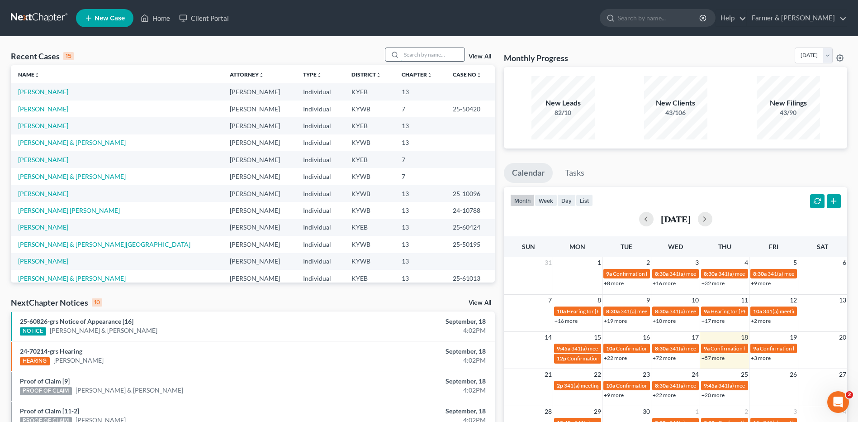
click at [417, 57] on input "search" at bounding box center [432, 54] width 63 height 13
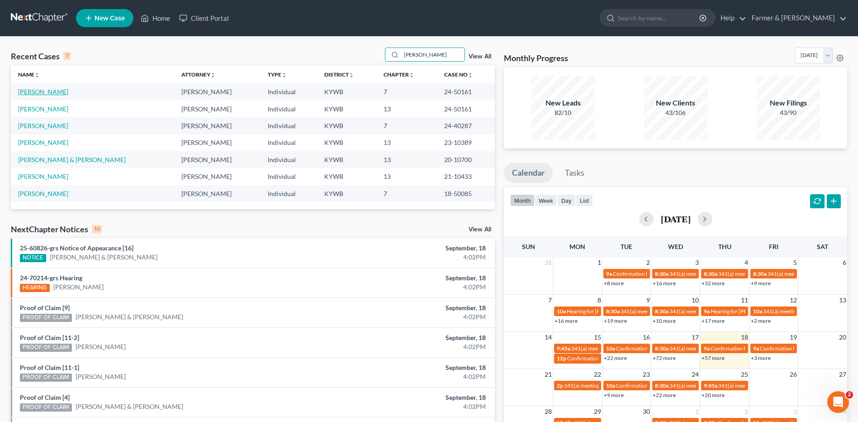
type input "[PERSON_NAME]"
click at [45, 94] on link "[PERSON_NAME]" at bounding box center [43, 92] width 50 height 8
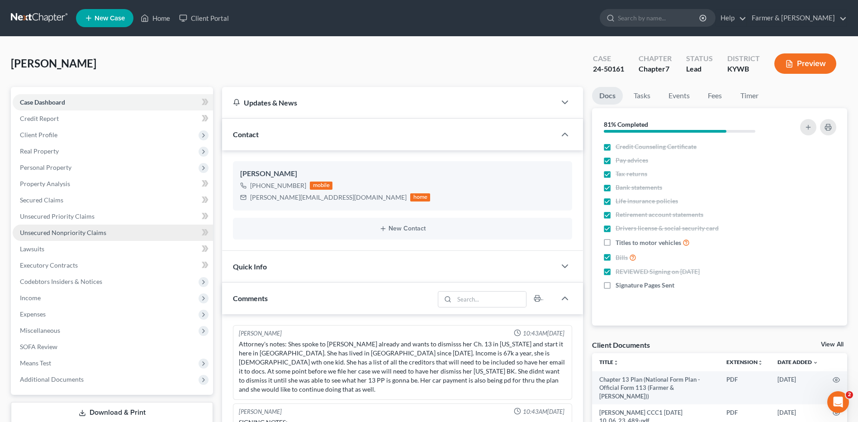
scroll to position [23, 0]
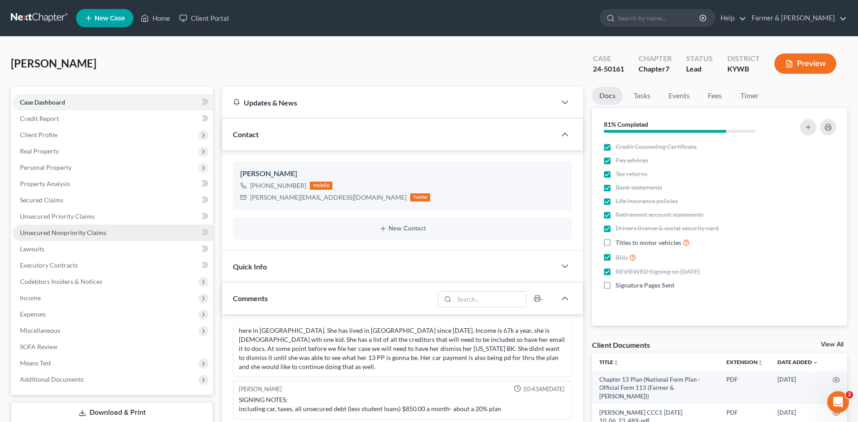
click at [56, 235] on span "Unsecured Nonpriority Claims" at bounding box center [63, 232] width 86 height 8
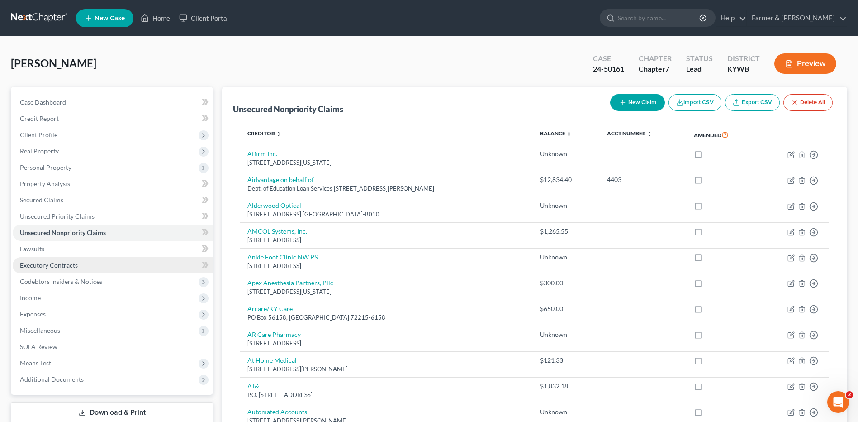
click at [61, 264] on span "Executory Contracts" at bounding box center [49, 265] width 58 height 8
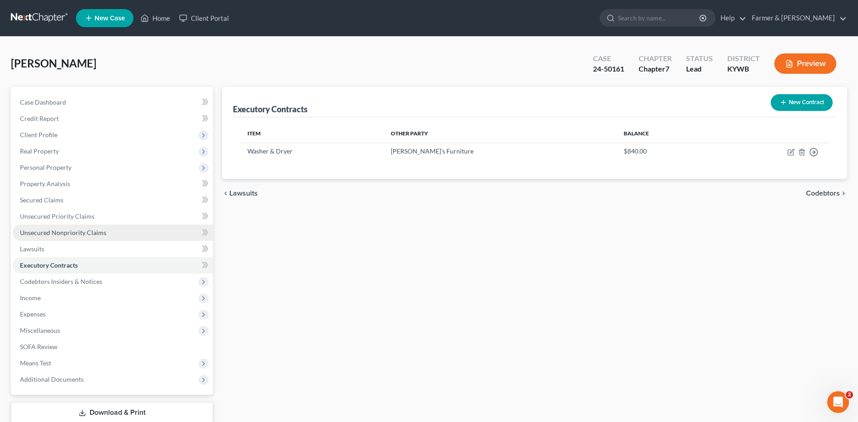
click at [77, 230] on span "Unsecured Nonpriority Claims" at bounding box center [63, 232] width 86 height 8
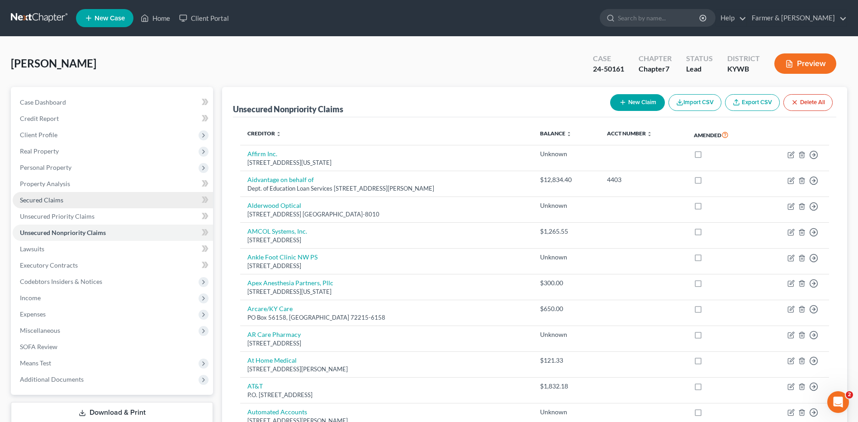
click at [114, 200] on link "Secured Claims" at bounding box center [113, 200] width 200 height 16
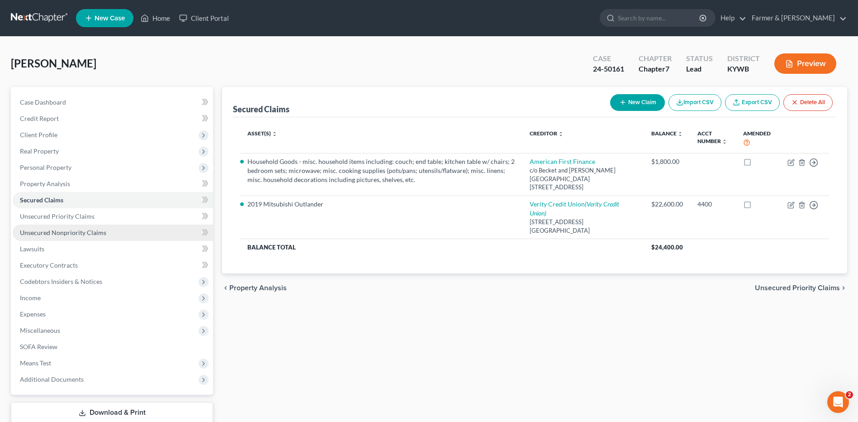
click at [105, 237] on link "Unsecured Nonpriority Claims" at bounding box center [113, 232] width 200 height 16
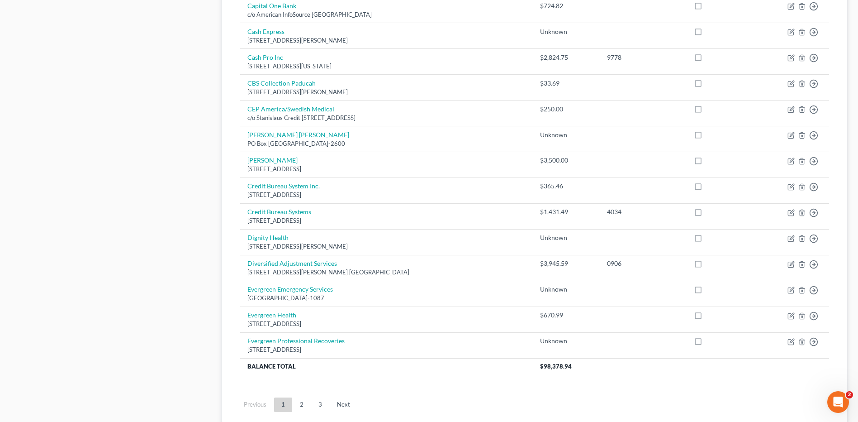
scroll to position [626, 0]
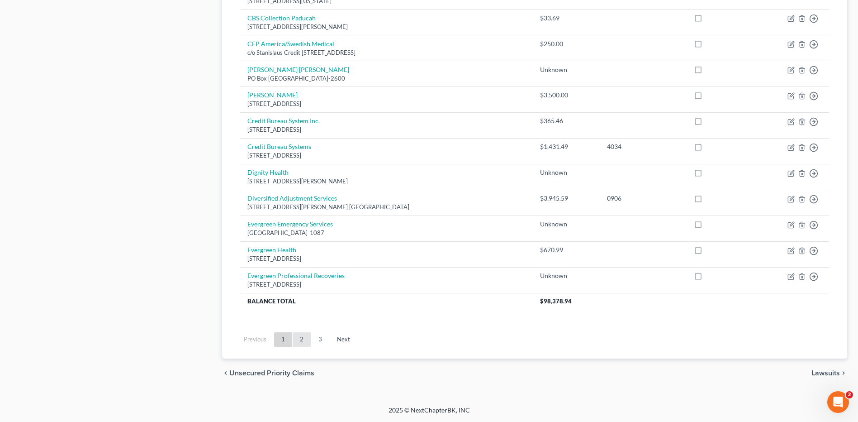
click at [308, 337] on link "2" at bounding box center [302, 339] width 18 height 14
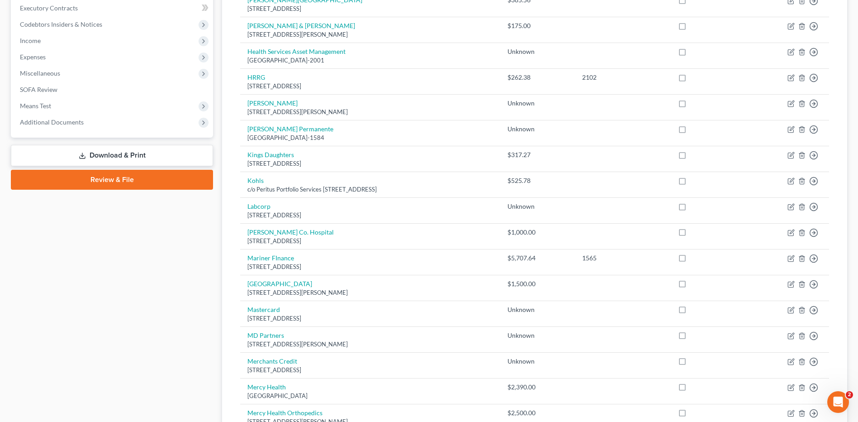
scroll to position [0, 0]
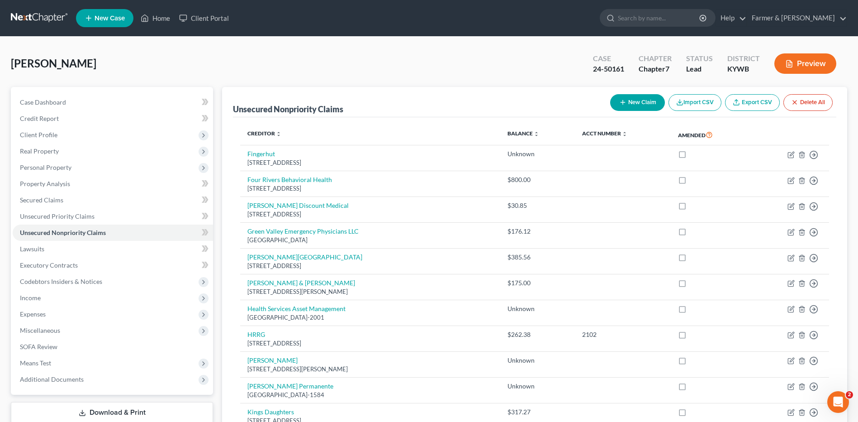
click at [26, 16] on link at bounding box center [40, 18] width 58 height 16
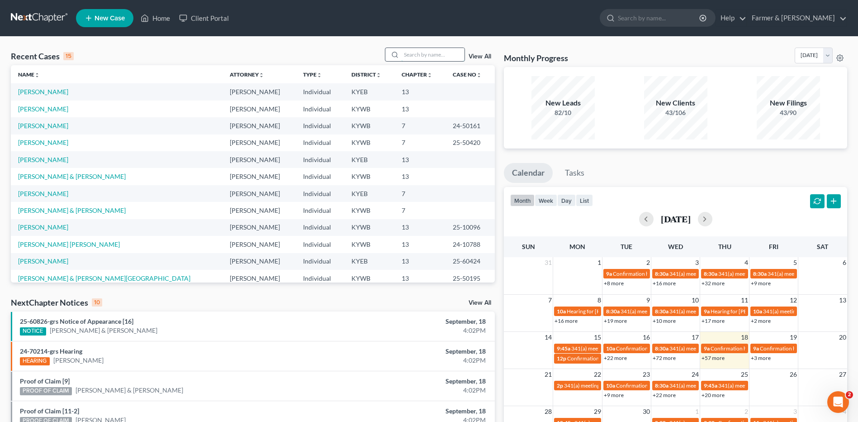
click at [434, 52] on input "search" at bounding box center [432, 54] width 63 height 13
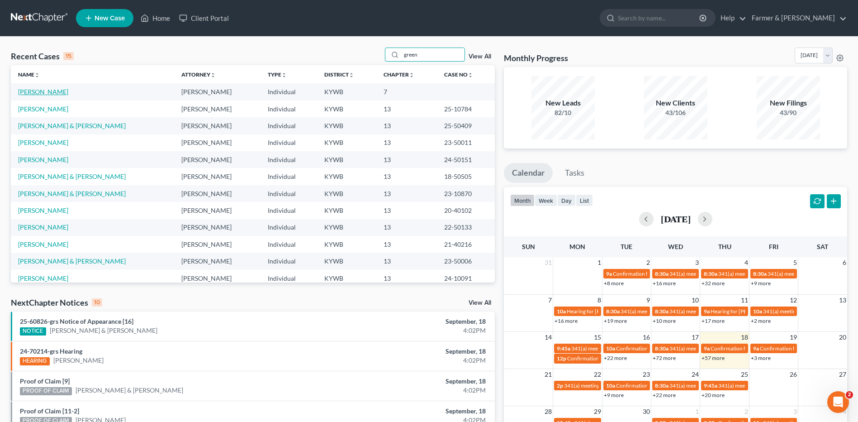
type input "green"
click at [53, 91] on link "[PERSON_NAME]" at bounding box center [43, 92] width 50 height 8
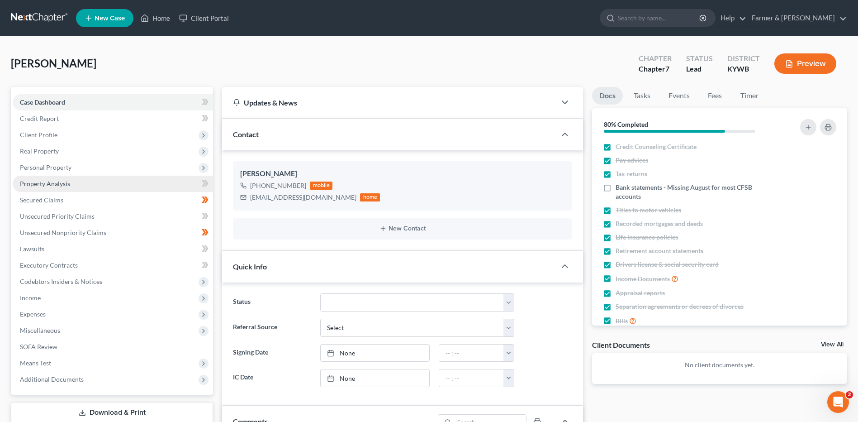
scroll to position [53, 0]
click at [70, 186] on link "Property Analysis" at bounding box center [113, 184] width 200 height 16
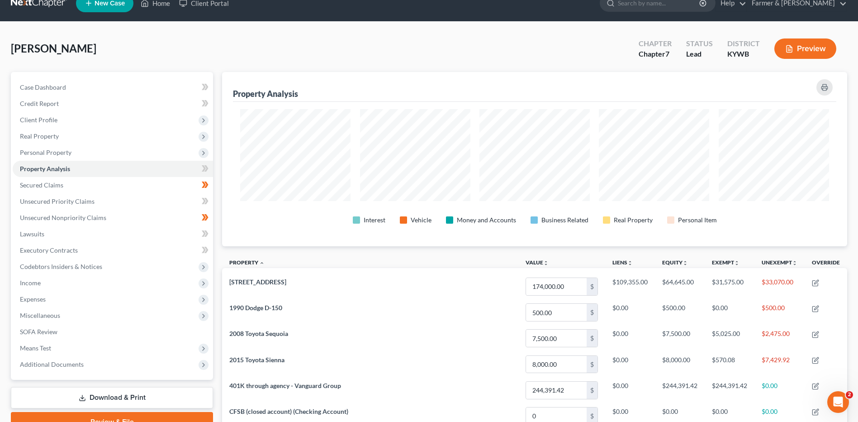
scroll to position [17, 0]
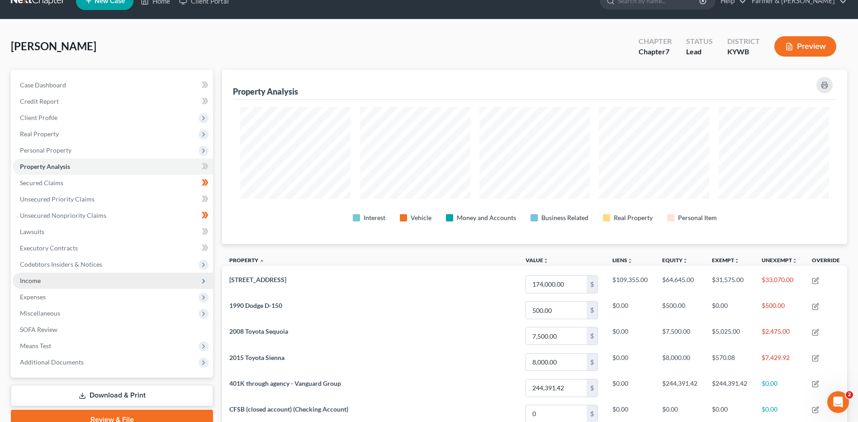
click at [59, 285] on span "Income" at bounding box center [113, 280] width 200 height 16
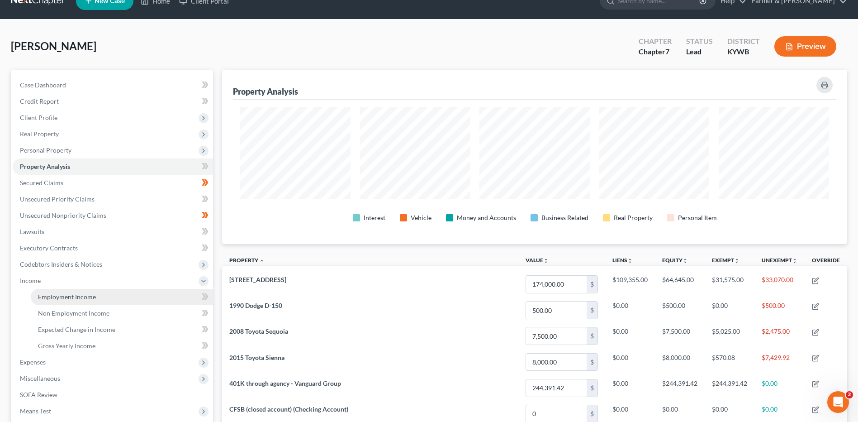
click at [61, 293] on span "Employment Income" at bounding box center [67, 297] width 58 height 8
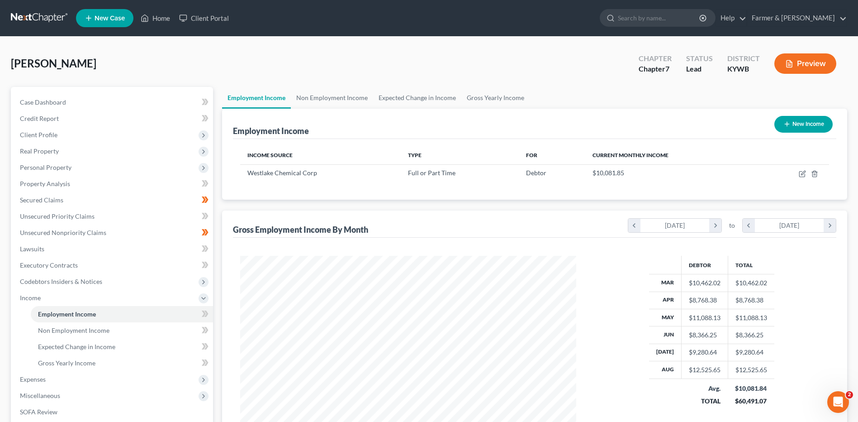
scroll to position [168, 354]
click at [95, 328] on span "Non Employment Income" at bounding box center [73, 330] width 71 height 8
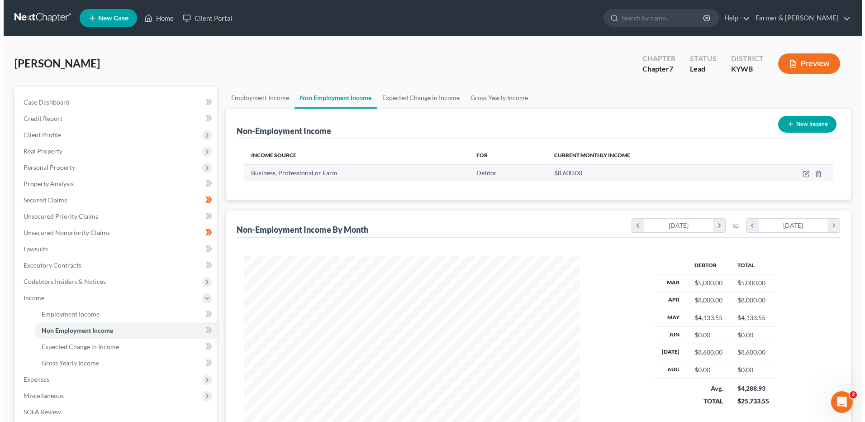
scroll to position [168, 354]
click at [801, 172] on icon "button" at bounding box center [802, 173] width 7 height 7
select select "10"
select select "0"
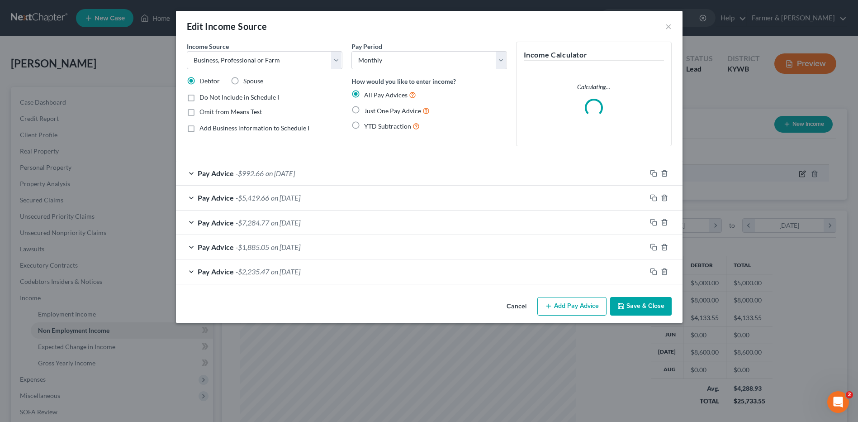
scroll to position [169, 357]
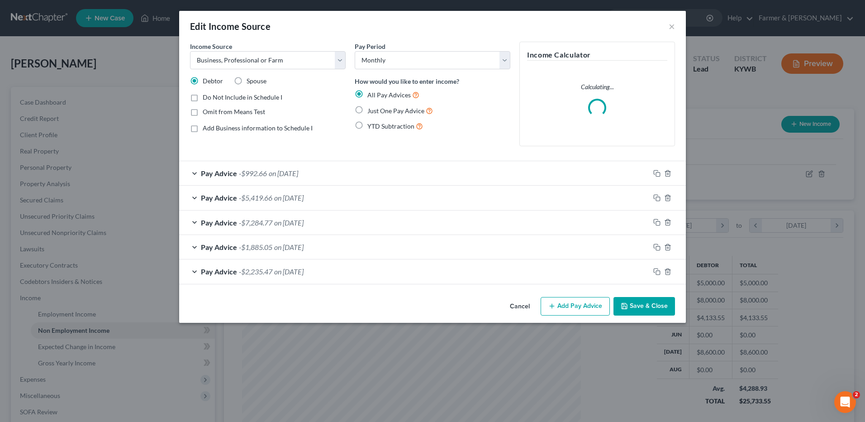
click at [298, 175] on span "on [DATE]" at bounding box center [283, 173] width 29 height 9
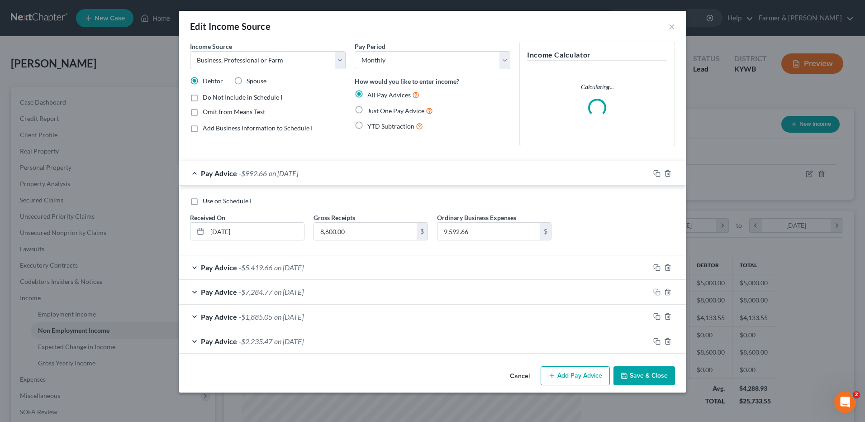
click at [298, 175] on span "on [DATE]" at bounding box center [283, 173] width 29 height 9
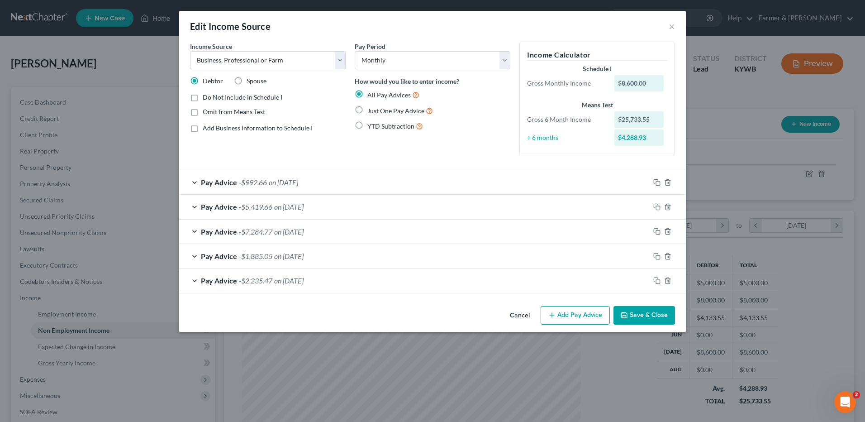
click at [521, 314] on button "Cancel" at bounding box center [520, 316] width 34 height 18
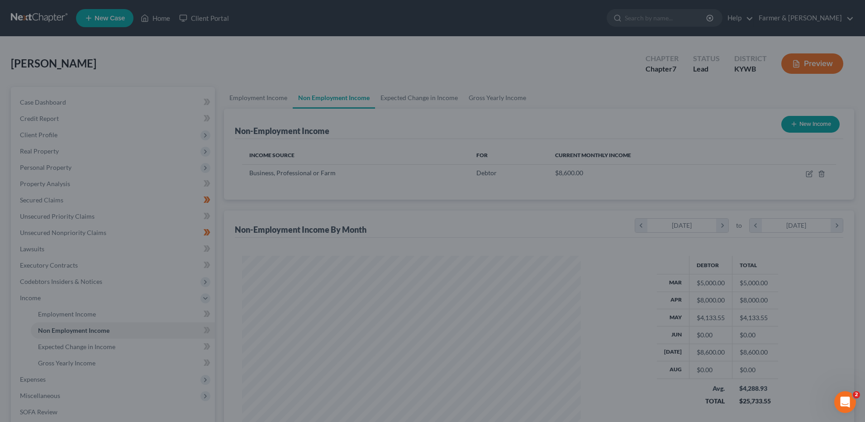
scroll to position [452304, 452117]
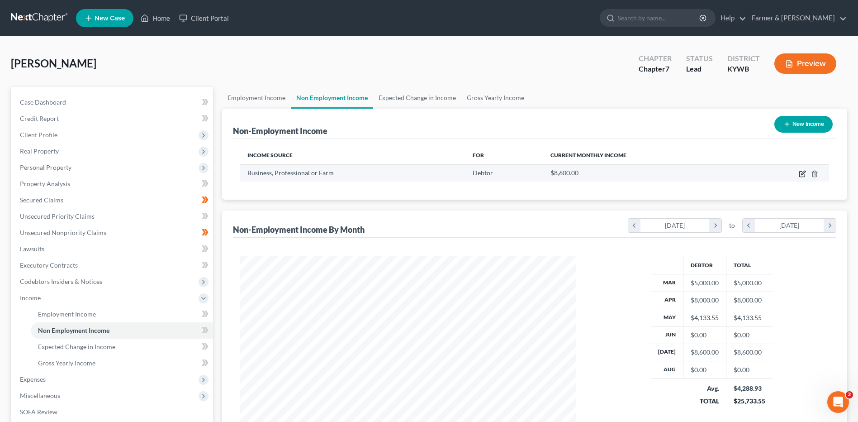
click at [802, 176] on icon "button" at bounding box center [802, 173] width 7 height 7
select select "10"
select select "0"
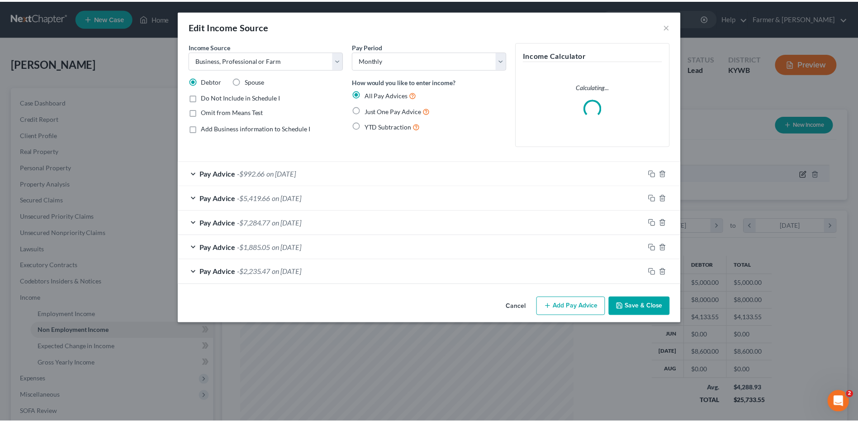
scroll to position [169, 357]
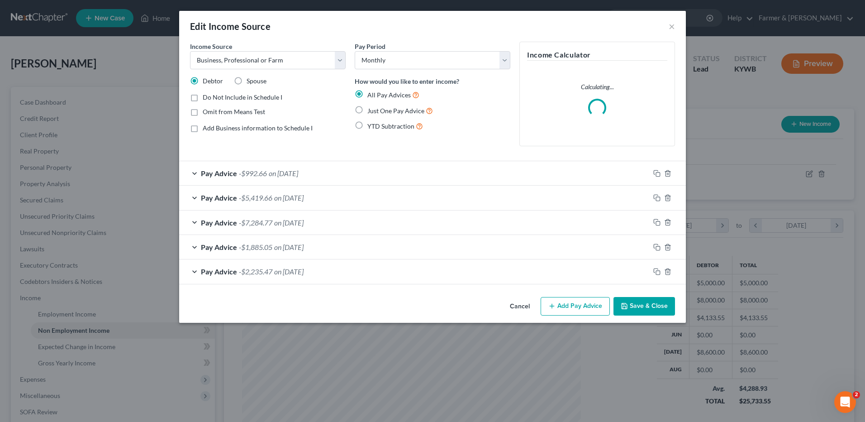
click at [512, 303] on button "Cancel" at bounding box center [520, 307] width 34 height 18
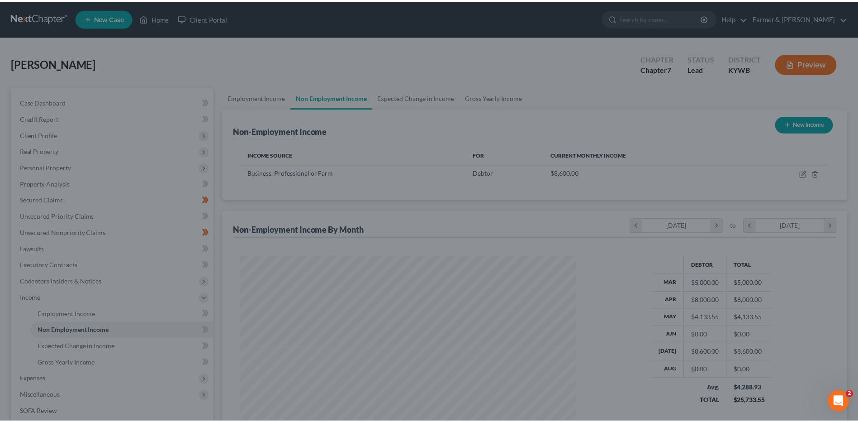
scroll to position [452304, 452117]
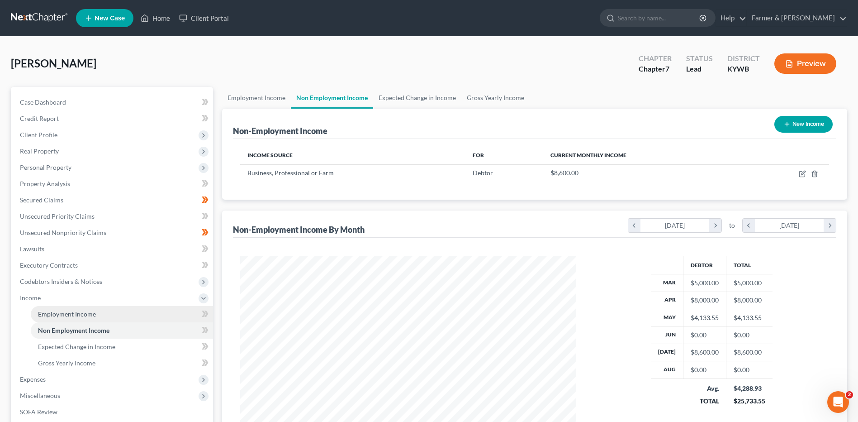
click at [152, 314] on link "Employment Income" at bounding box center [122, 314] width 182 height 16
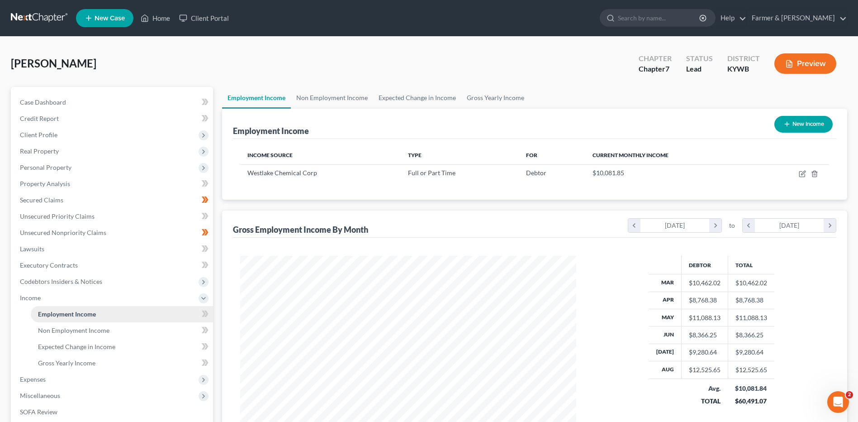
scroll to position [168, 354]
click at [82, 184] on link "Property Analysis" at bounding box center [113, 184] width 200 height 16
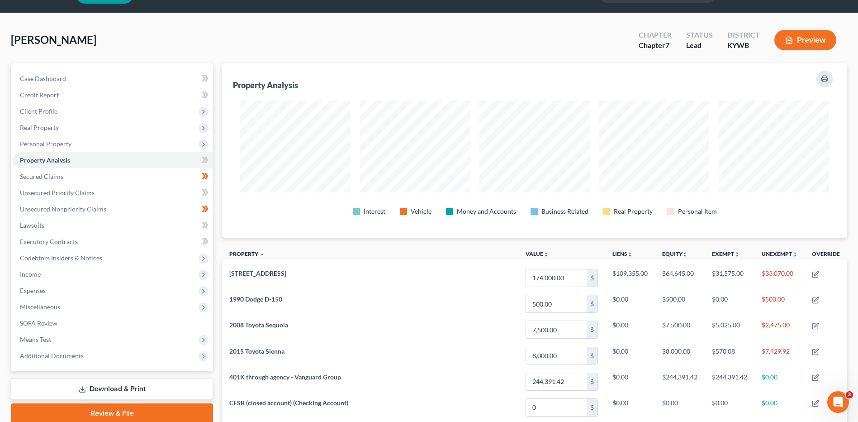
scroll to position [20, 0]
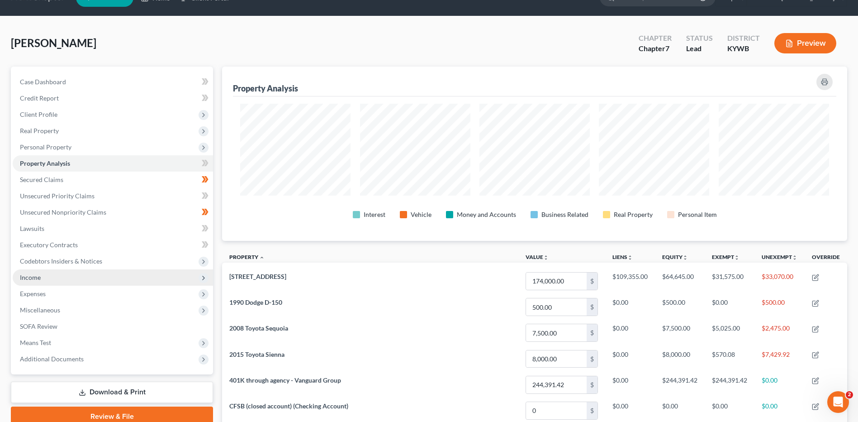
click at [98, 278] on span "Income" at bounding box center [113, 277] width 200 height 16
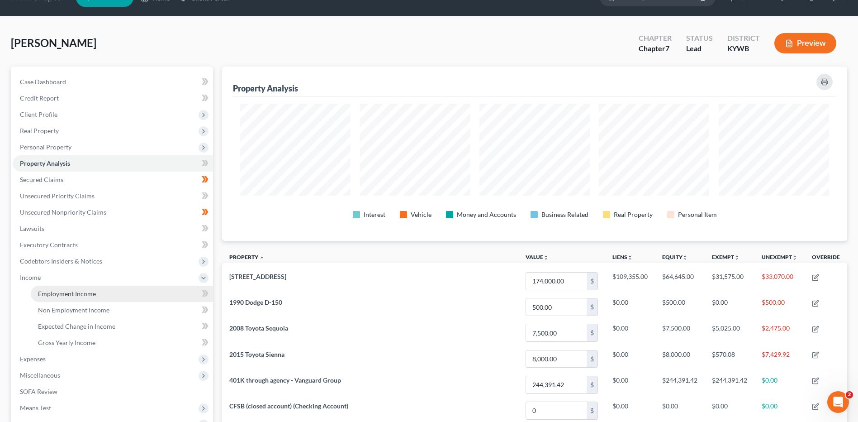
click at [95, 294] on link "Employment Income" at bounding box center [122, 294] width 182 height 16
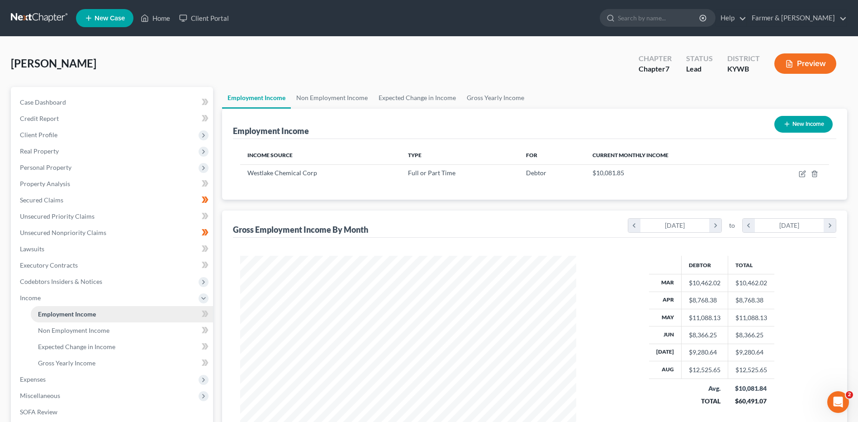
scroll to position [168, 354]
click at [128, 335] on link "Non Employment Income" at bounding box center [122, 330] width 182 height 16
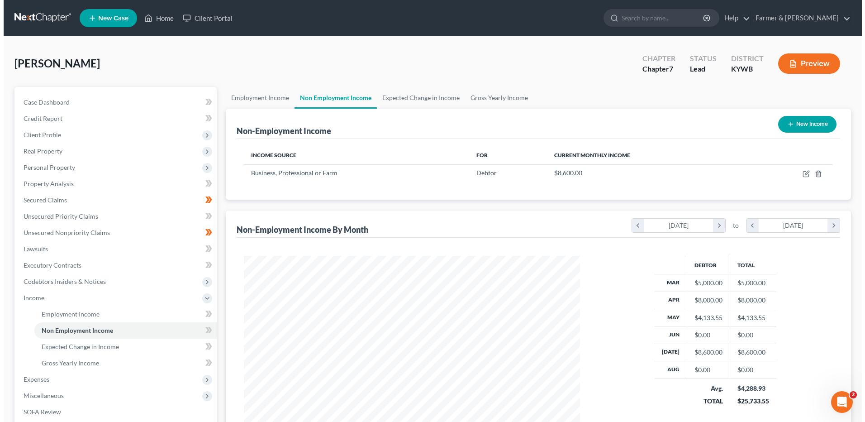
scroll to position [168, 354]
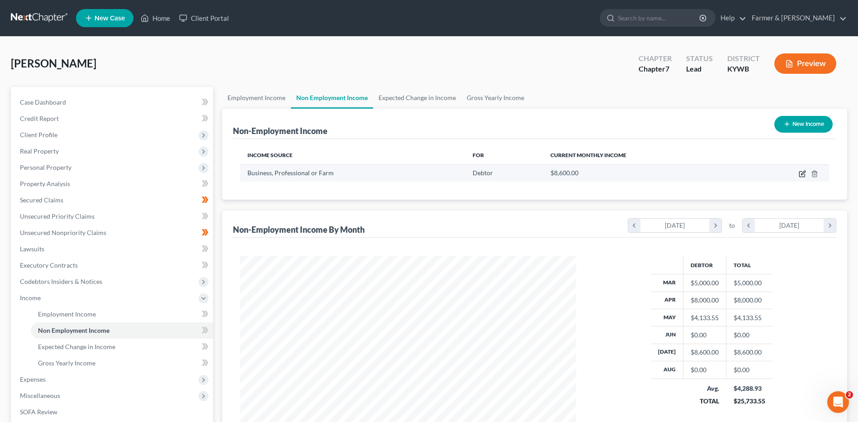
click at [801, 174] on icon "button" at bounding box center [802, 173] width 7 height 7
select select "10"
select select "0"
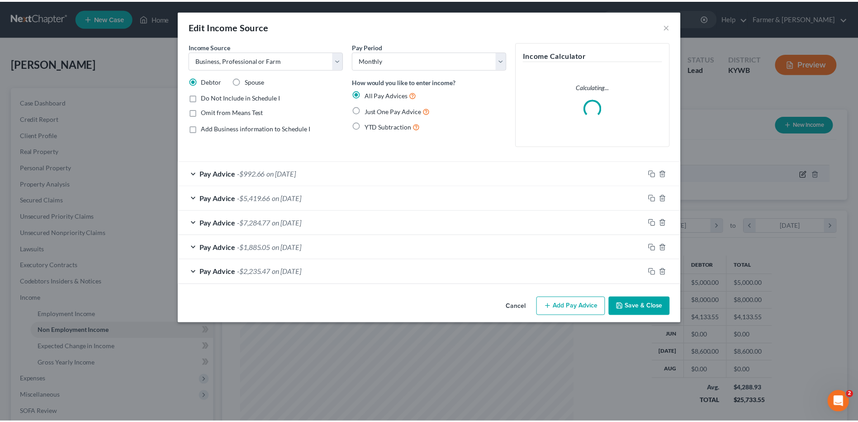
scroll to position [169, 357]
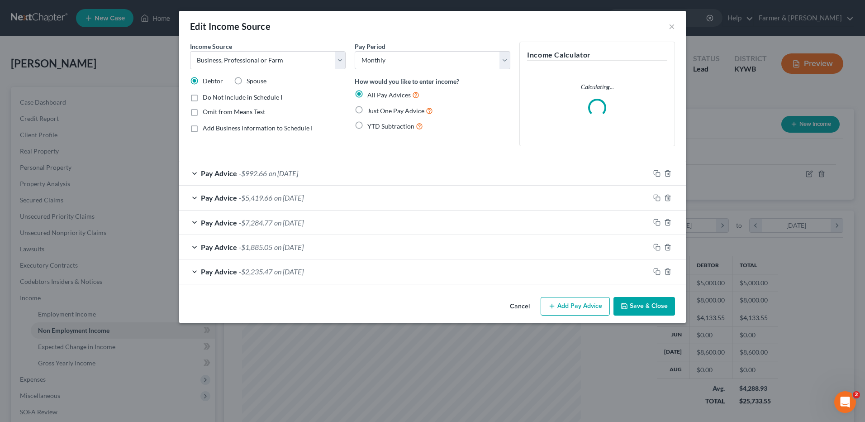
click at [203, 111] on label "Omit from Means Test" at bounding box center [234, 111] width 62 height 9
click at [206, 111] on input "Omit from Means Test" at bounding box center [209, 110] width 6 height 6
checkbox input "true"
click at [649, 305] on button "Save & Close" at bounding box center [645, 306] width 62 height 19
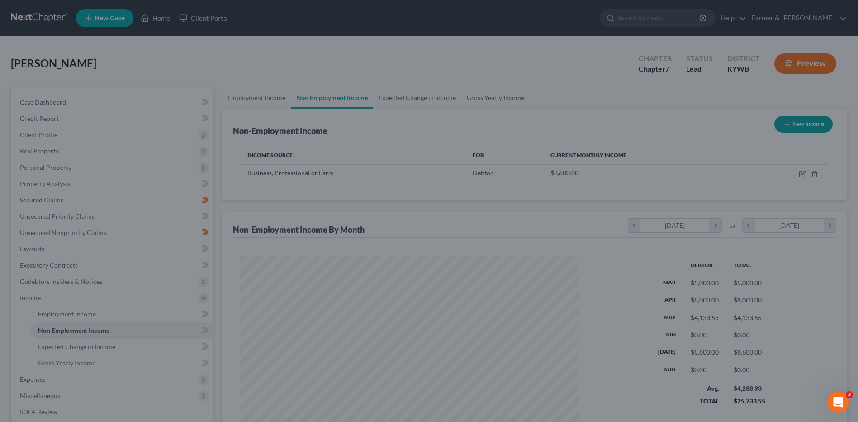
scroll to position [452304, 452117]
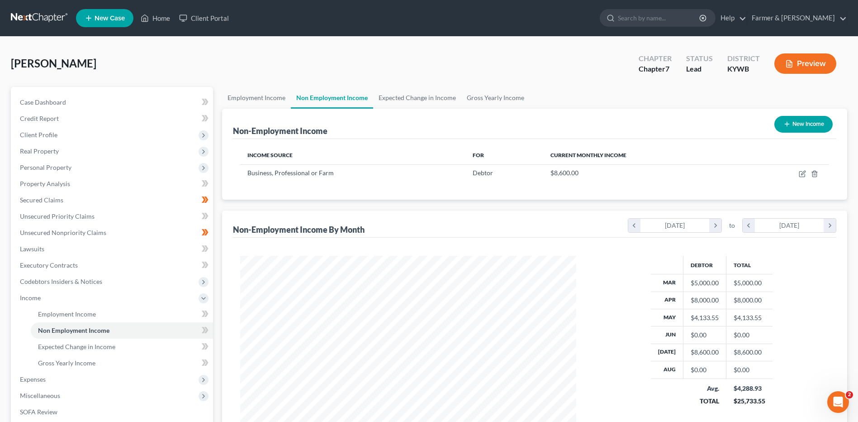
click at [30, 19] on link at bounding box center [40, 18] width 58 height 16
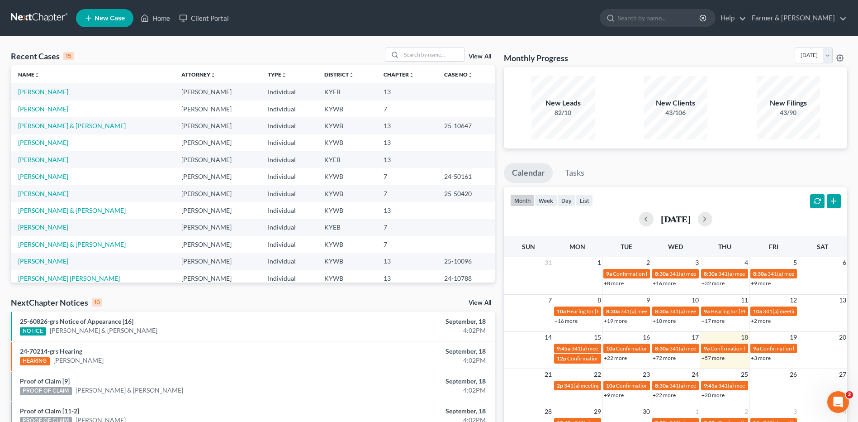
click at [44, 108] on link "[PERSON_NAME]" at bounding box center [43, 109] width 50 height 8
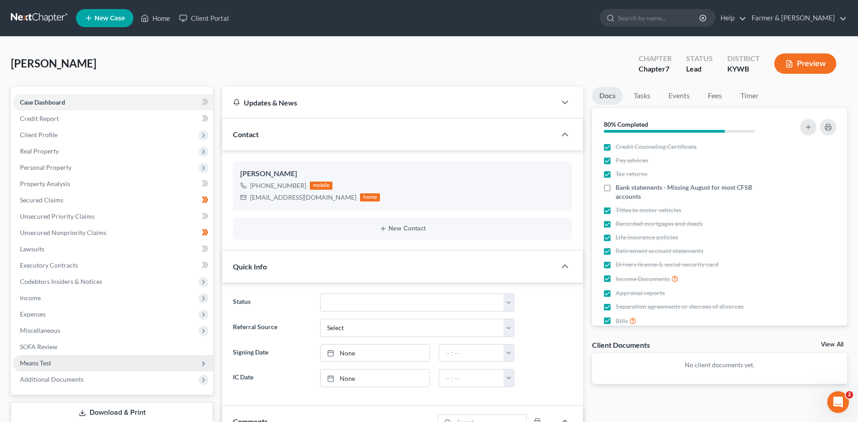
scroll to position [53, 0]
click at [71, 364] on span "Means Test" at bounding box center [113, 363] width 200 height 16
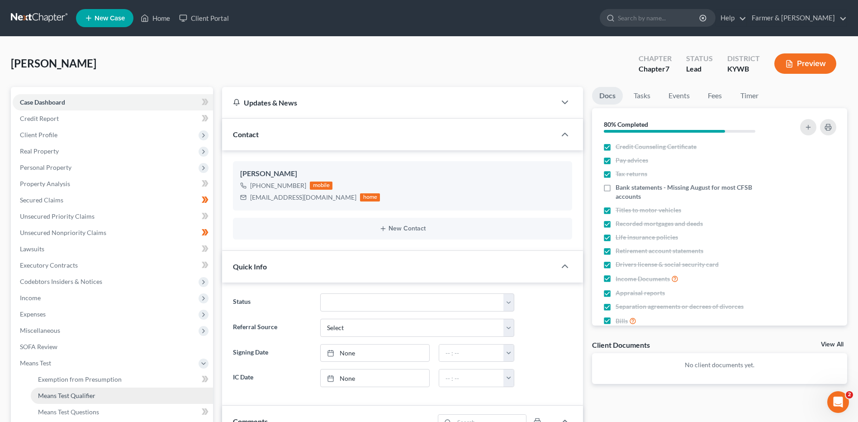
click at [79, 395] on span "Means Test Qualifier" at bounding box center [66, 395] width 57 height 8
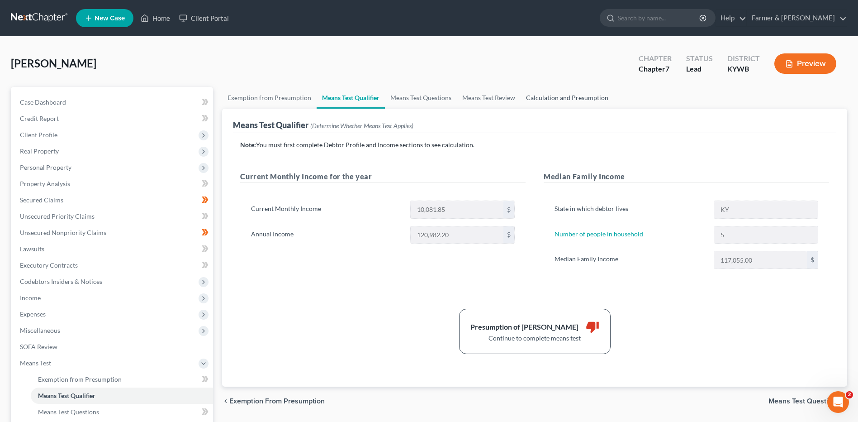
click at [581, 89] on link "Calculation and Presumption" at bounding box center [567, 98] width 93 height 22
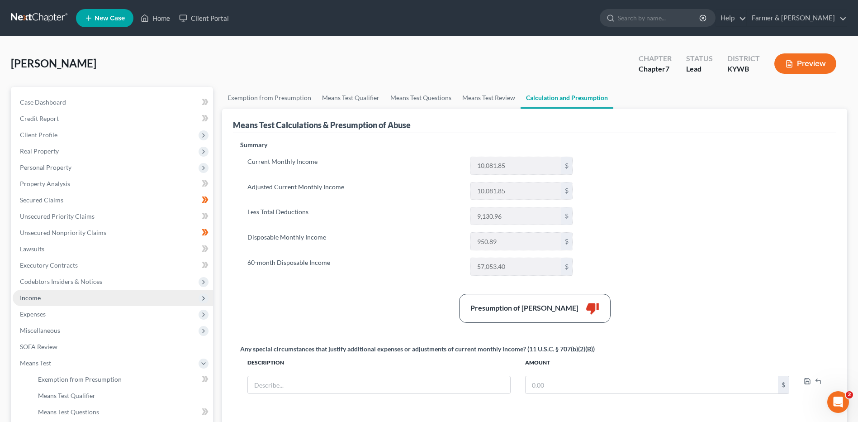
click at [41, 299] on span "Income" at bounding box center [113, 298] width 200 height 16
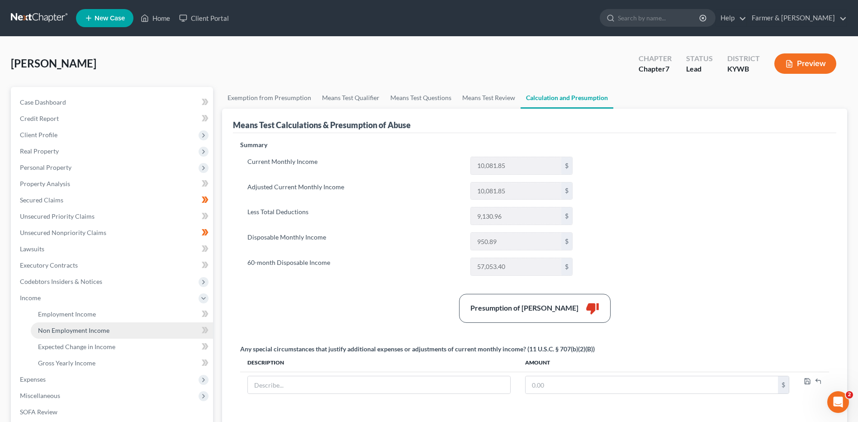
click at [66, 330] on span "Non Employment Income" at bounding box center [73, 330] width 71 height 8
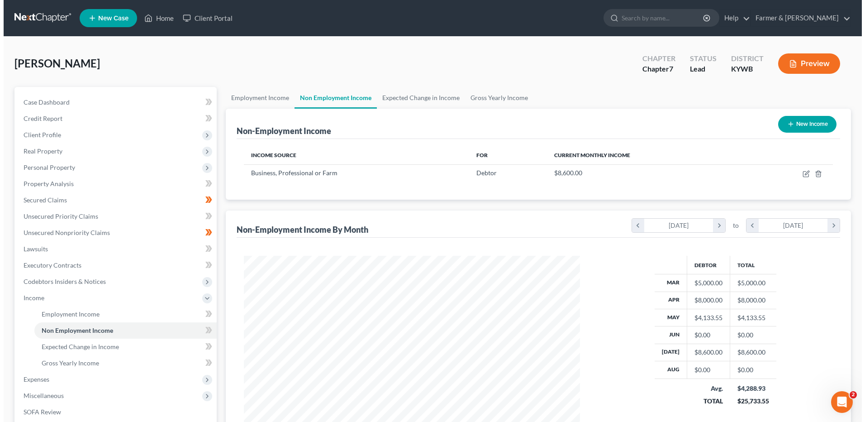
scroll to position [168, 354]
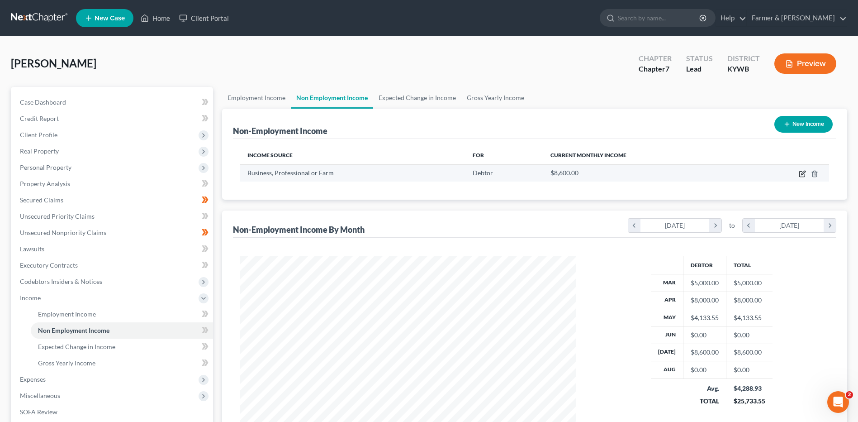
click at [803, 175] on icon "button" at bounding box center [803, 173] width 4 height 4
select select "10"
select select "0"
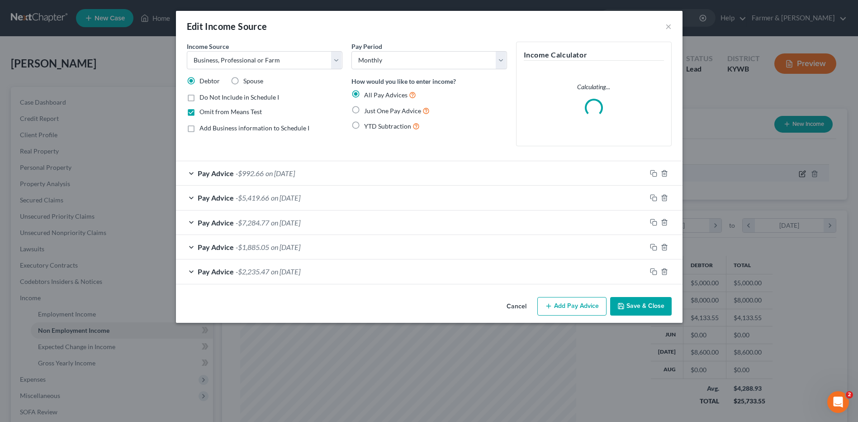
scroll to position [169, 357]
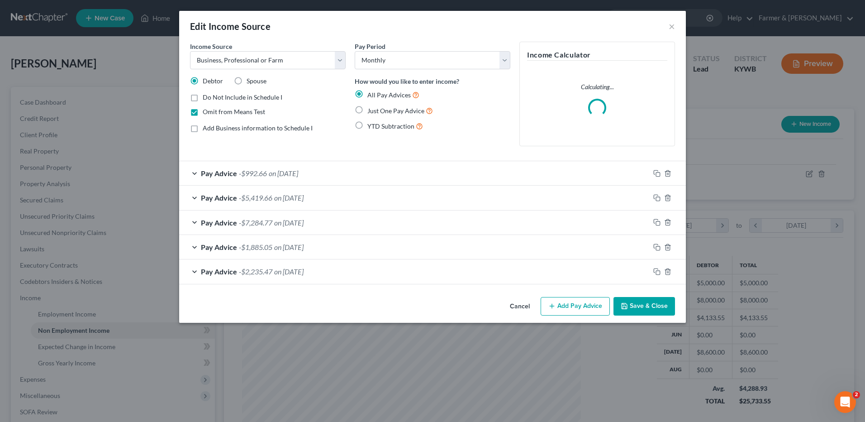
click at [203, 113] on label "Omit from Means Test" at bounding box center [234, 111] width 62 height 9
click at [206, 113] on input "Omit from Means Test" at bounding box center [209, 110] width 6 height 6
checkbox input "false"
click at [638, 307] on button "Save & Close" at bounding box center [645, 306] width 62 height 19
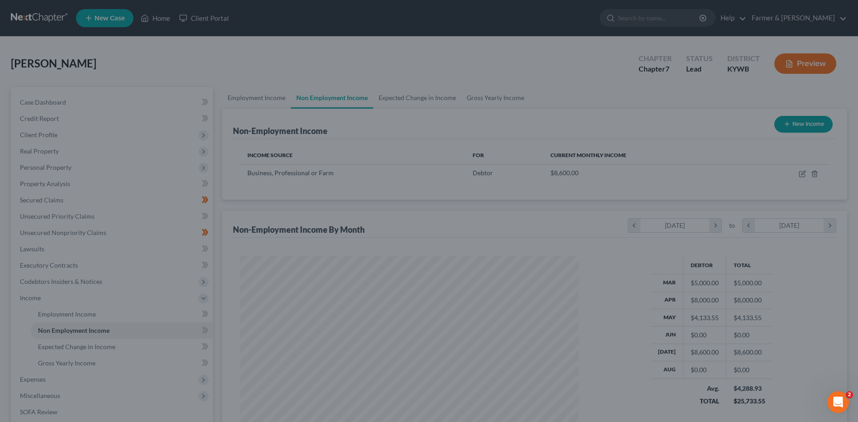
scroll to position [452304, 452117]
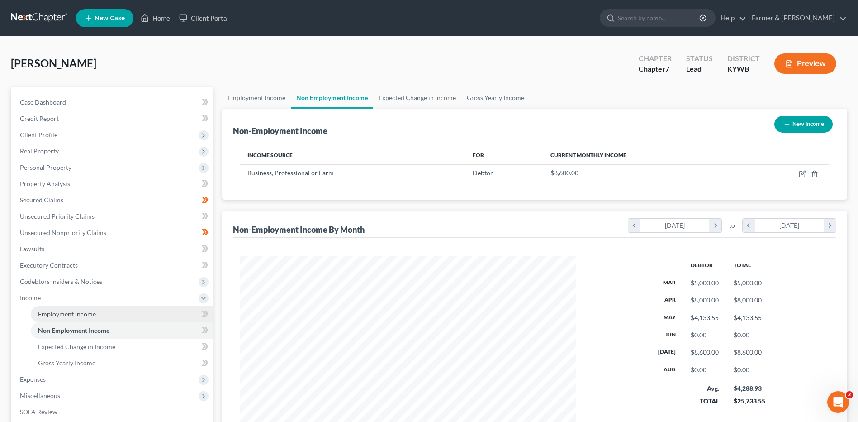
click at [114, 310] on link "Employment Income" at bounding box center [122, 314] width 182 height 16
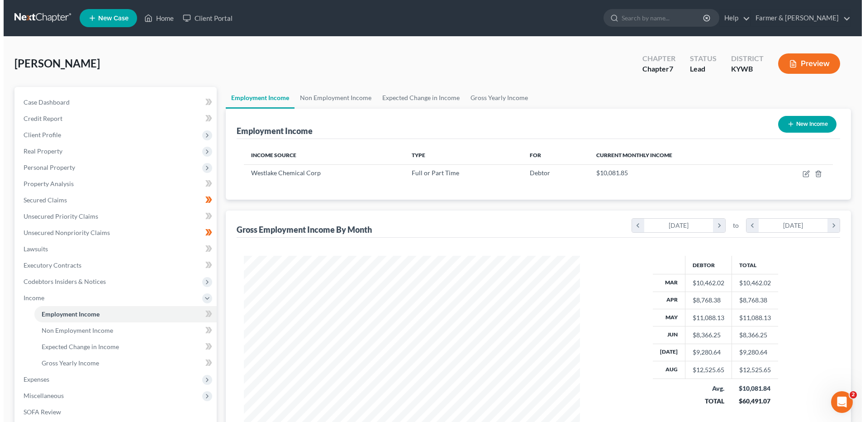
scroll to position [168, 354]
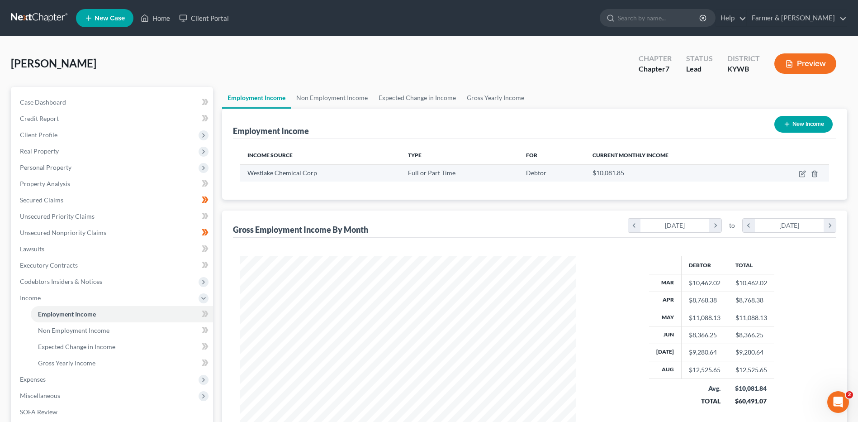
click at [799, 173] on td at bounding box center [793, 172] width 71 height 17
click at [803, 176] on icon "button" at bounding box center [802, 173] width 7 height 7
select select "0"
select select "45"
select select "2"
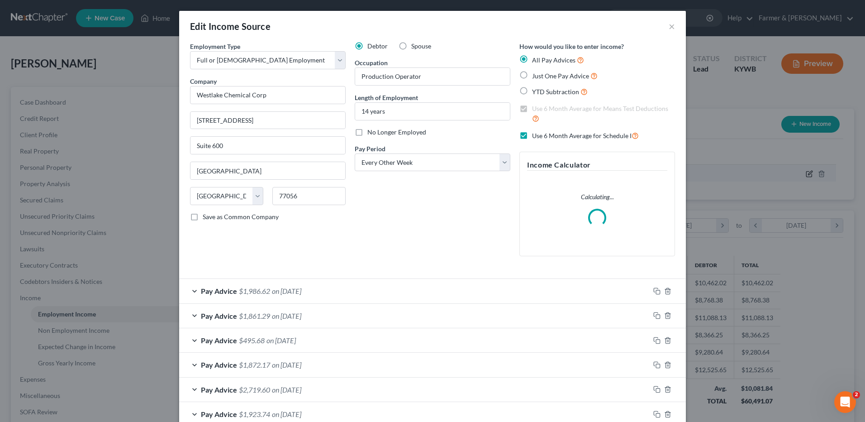
scroll to position [169, 357]
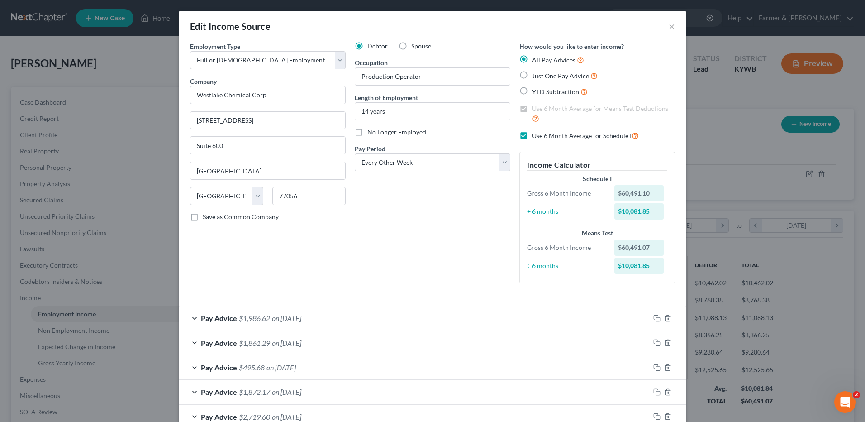
click at [301, 322] on div "Pay Advice $1,986.62 on 08/29/2025" at bounding box center [414, 318] width 471 height 24
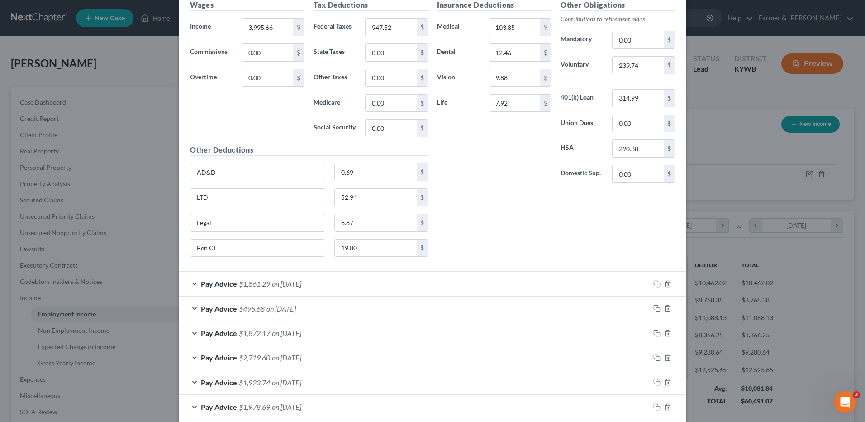
scroll to position [380, 0]
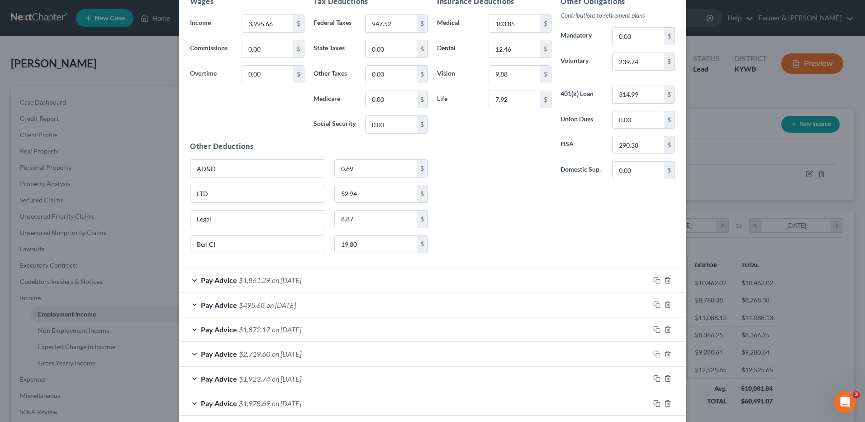
click at [337, 279] on div "Pay Advice $1,861.29 on 08/15/2025" at bounding box center [414, 280] width 471 height 24
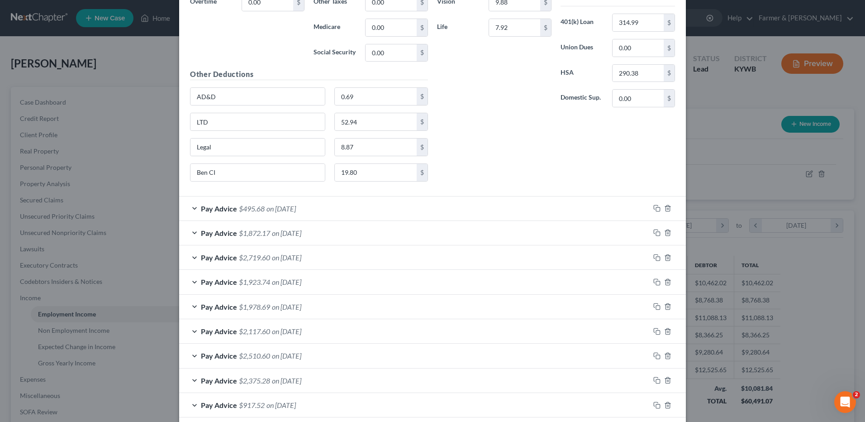
scroll to position [796, 0]
click at [301, 234] on span "on 08/01/2025" at bounding box center [286, 231] width 29 height 9
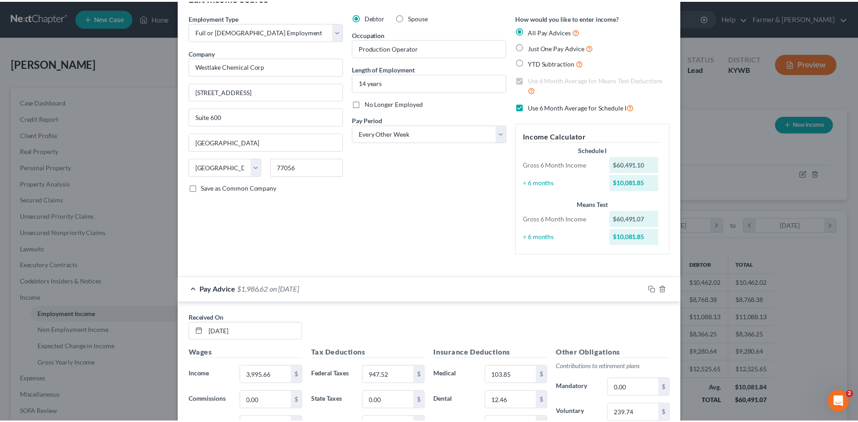
scroll to position [0, 0]
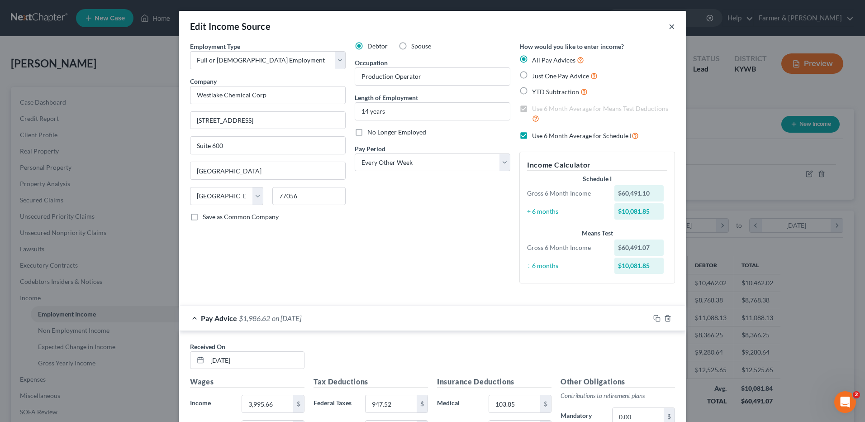
click at [669, 26] on button "×" at bounding box center [672, 26] width 6 height 11
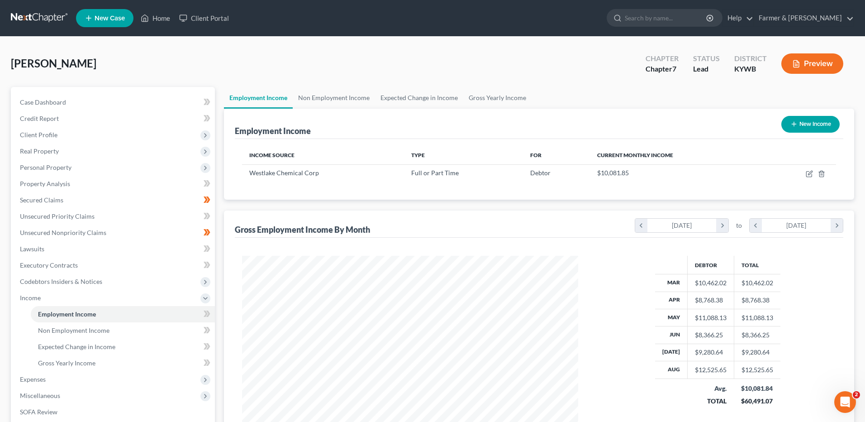
scroll to position [452304, 452117]
click at [800, 176] on icon "button" at bounding box center [802, 173] width 5 height 5
select select "0"
select select "45"
select select "2"
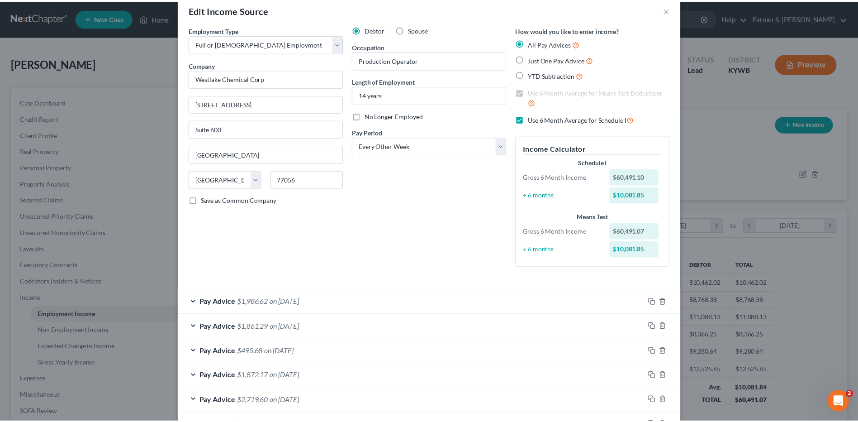
scroll to position [0, 0]
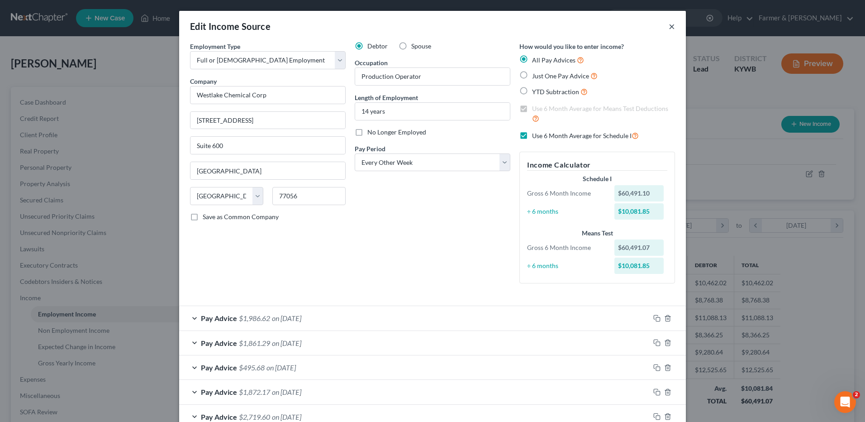
click at [671, 26] on button "×" at bounding box center [672, 26] width 6 height 11
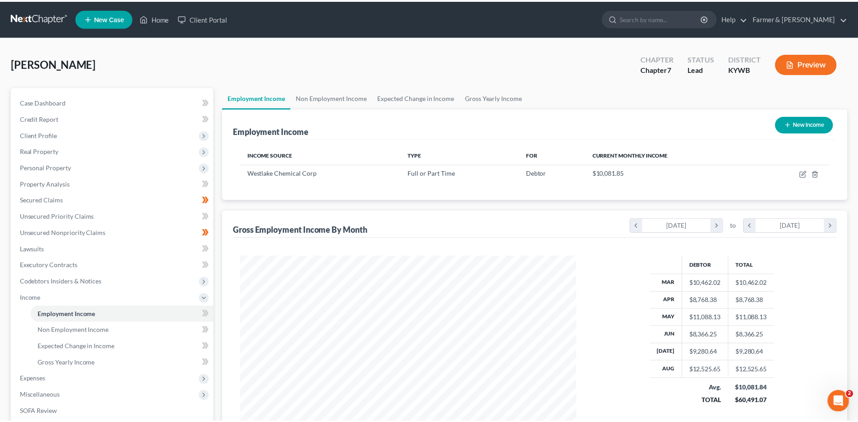
scroll to position [452304, 452117]
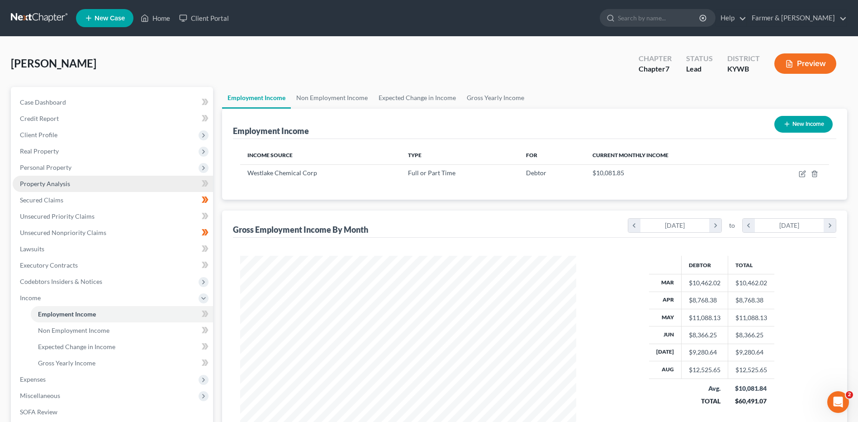
click at [47, 189] on link "Property Analysis" at bounding box center [113, 184] width 200 height 16
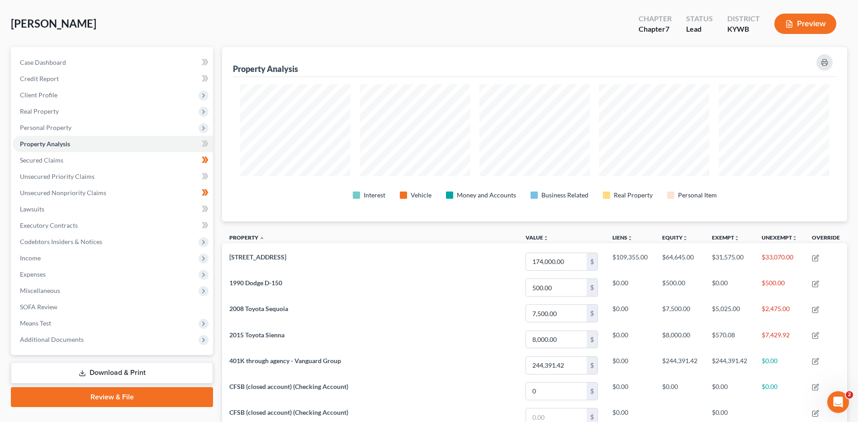
scroll to position [31, 0]
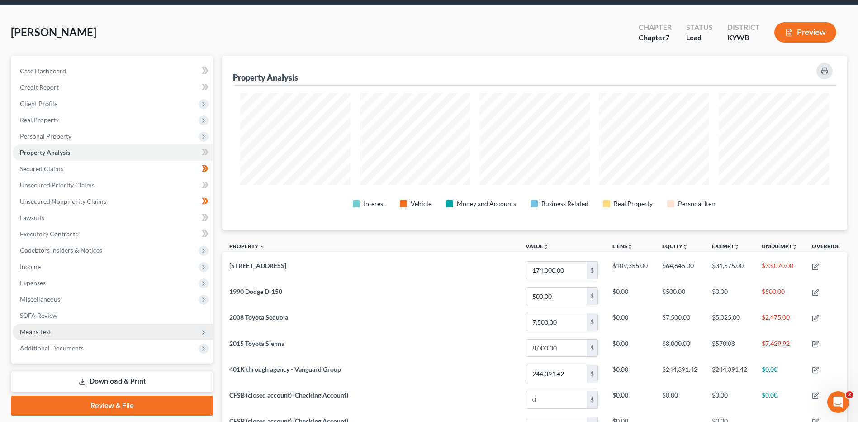
click at [40, 333] on span "Means Test" at bounding box center [35, 332] width 31 height 8
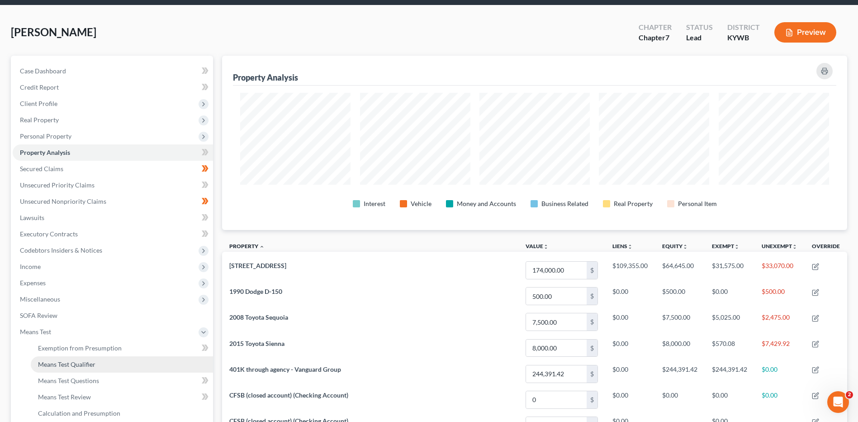
click at [58, 363] on span "Means Test Qualifier" at bounding box center [66, 364] width 57 height 8
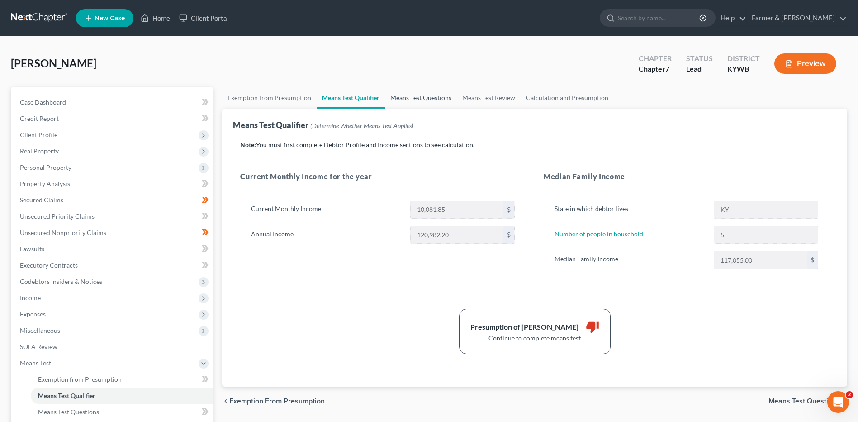
click at [428, 99] on link "Means Test Questions" at bounding box center [421, 98] width 72 height 22
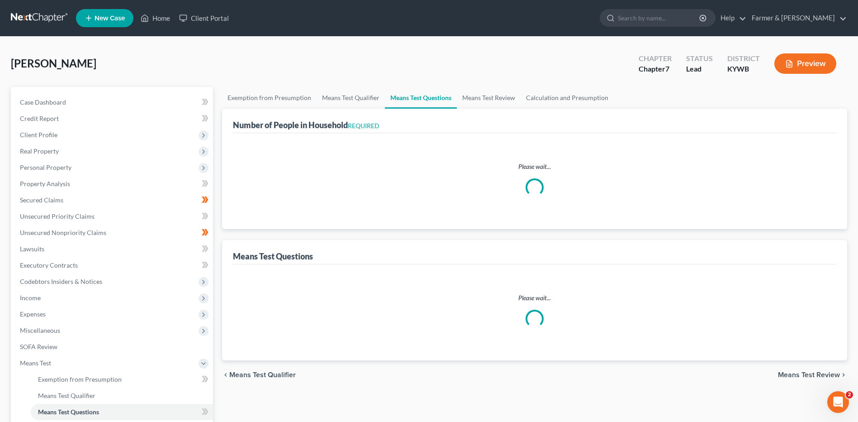
select select "0"
select select "60"
select select "5"
select select "3"
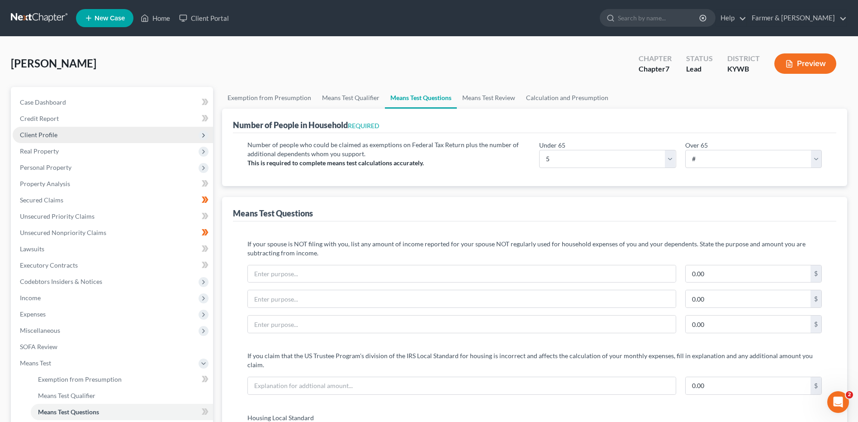
click at [88, 135] on span "Client Profile" at bounding box center [113, 135] width 200 height 16
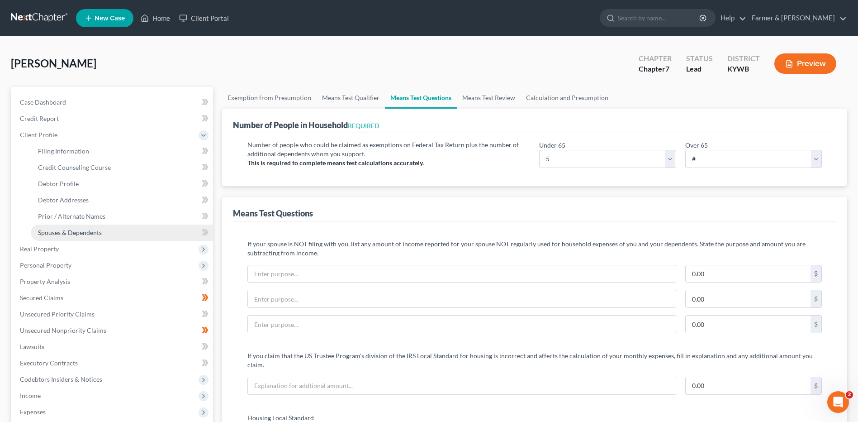
click at [91, 232] on span "Spouses & Dependents" at bounding box center [70, 232] width 64 height 8
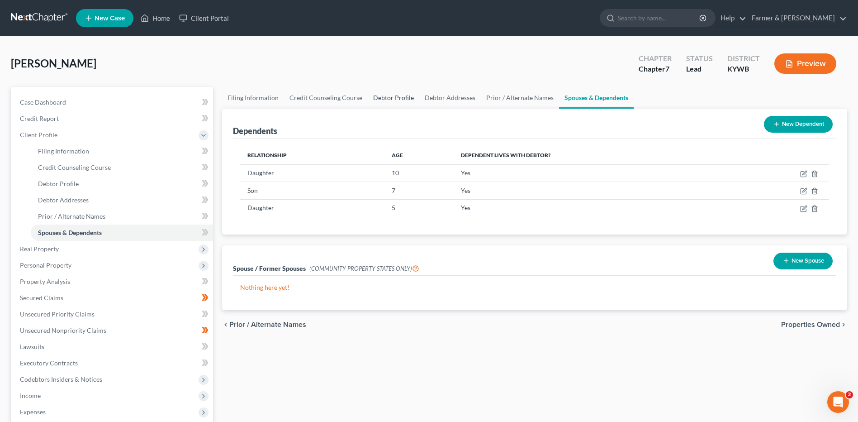
click at [384, 92] on link "Debtor Profile" at bounding box center [394, 98] width 52 height 22
select select "1"
select select "4"
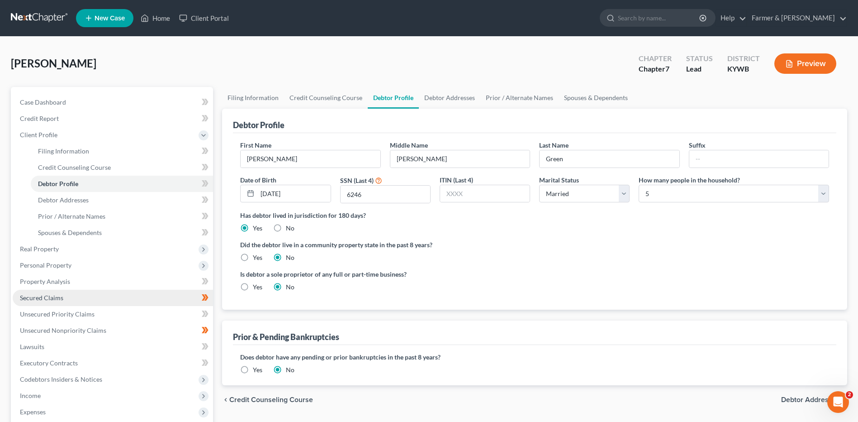
click at [158, 293] on link "Secured Claims" at bounding box center [113, 298] width 200 height 16
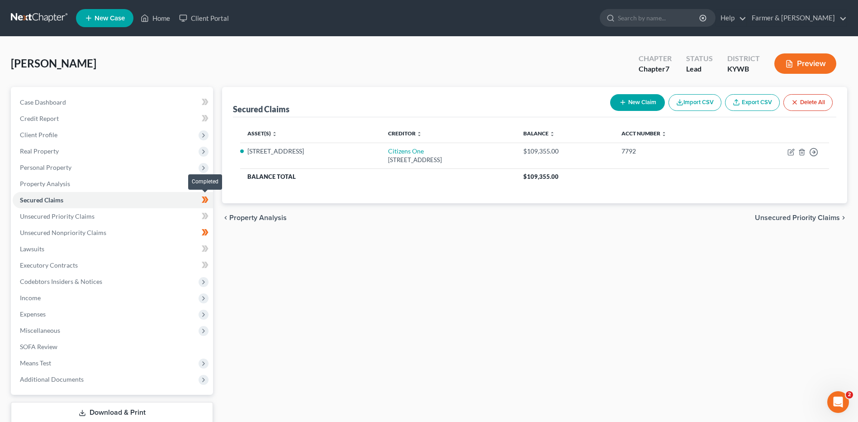
click at [211, 198] on span at bounding box center [205, 201] width 16 height 14
click at [161, 231] on link "Unsecured Nonpriority Claims" at bounding box center [113, 232] width 200 height 16
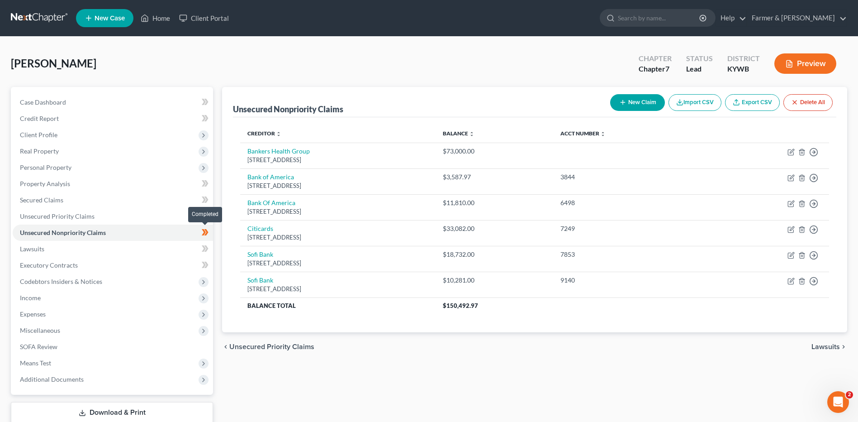
click at [209, 233] on span at bounding box center [205, 234] width 16 height 14
click at [69, 299] on span "Income" at bounding box center [113, 298] width 200 height 16
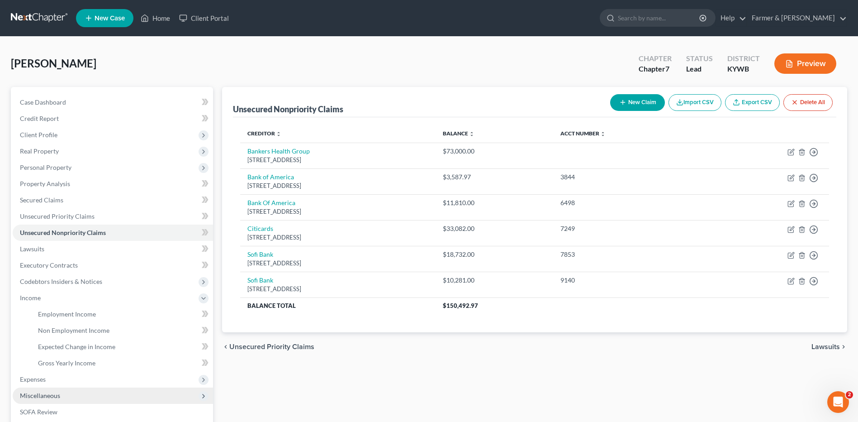
click at [68, 387] on span "Miscellaneous" at bounding box center [113, 395] width 200 height 16
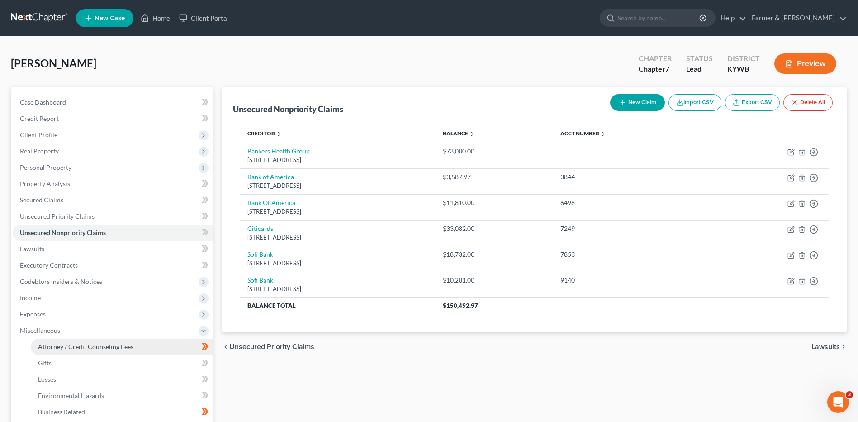
click at [161, 347] on link "Attorney / Credit Counseling Fees" at bounding box center [122, 346] width 182 height 16
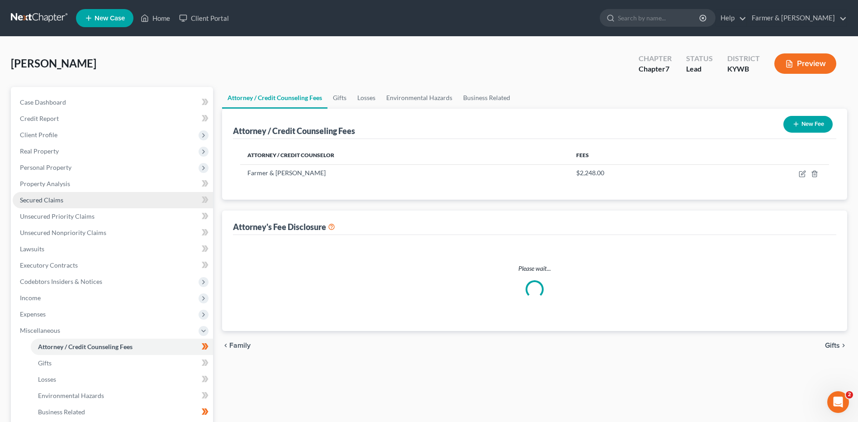
select select "0"
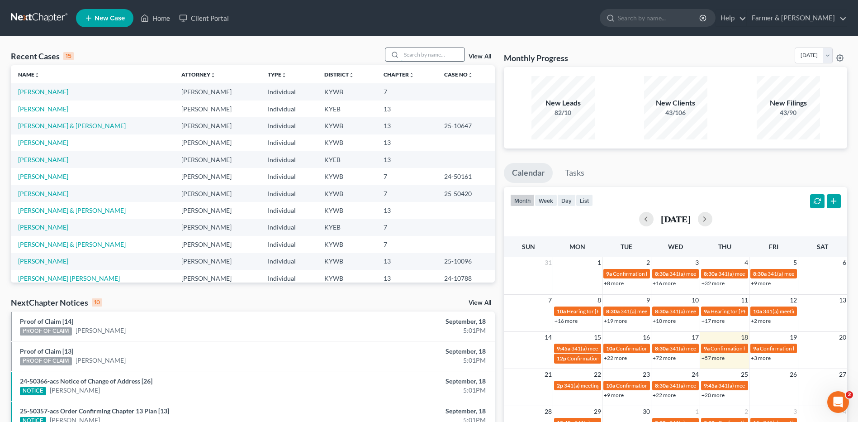
click at [418, 54] on input "search" at bounding box center [432, 54] width 63 height 13
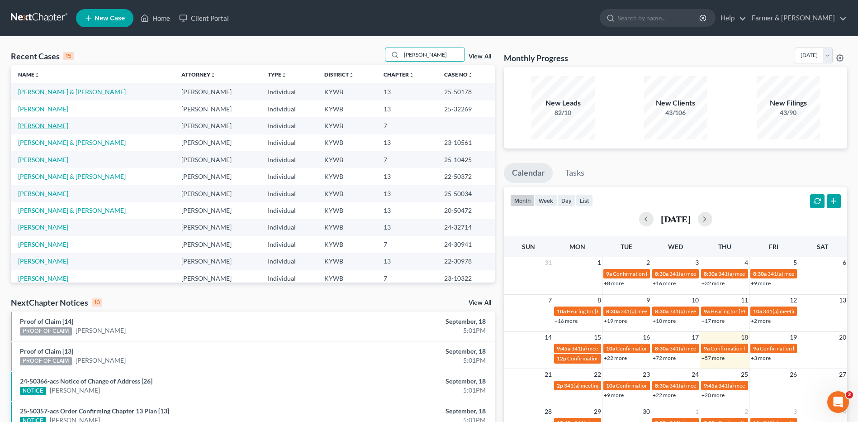
type input "[PERSON_NAME]"
click at [39, 127] on link "[PERSON_NAME]" at bounding box center [43, 126] width 50 height 8
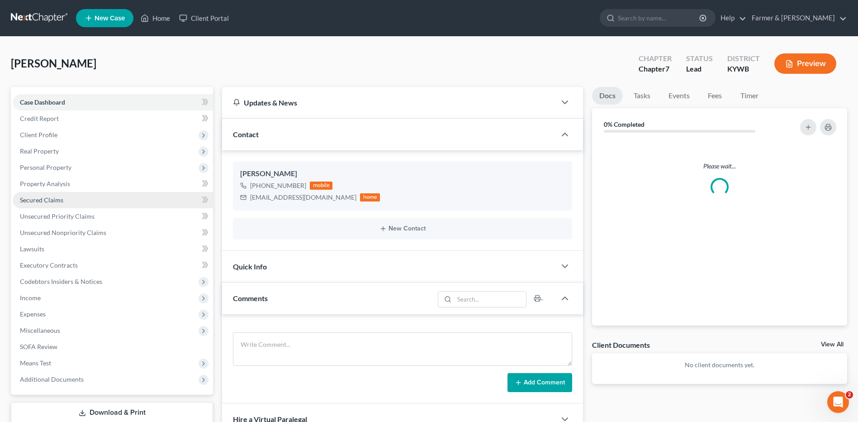
click at [69, 195] on link "Secured Claims" at bounding box center [113, 200] width 200 height 16
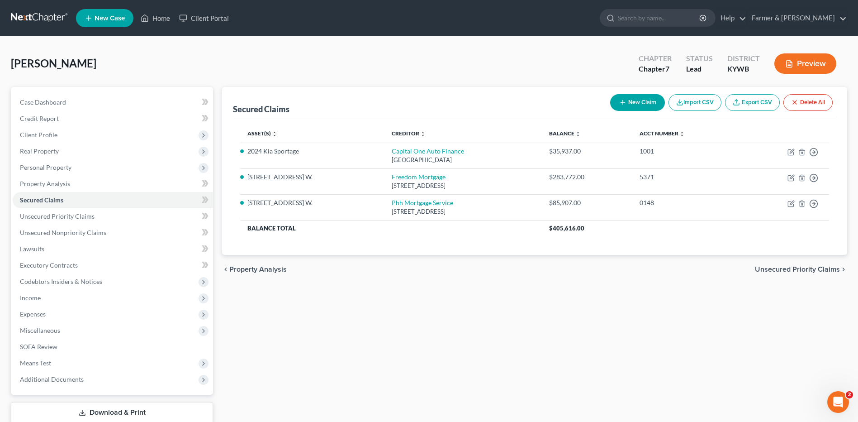
click at [53, 21] on link at bounding box center [40, 18] width 58 height 16
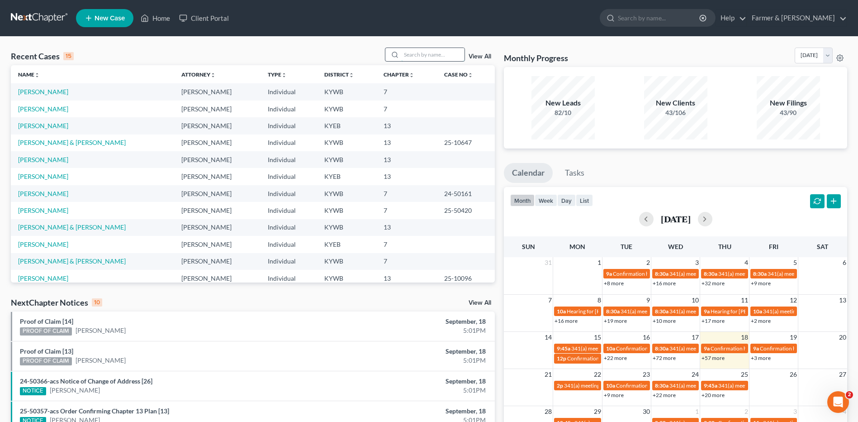
click at [407, 57] on input "search" at bounding box center [432, 54] width 63 height 13
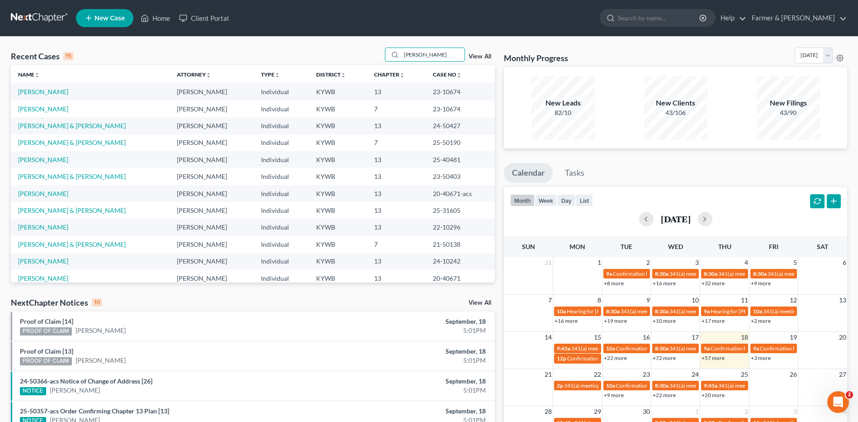
type input "[PERSON_NAME]"
click at [61, 145] on link "[PERSON_NAME] & [PERSON_NAME]" at bounding box center [72, 142] width 108 height 8
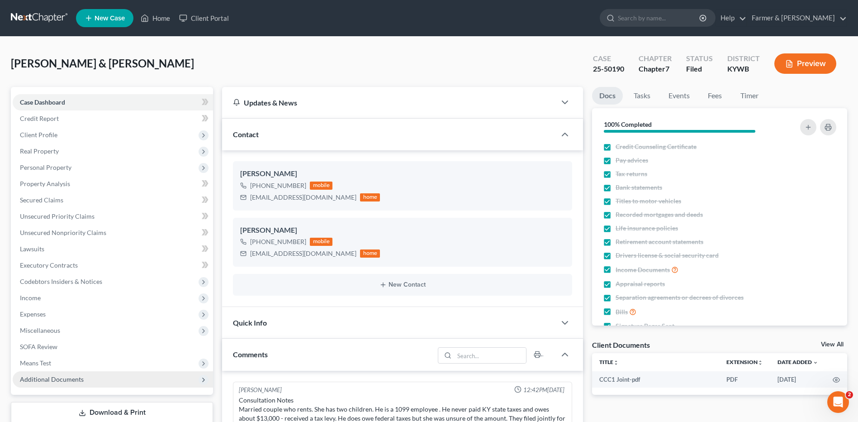
click at [73, 379] on span "Additional Documents" at bounding box center [52, 379] width 64 height 8
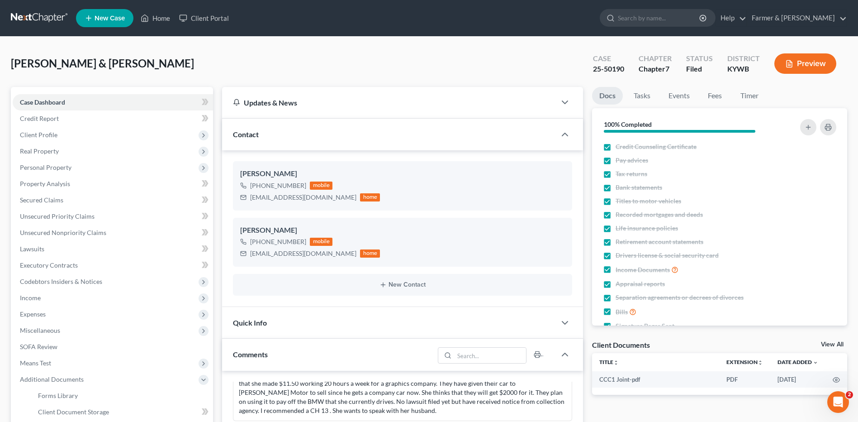
scroll to position [312, 0]
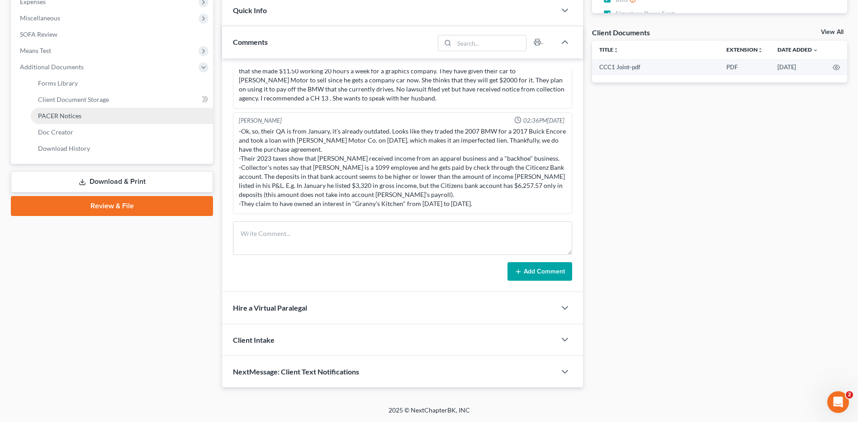
click at [103, 116] on link "PACER Notices" at bounding box center [122, 116] width 182 height 16
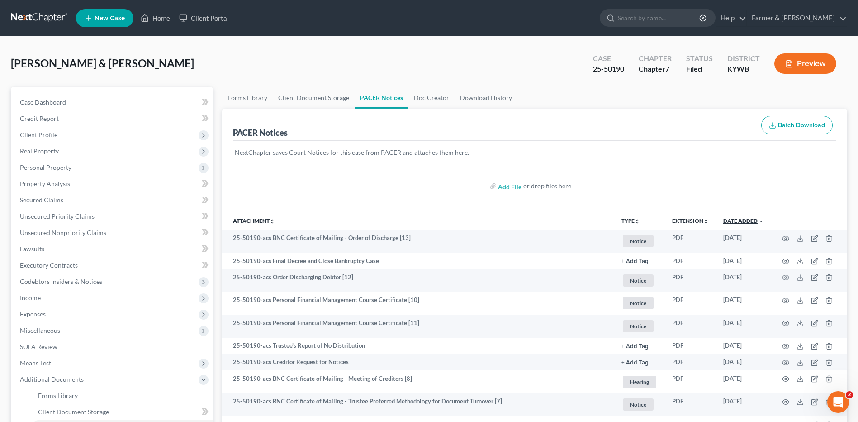
click at [745, 220] on link "Date Added unfold_more expand_more expand_less" at bounding box center [744, 220] width 41 height 7
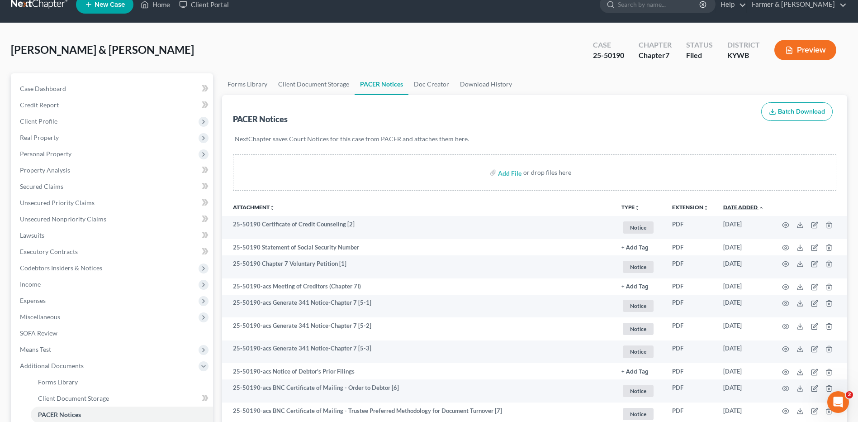
scroll to position [5, 0]
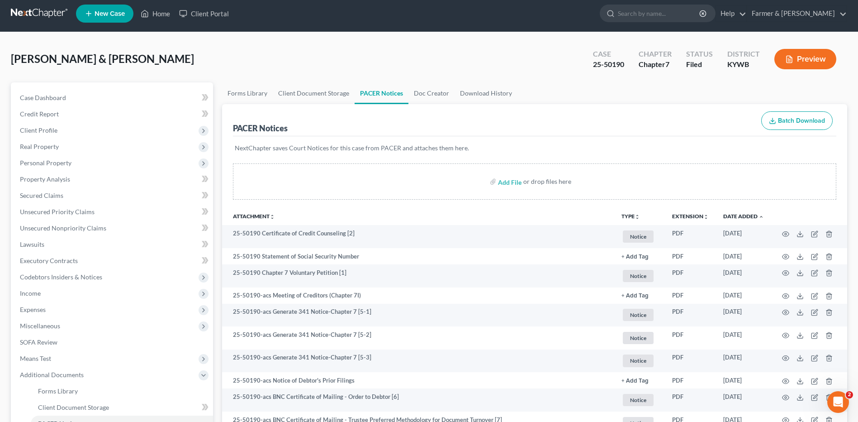
click at [49, 16] on link at bounding box center [40, 13] width 58 height 16
